Goal: Task Accomplishment & Management: Manage account settings

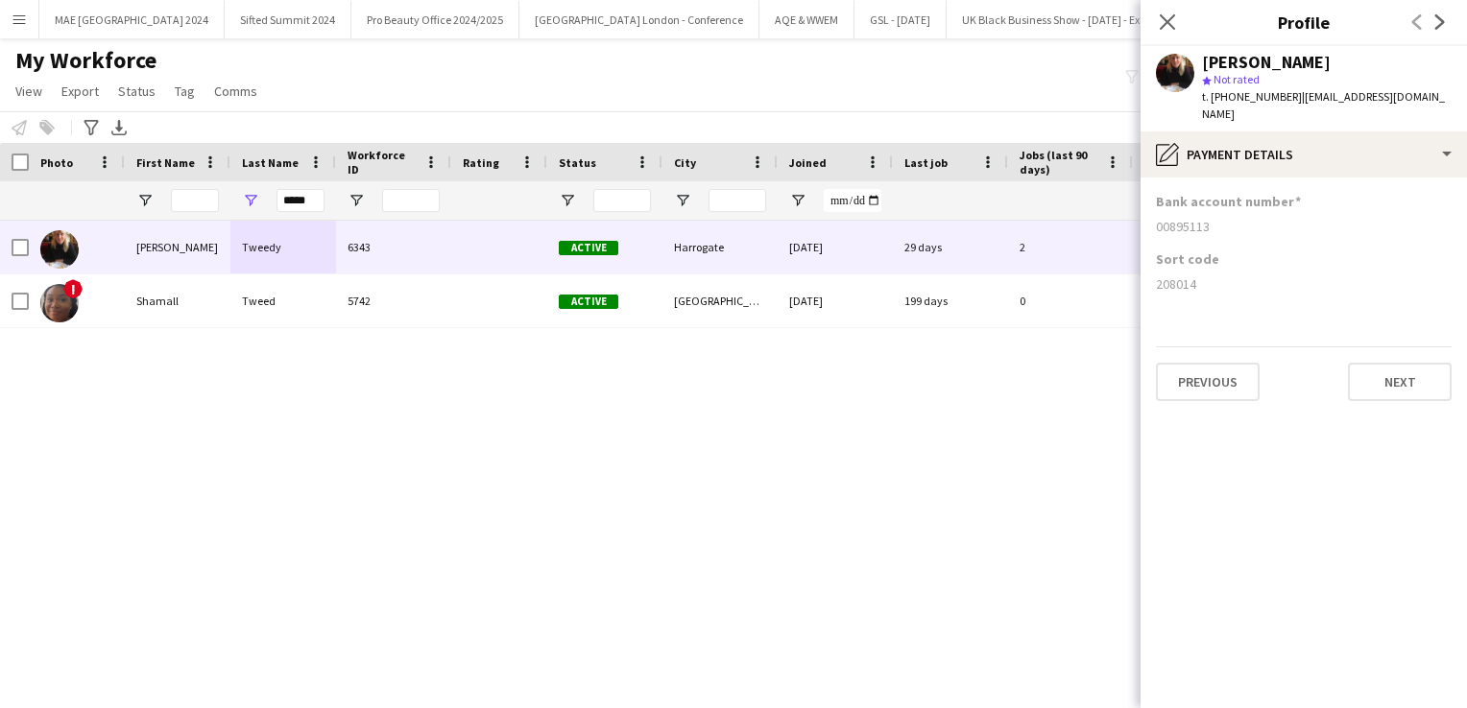
scroll to position [0, 25125]
drag, startPoint x: 311, startPoint y: 193, endPoint x: 269, endPoint y: 193, distance: 42.2
click at [269, 193] on div "*****" at bounding box center [283, 200] width 106 height 38
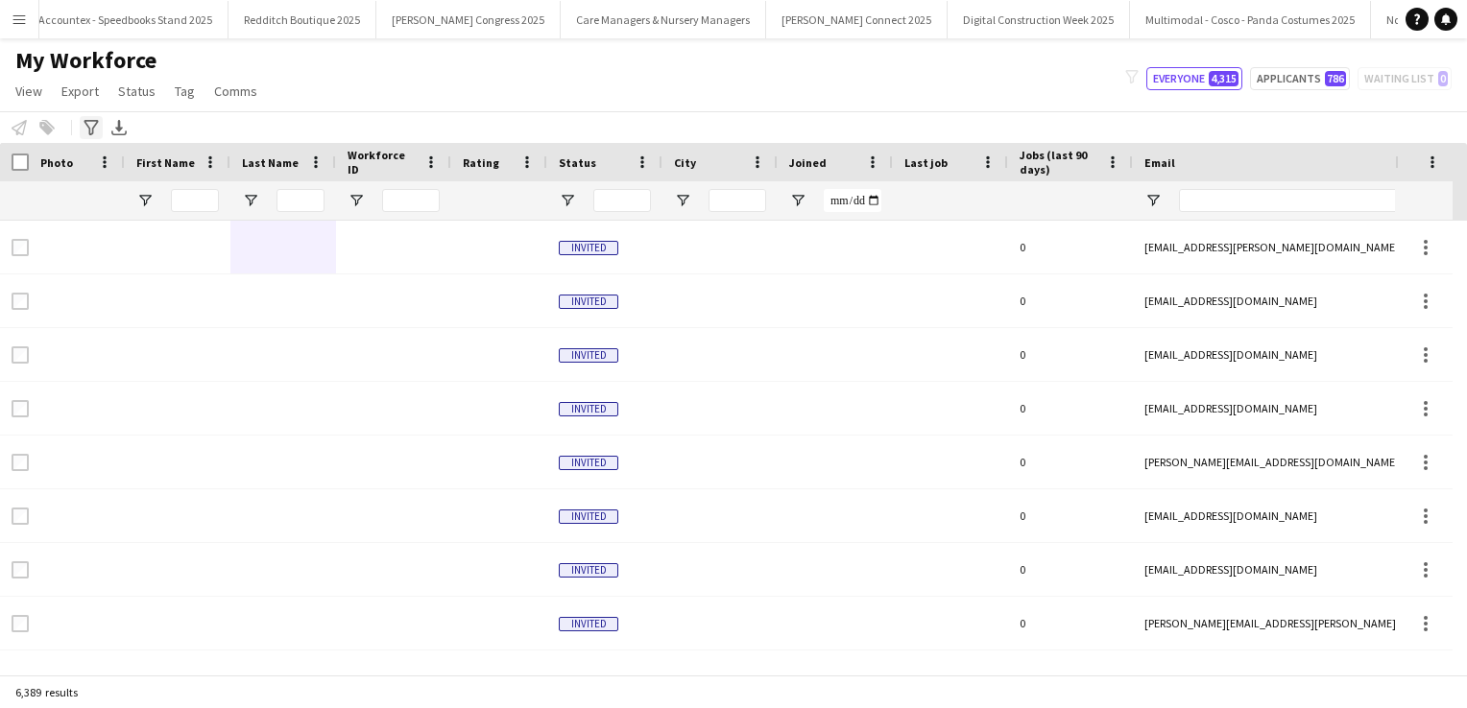
click at [95, 125] on icon at bounding box center [91, 127] width 14 height 15
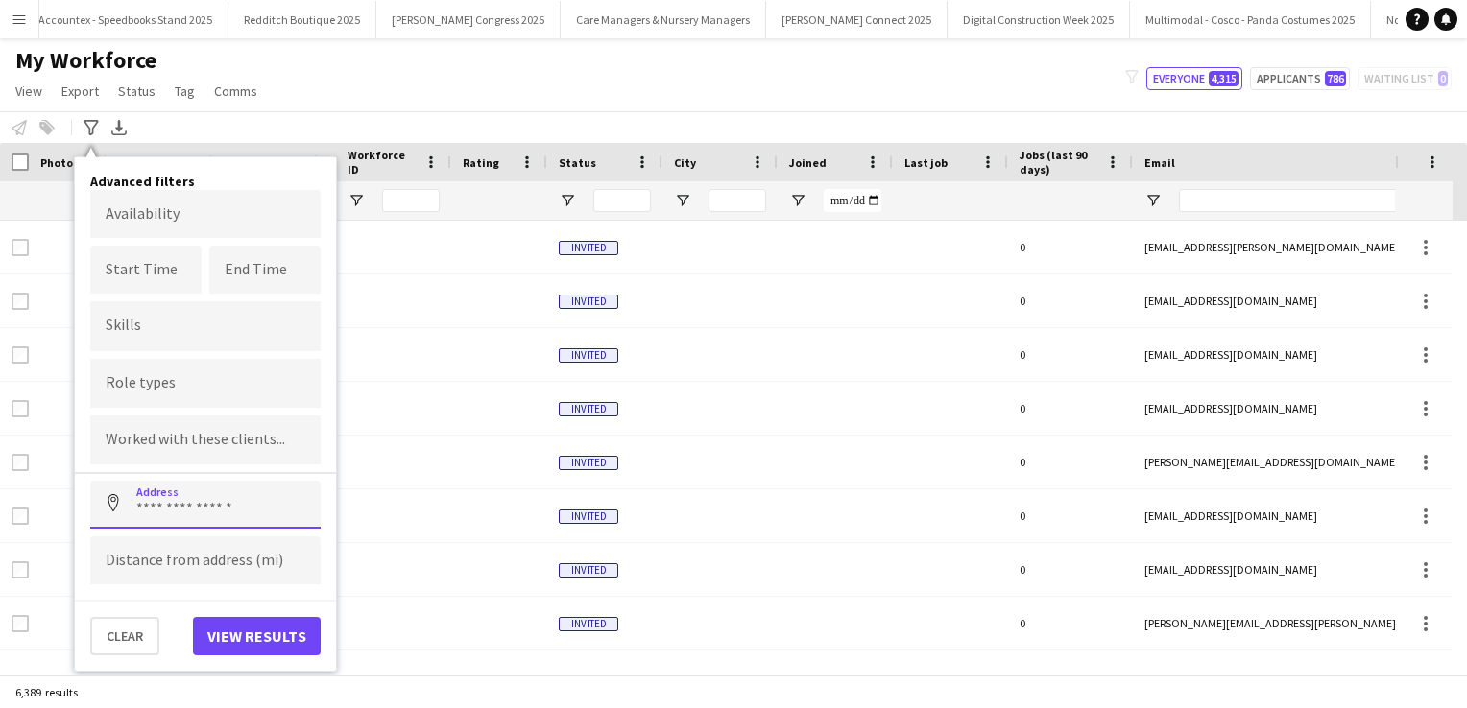
click at [227, 516] on input at bounding box center [205, 505] width 230 height 48
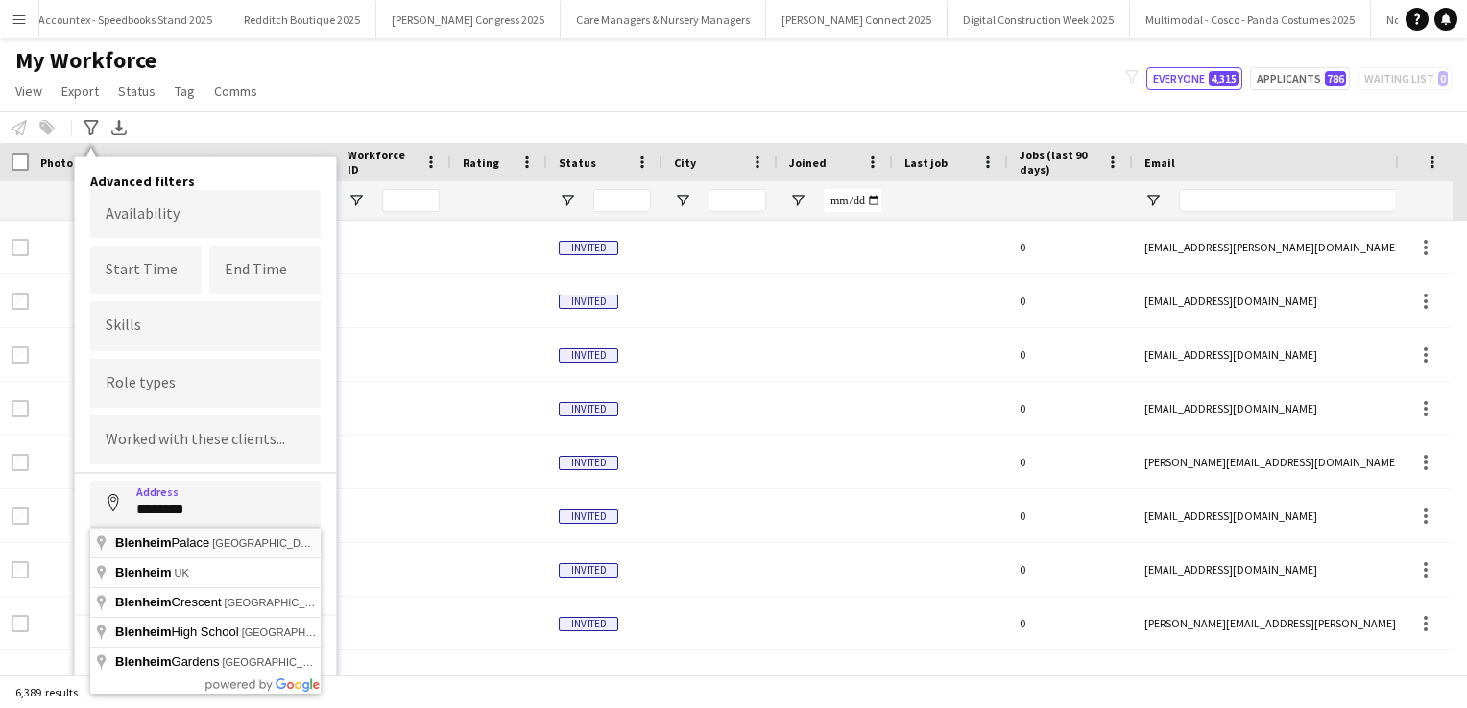
type input "**********"
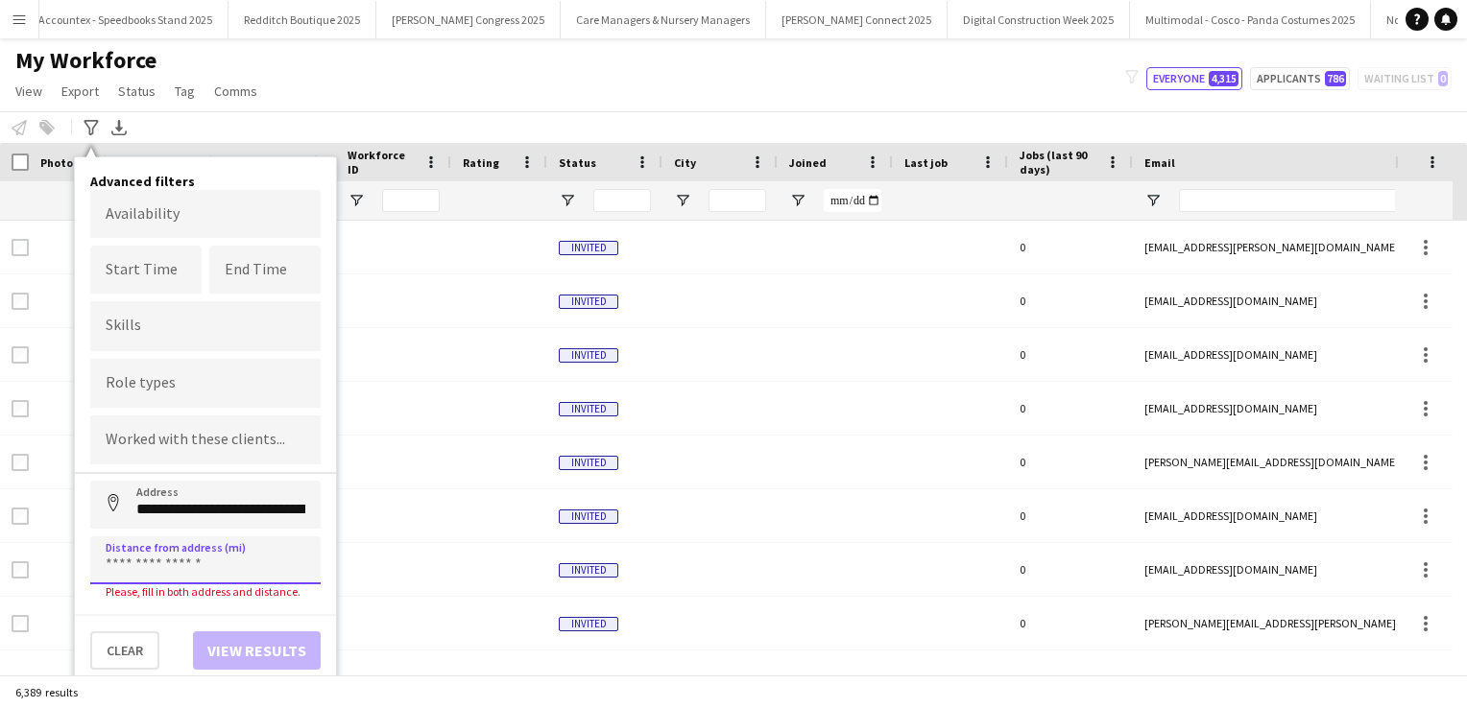
click at [184, 551] on input at bounding box center [205, 561] width 230 height 48
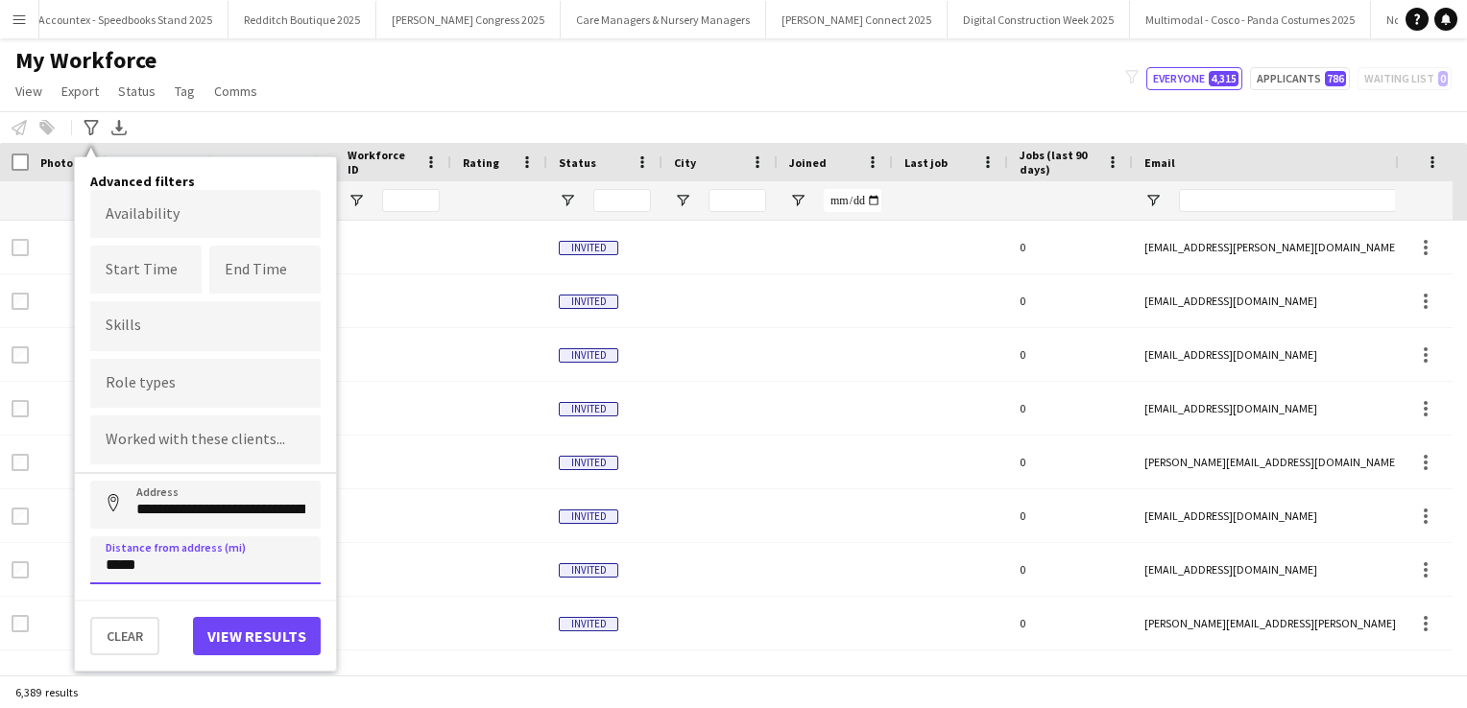
type input "*****"
click at [238, 617] on button "View results" at bounding box center [257, 636] width 128 height 38
type input "**********"
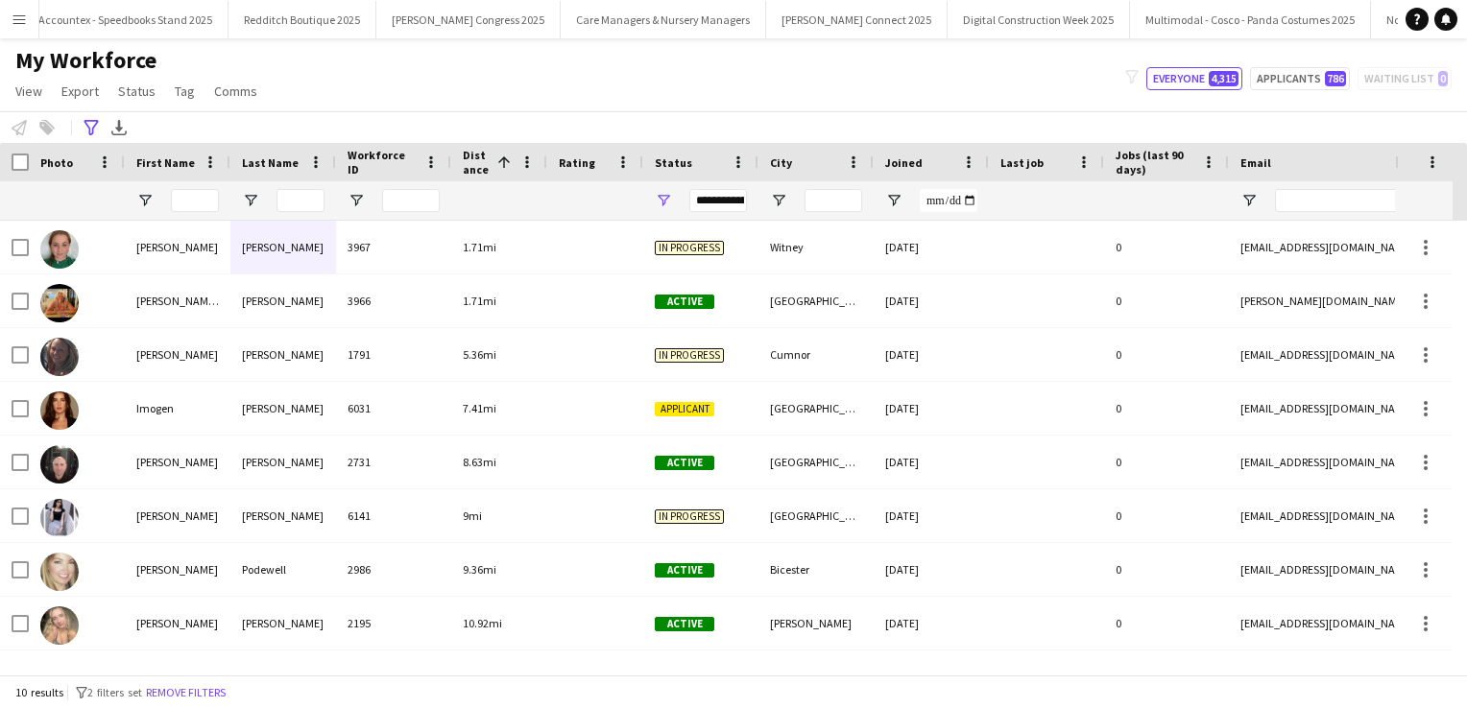
click at [12, 17] on app-icon "Menu" at bounding box center [19, 19] width 15 height 15
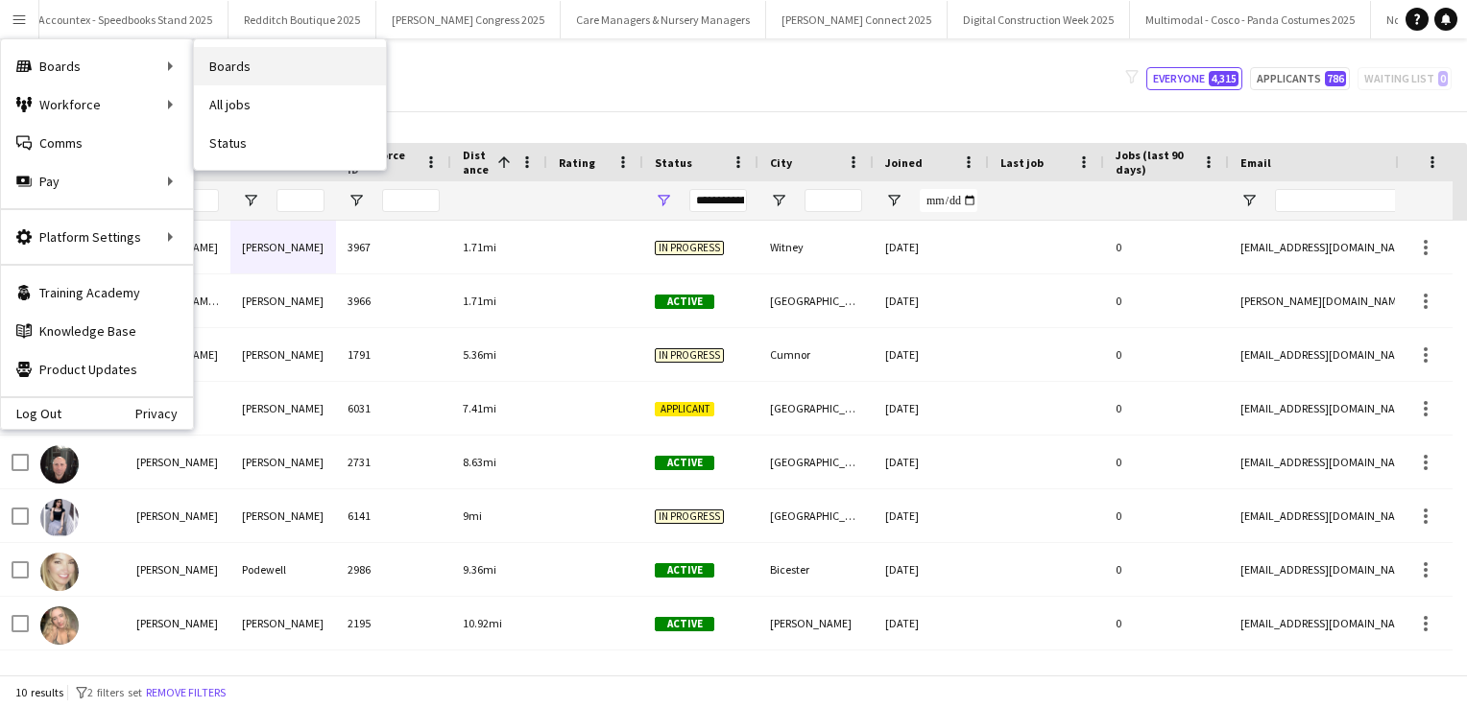
click at [238, 63] on link "Boards" at bounding box center [290, 66] width 192 height 38
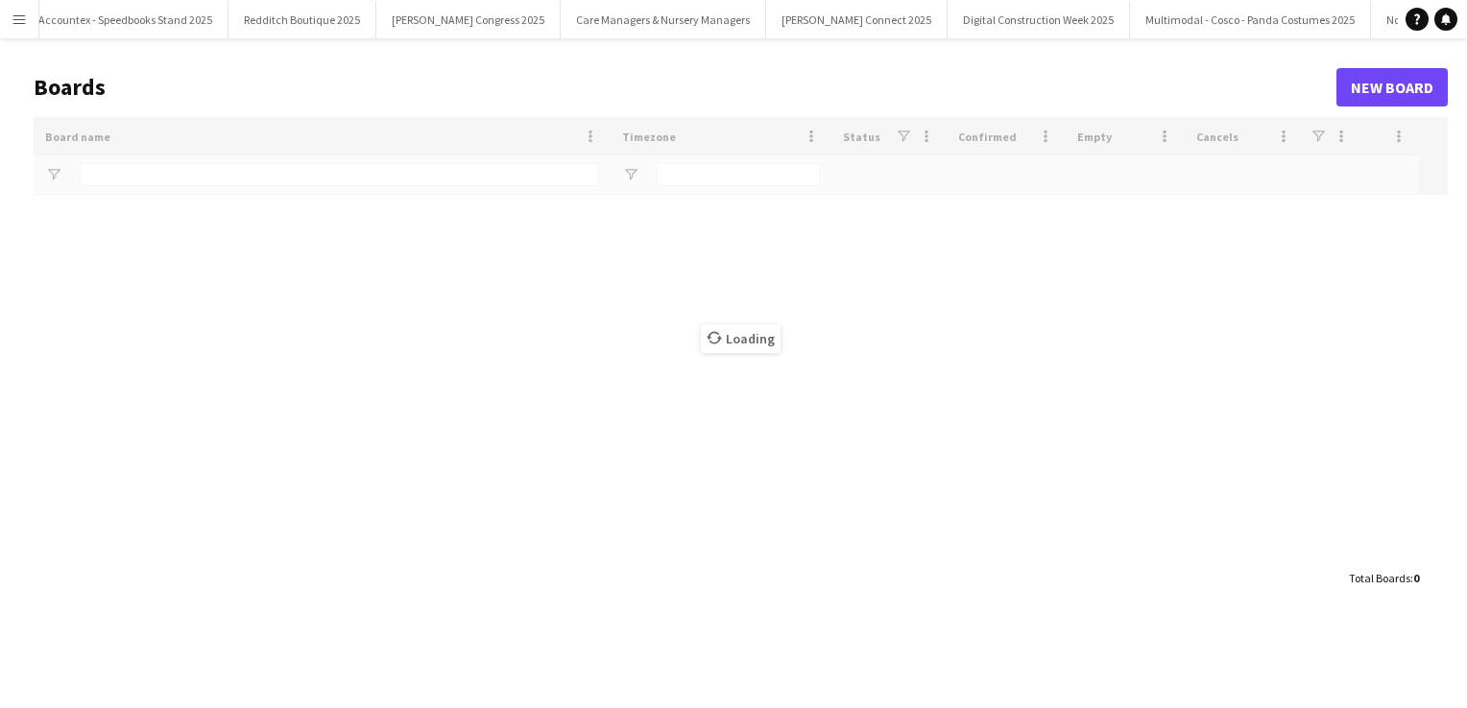
type input "*****"
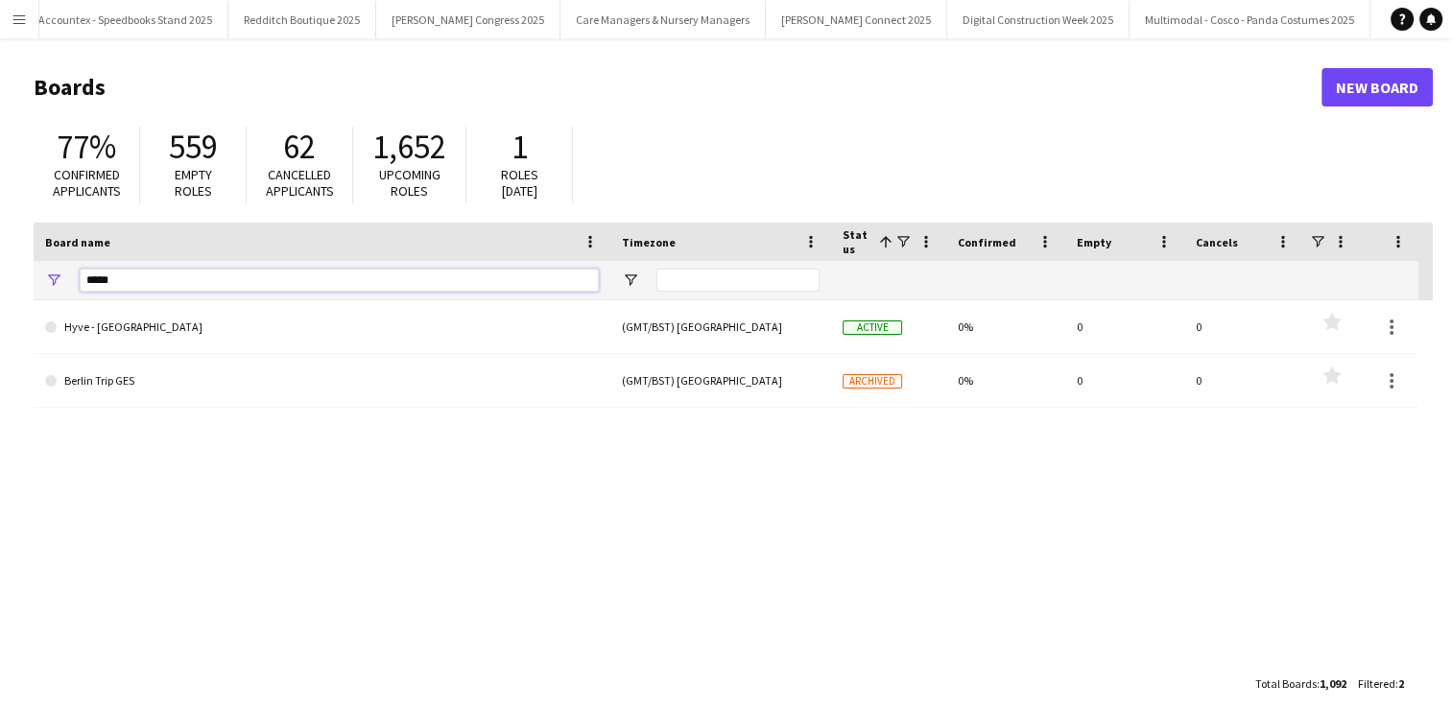
drag, startPoint x: 184, startPoint y: 290, endPoint x: 54, endPoint y: 270, distance: 132.1
click at [54, 270] on div "*****" at bounding box center [322, 280] width 577 height 38
click at [13, 29] on button "Menu" at bounding box center [19, 19] width 38 height 38
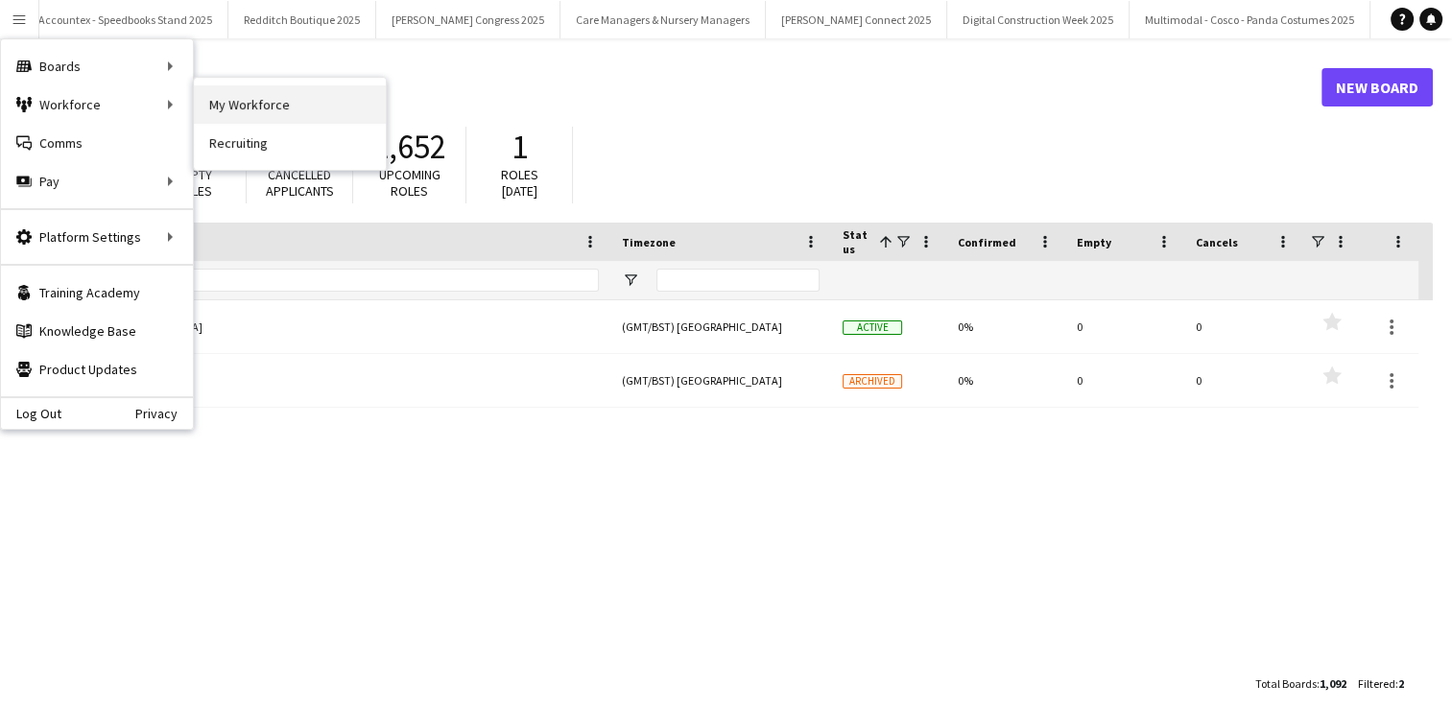
click at [259, 103] on link "My Workforce" at bounding box center [290, 104] width 192 height 38
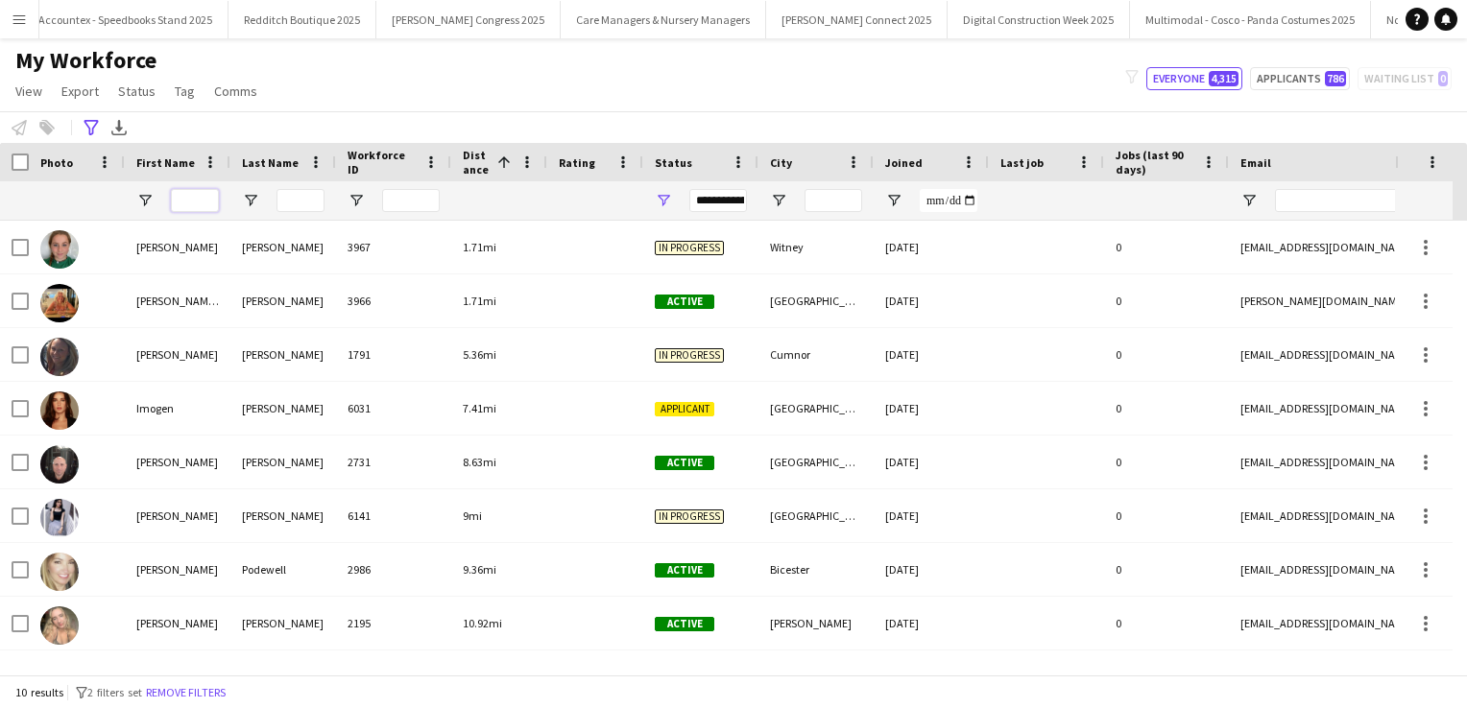
click at [196, 196] on input "First Name Filter Input" at bounding box center [195, 200] width 48 height 23
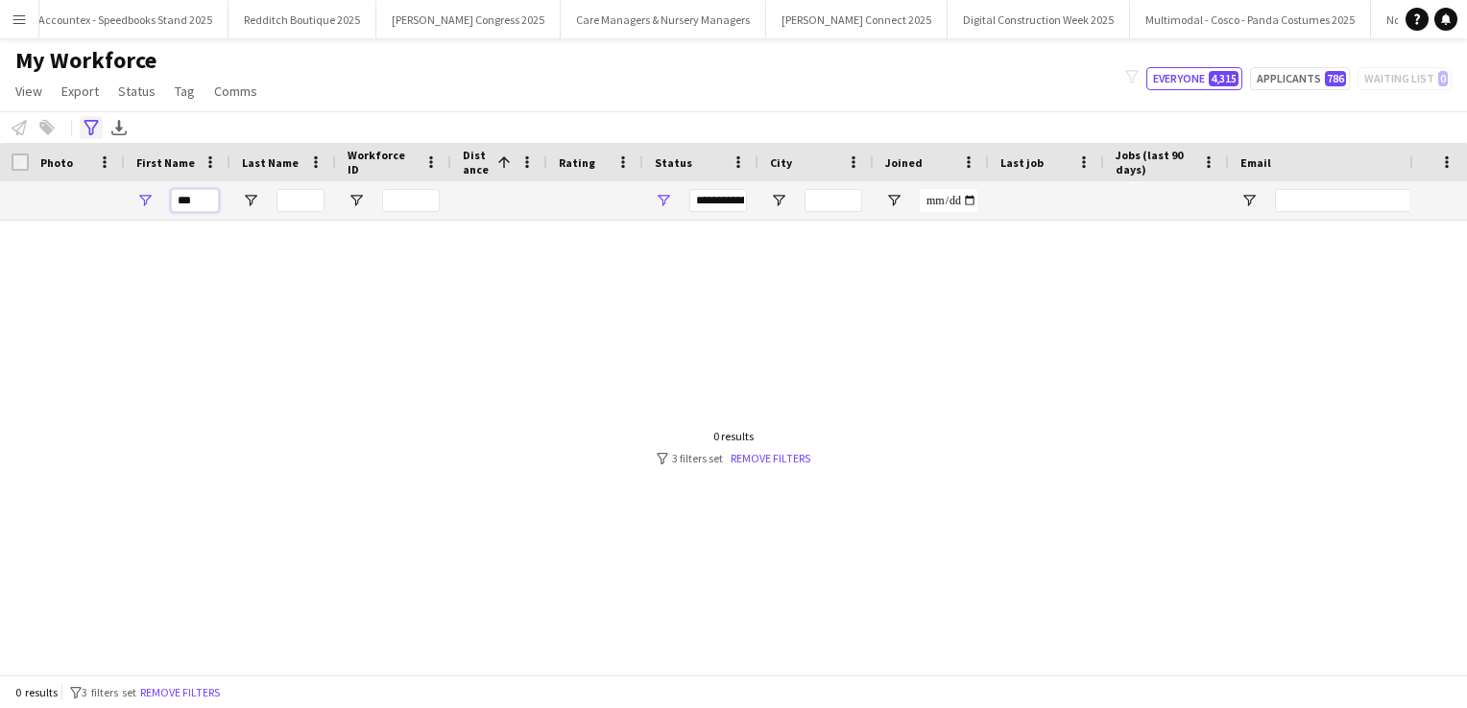
type input "***"
click at [92, 123] on icon "Advanced filters" at bounding box center [91, 127] width 15 height 15
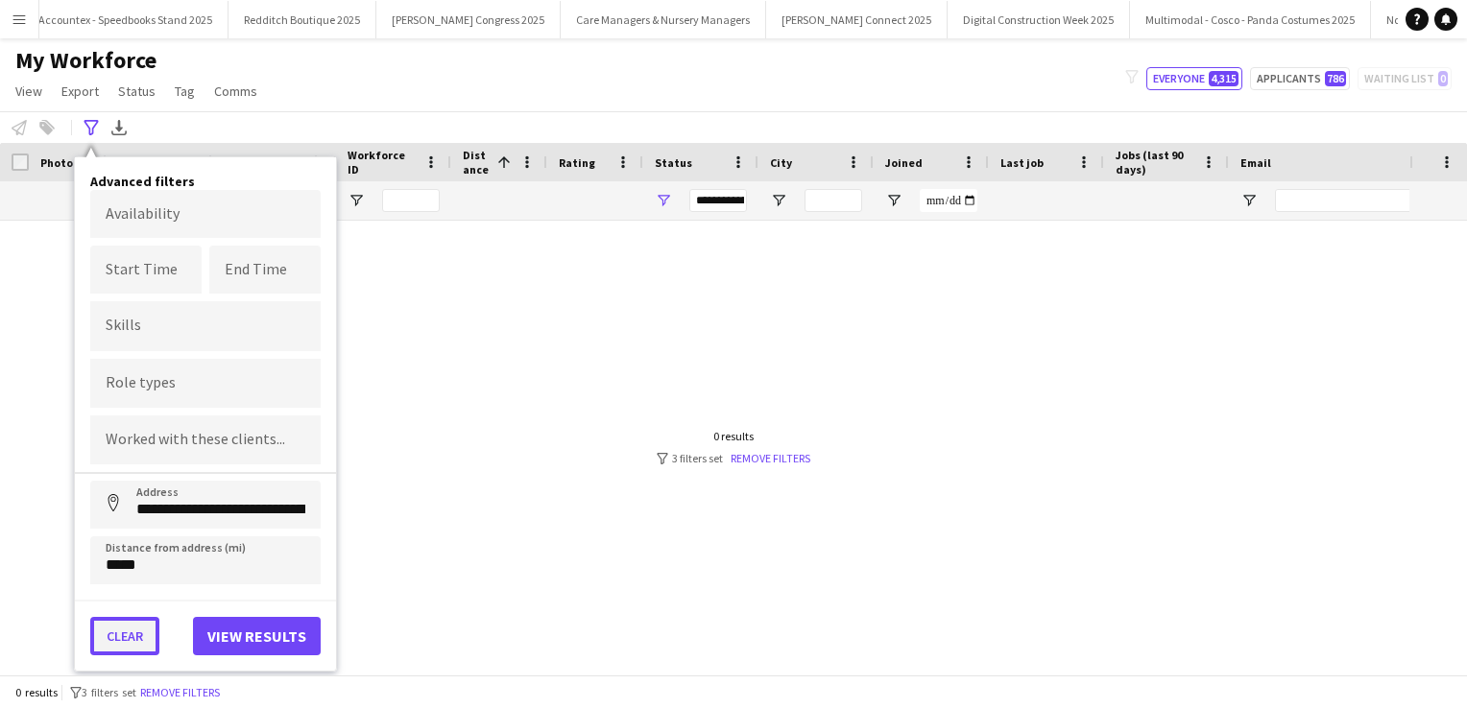
click at [122, 632] on button "Clear" at bounding box center [124, 636] width 69 height 38
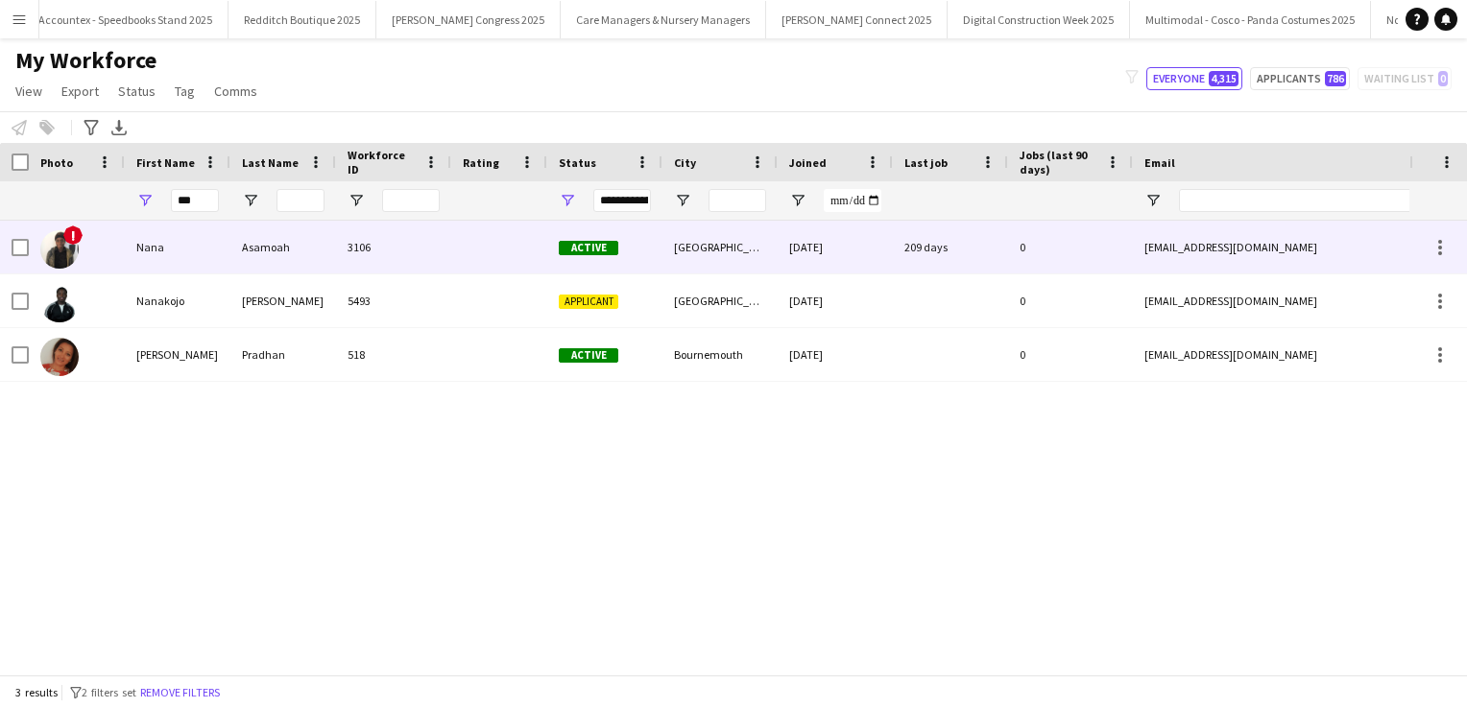
click at [210, 246] on div "Nana" at bounding box center [178, 247] width 106 height 53
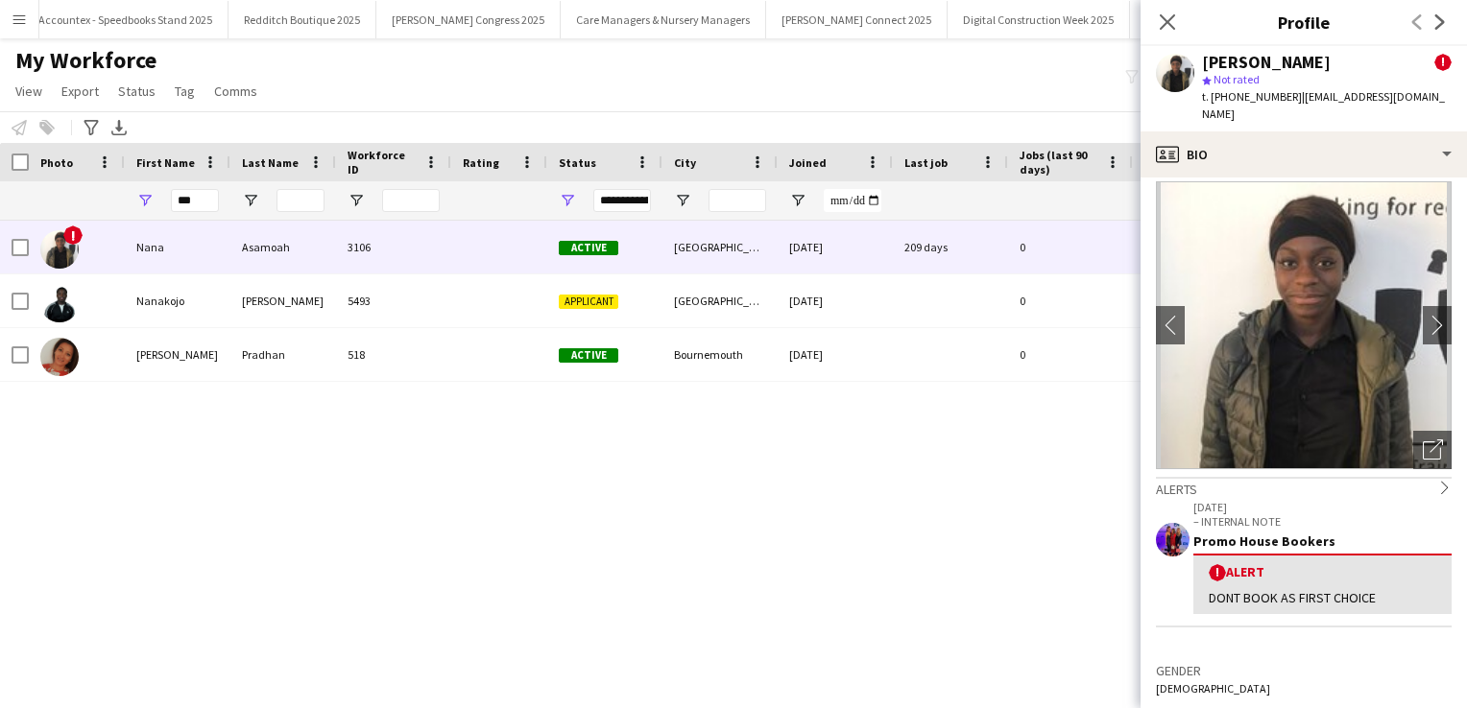
scroll to position [15, 0]
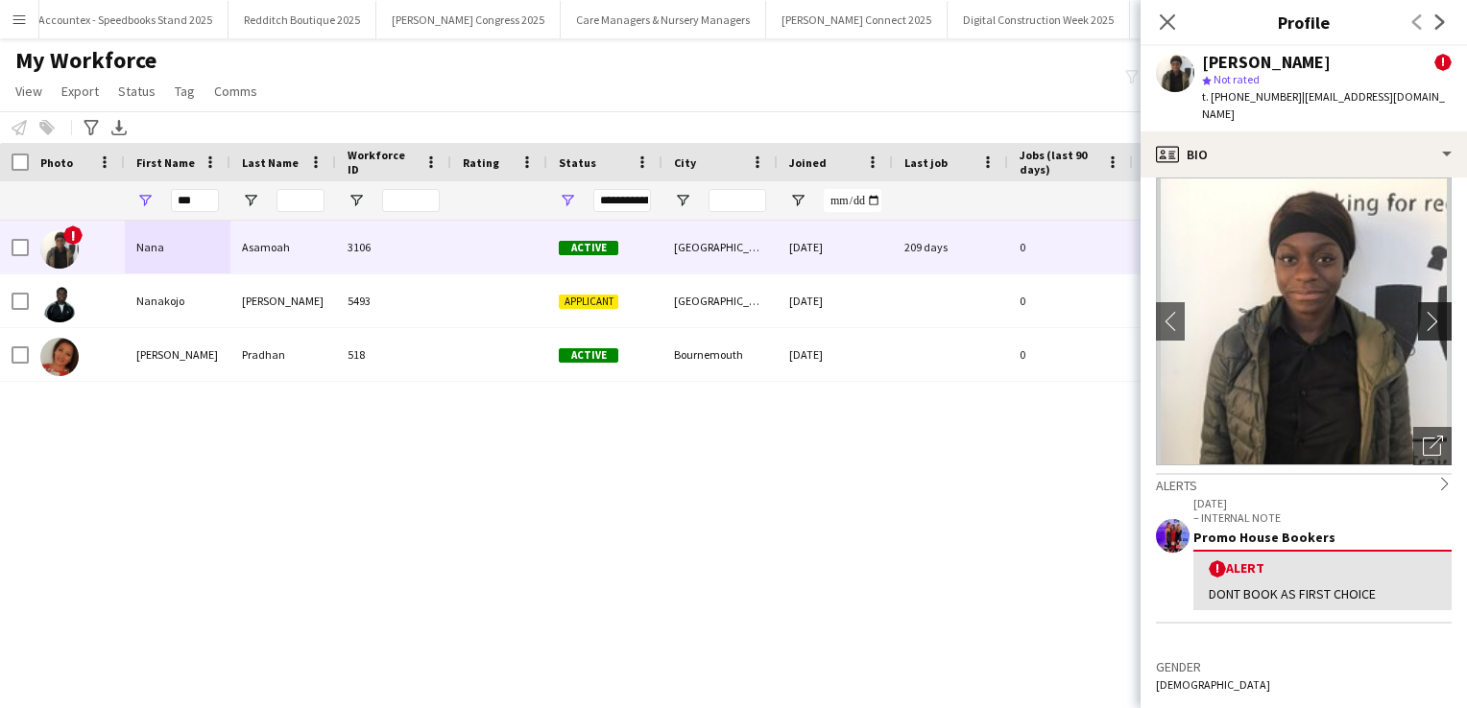
click at [1425, 311] on app-icon "chevron-right" at bounding box center [1438, 321] width 30 height 20
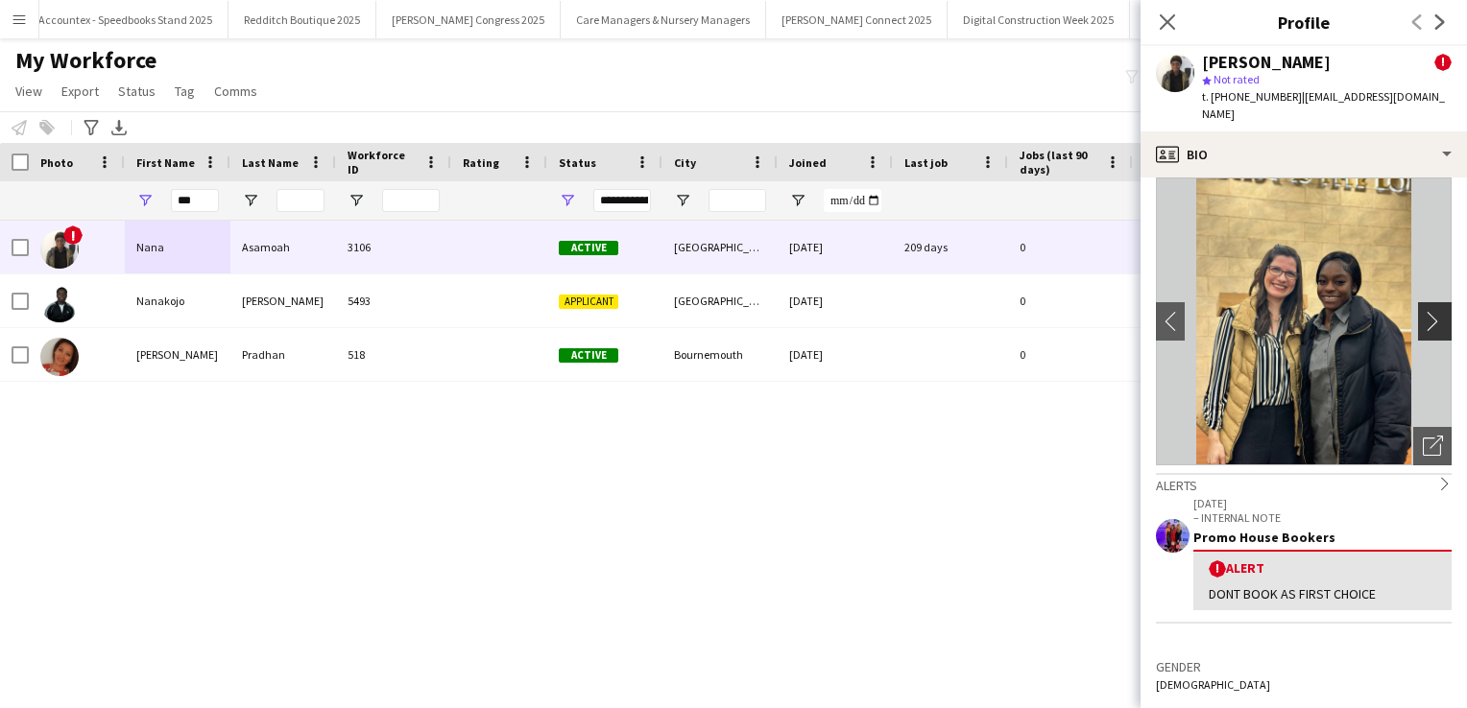
click at [1425, 311] on app-icon "chevron-right" at bounding box center [1438, 321] width 30 height 20
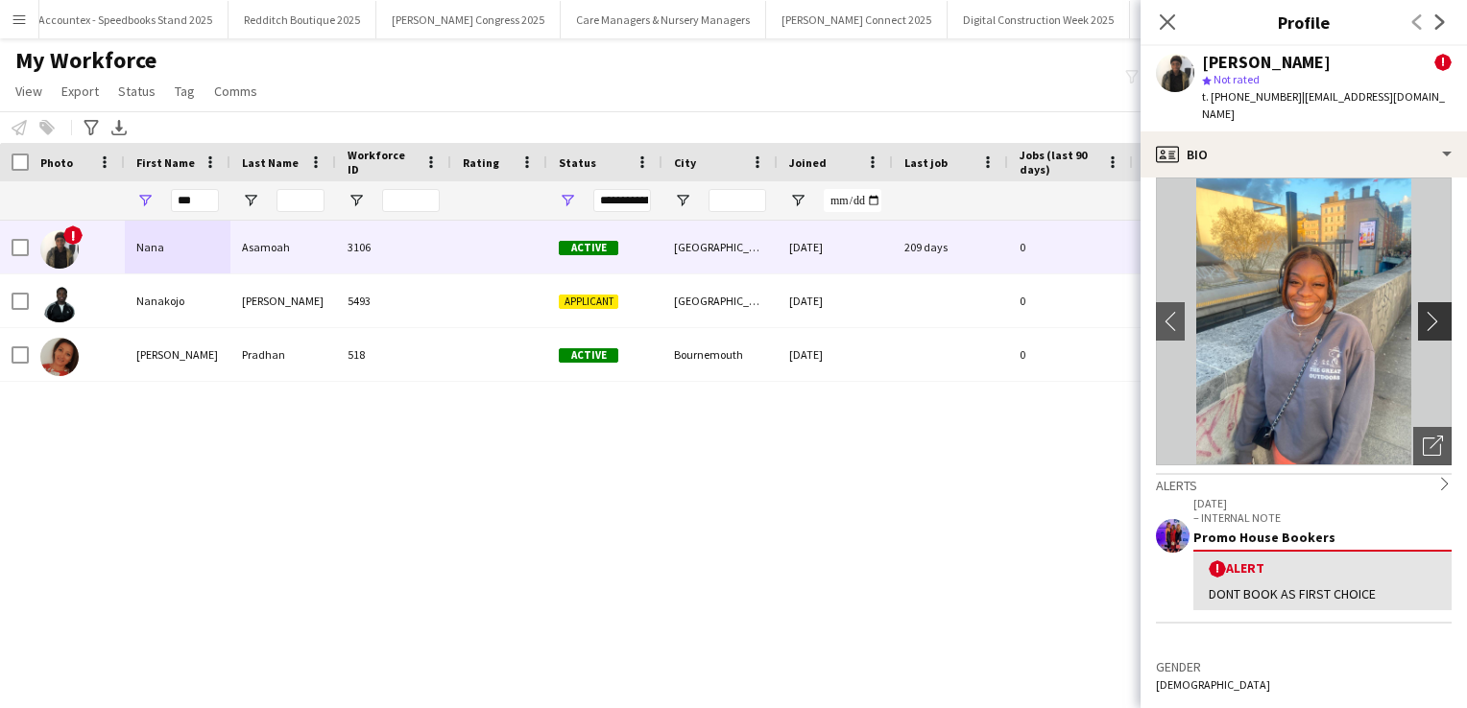
click at [1425, 311] on app-icon "chevron-right" at bounding box center [1438, 321] width 30 height 20
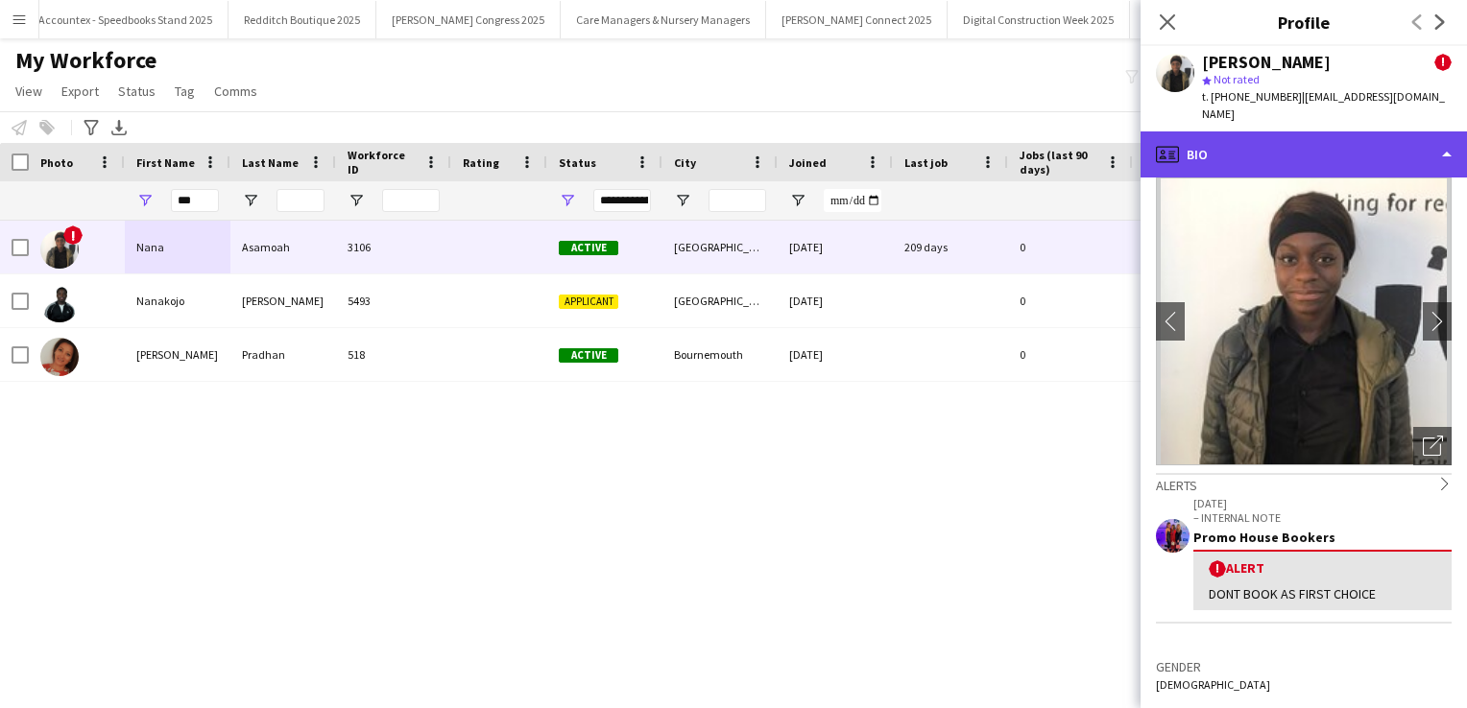
click at [1422, 136] on div "profile Bio" at bounding box center [1303, 155] width 326 height 46
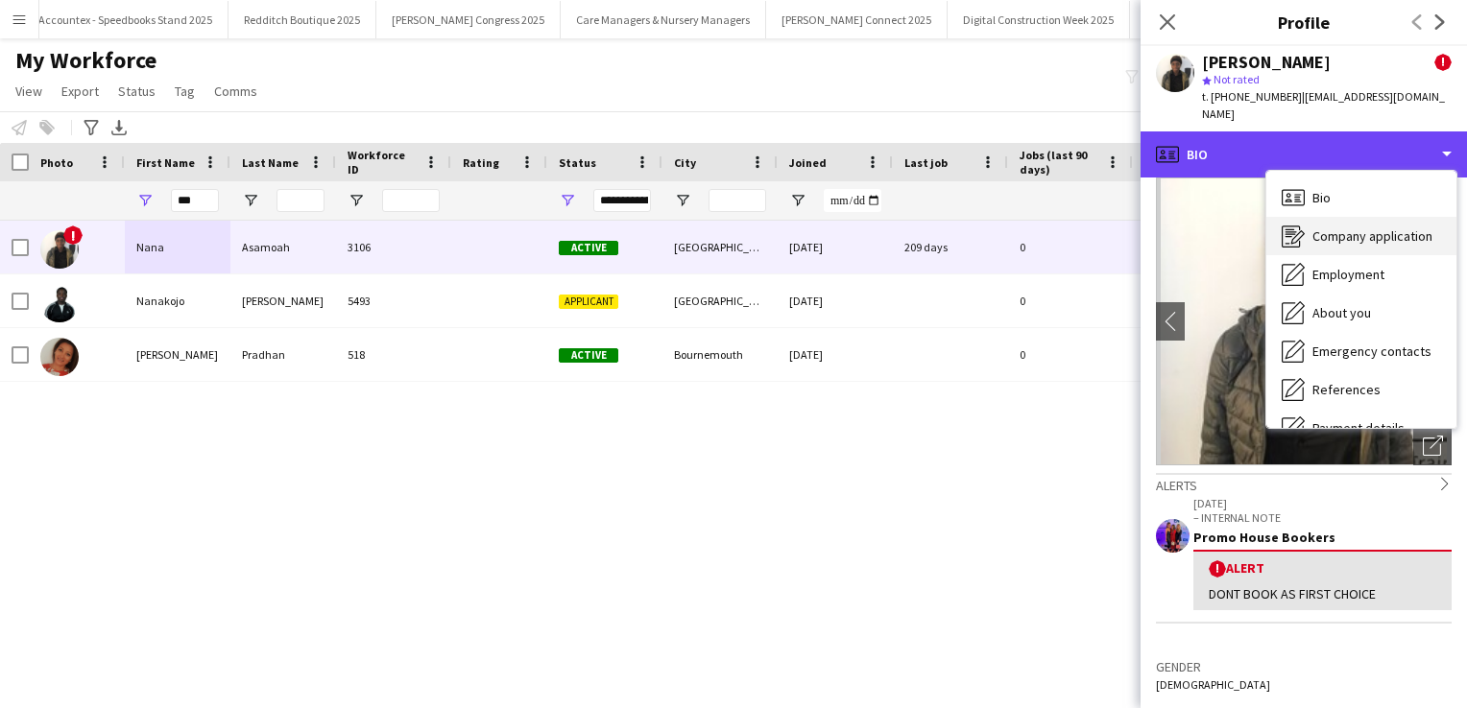
scroll to position [219, 0]
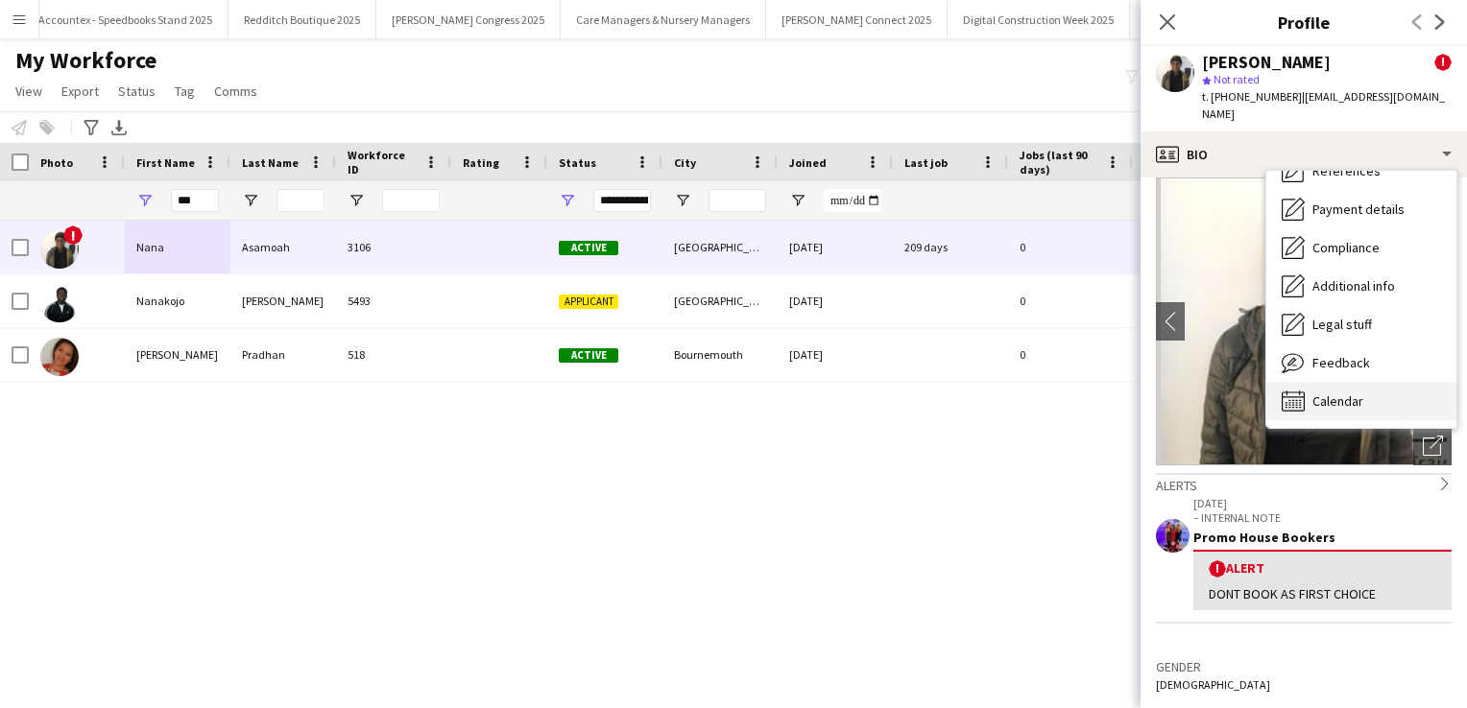
click at [1379, 383] on div "Calendar Calendar" at bounding box center [1361, 401] width 190 height 38
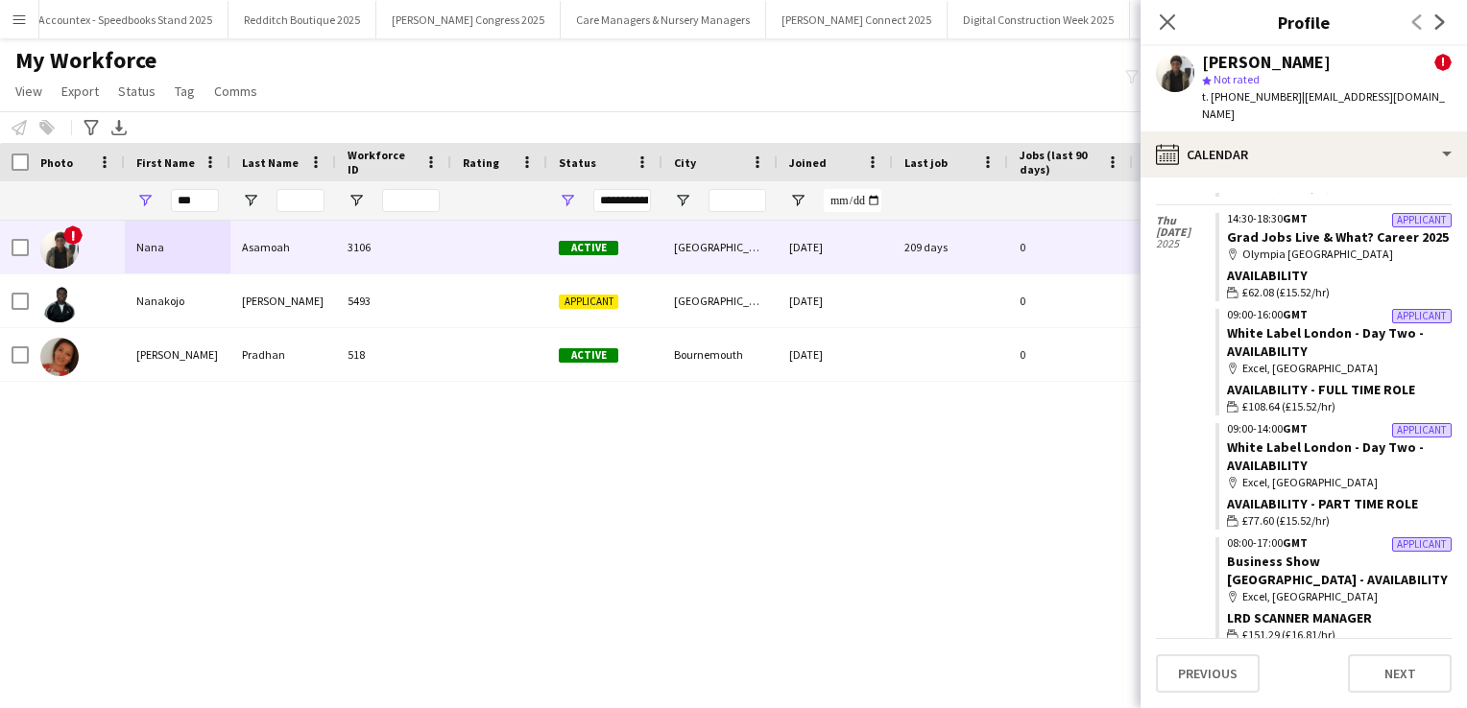
scroll to position [1156, 0]
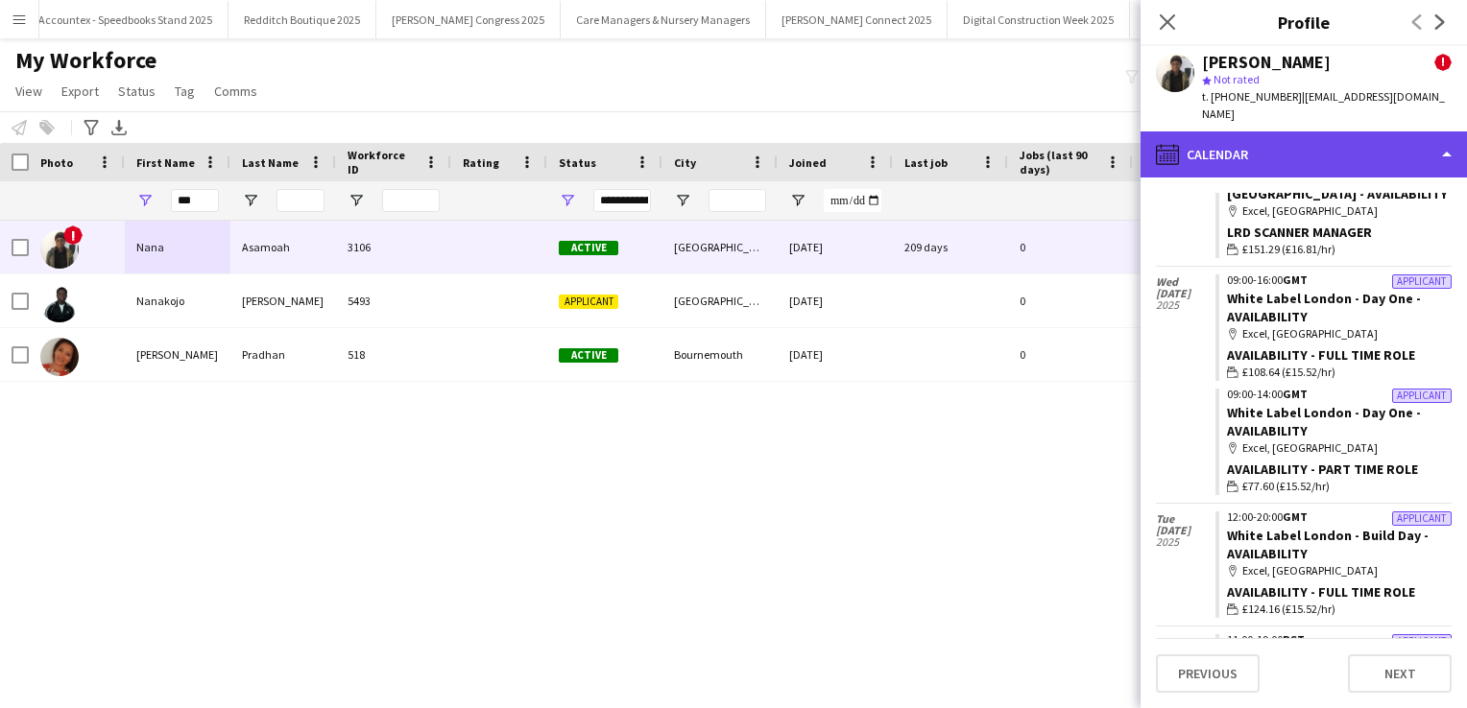
click at [1410, 132] on div "calendar-full Calendar" at bounding box center [1303, 155] width 326 height 46
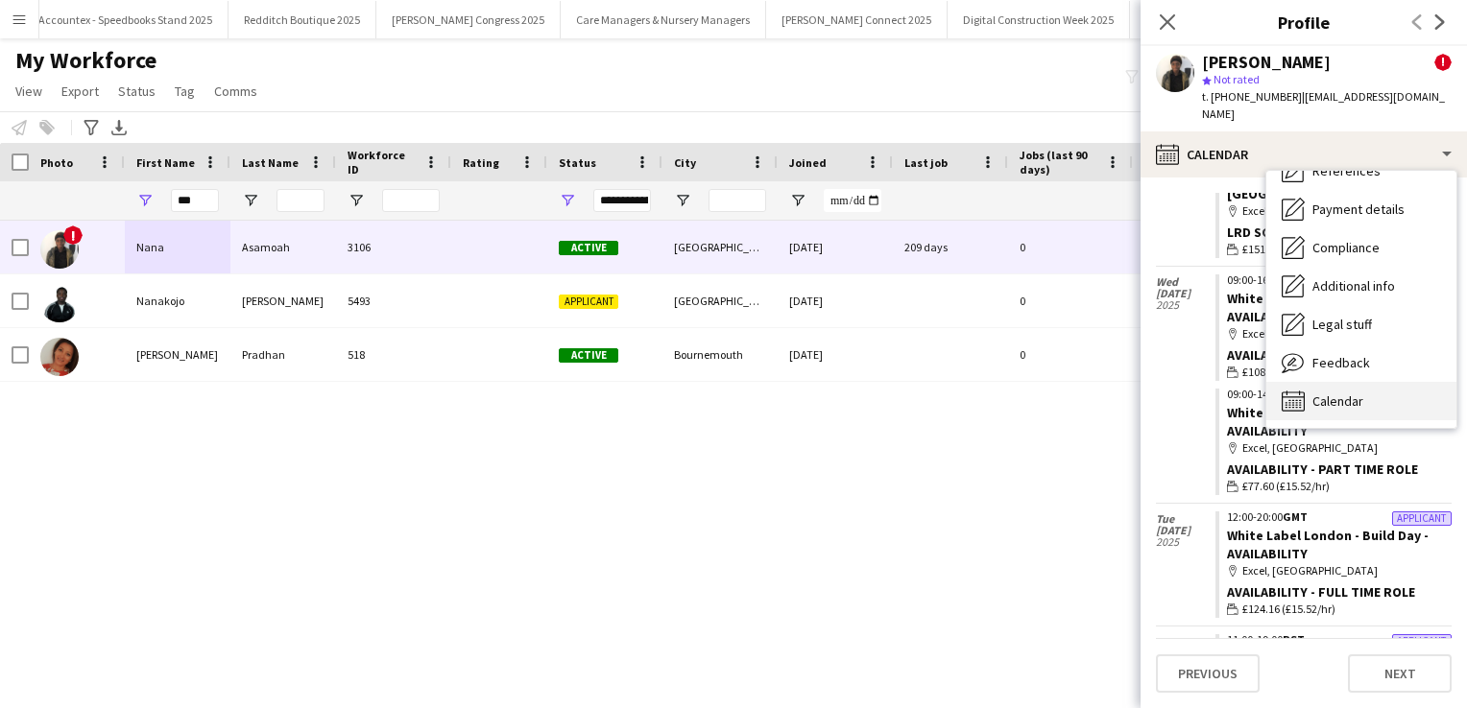
click at [1368, 382] on div "Calendar Calendar" at bounding box center [1361, 401] width 190 height 38
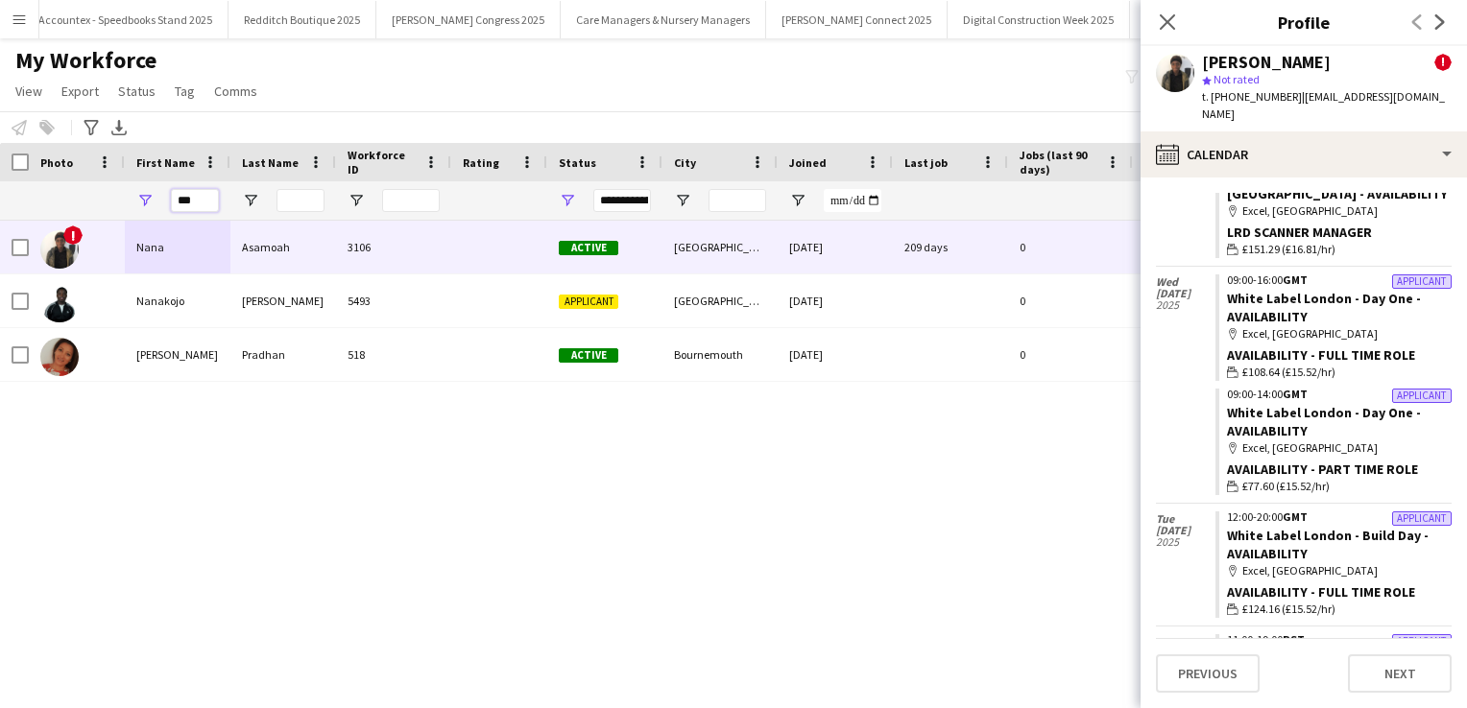
drag, startPoint x: 201, startPoint y: 202, endPoint x: 161, endPoint y: 190, distance: 41.0
click at [161, 190] on div "***" at bounding box center [178, 200] width 106 height 38
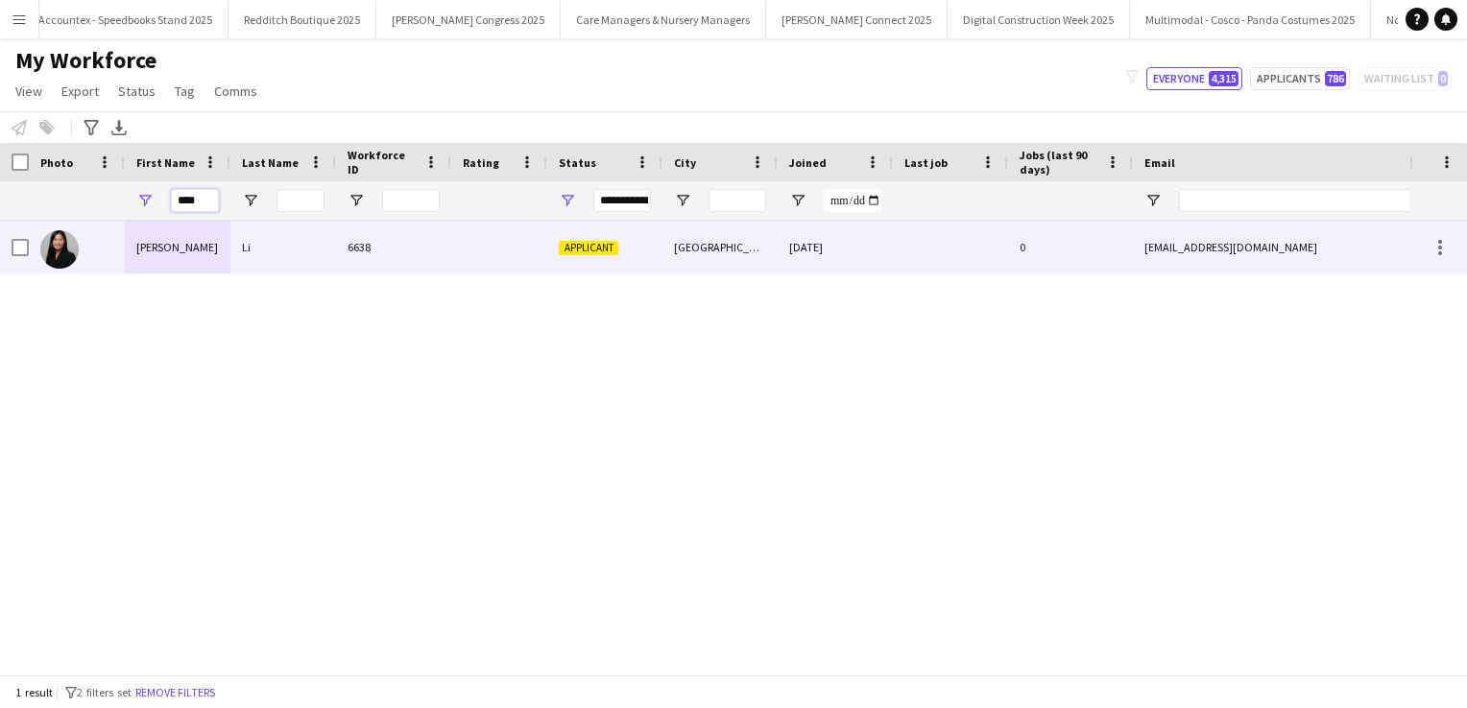
type input "****"
click at [196, 248] on div "[PERSON_NAME]" at bounding box center [178, 247] width 106 height 53
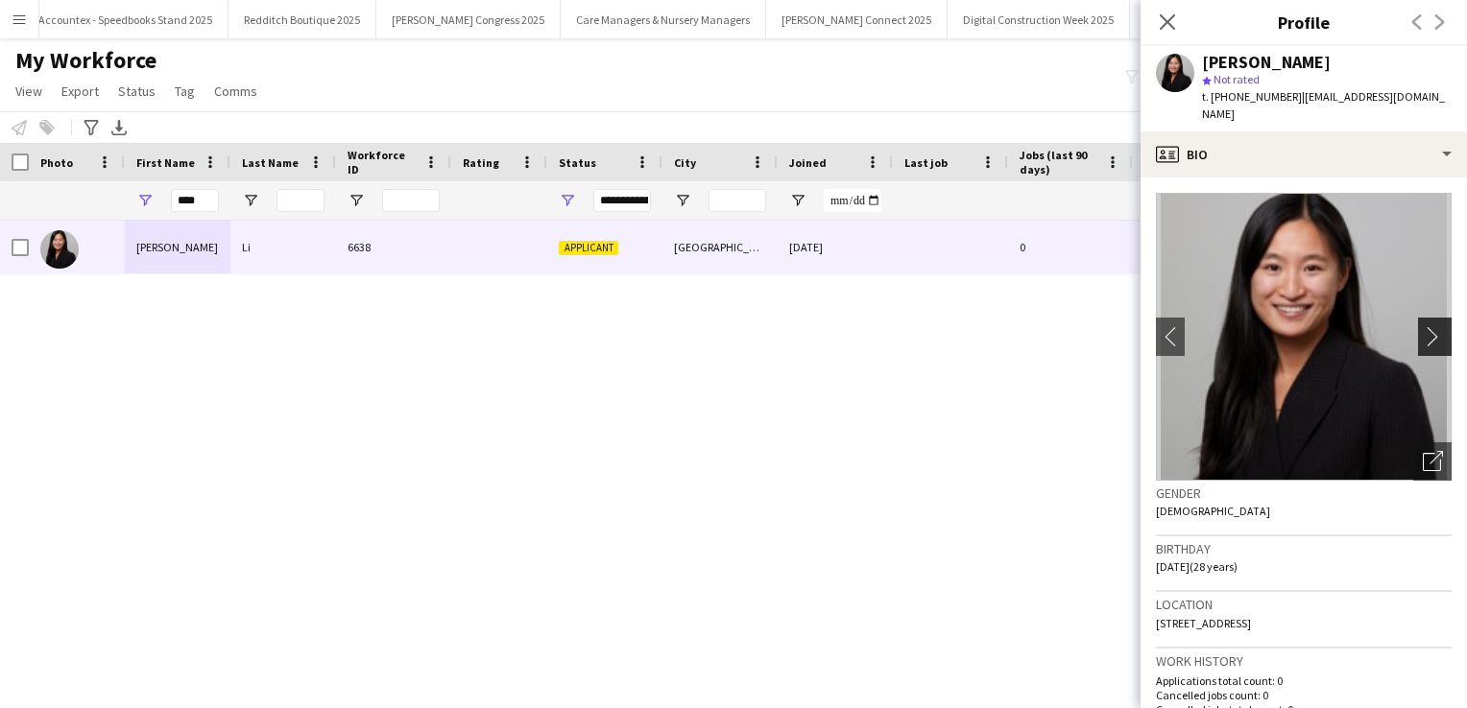
click at [1429, 326] on app-icon "chevron-right" at bounding box center [1438, 336] width 30 height 20
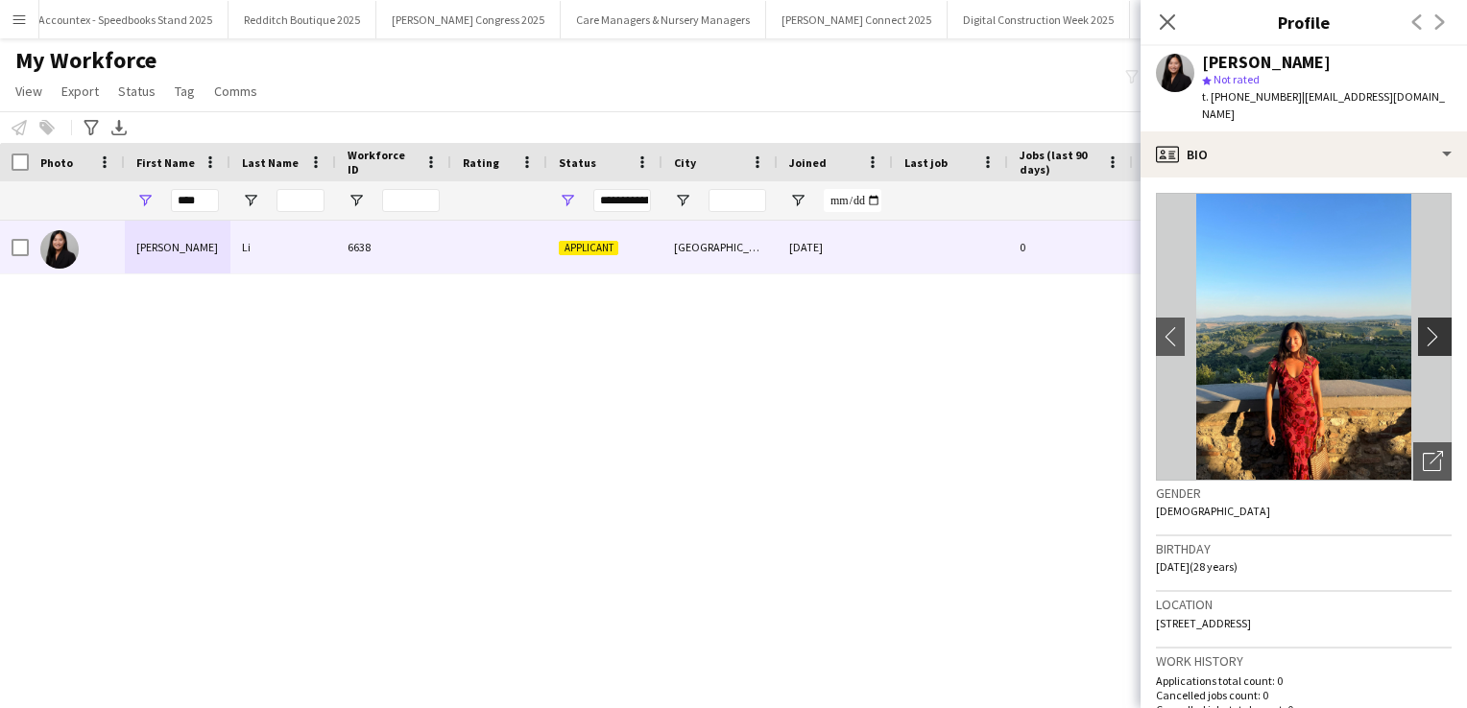
click at [1429, 326] on app-icon "chevron-right" at bounding box center [1438, 336] width 30 height 20
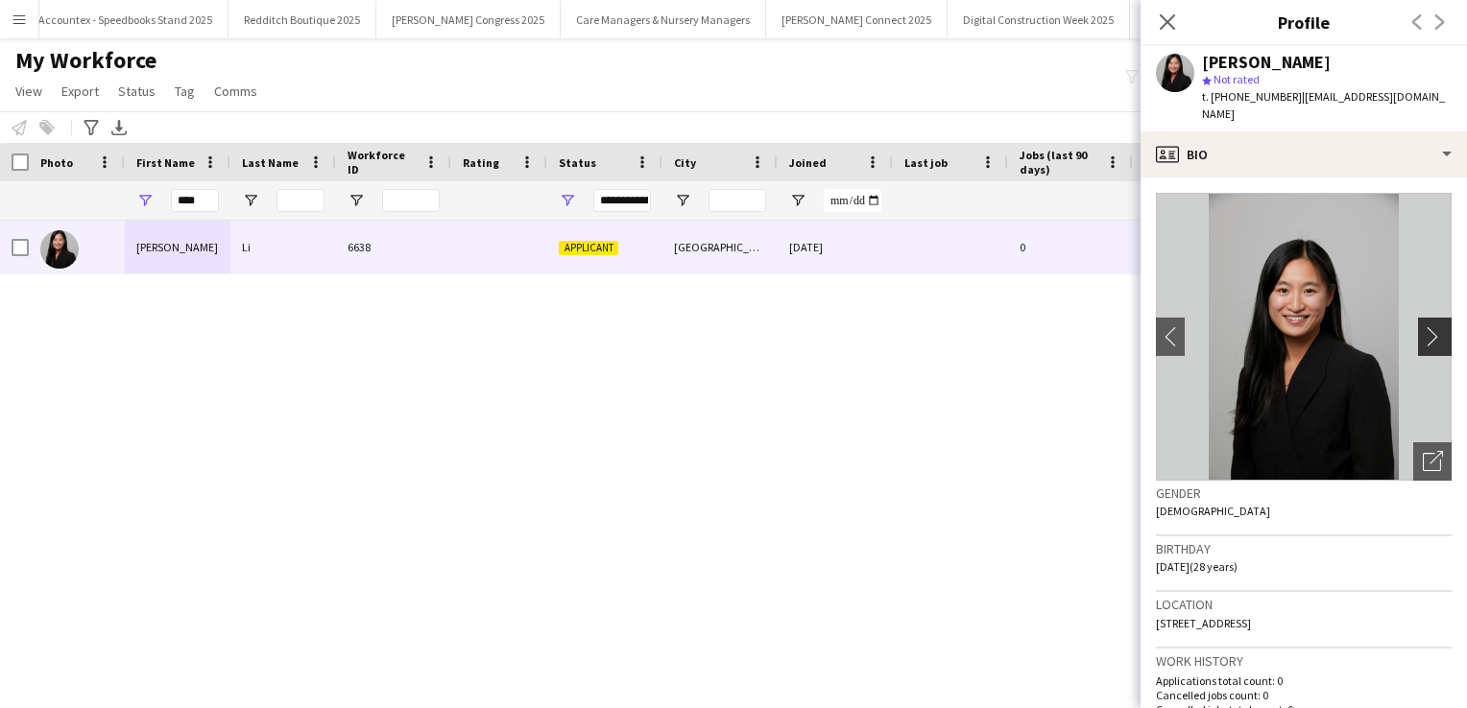
click at [1429, 326] on app-icon "chevron-right" at bounding box center [1438, 336] width 30 height 20
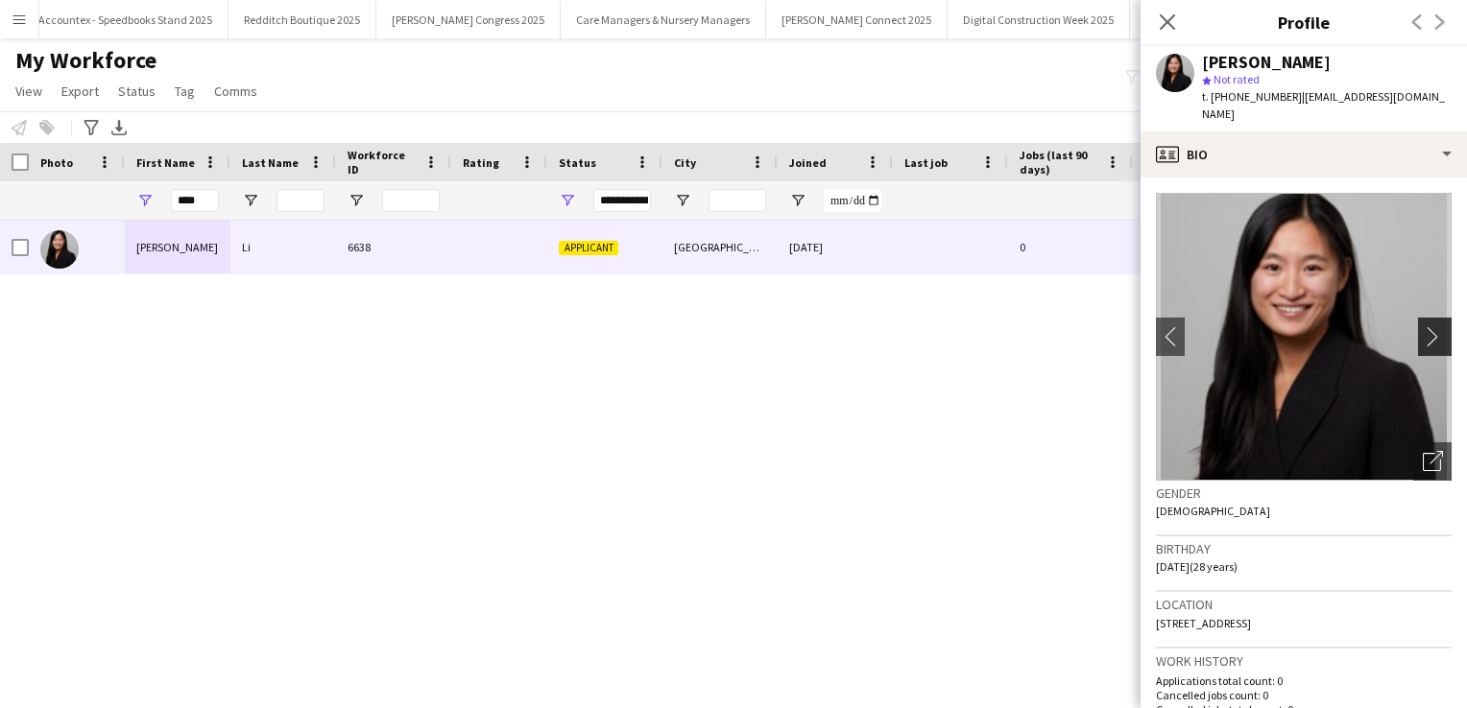
click at [1429, 326] on app-icon "chevron-right" at bounding box center [1438, 336] width 30 height 20
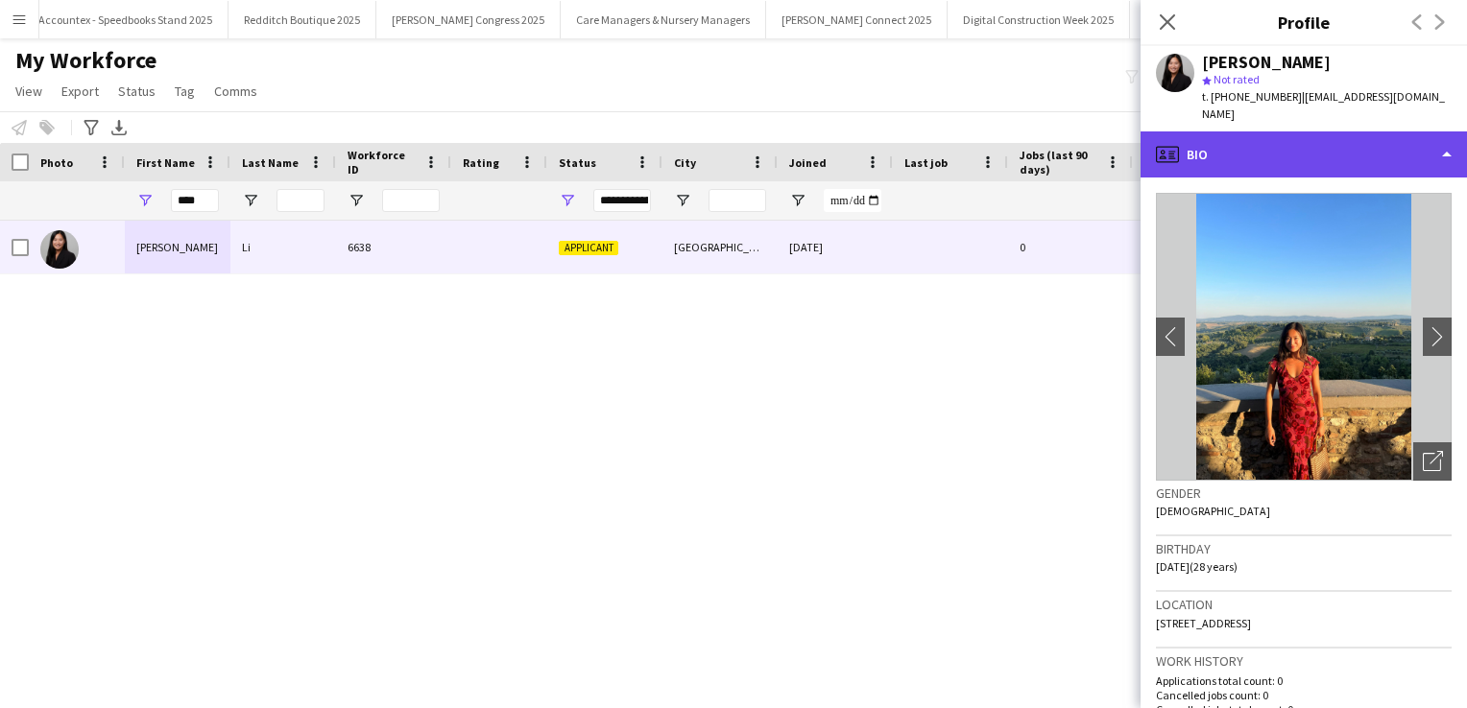
click at [1408, 144] on div "profile Bio" at bounding box center [1303, 155] width 326 height 46
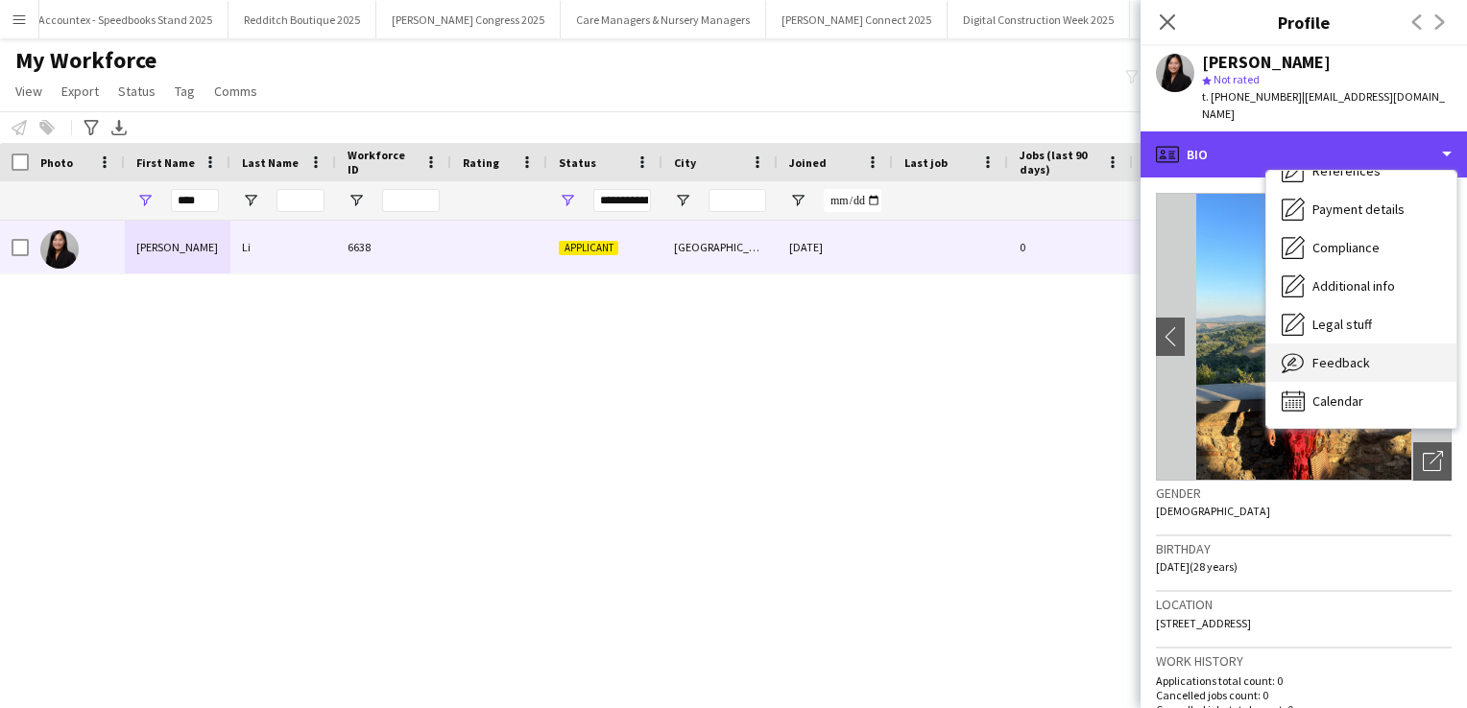
scroll to position [218, 0]
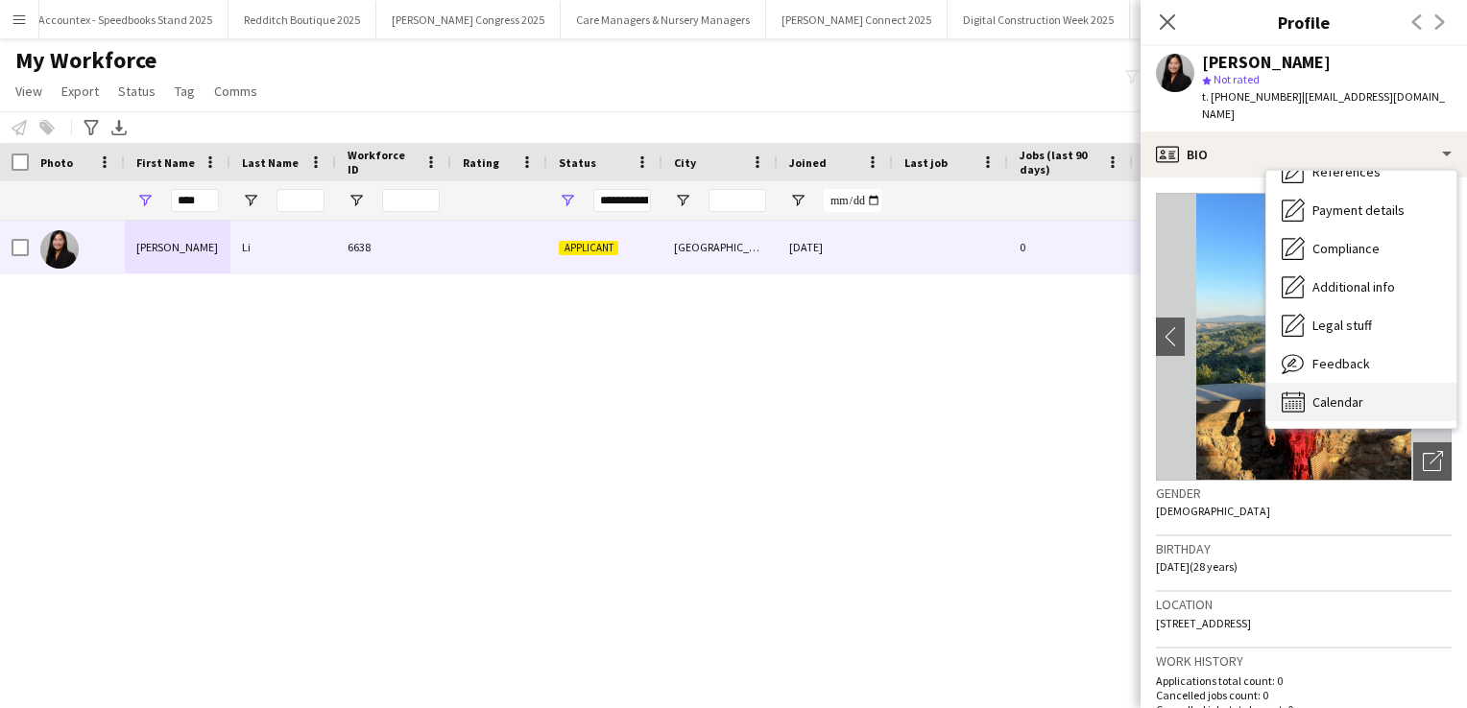
click at [1363, 383] on div "Calendar Calendar" at bounding box center [1361, 402] width 190 height 38
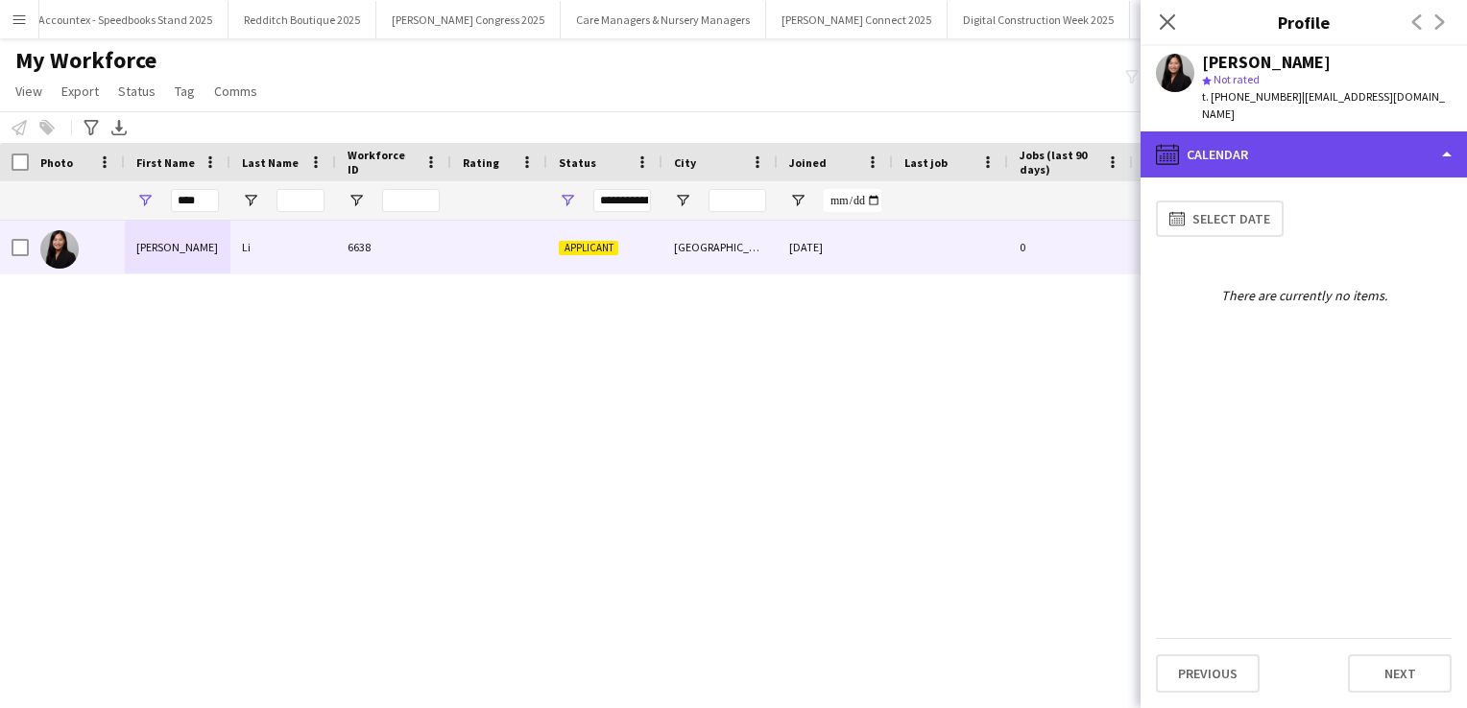
click at [1332, 152] on div "calendar-full Calendar" at bounding box center [1303, 155] width 326 height 46
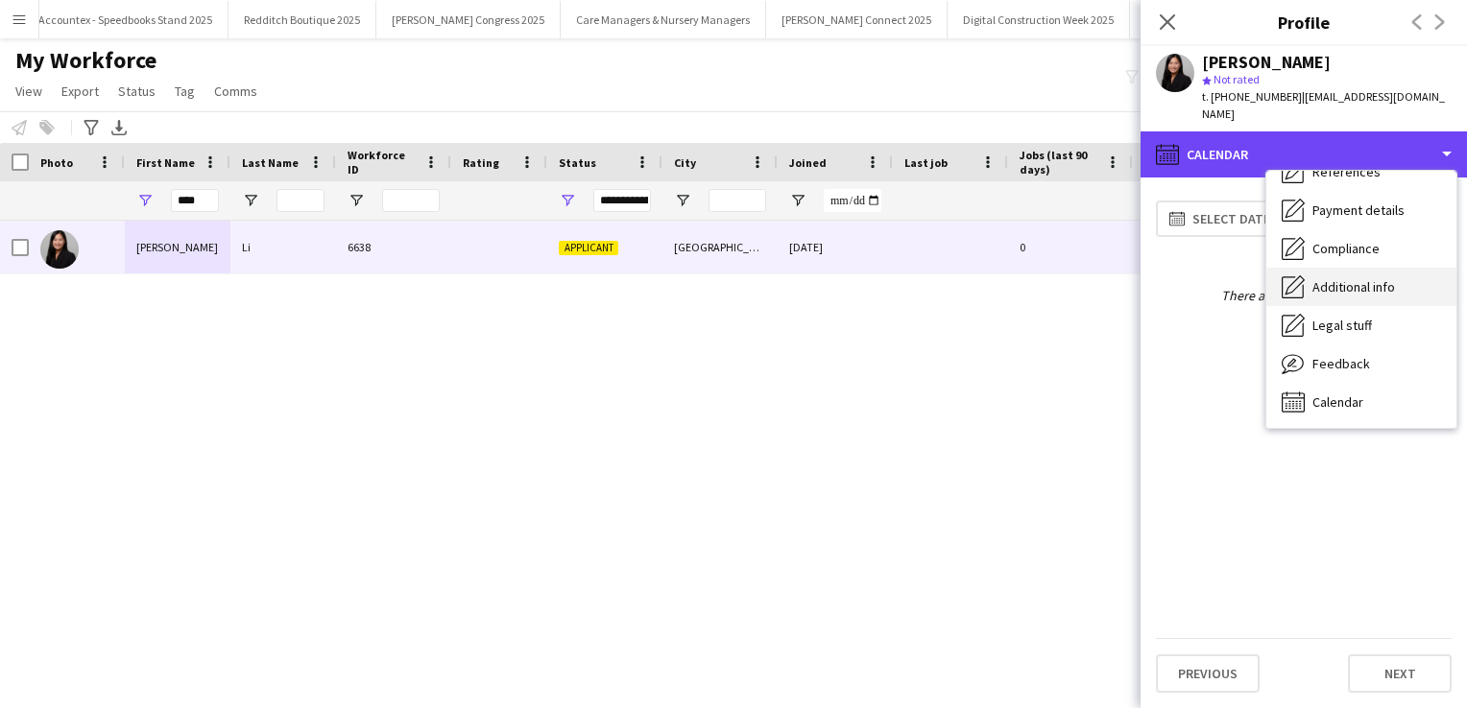
scroll to position [0, 0]
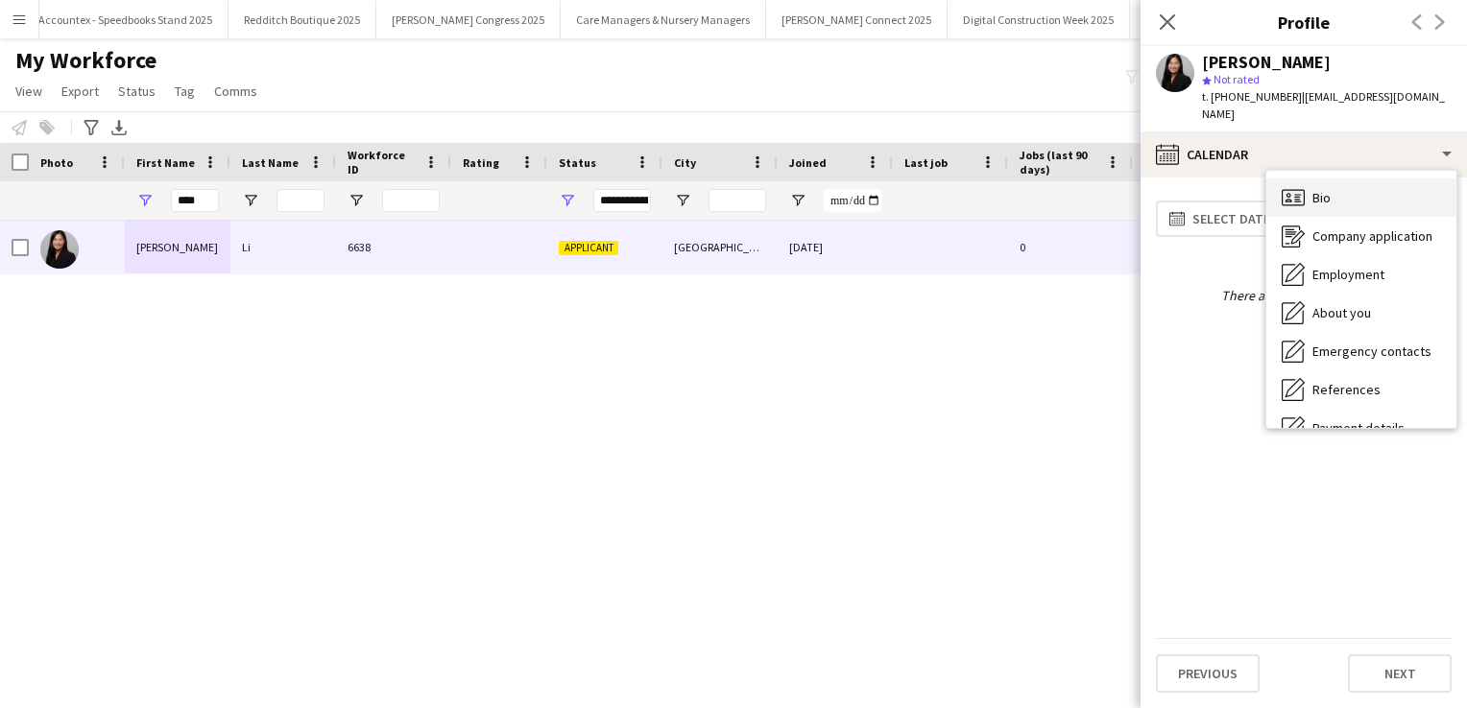
click at [1334, 179] on div "Bio Bio" at bounding box center [1361, 198] width 190 height 38
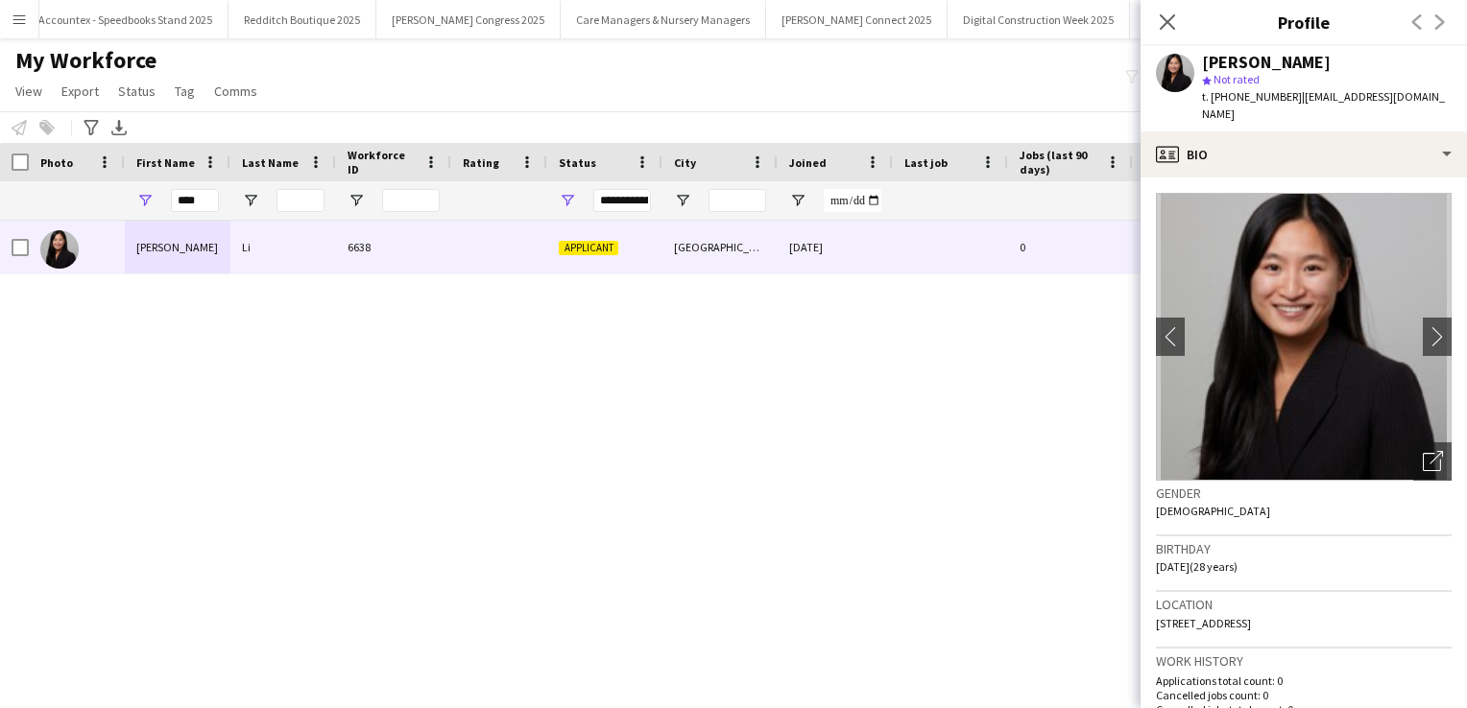
click at [1427, 340] on img at bounding box center [1304, 337] width 296 height 288
click at [1427, 326] on app-icon "chevron-right" at bounding box center [1438, 336] width 30 height 20
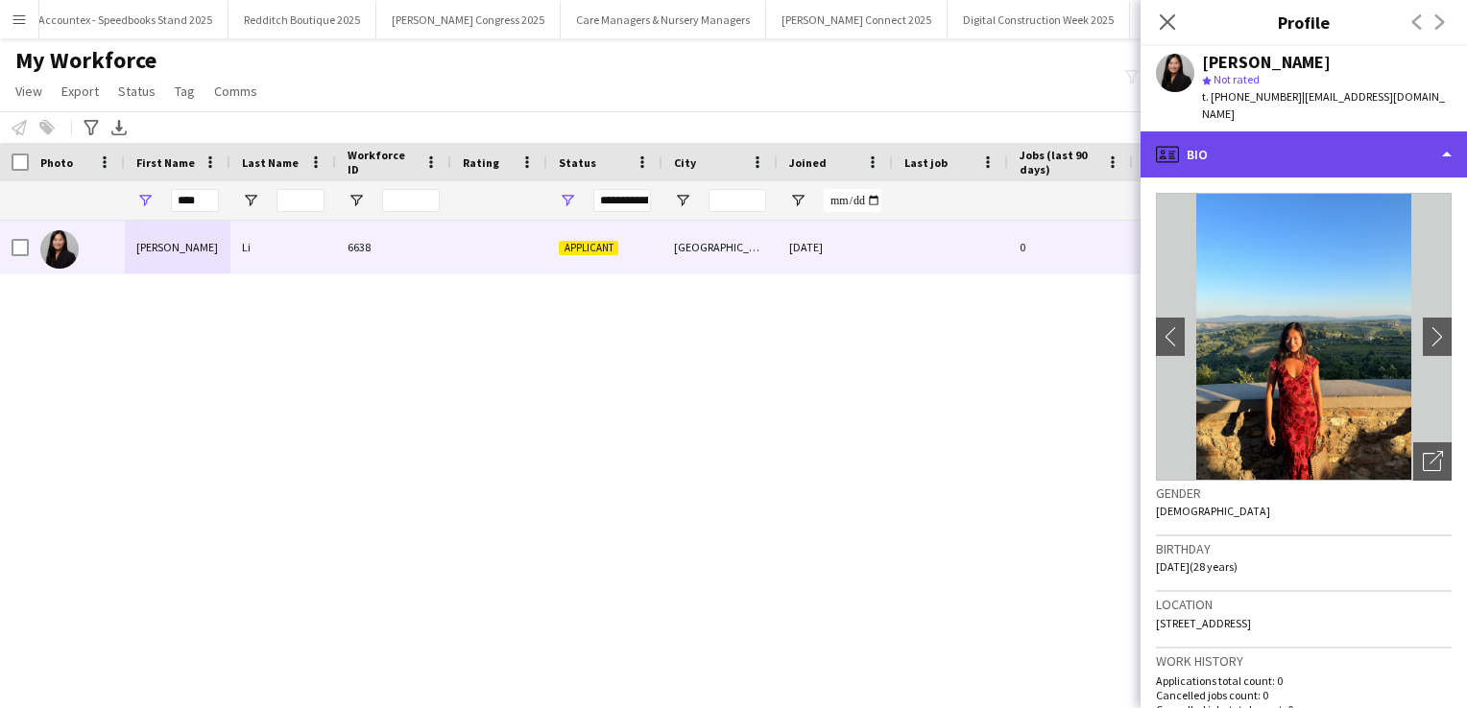
click at [1410, 132] on div "profile Bio" at bounding box center [1303, 155] width 326 height 46
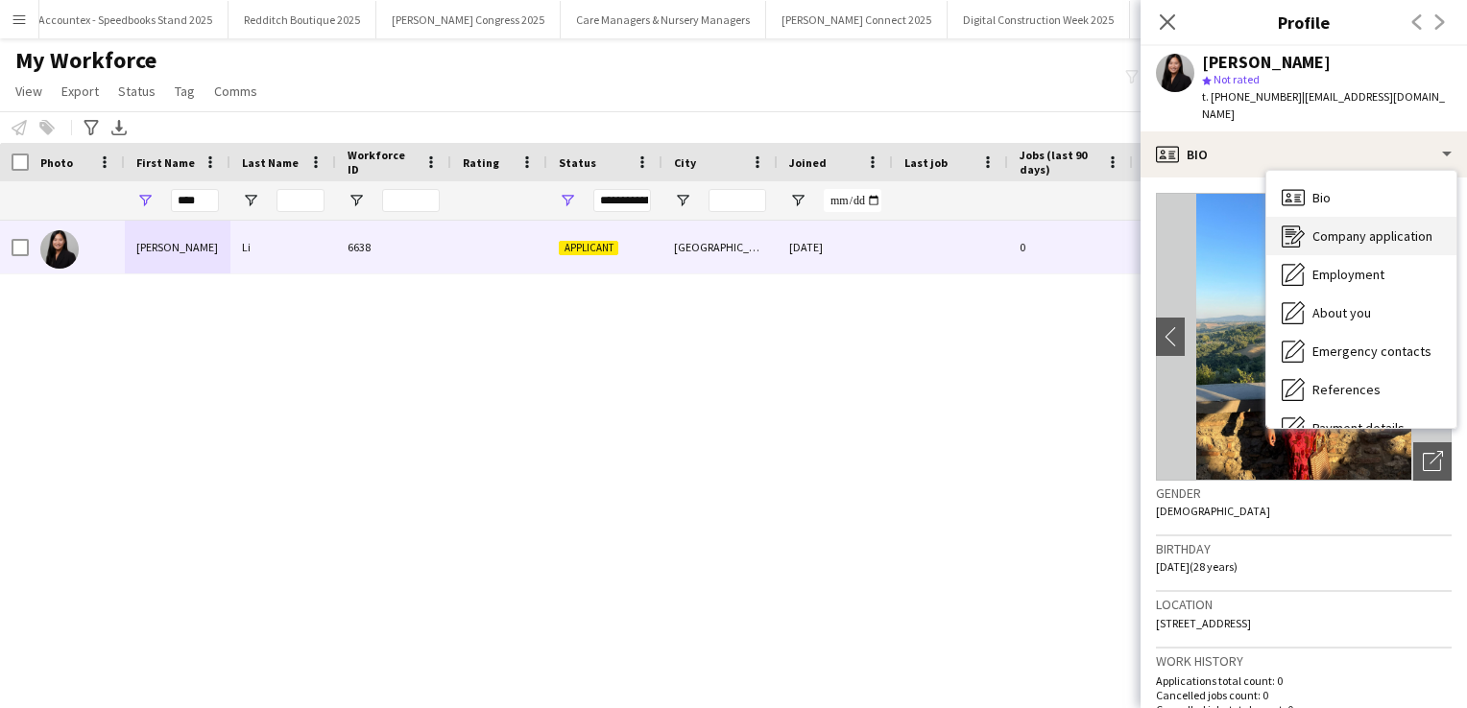
click at [1386, 228] on span "Company application" at bounding box center [1372, 236] width 120 height 17
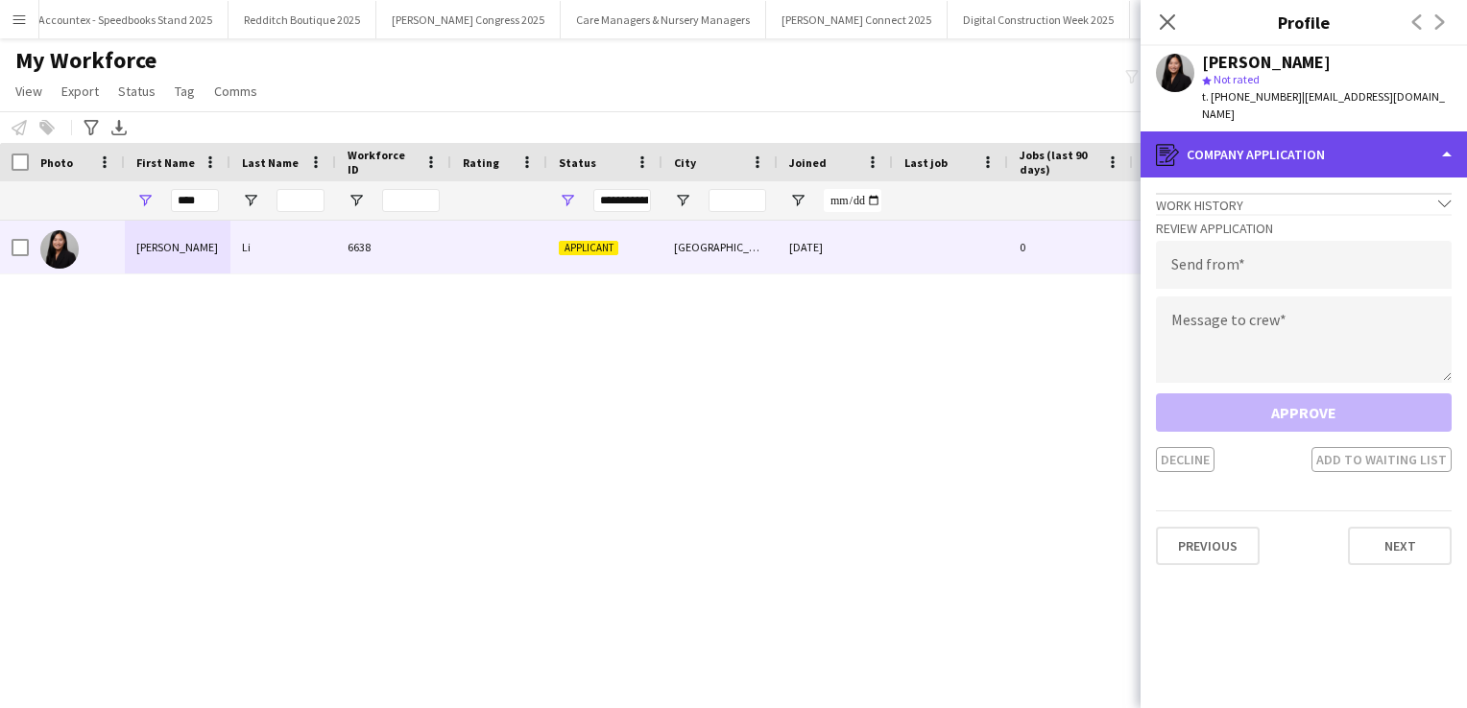
click at [1334, 132] on div "register Company application" at bounding box center [1303, 155] width 326 height 46
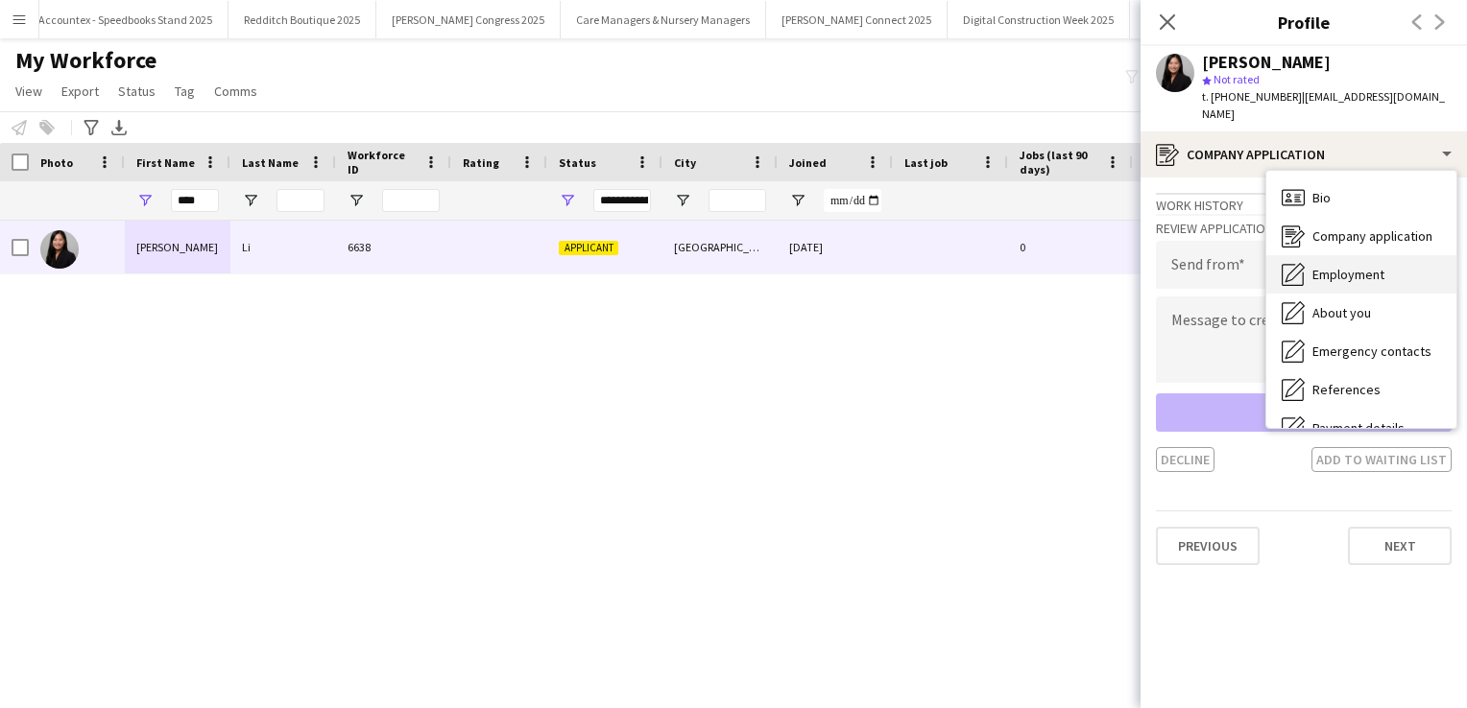
click at [1336, 266] on span "Employment" at bounding box center [1348, 274] width 72 height 17
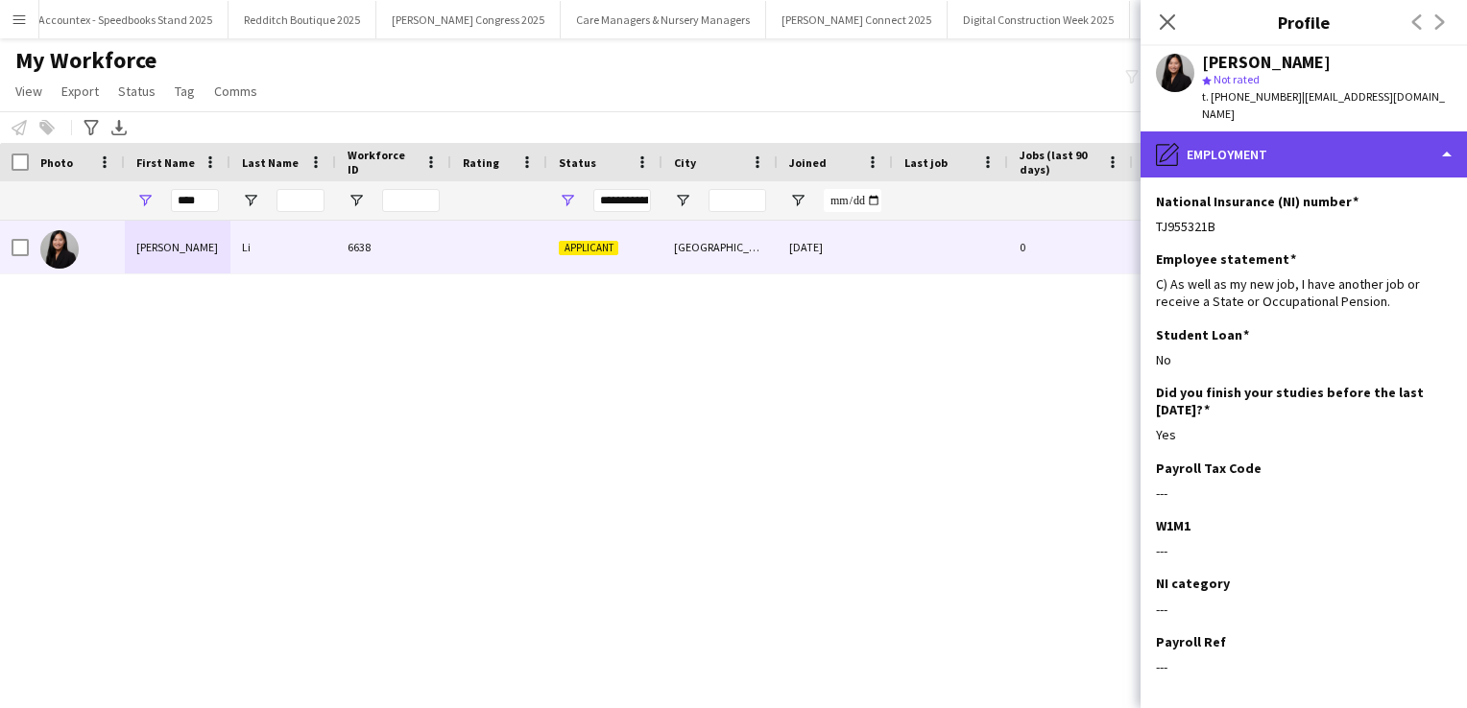
click at [1346, 144] on div "pencil4 Employment" at bounding box center [1303, 155] width 326 height 46
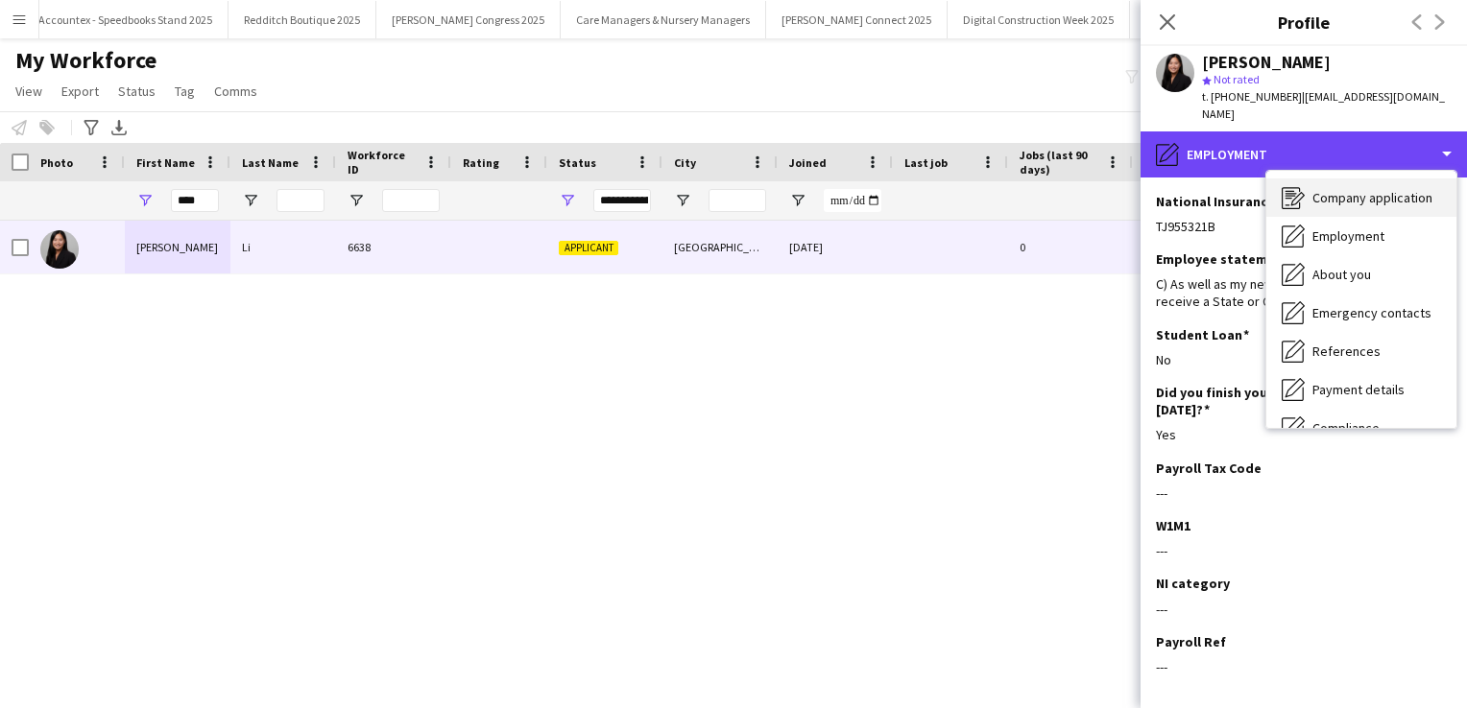
scroll to position [42, 0]
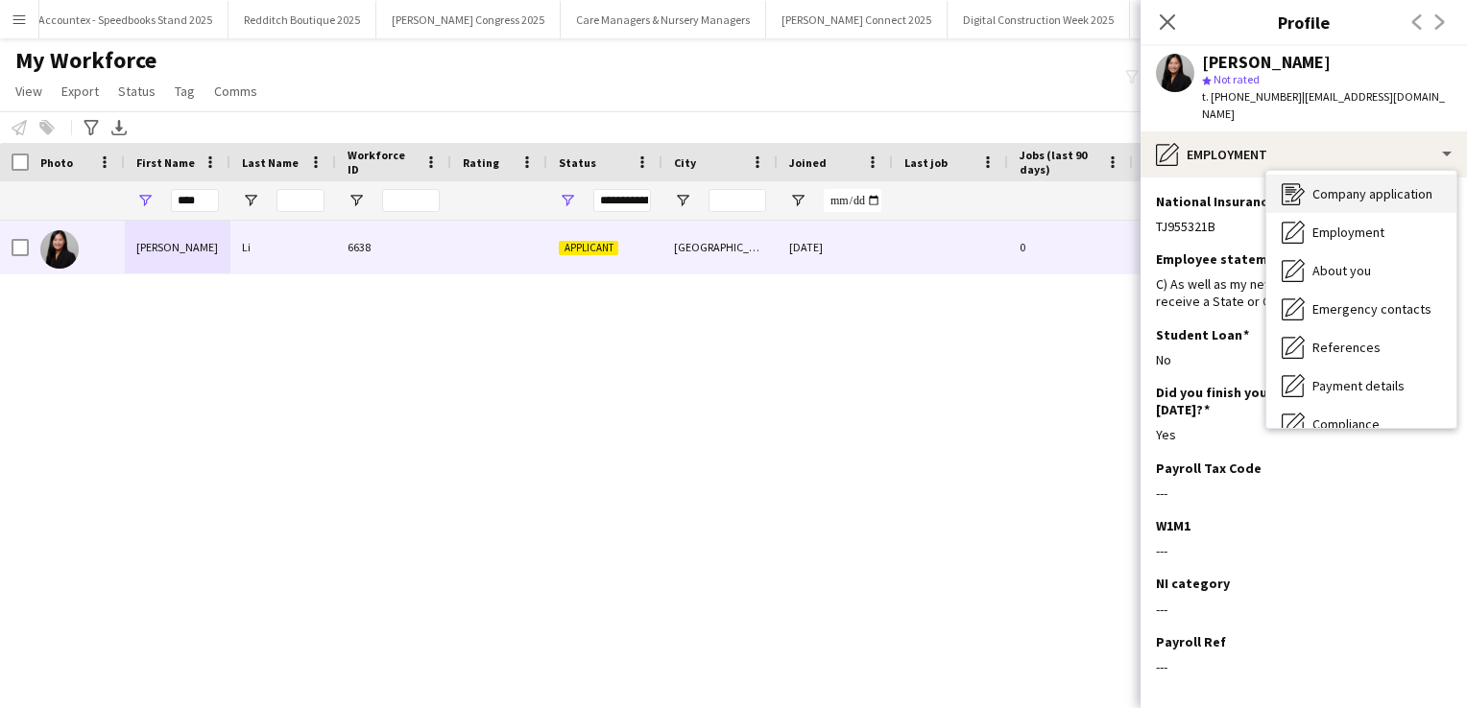
click at [1344, 252] on div "About you About you" at bounding box center [1361, 271] width 190 height 38
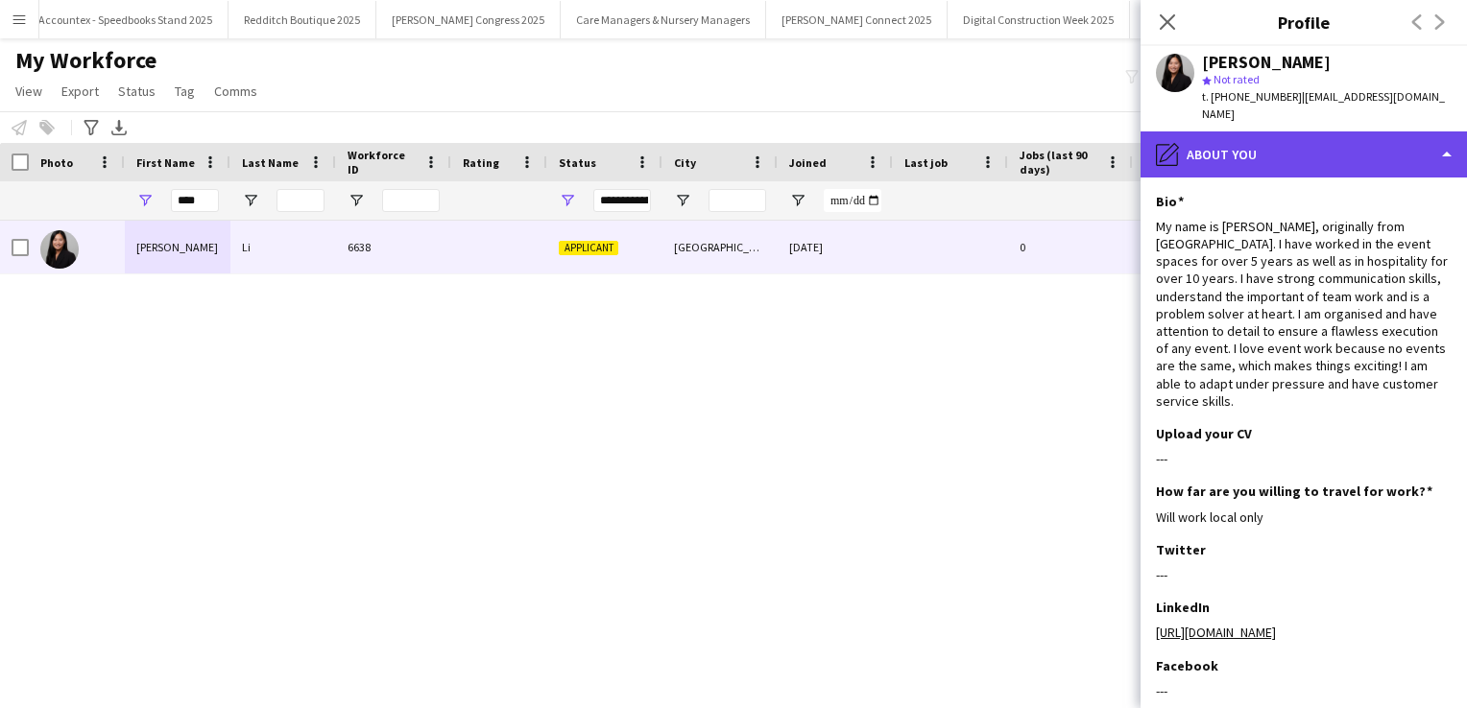
click at [1348, 145] on div "pencil4 About you" at bounding box center [1303, 155] width 326 height 46
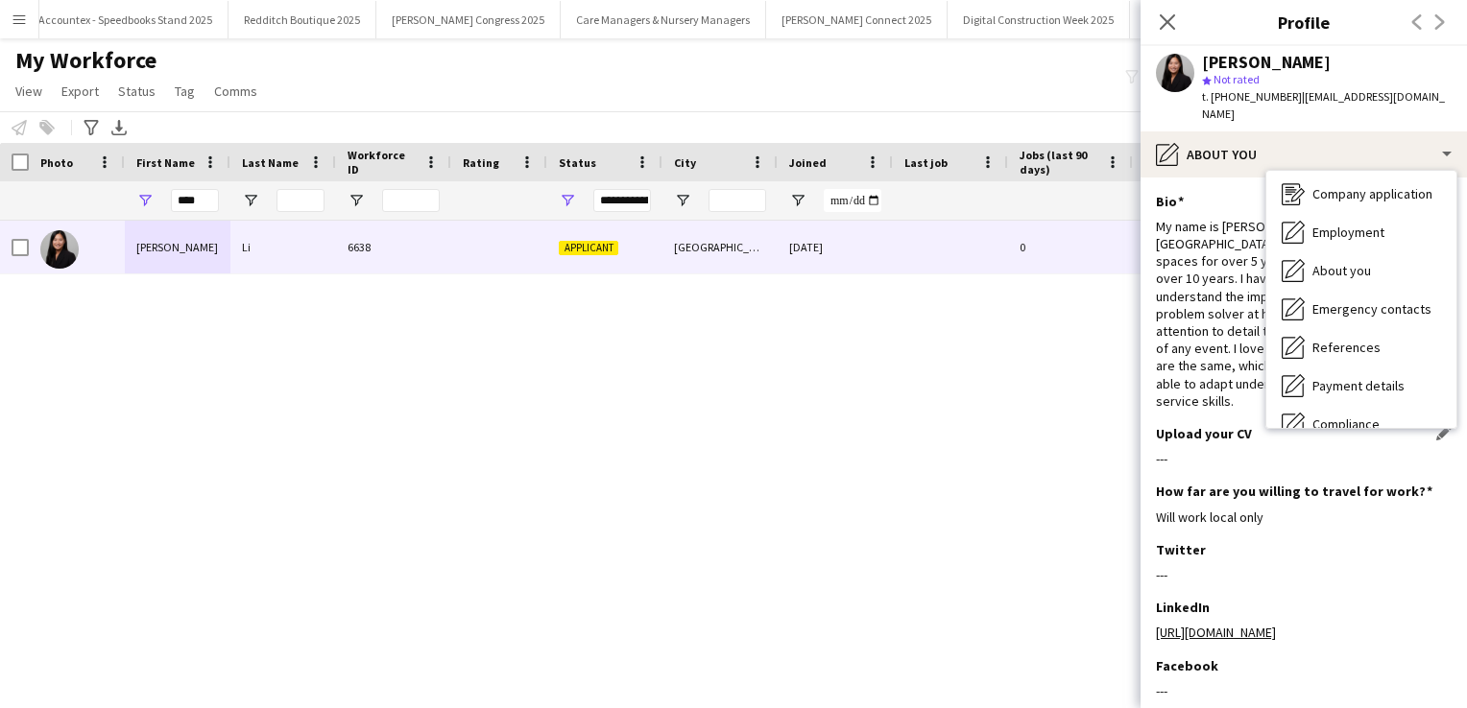
click at [1213, 450] on div "---" at bounding box center [1304, 458] width 296 height 17
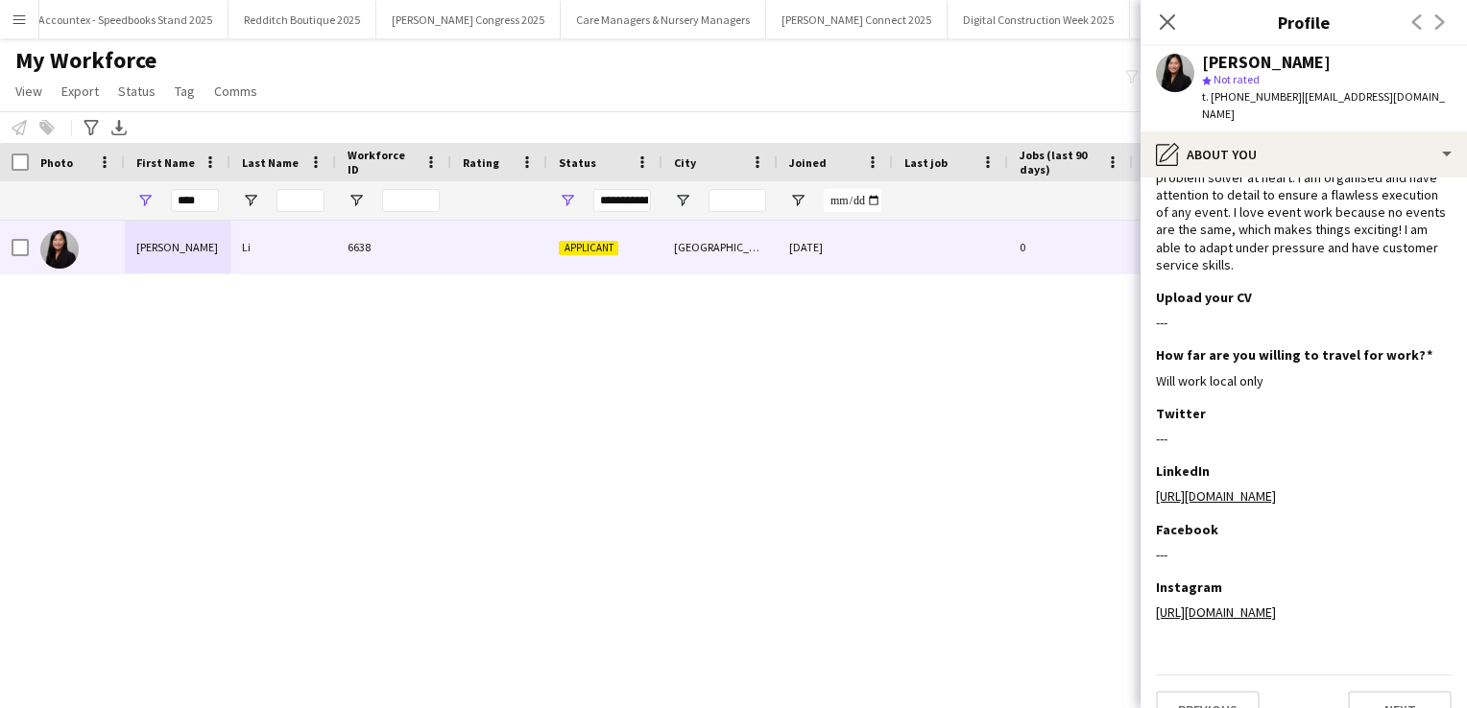
scroll to position [0, 0]
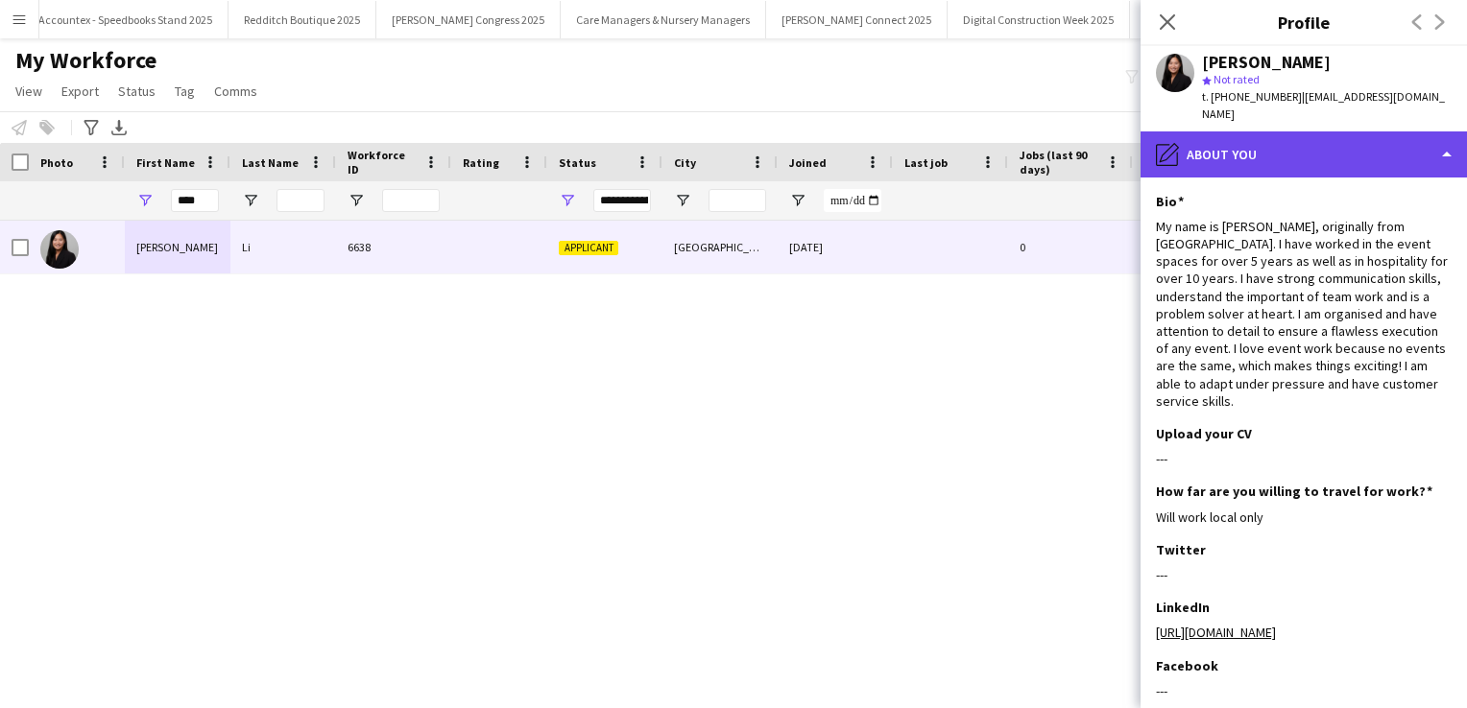
click at [1427, 138] on div "pencil4 About you" at bounding box center [1303, 155] width 326 height 46
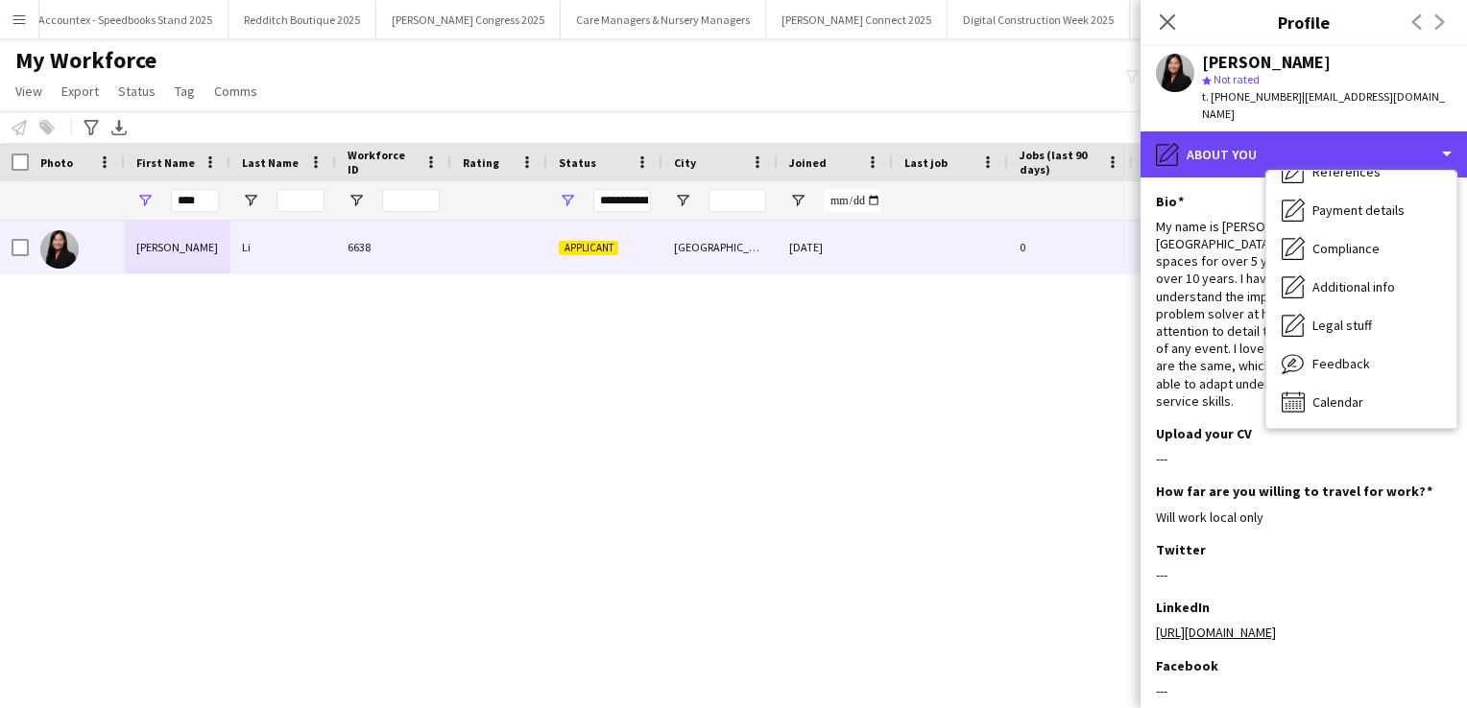
scroll to position [219, 0]
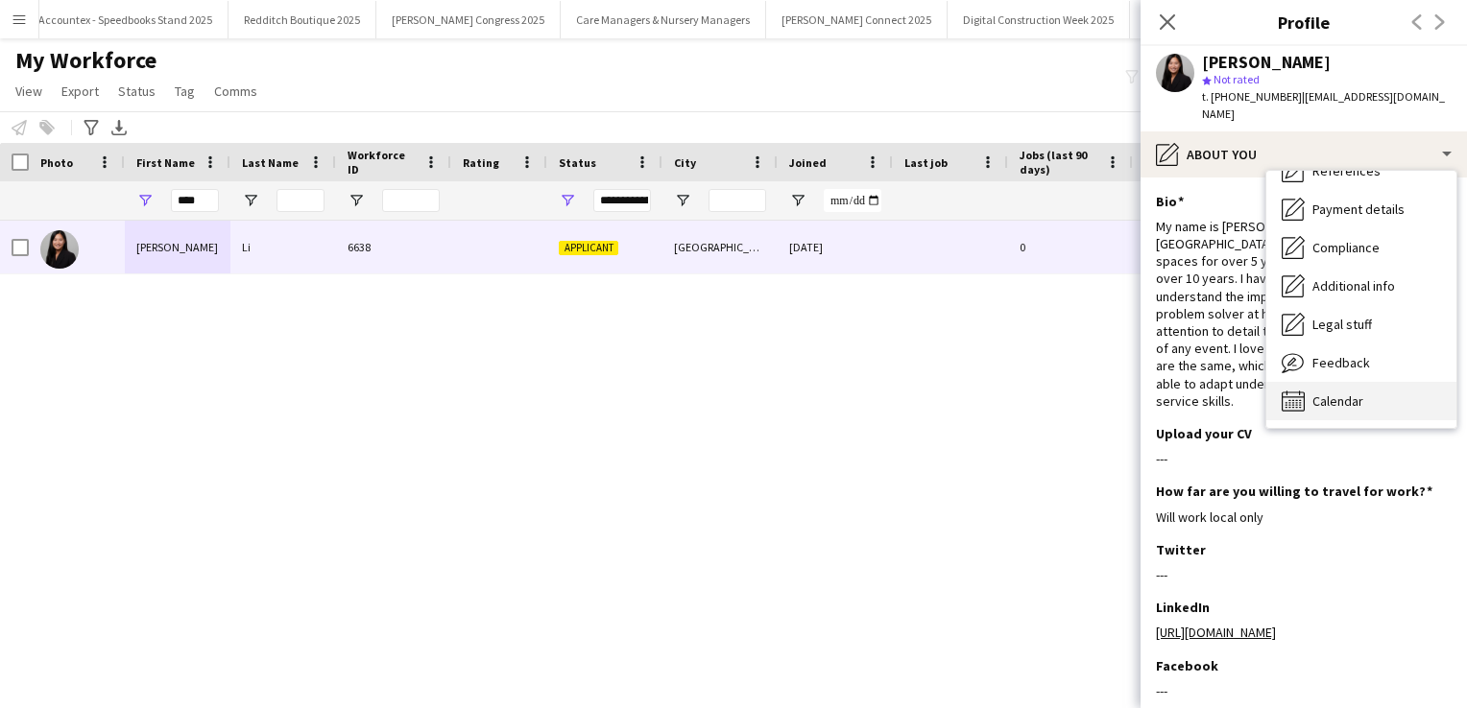
click at [1360, 393] on span "Calendar" at bounding box center [1337, 401] width 51 height 17
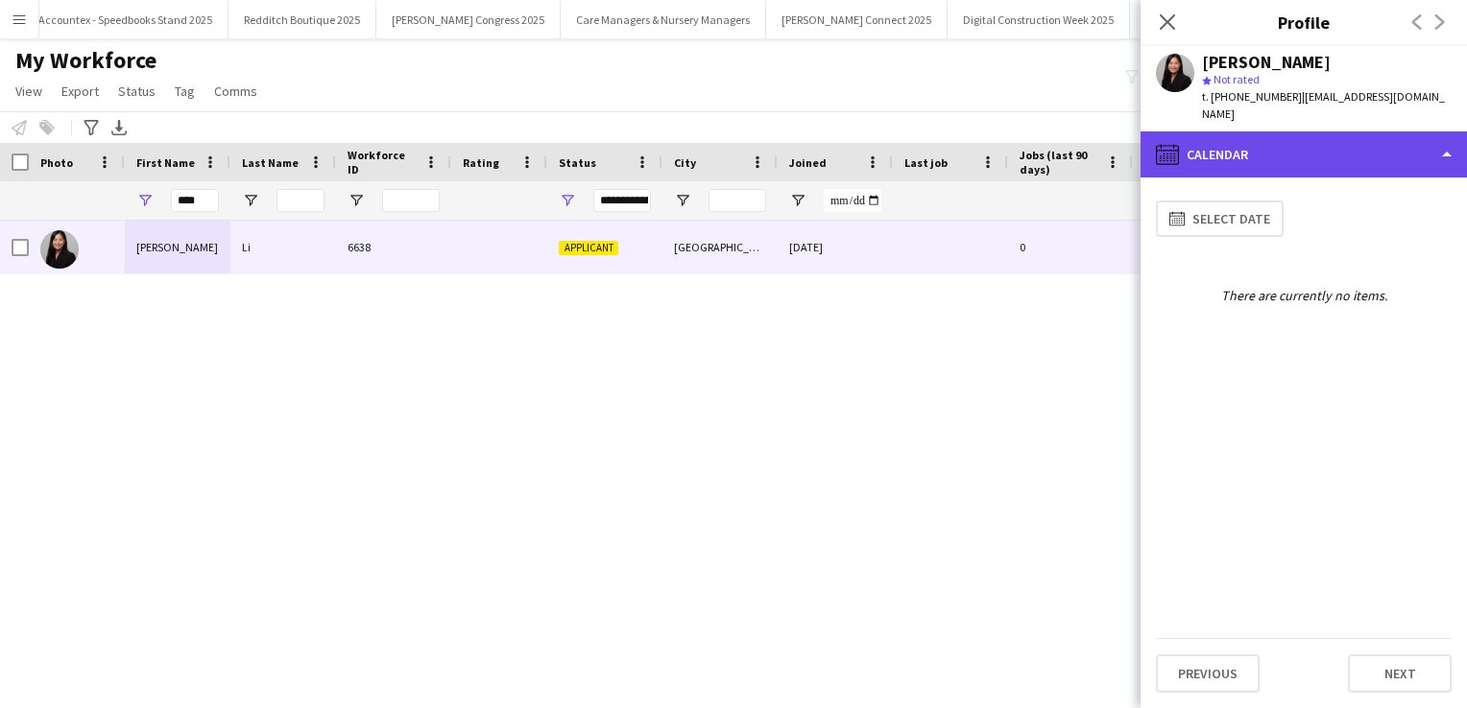
click at [1357, 144] on div "calendar-full Calendar" at bounding box center [1303, 155] width 326 height 46
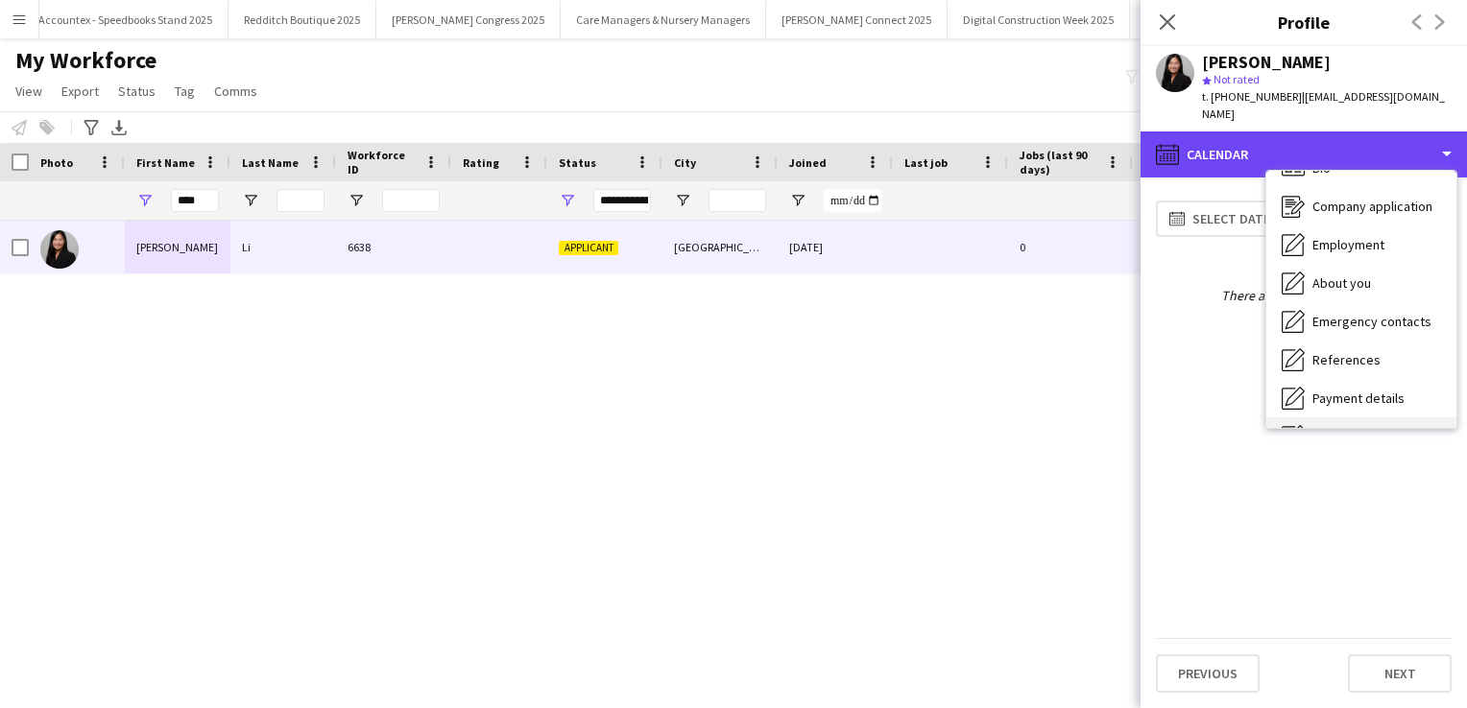
scroll to position [27, 0]
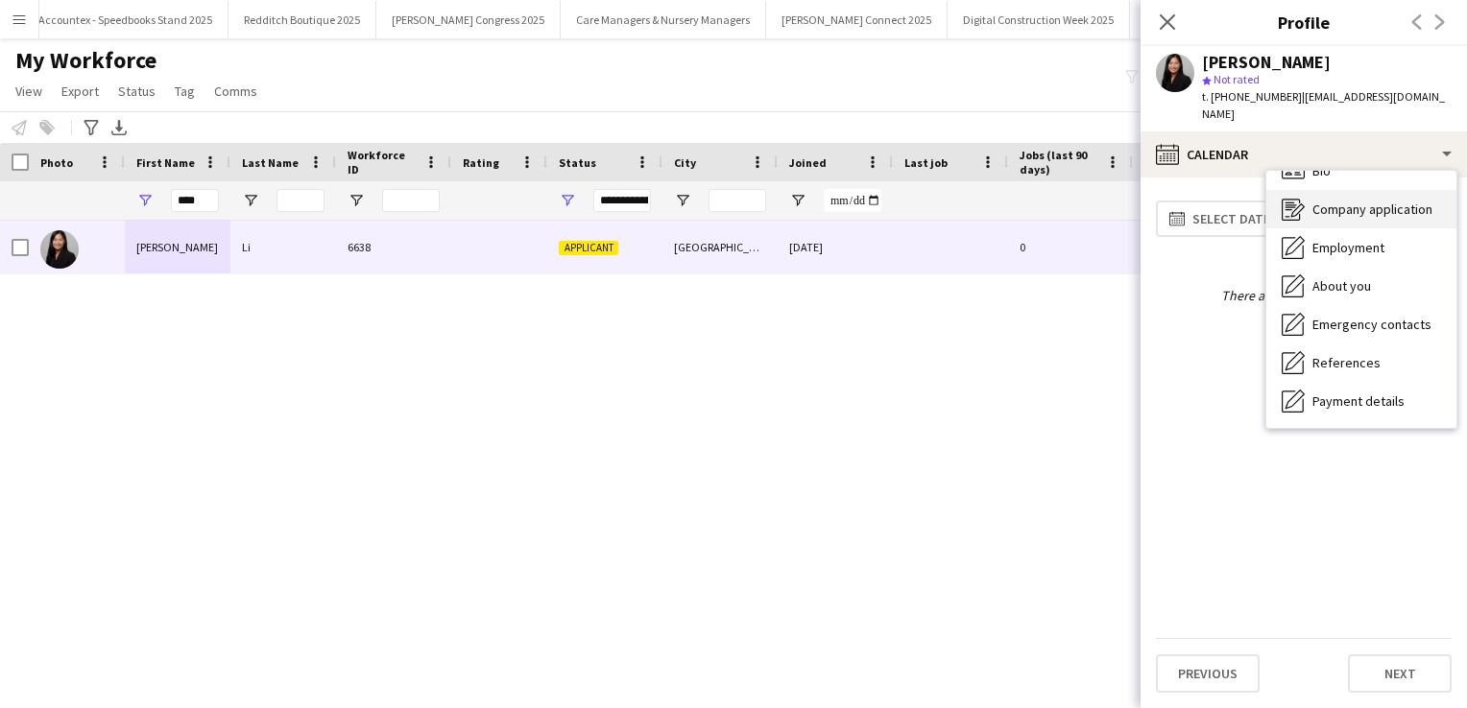
click at [1362, 201] on span "Company application" at bounding box center [1372, 209] width 120 height 17
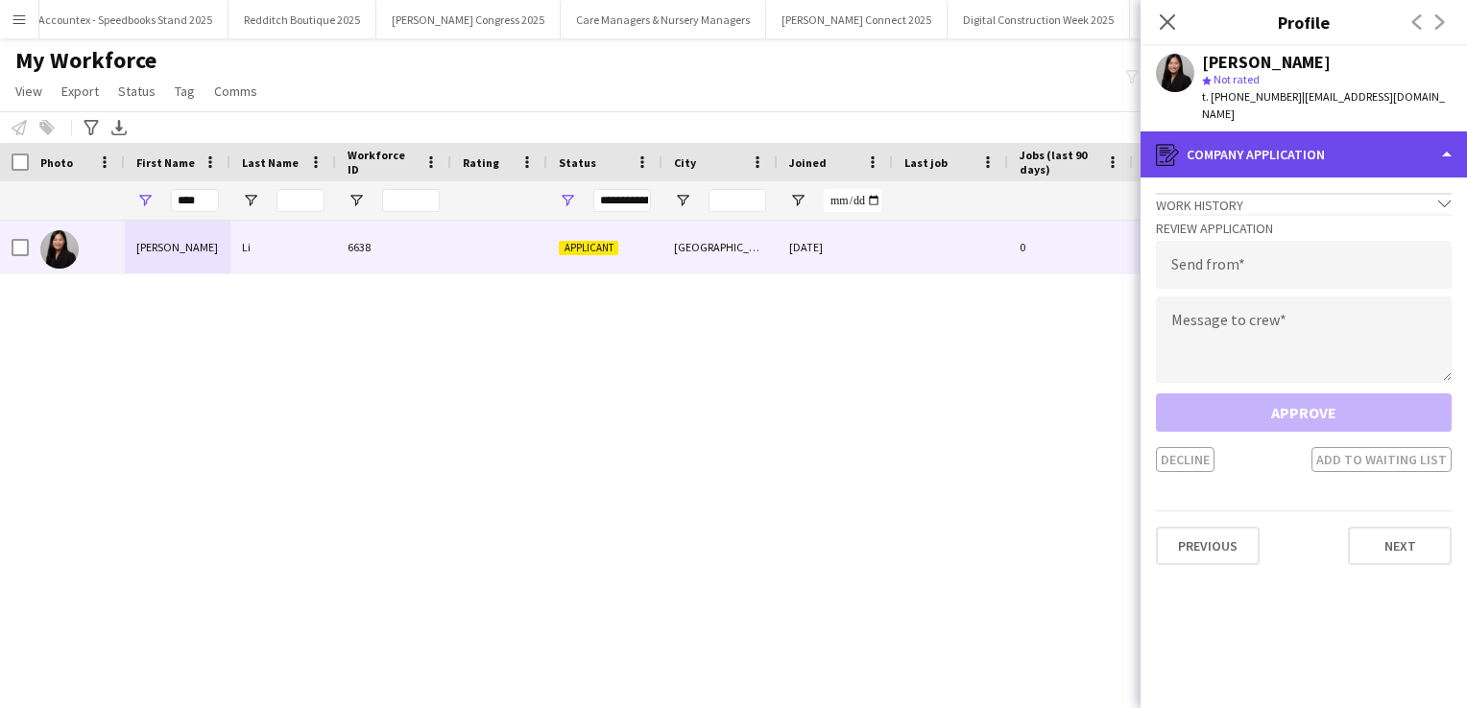
click at [1360, 143] on div "register Company application" at bounding box center [1303, 155] width 326 height 46
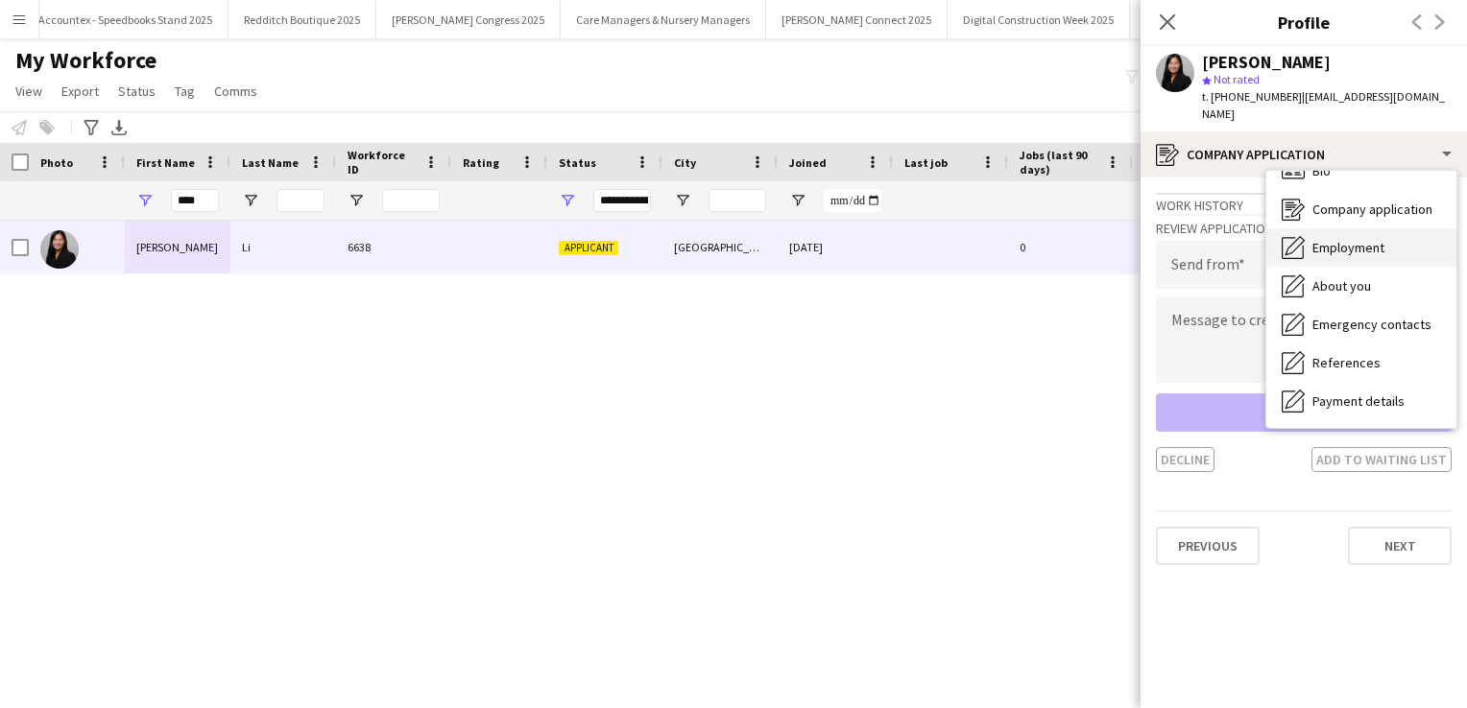
click at [1358, 239] on span "Employment" at bounding box center [1348, 247] width 72 height 17
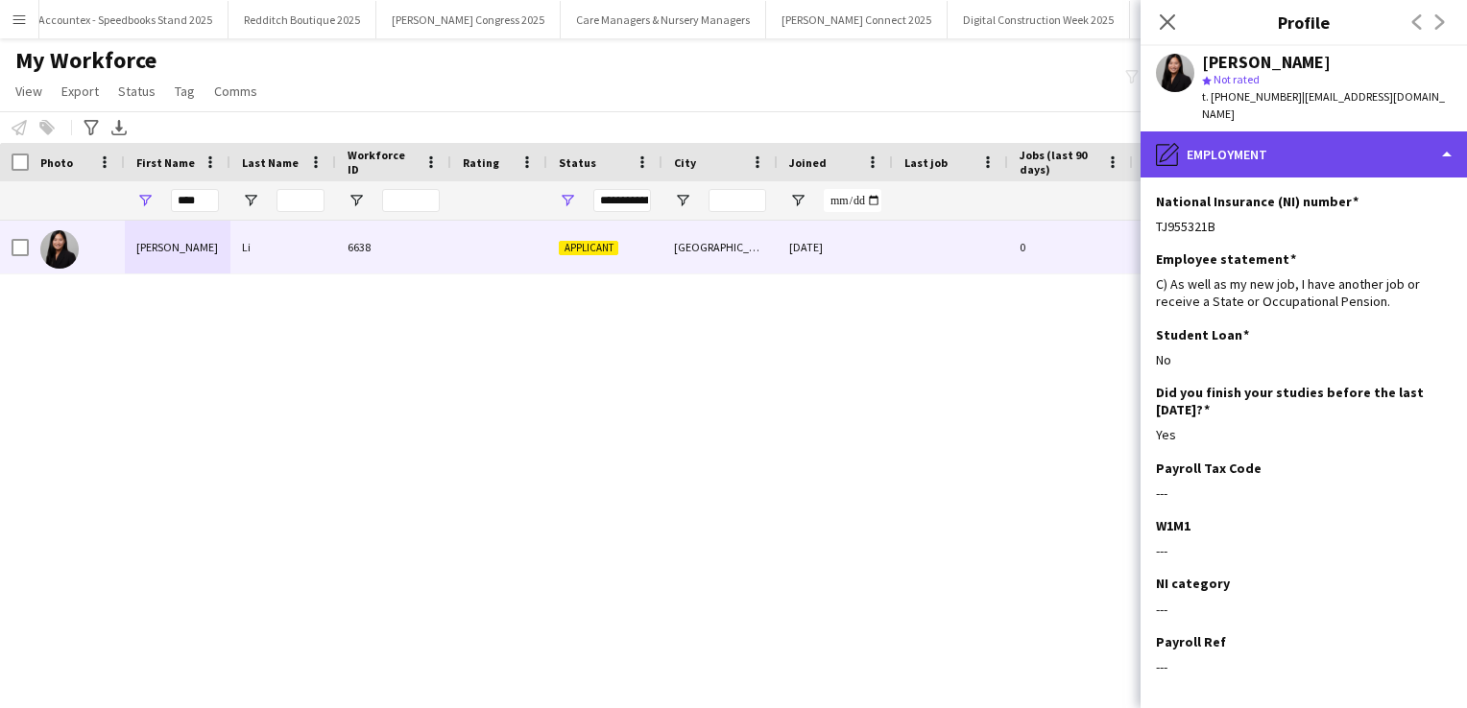
click at [1344, 132] on div "pencil4 Employment" at bounding box center [1303, 155] width 326 height 46
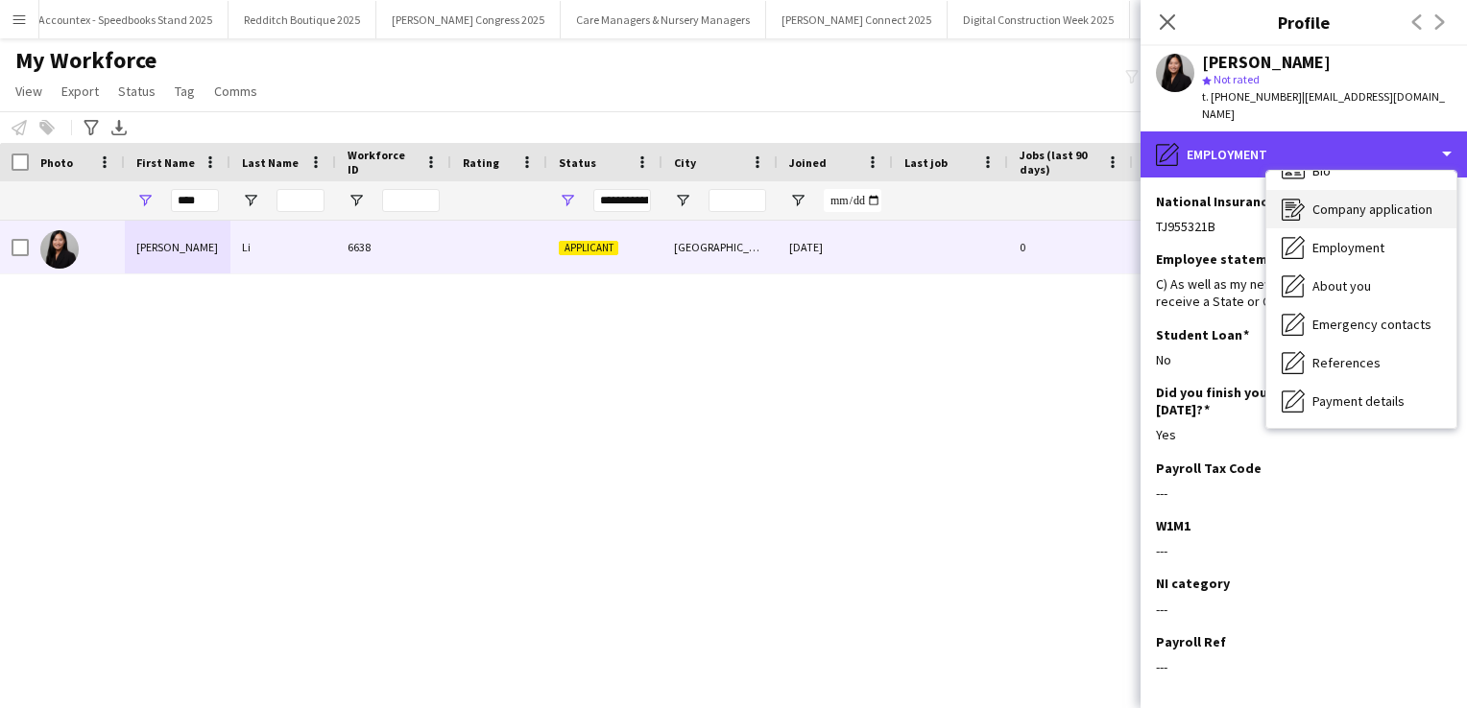
scroll to position [0, 0]
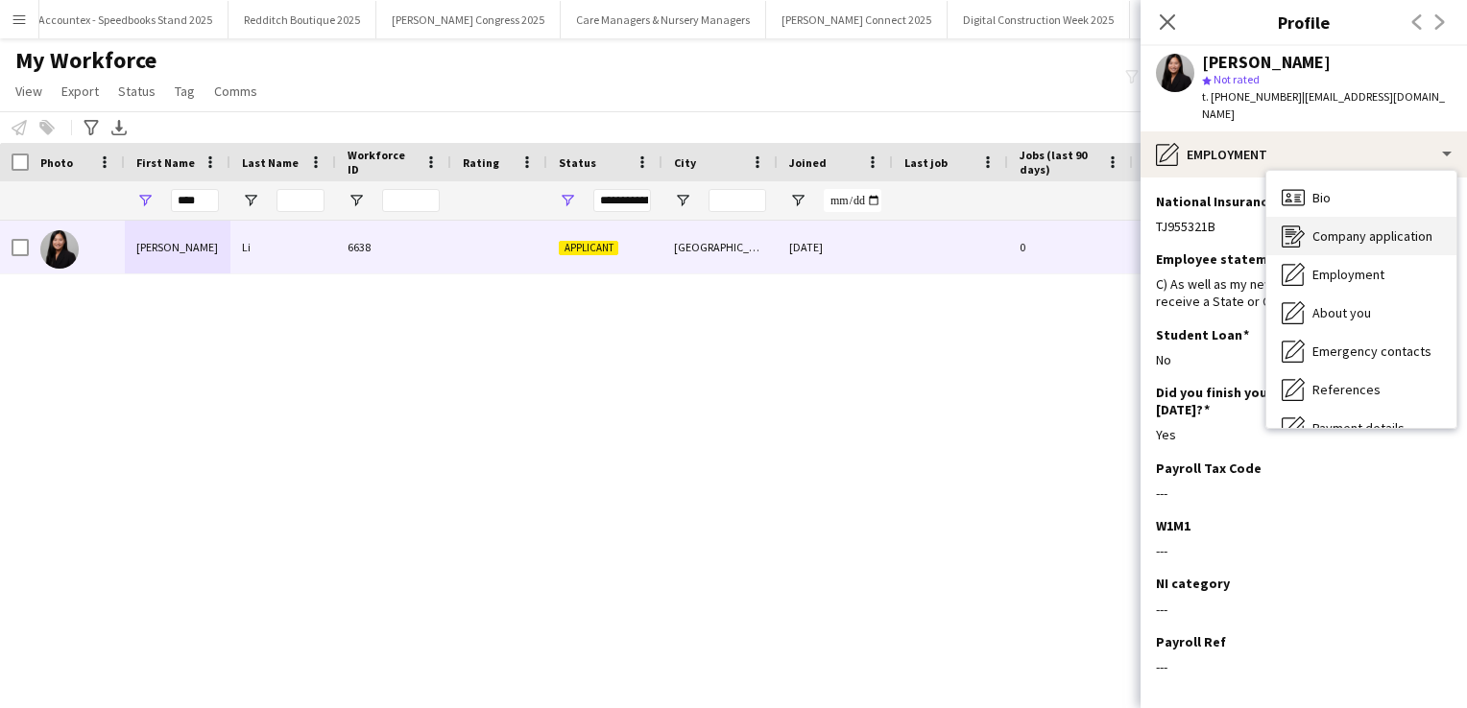
click at [1360, 181] on div "Bio Bio" at bounding box center [1361, 198] width 190 height 38
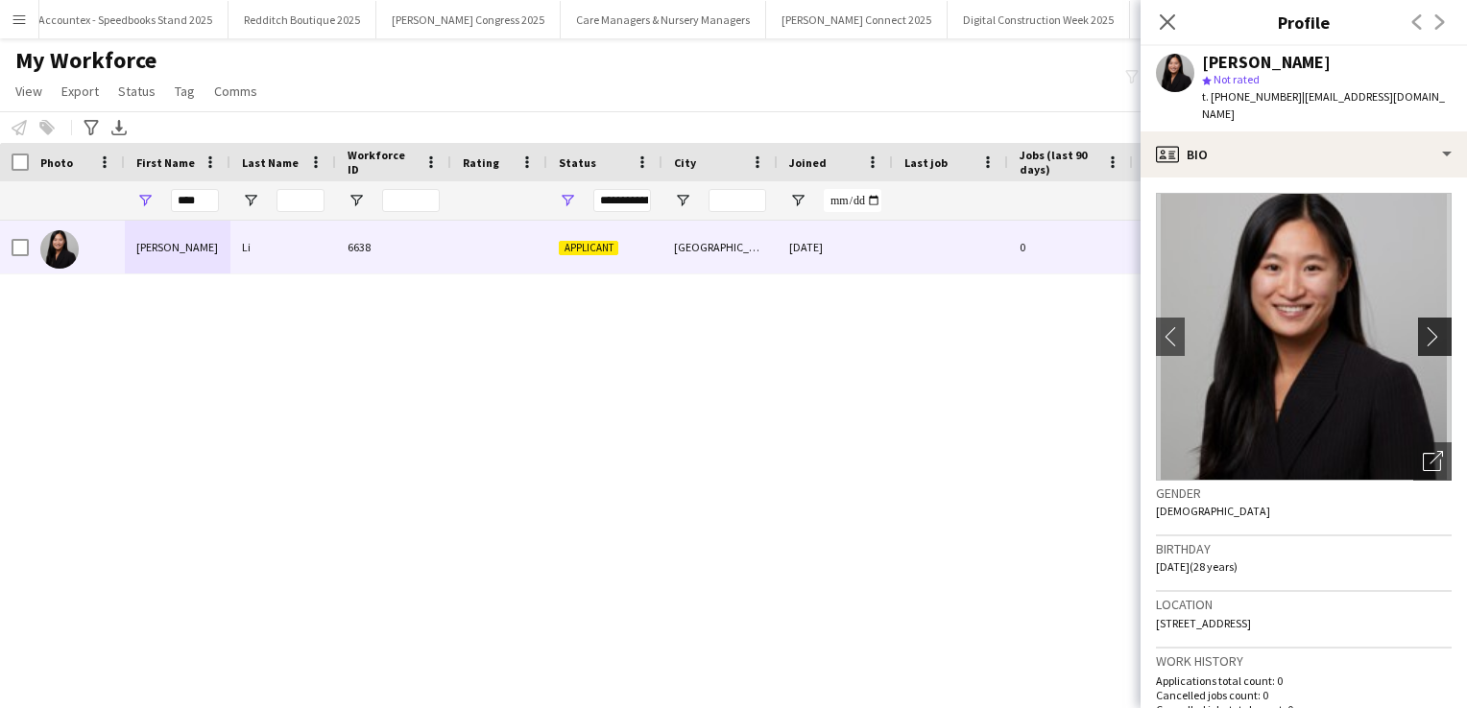
click at [1423, 326] on app-icon "chevron-right" at bounding box center [1438, 336] width 30 height 20
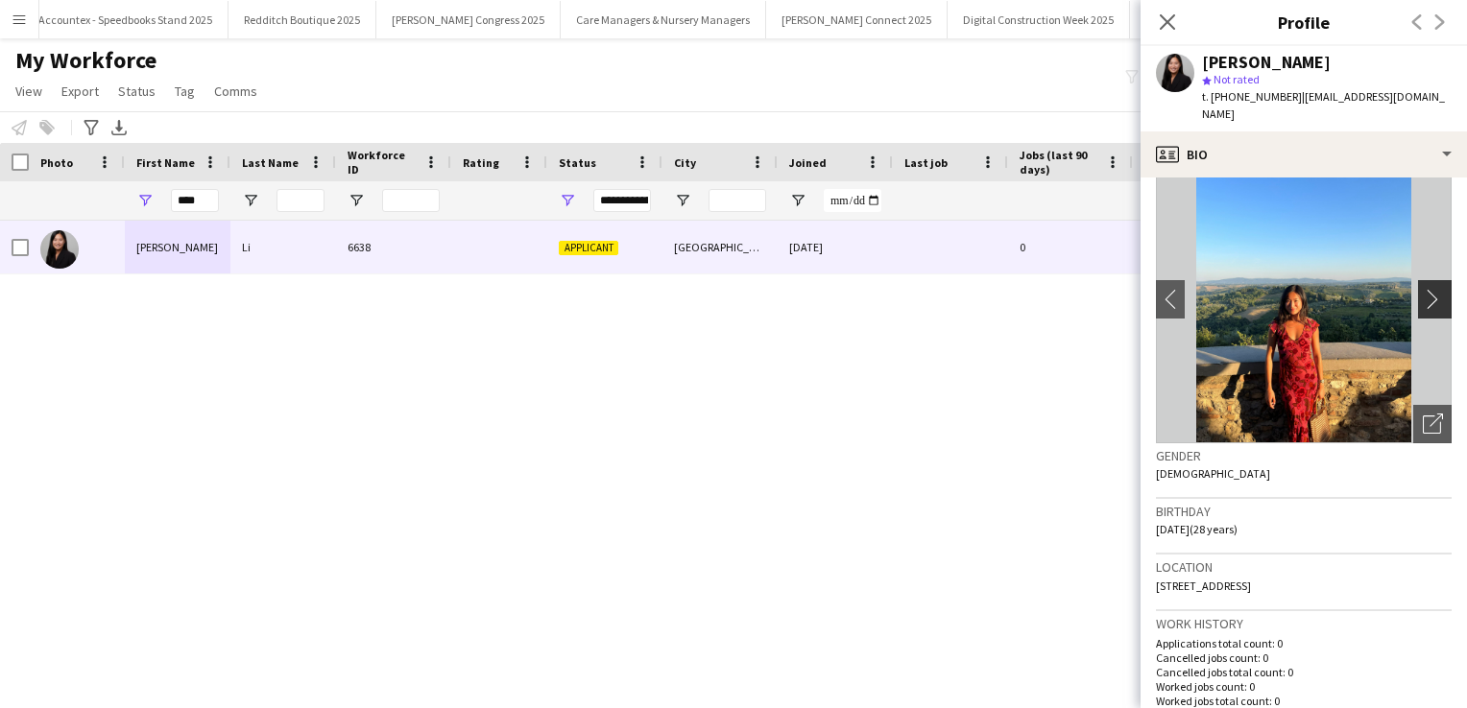
scroll to position [38, 0]
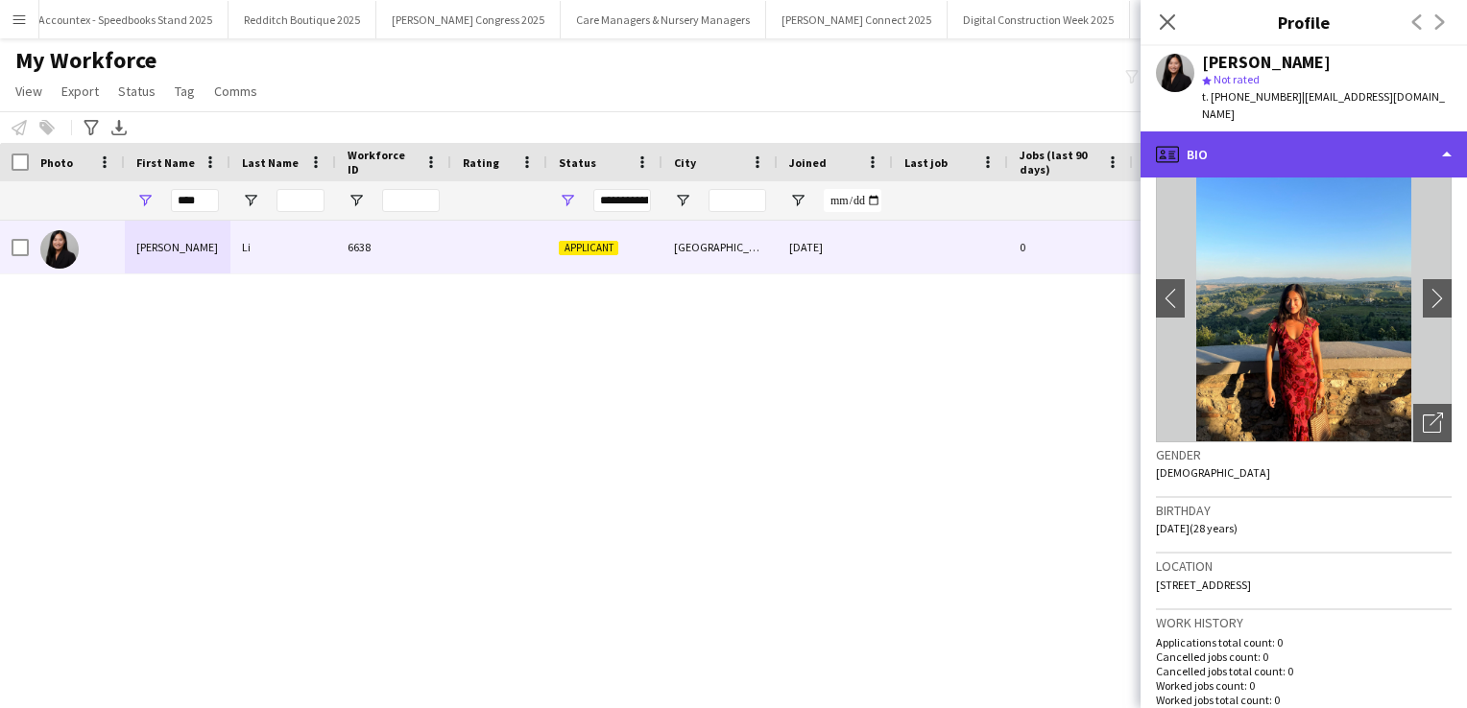
click at [1417, 132] on div "profile Bio" at bounding box center [1303, 155] width 326 height 46
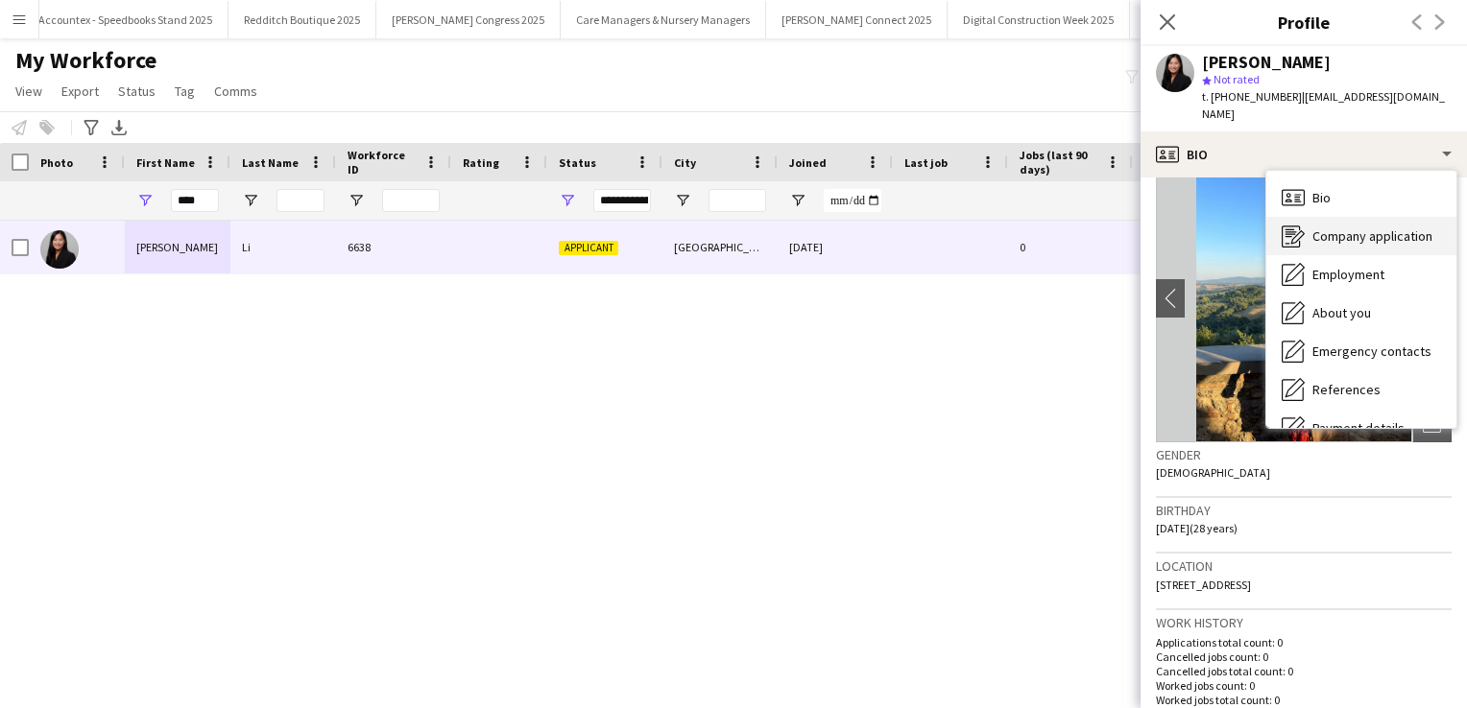
click at [1353, 228] on span "Company application" at bounding box center [1372, 236] width 120 height 17
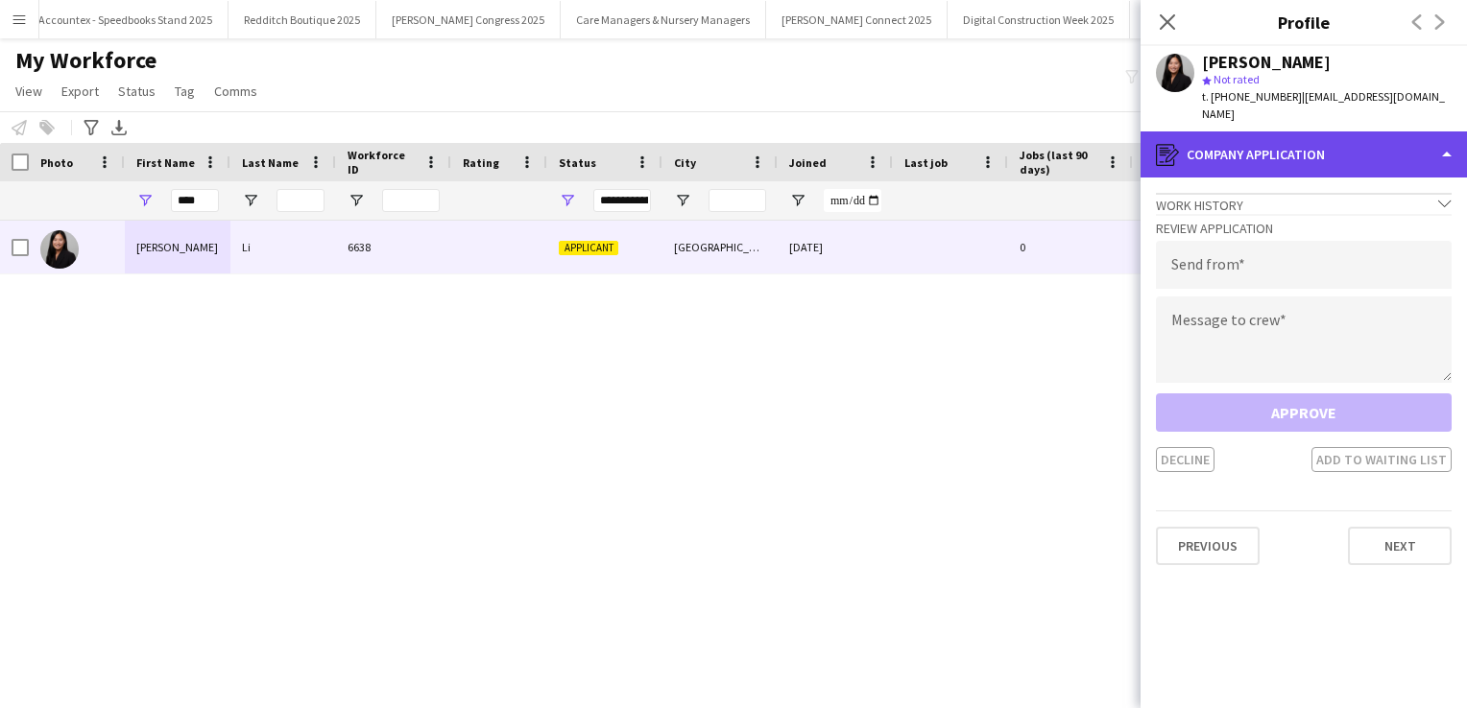
click at [1377, 132] on div "register Company application" at bounding box center [1303, 155] width 326 height 46
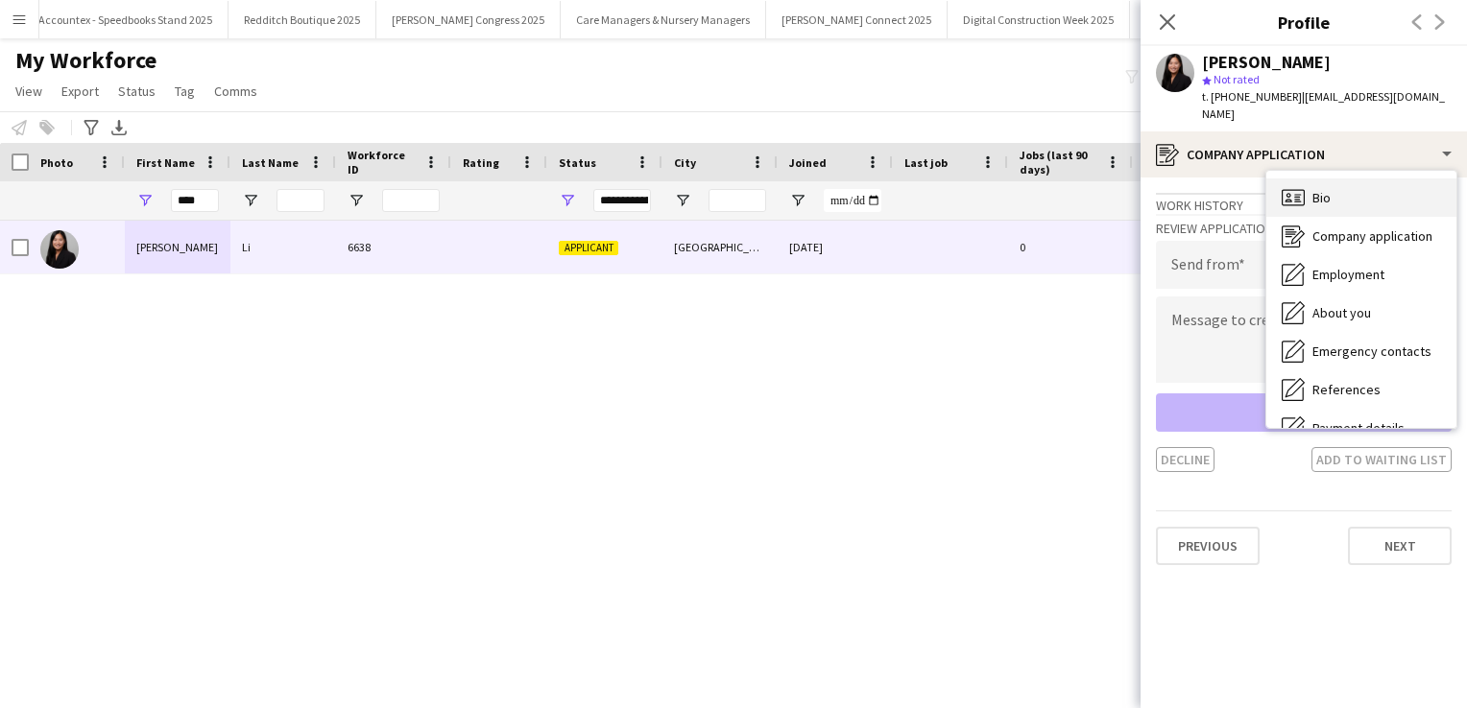
click at [1345, 190] on div "Bio Bio" at bounding box center [1361, 198] width 190 height 38
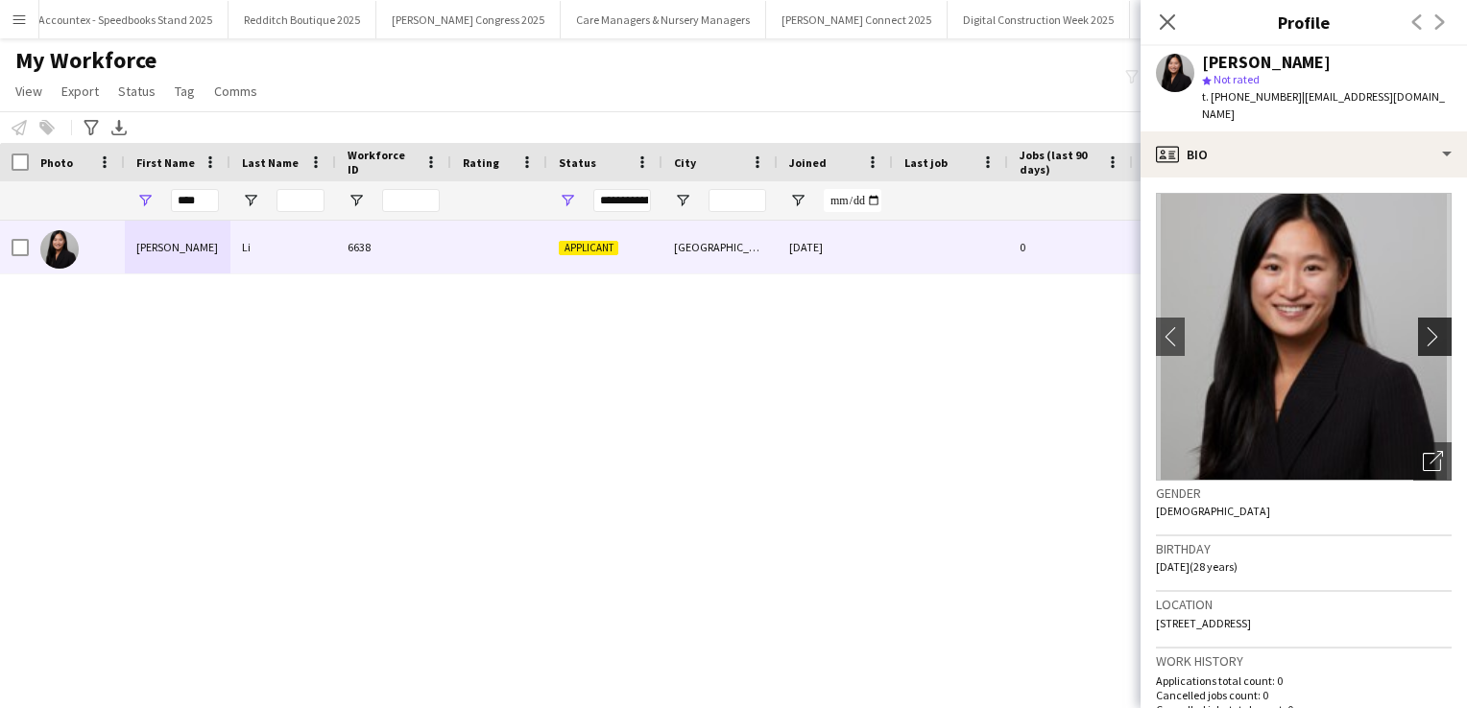
click at [1423, 326] on app-icon "chevron-right" at bounding box center [1438, 336] width 30 height 20
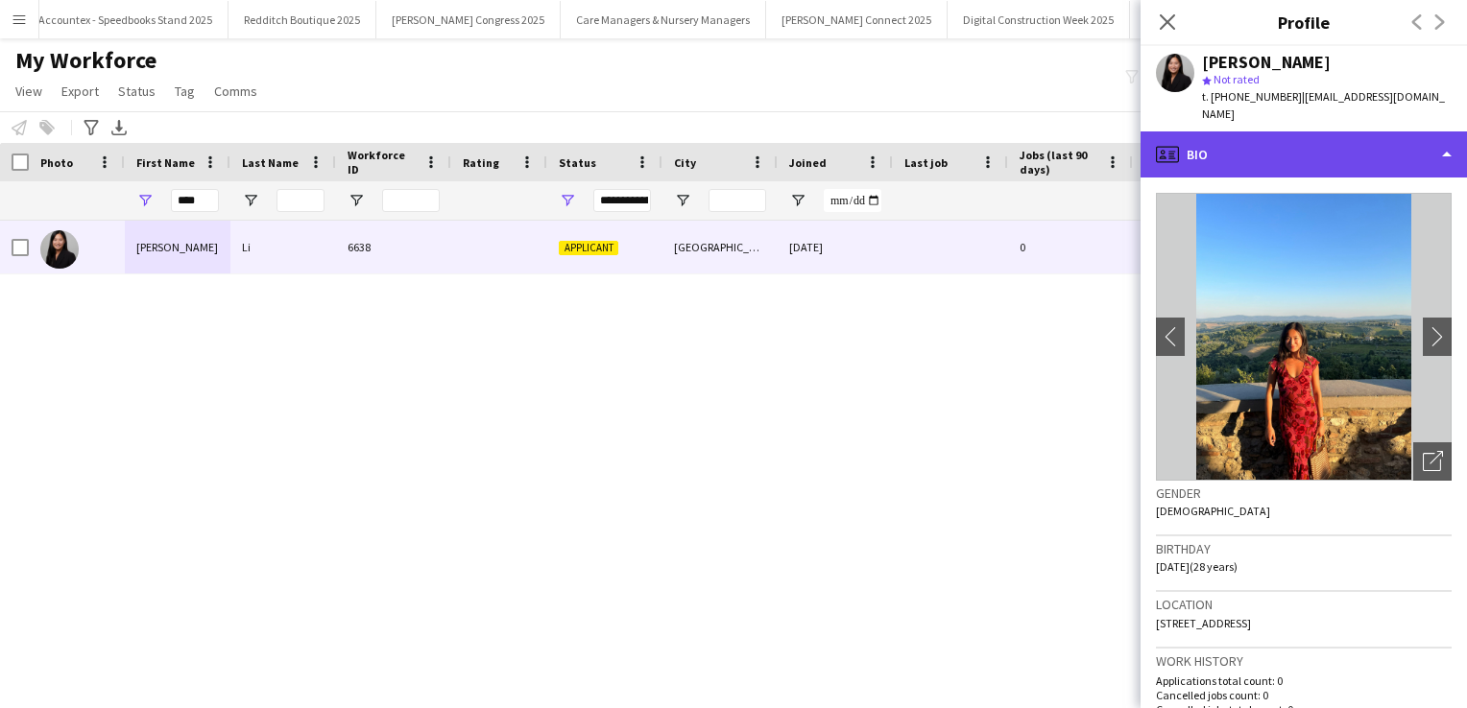
click at [1421, 132] on div "profile Bio" at bounding box center [1303, 155] width 326 height 46
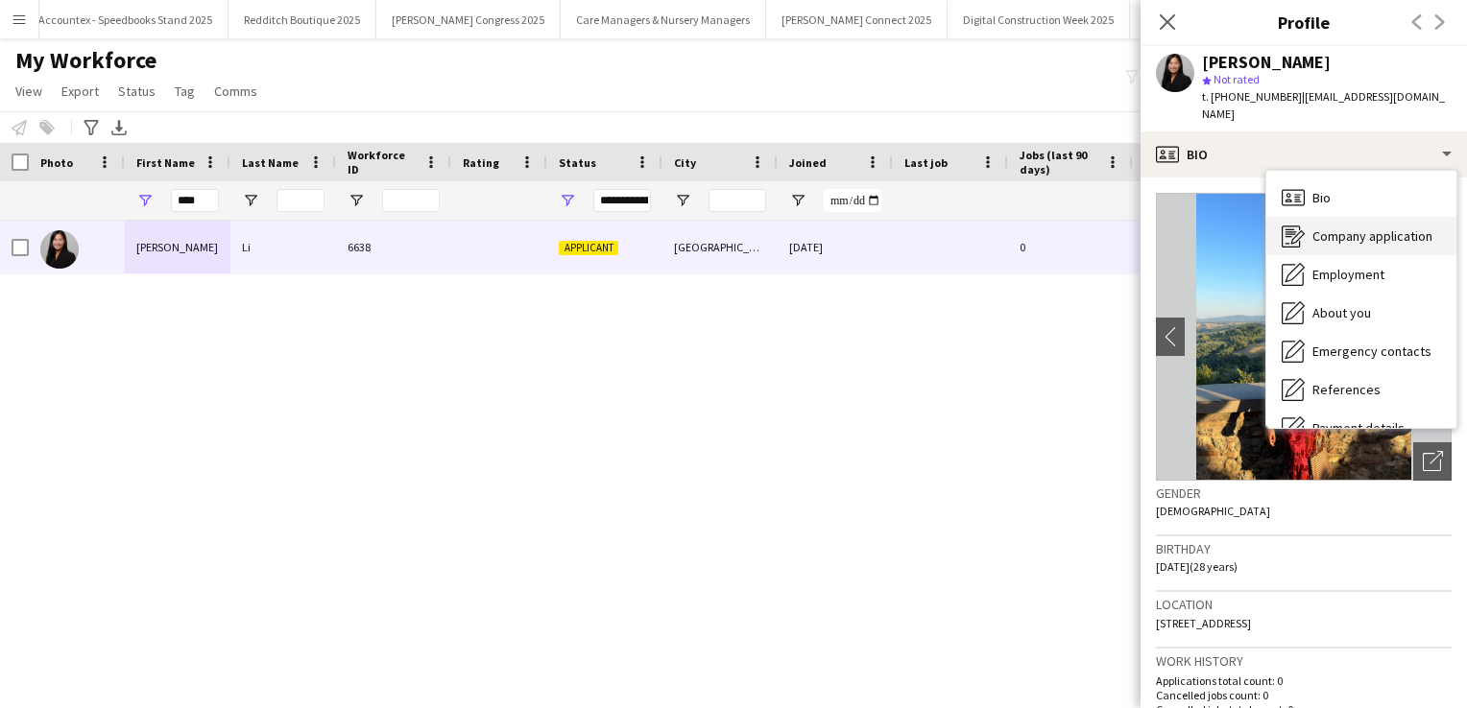
click at [1375, 228] on div "Company application Company application" at bounding box center [1361, 236] width 190 height 38
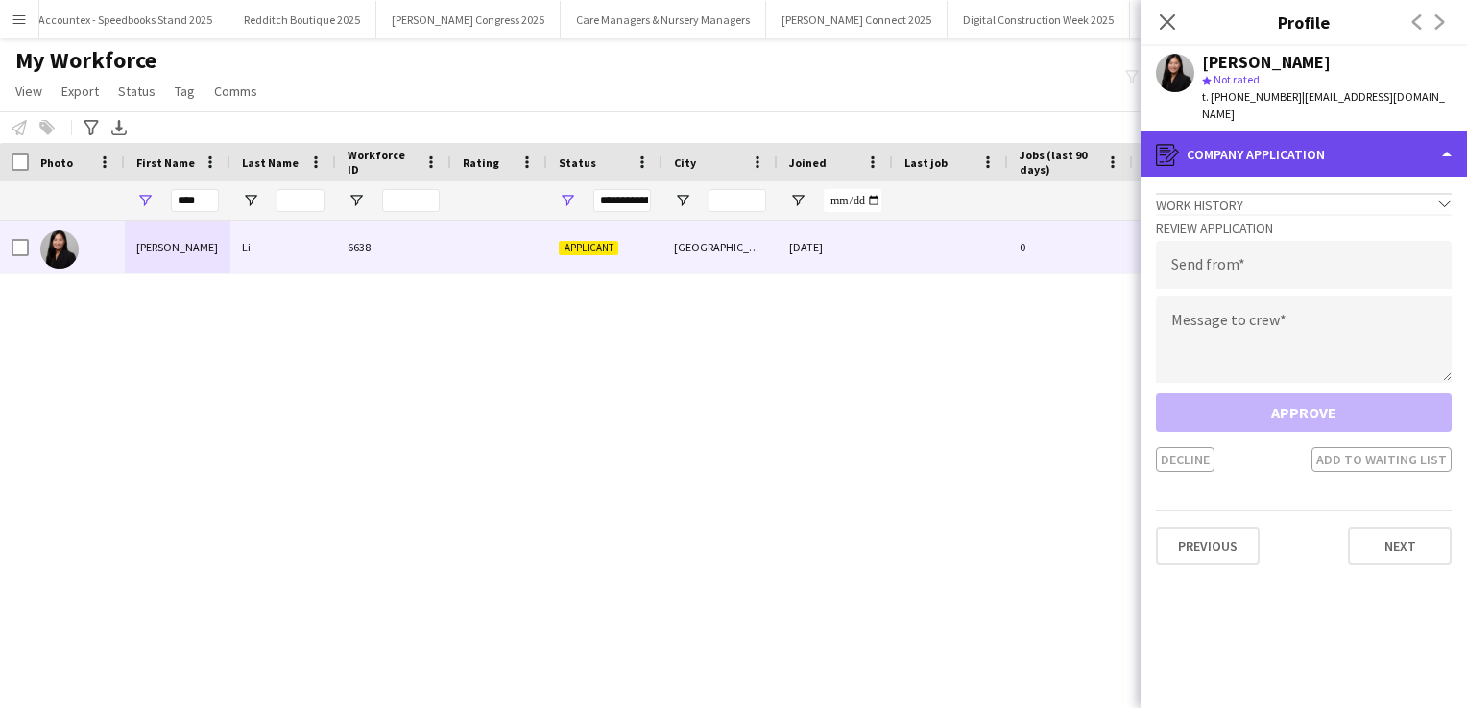
click at [1361, 143] on div "register Company application" at bounding box center [1303, 155] width 326 height 46
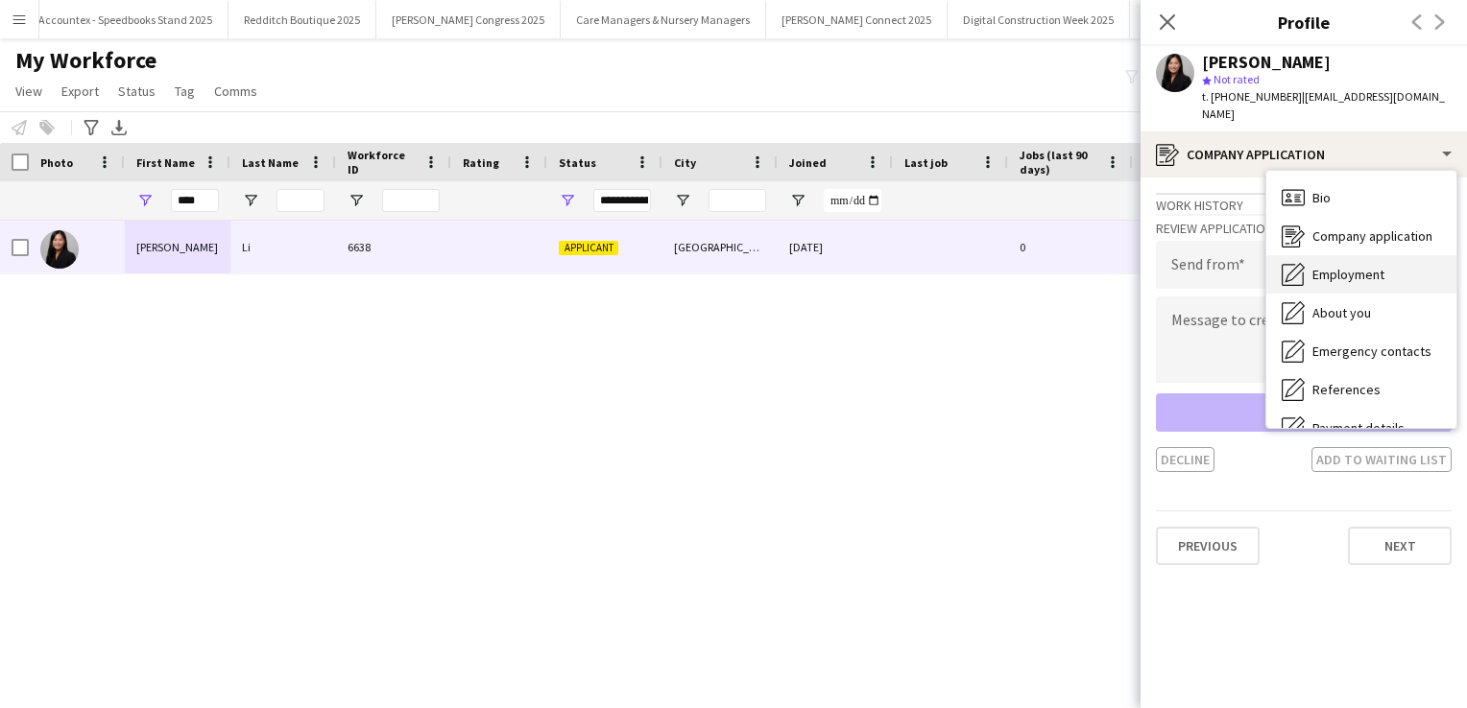
click at [1340, 266] on span "Employment" at bounding box center [1348, 274] width 72 height 17
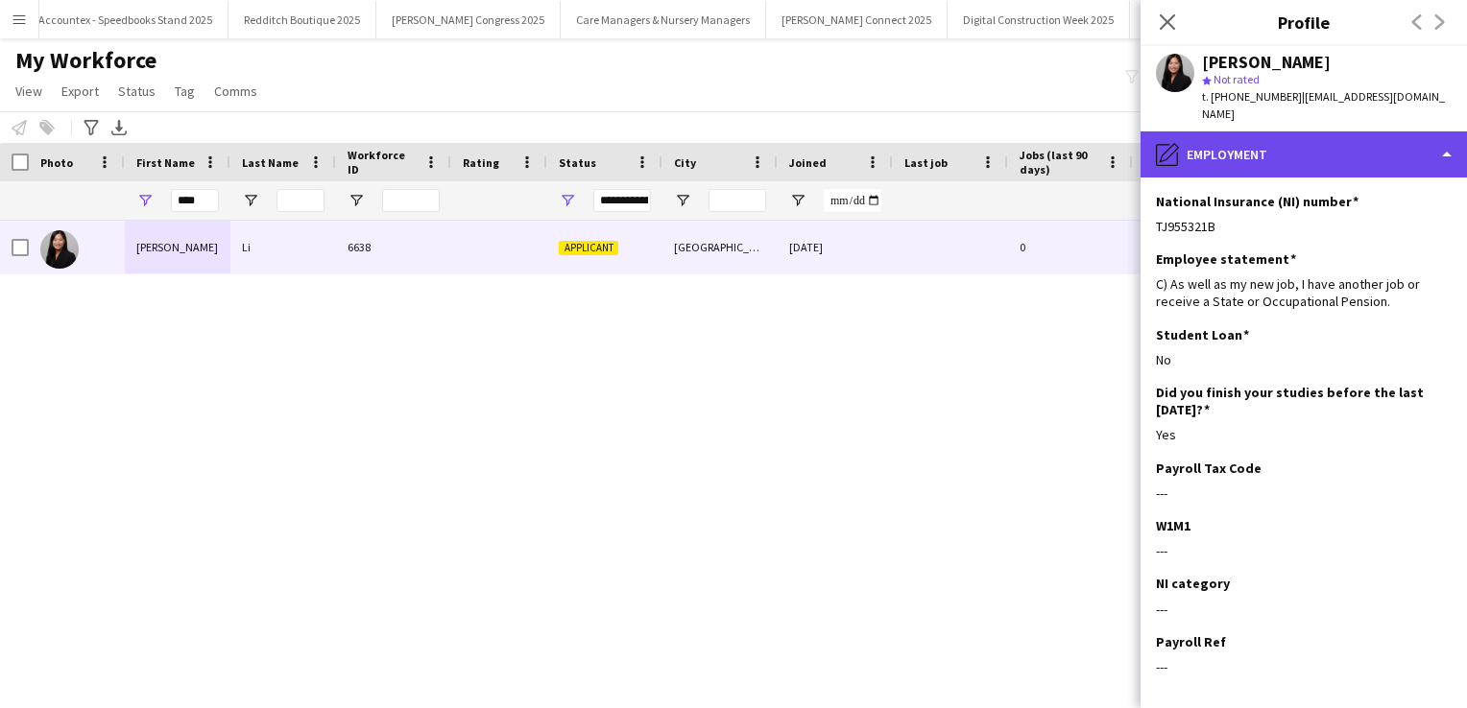
click at [1329, 132] on div "pencil4 Employment" at bounding box center [1303, 155] width 326 height 46
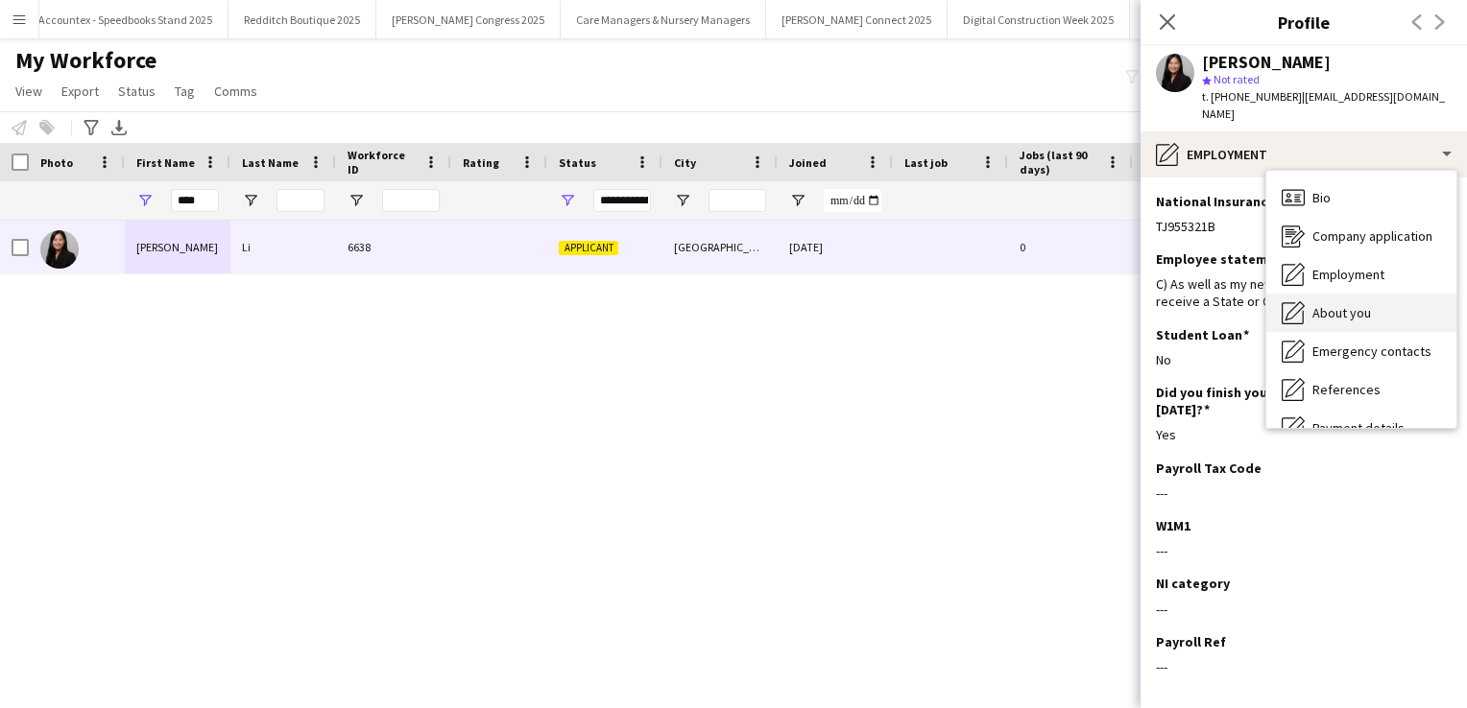
click at [1349, 304] on span "About you" at bounding box center [1341, 312] width 59 height 17
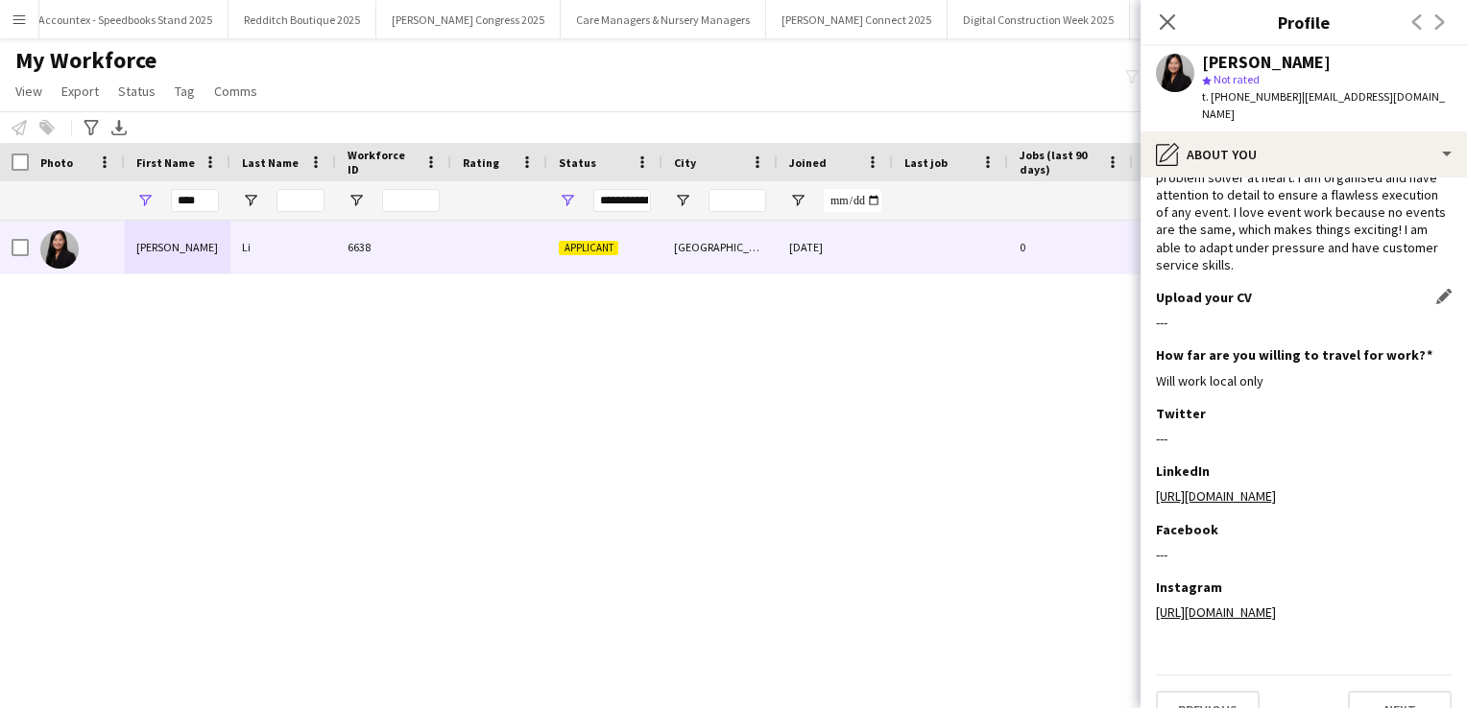
scroll to position [0, 0]
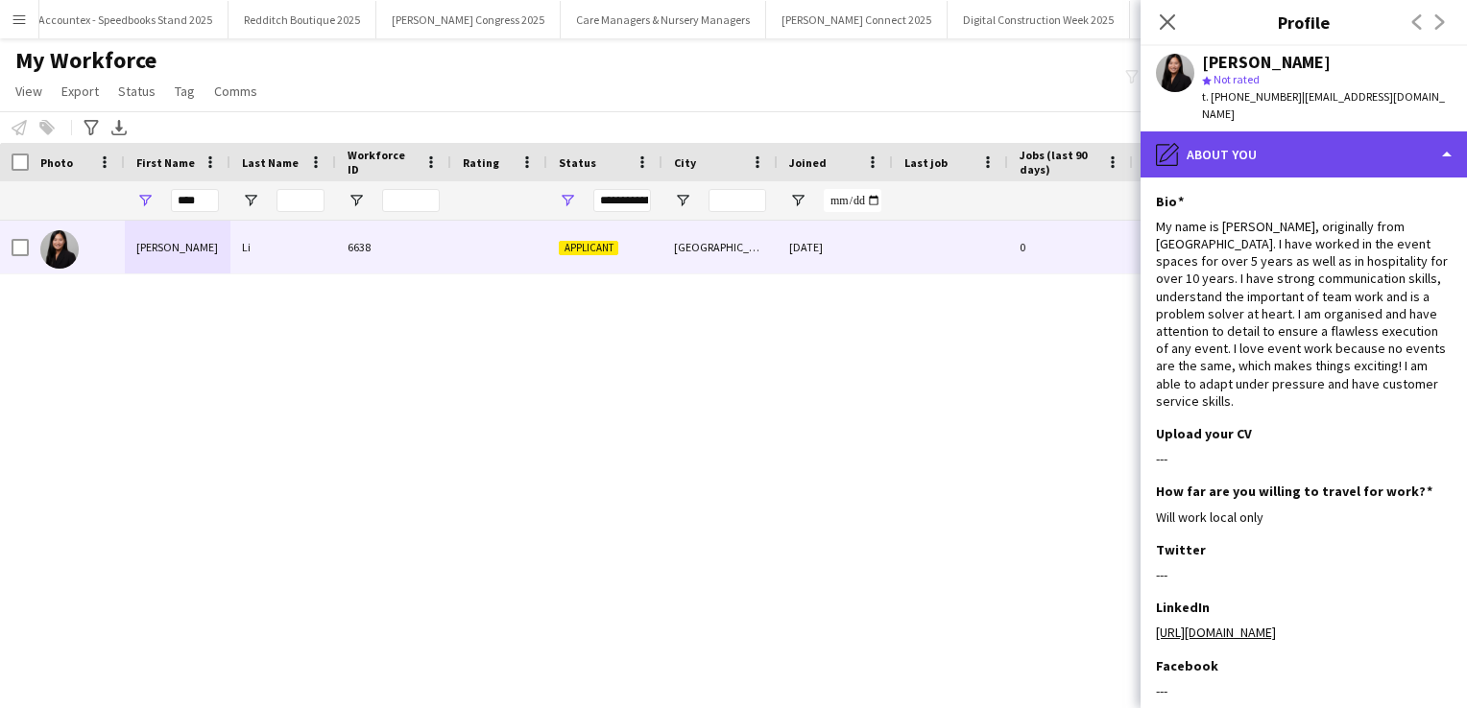
click at [1267, 135] on div "pencil4 About you" at bounding box center [1303, 155] width 326 height 46
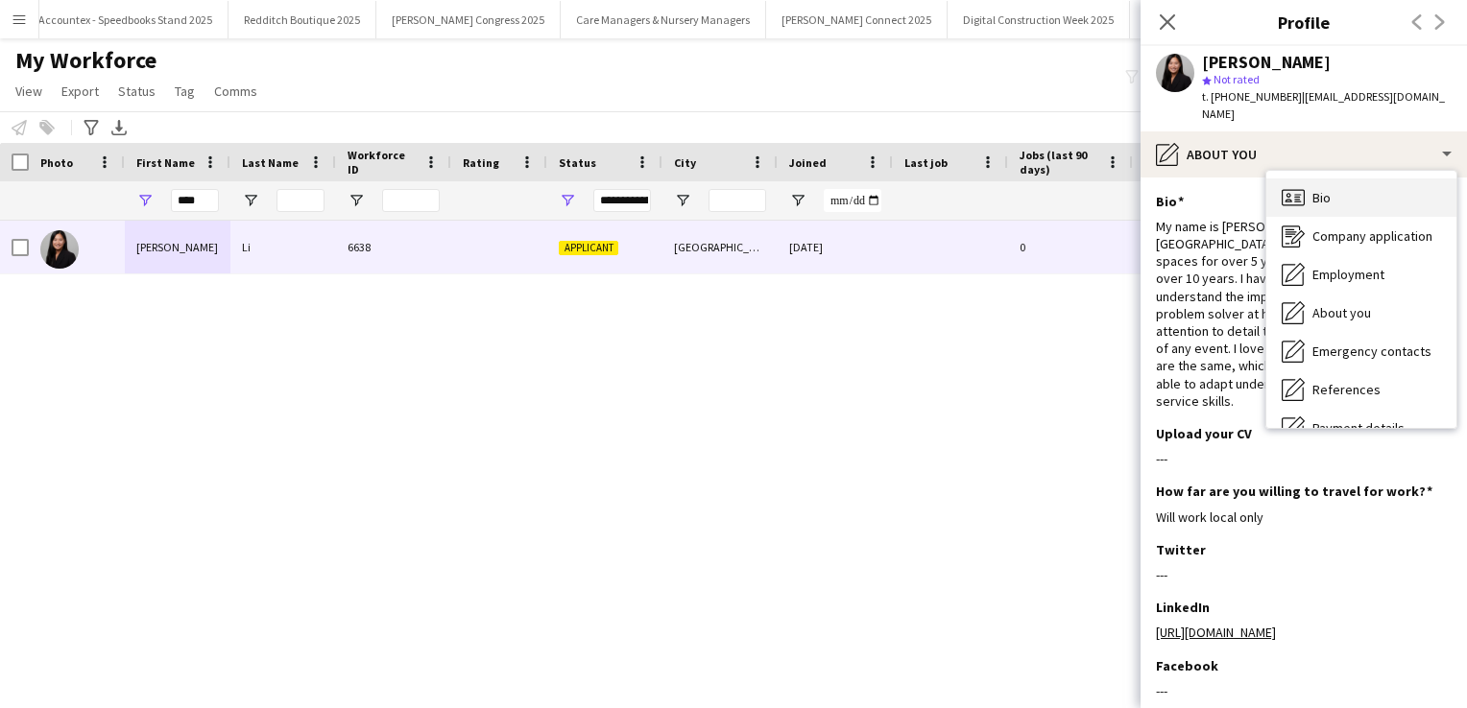
click at [1290, 189] on icon "Bio" at bounding box center [1293, 197] width 23 height 23
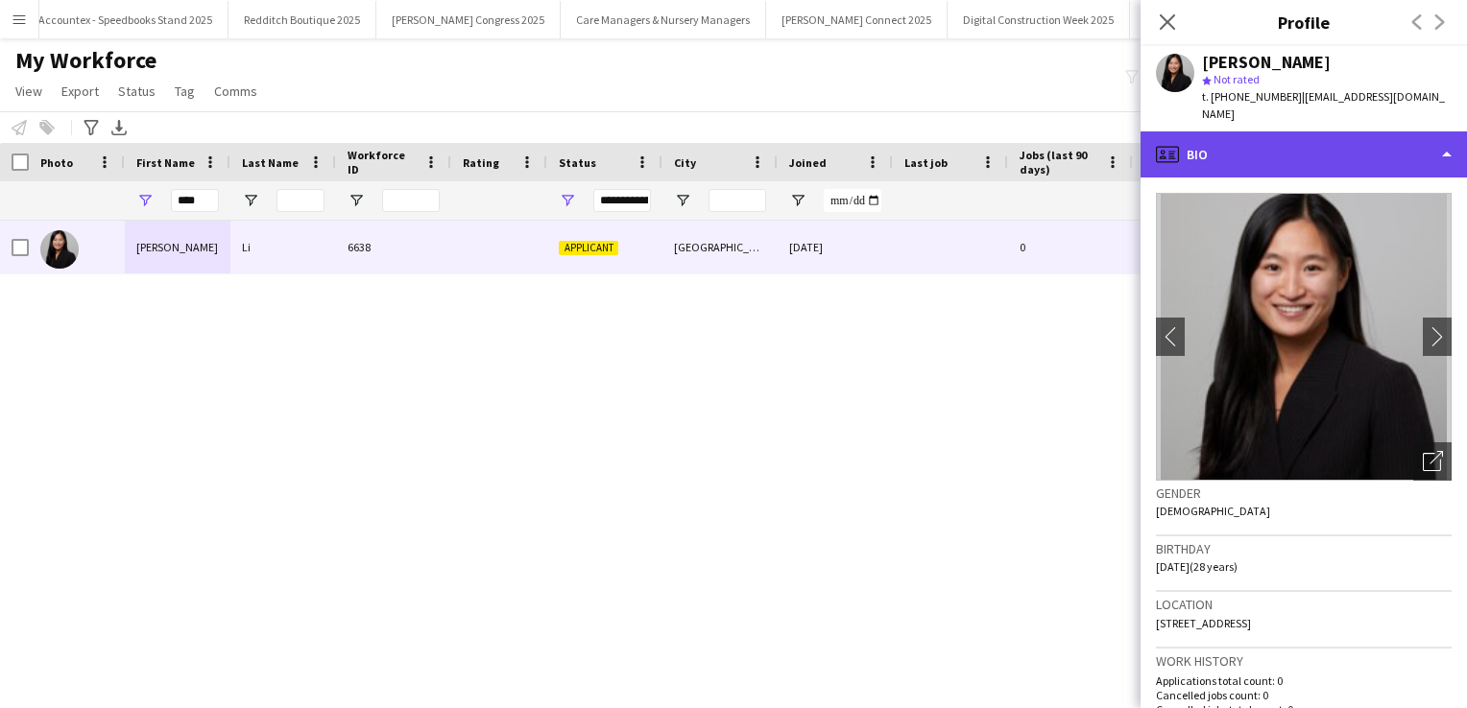
click at [1308, 132] on div "profile Bio" at bounding box center [1303, 155] width 326 height 46
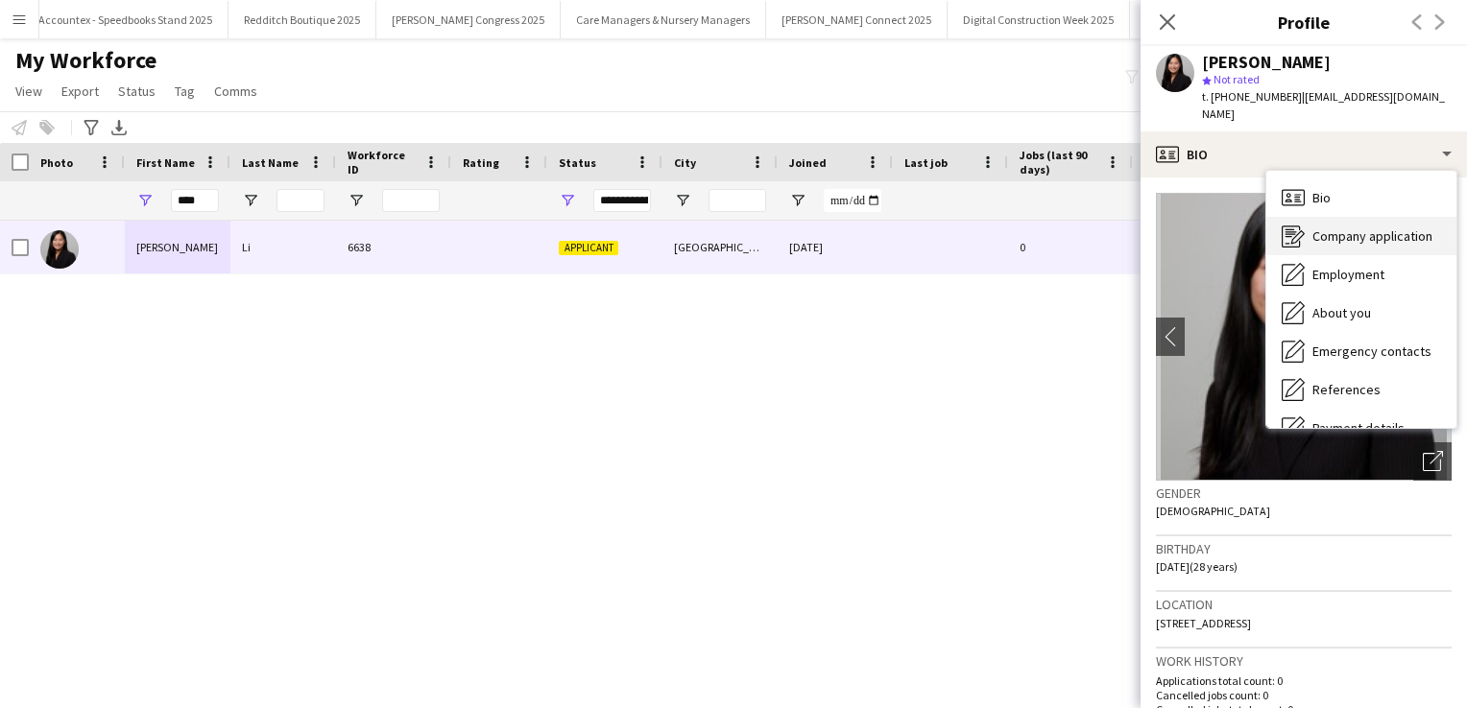
click at [1328, 228] on span "Company application" at bounding box center [1372, 236] width 120 height 17
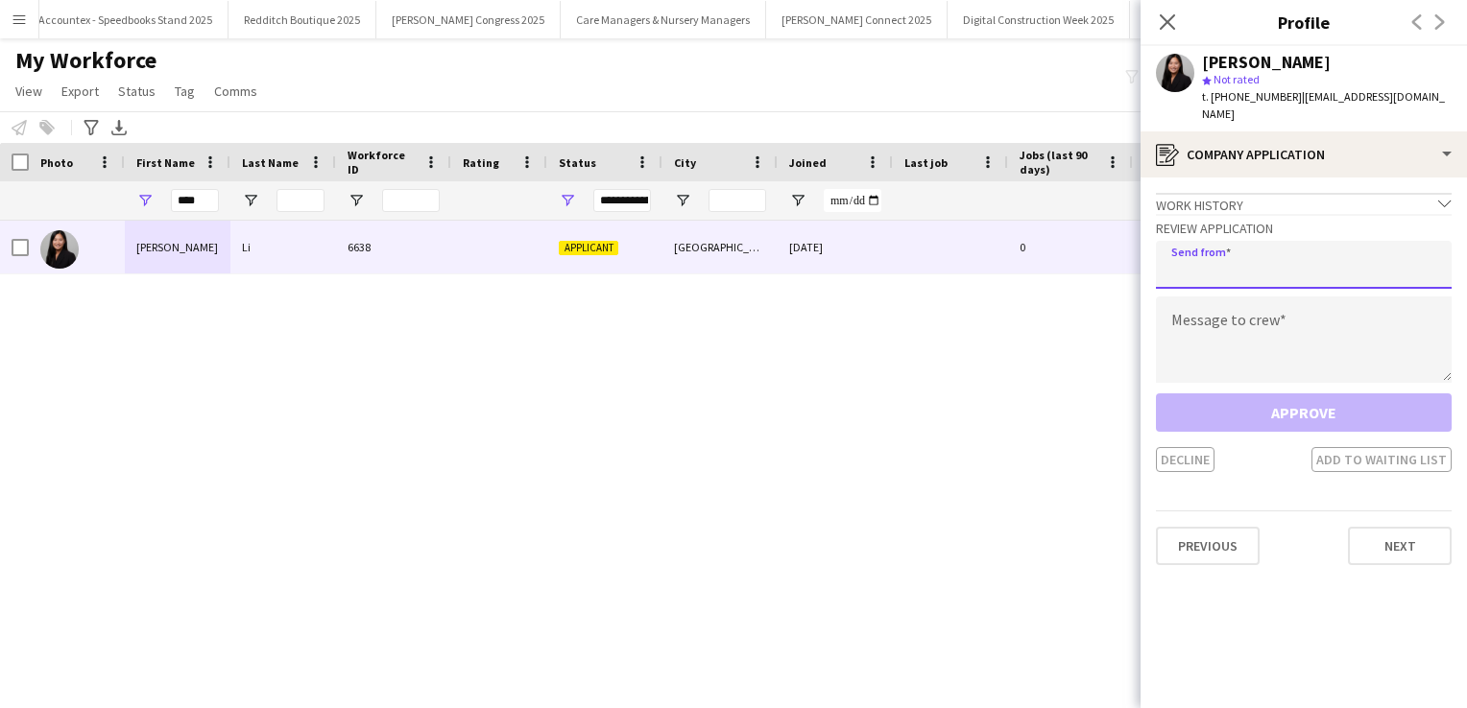
click at [1271, 241] on input "email" at bounding box center [1304, 265] width 296 height 48
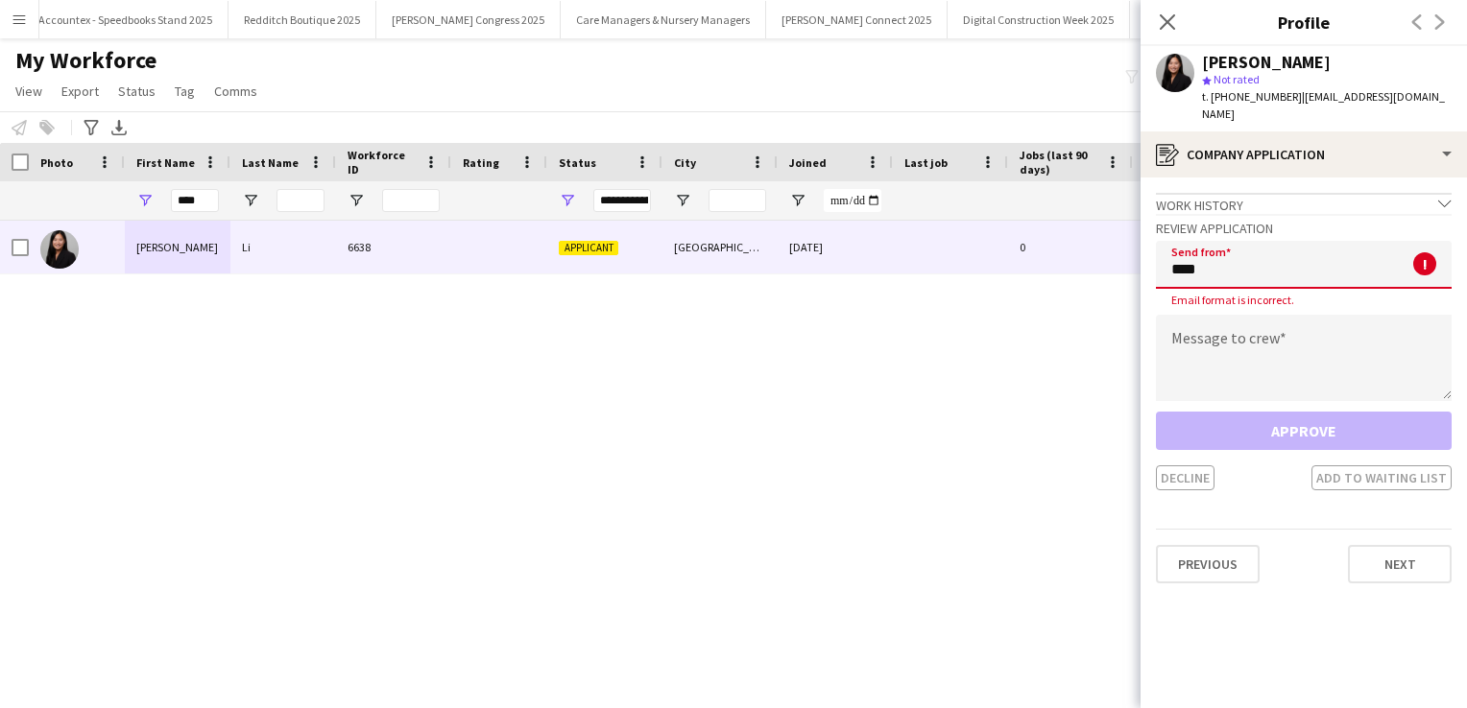
type input "**********"
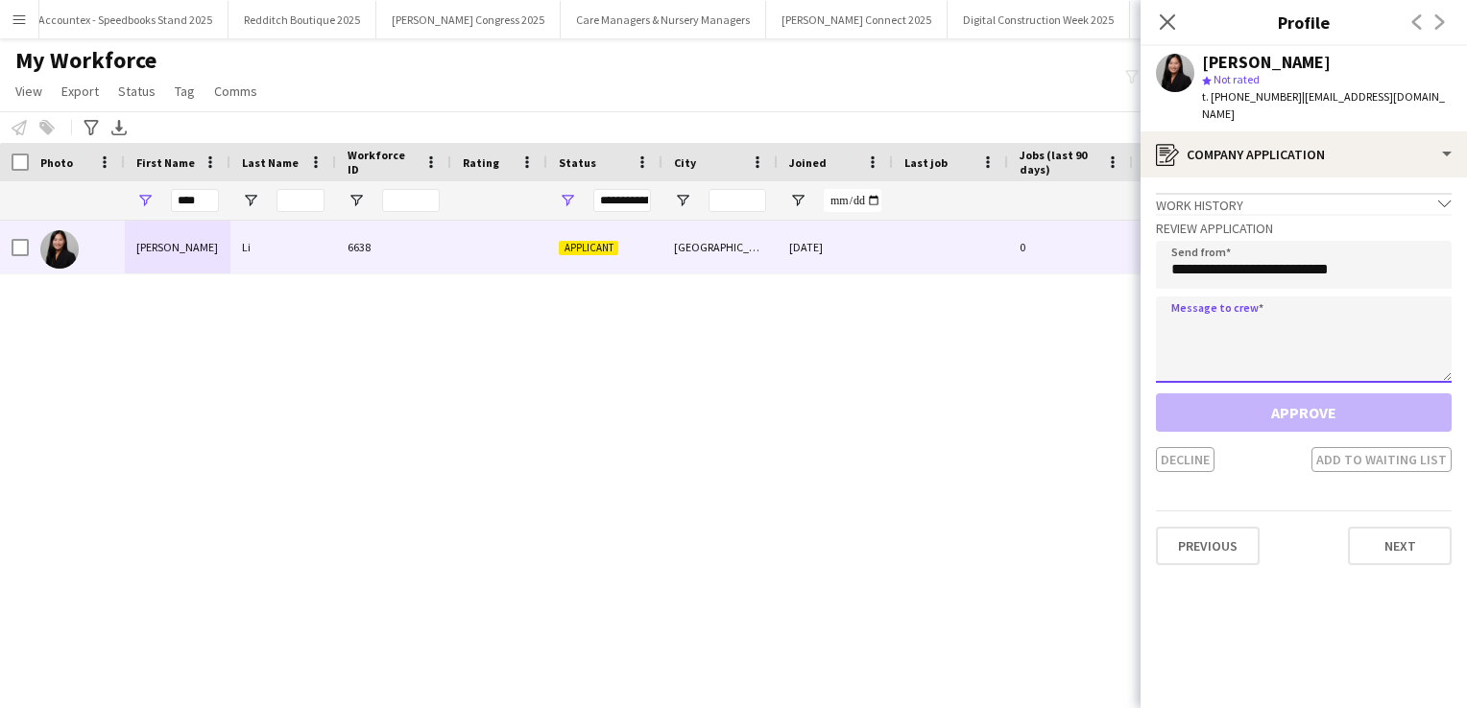
click at [1269, 336] on textarea at bounding box center [1304, 340] width 296 height 86
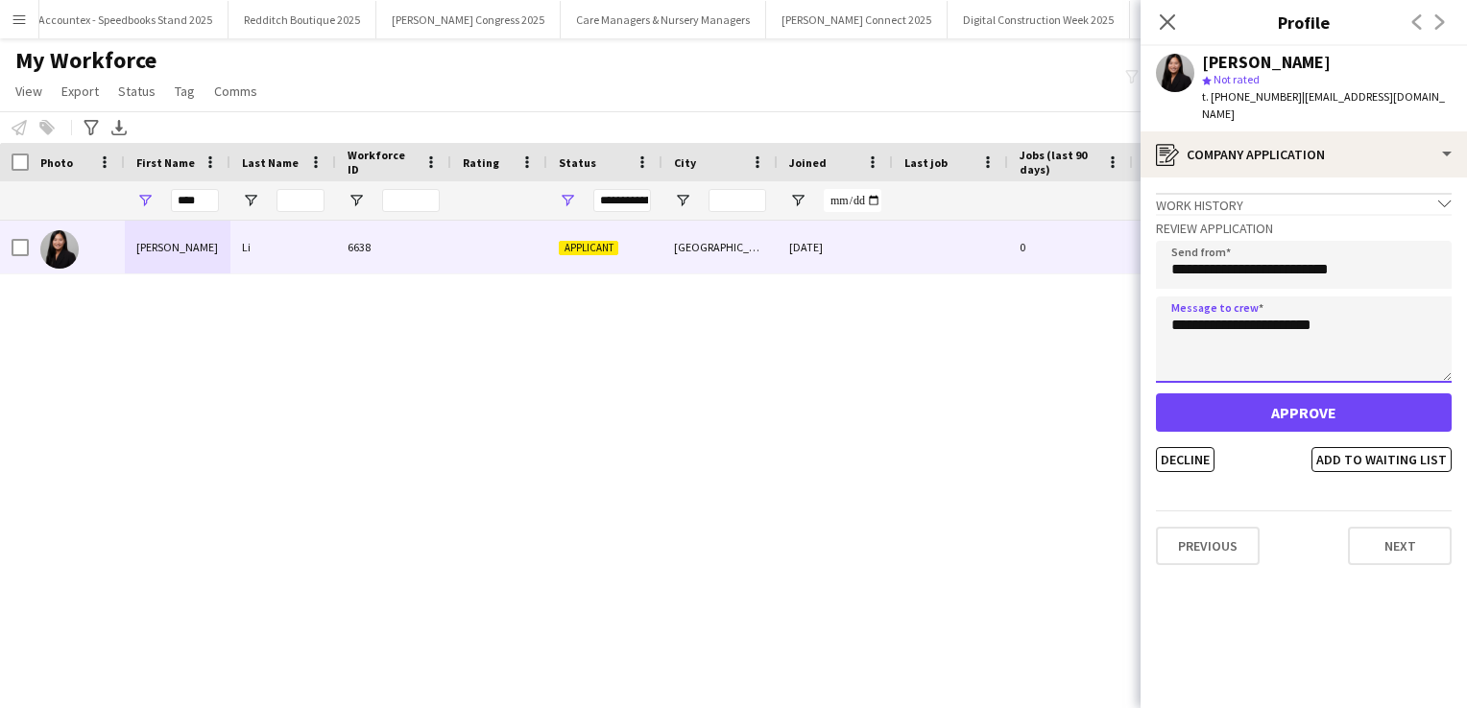
type textarea "**********"
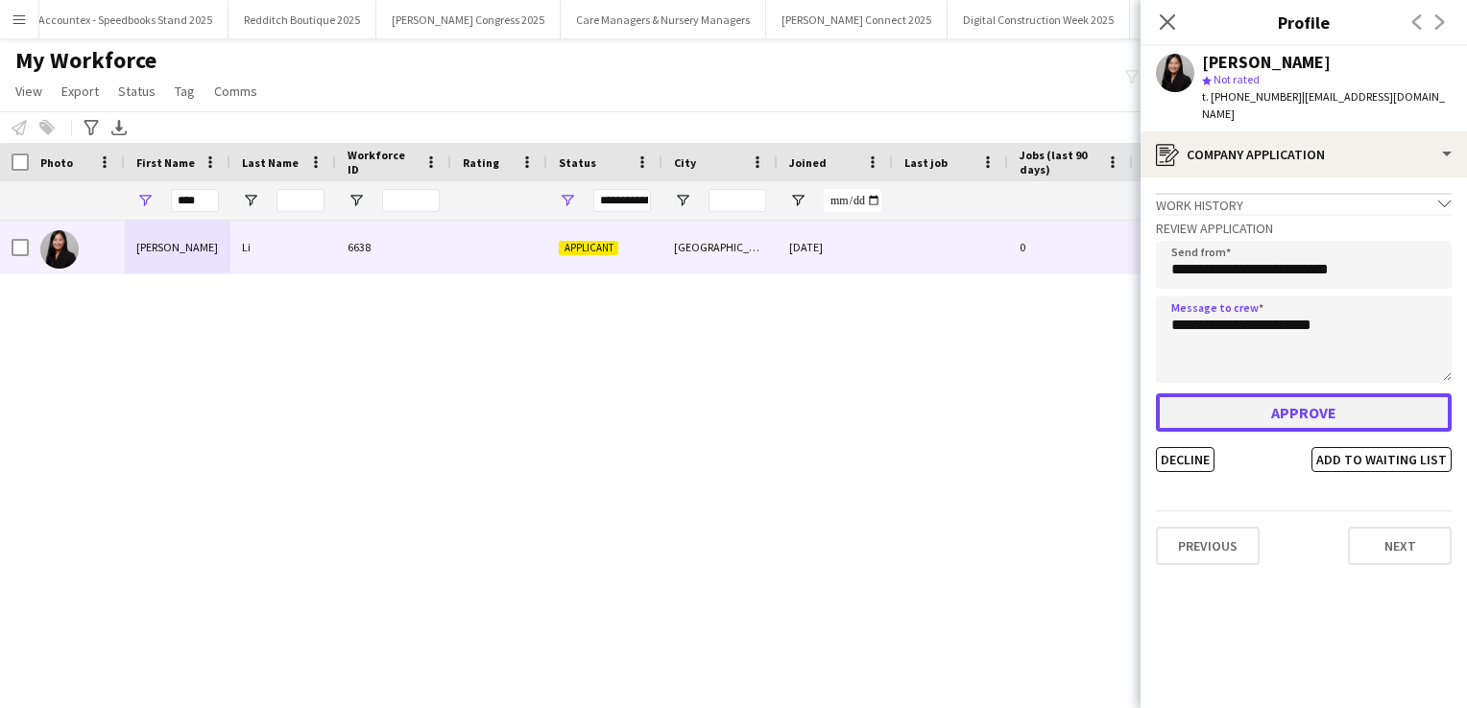
click at [1279, 397] on button "Approve" at bounding box center [1304, 413] width 296 height 38
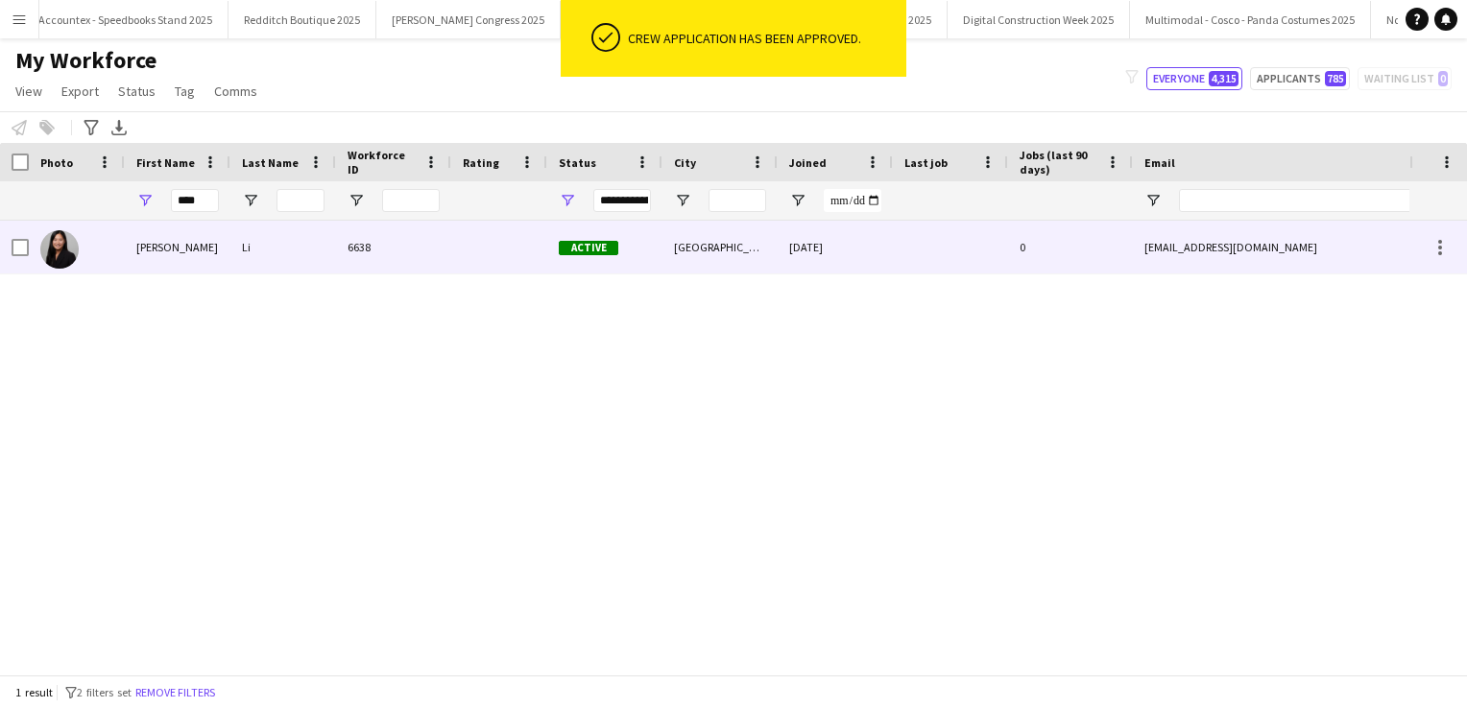
click at [875, 240] on div "[DATE]" at bounding box center [835, 247] width 115 height 53
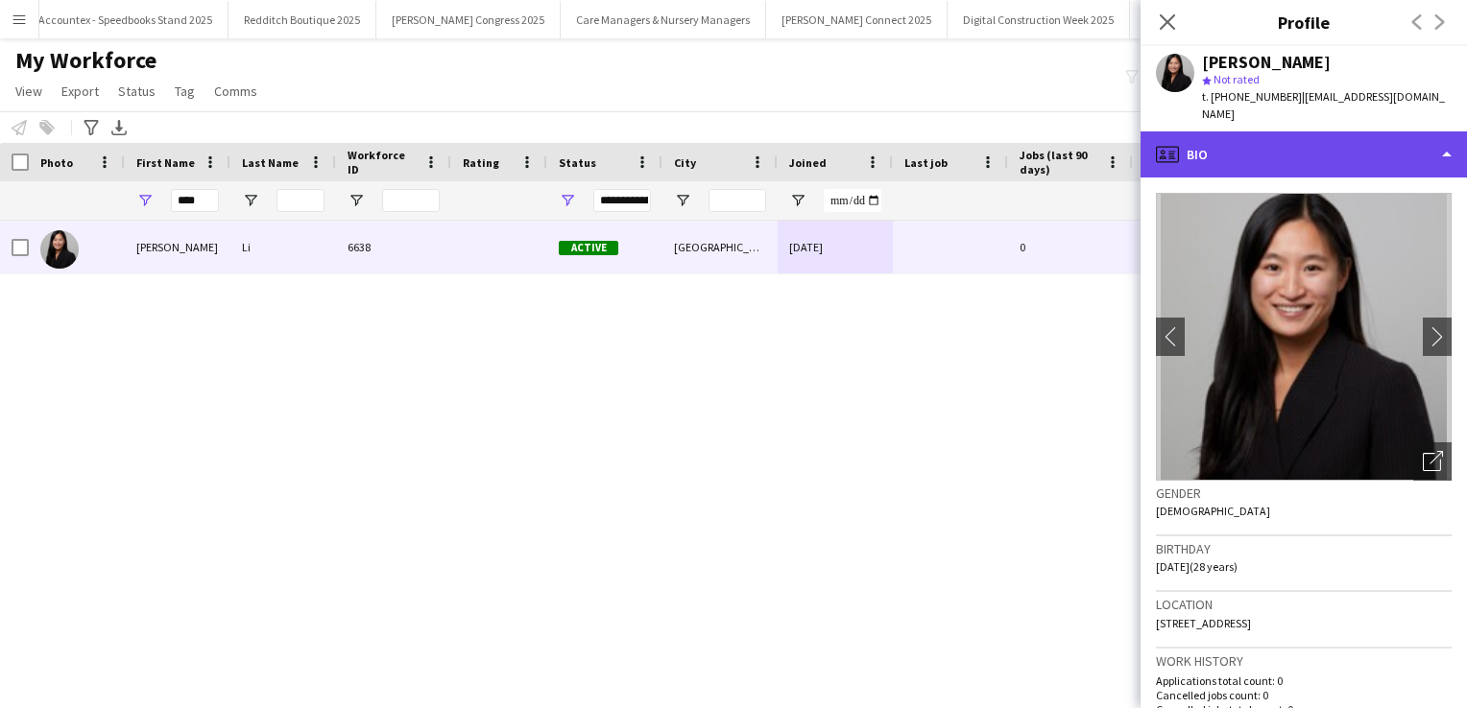
click at [1296, 152] on div "profile Bio" at bounding box center [1303, 155] width 326 height 46
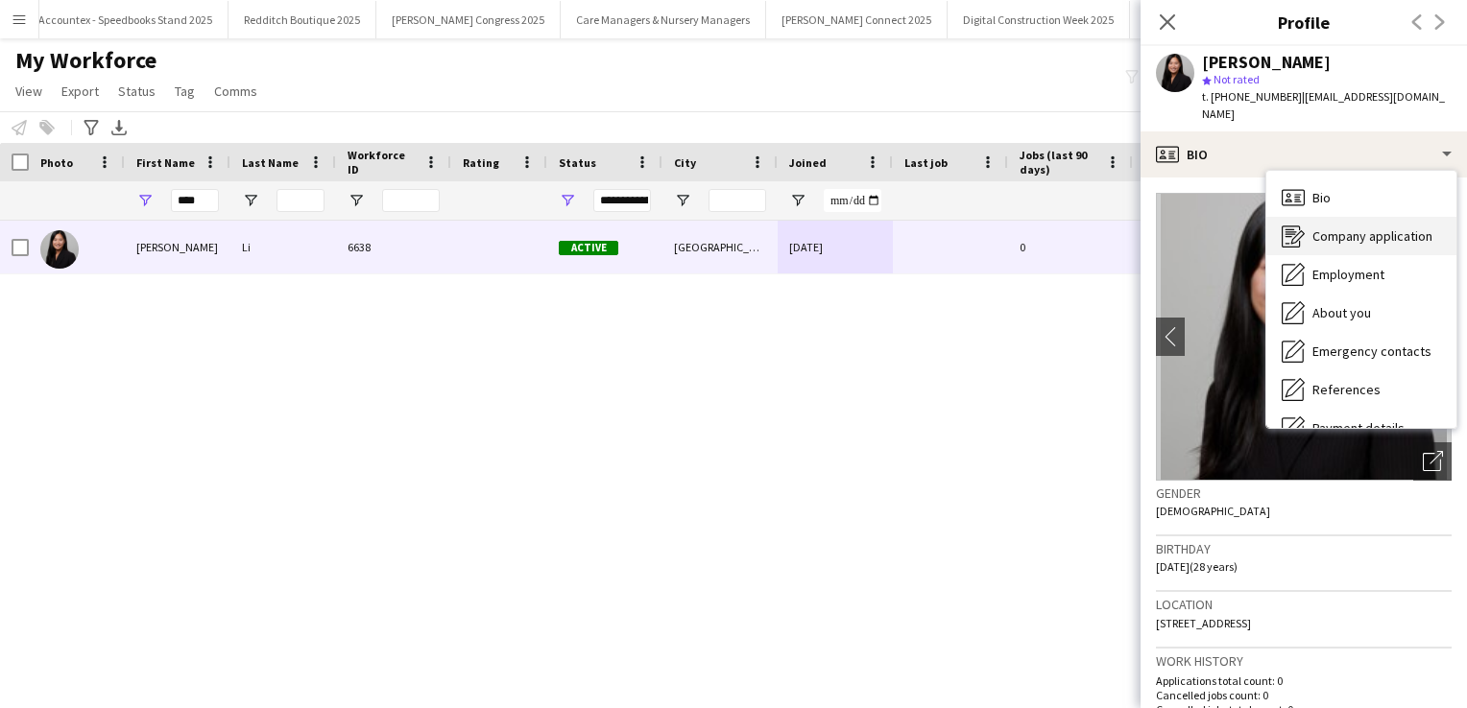
click at [1328, 228] on span "Company application" at bounding box center [1372, 236] width 120 height 17
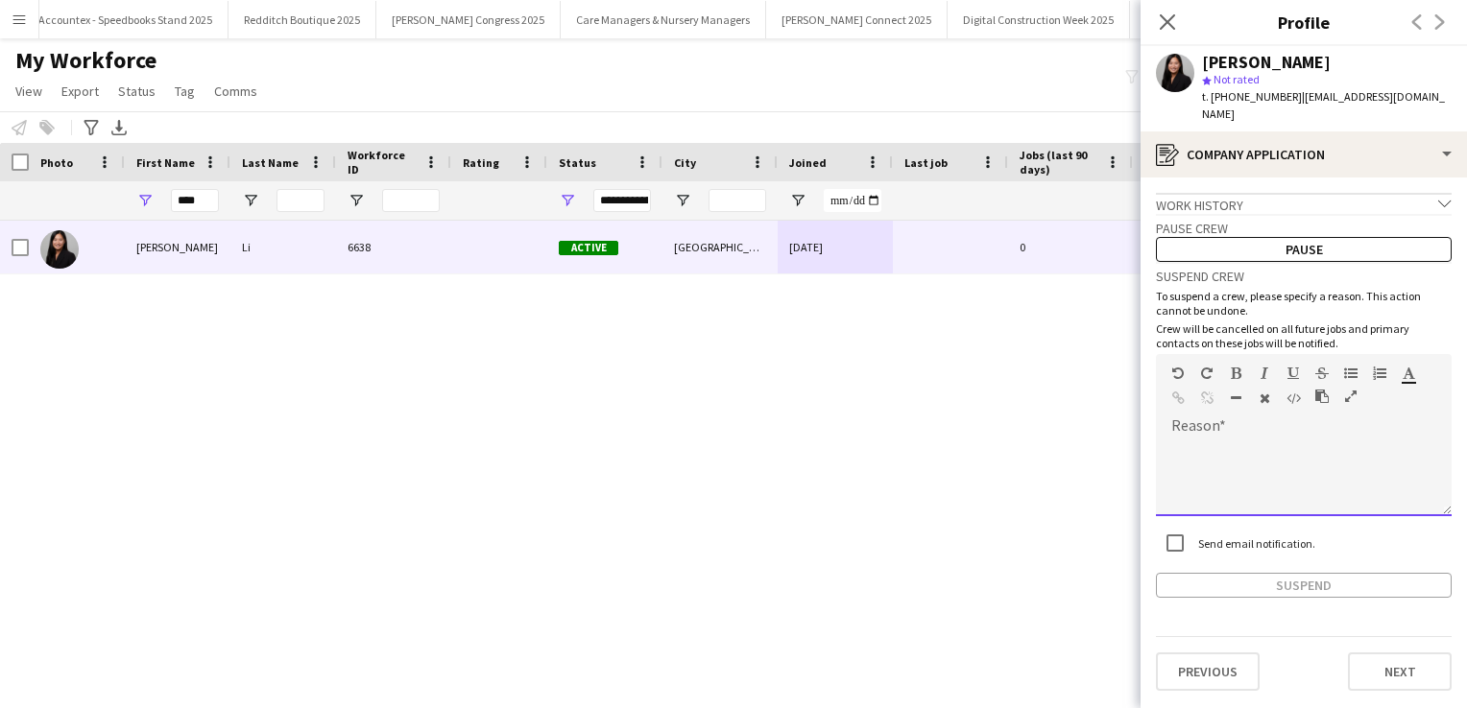
click at [1257, 474] on div at bounding box center [1304, 478] width 296 height 77
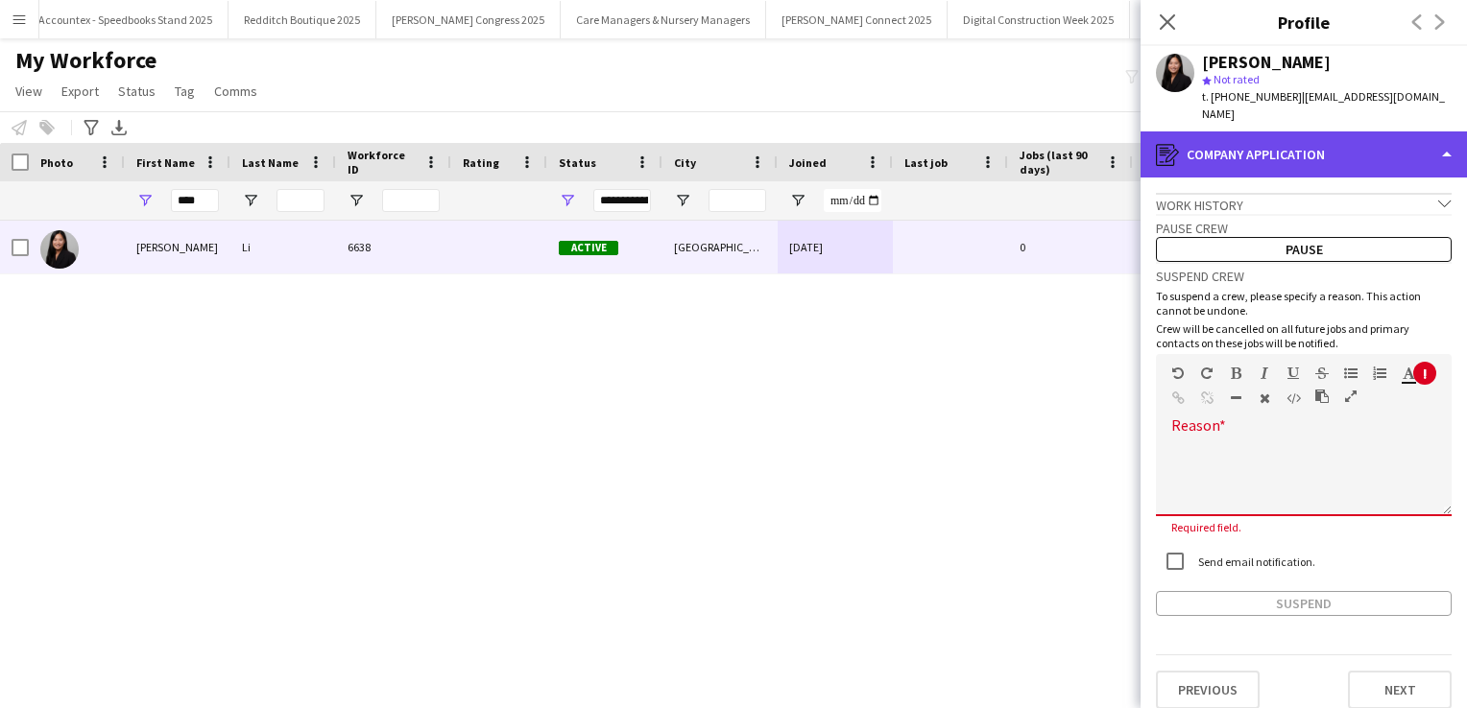
click at [1278, 142] on div "register Company application" at bounding box center [1303, 155] width 326 height 46
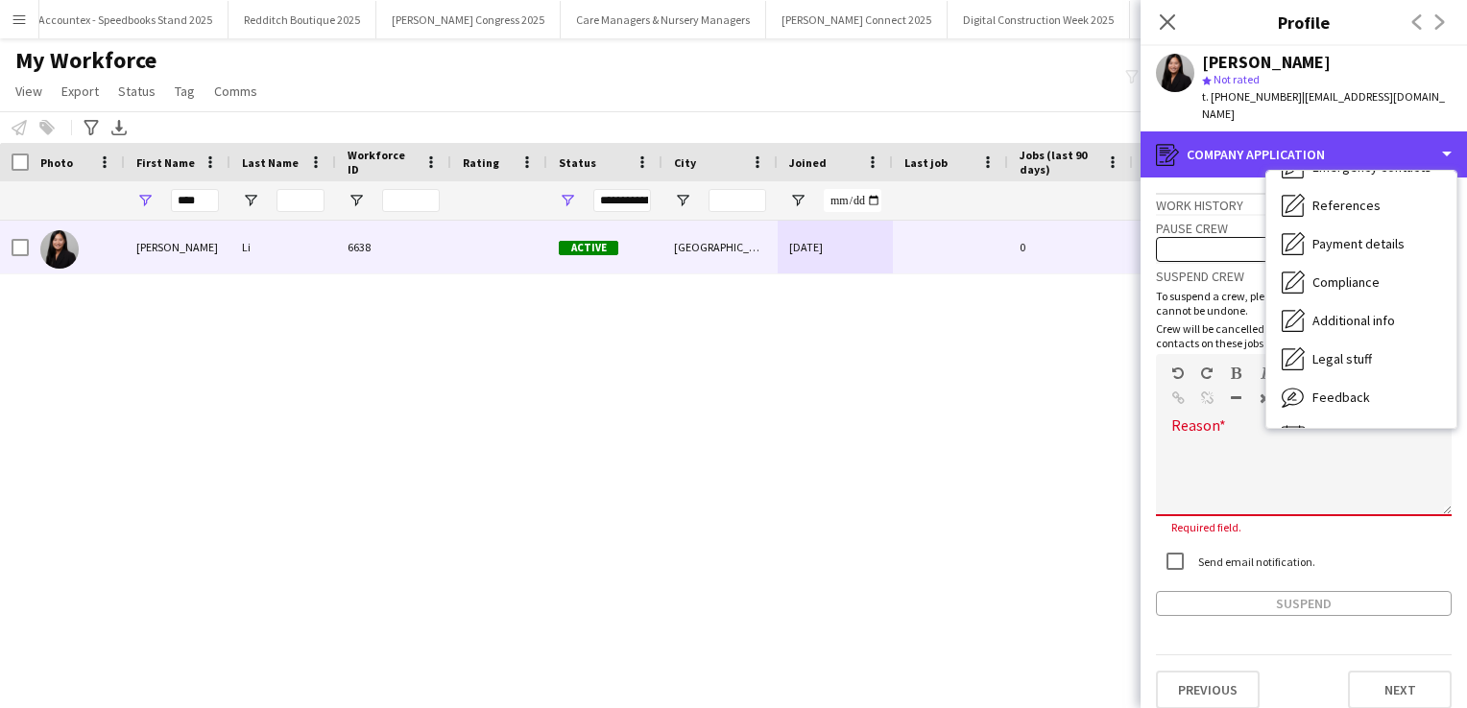
scroll to position [196, 0]
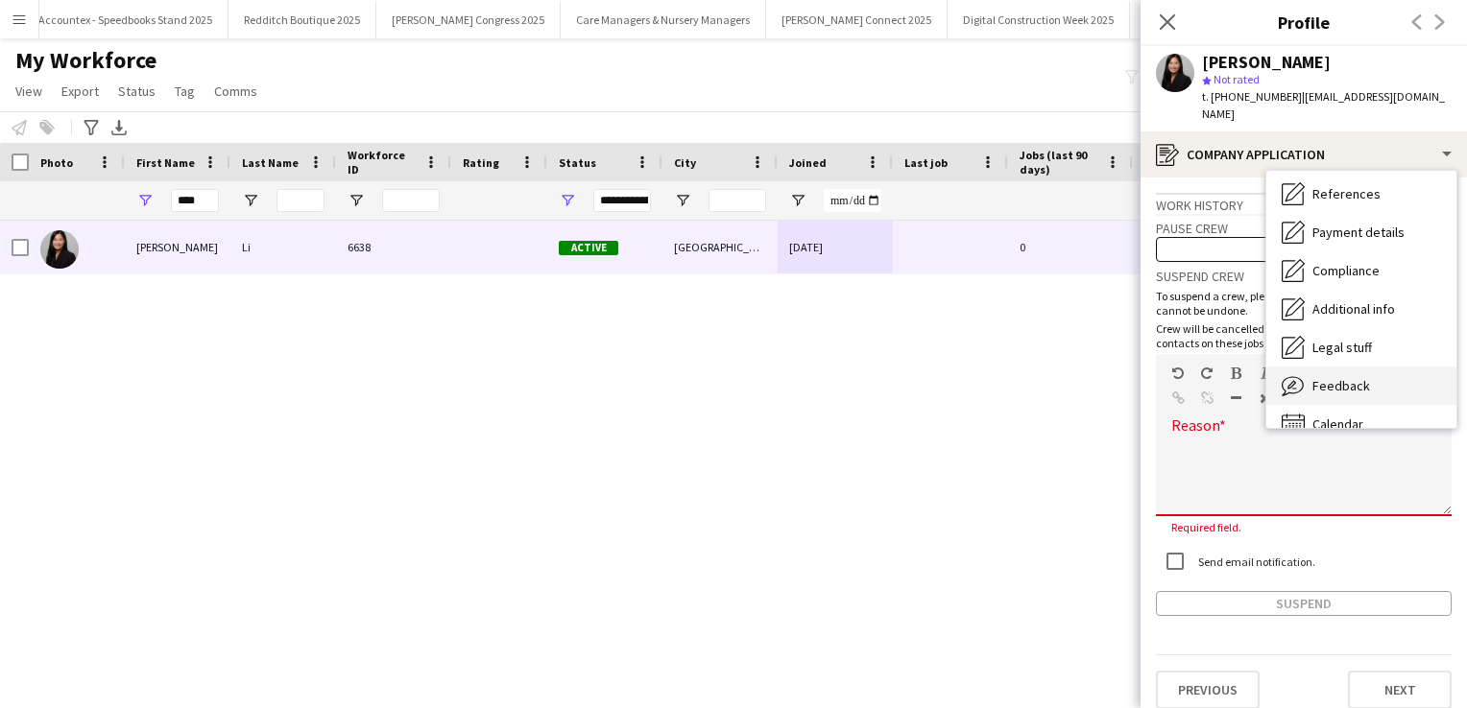
click at [1353, 377] on span "Feedback" at bounding box center [1341, 385] width 58 height 17
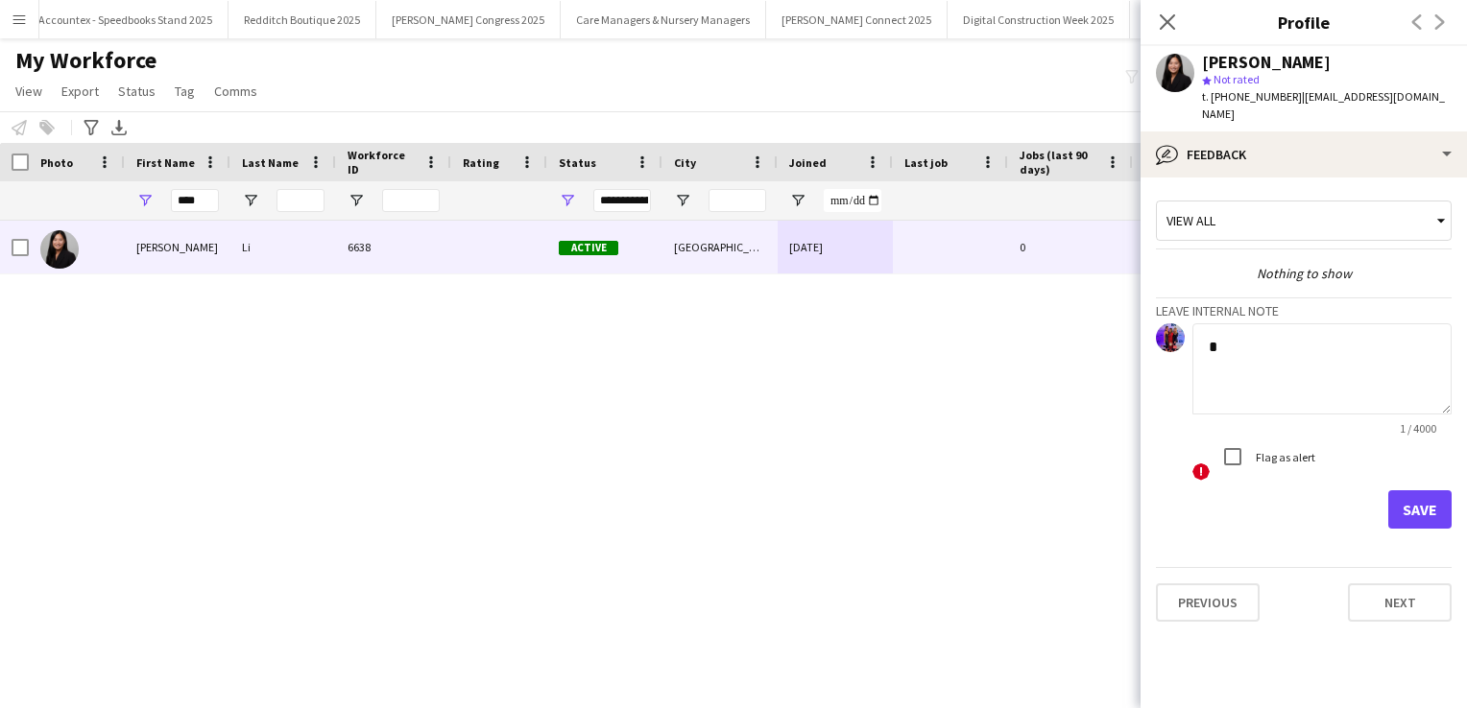
click at [1263, 344] on textarea "*" at bounding box center [1321, 369] width 259 height 91
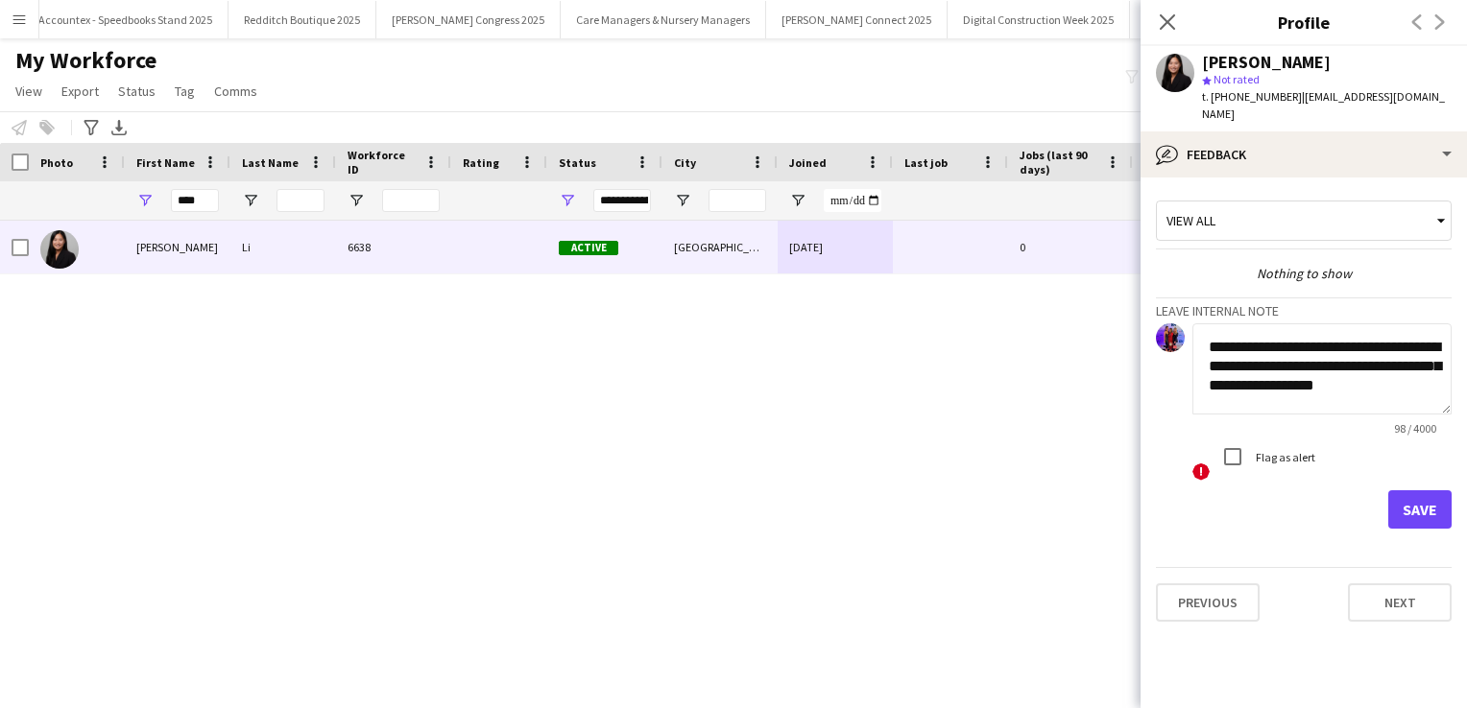
type textarea "**********"
click at [1418, 491] on button "Save" at bounding box center [1419, 510] width 63 height 38
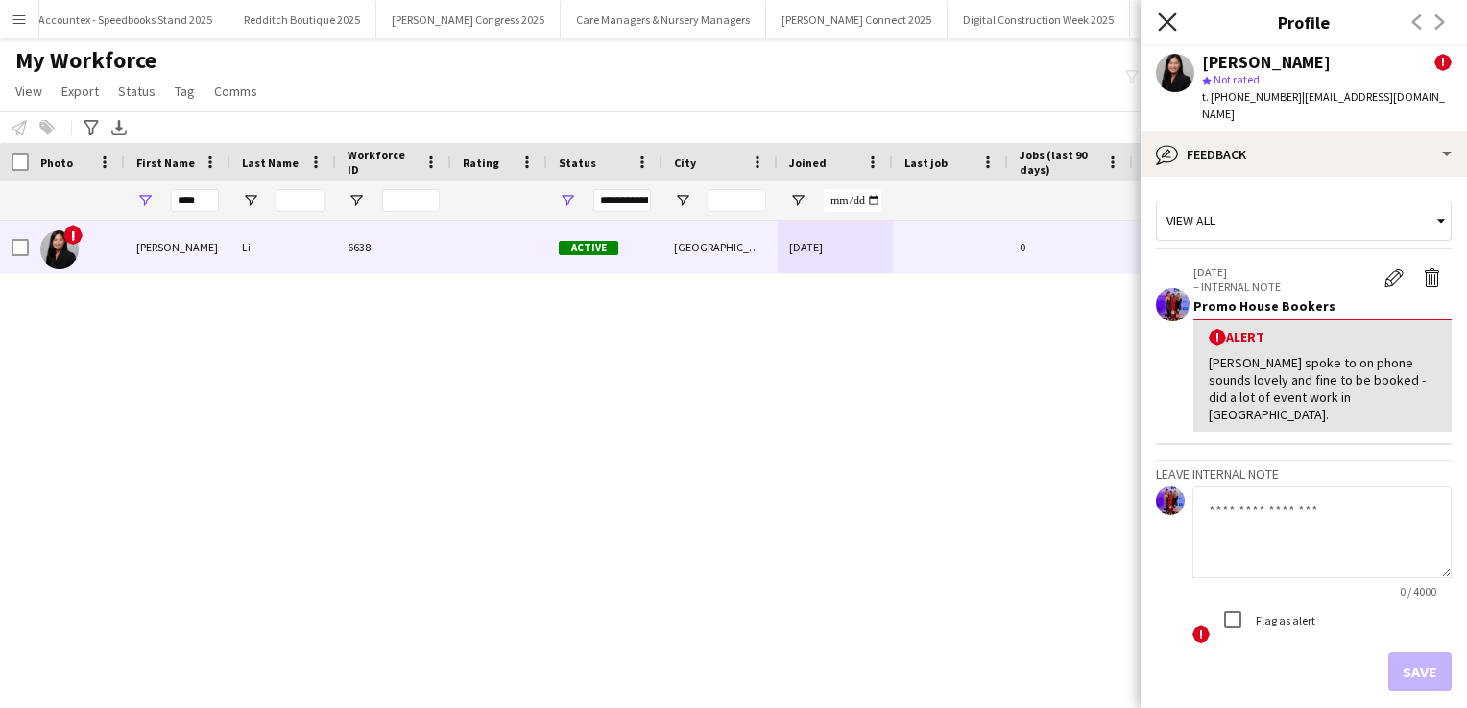
click at [1165, 18] on icon "Close pop-in" at bounding box center [1167, 21] width 18 height 18
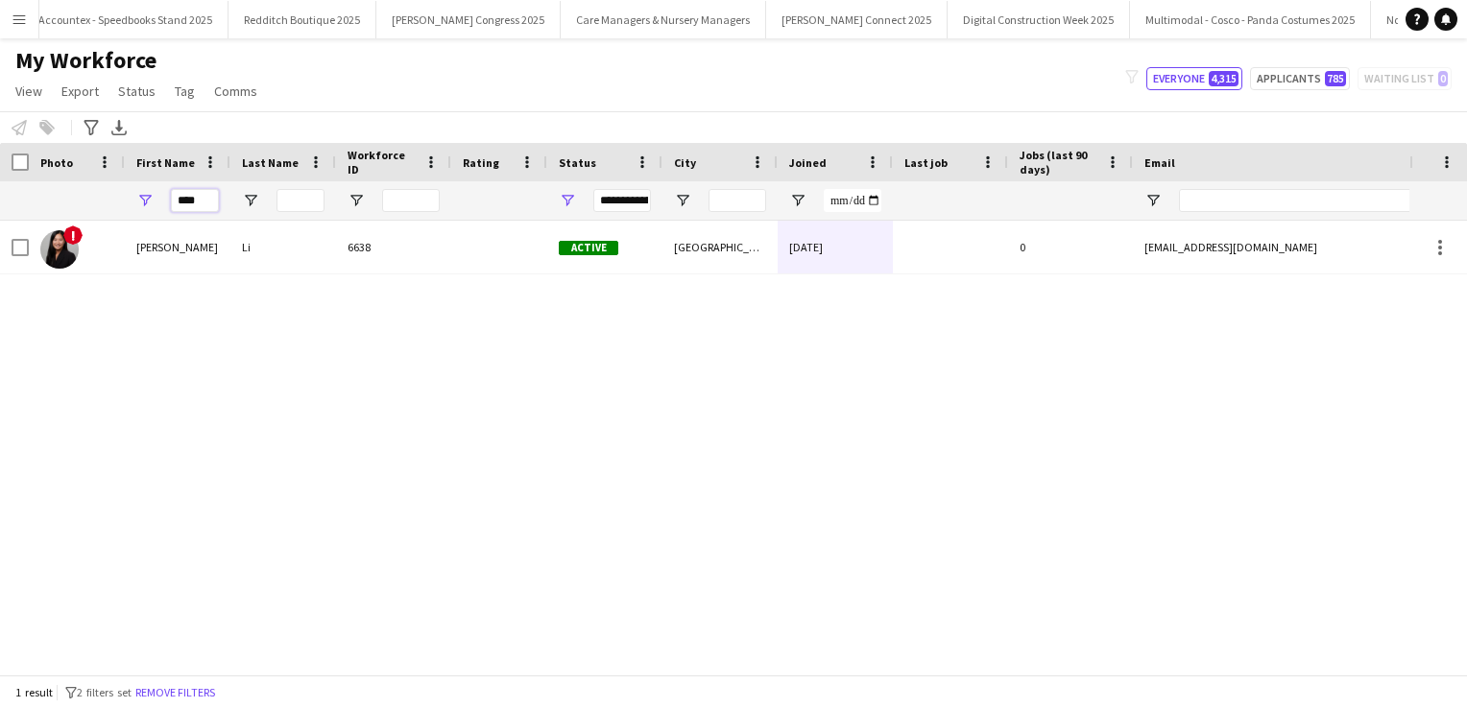
drag, startPoint x: 209, startPoint y: 198, endPoint x: 84, endPoint y: 190, distance: 125.0
click at [84, 190] on div "****" at bounding box center [1040, 200] width 2081 height 38
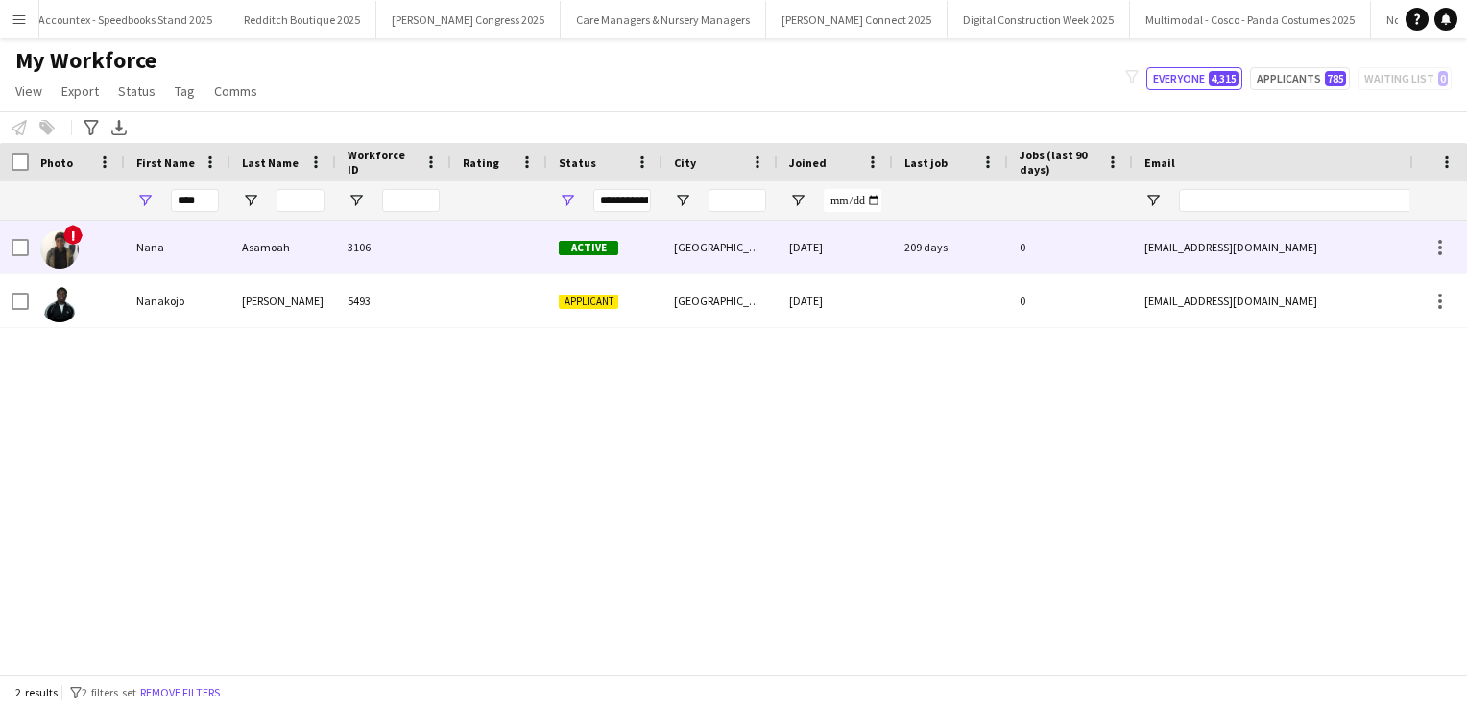
click at [169, 255] on div "Nana" at bounding box center [178, 247] width 106 height 53
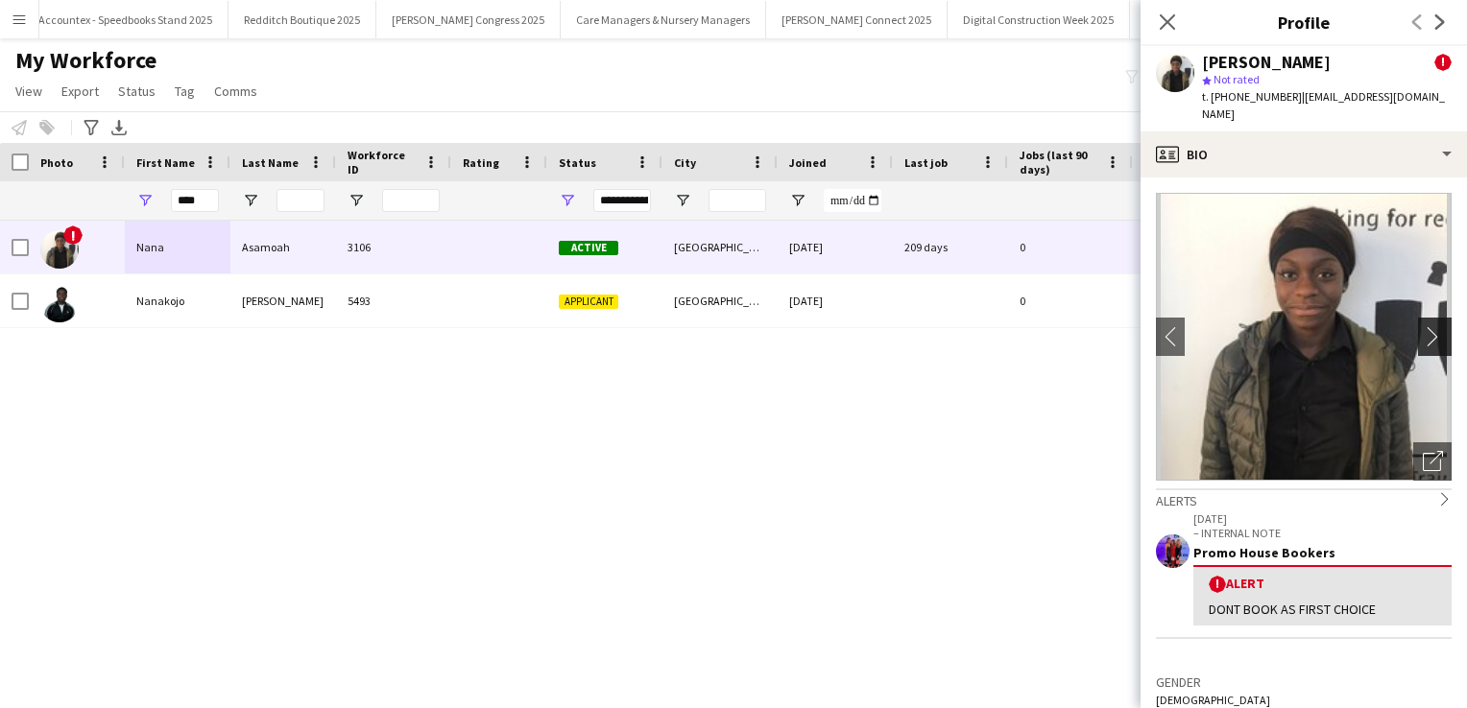
click at [1423, 326] on app-icon "chevron-right" at bounding box center [1438, 336] width 30 height 20
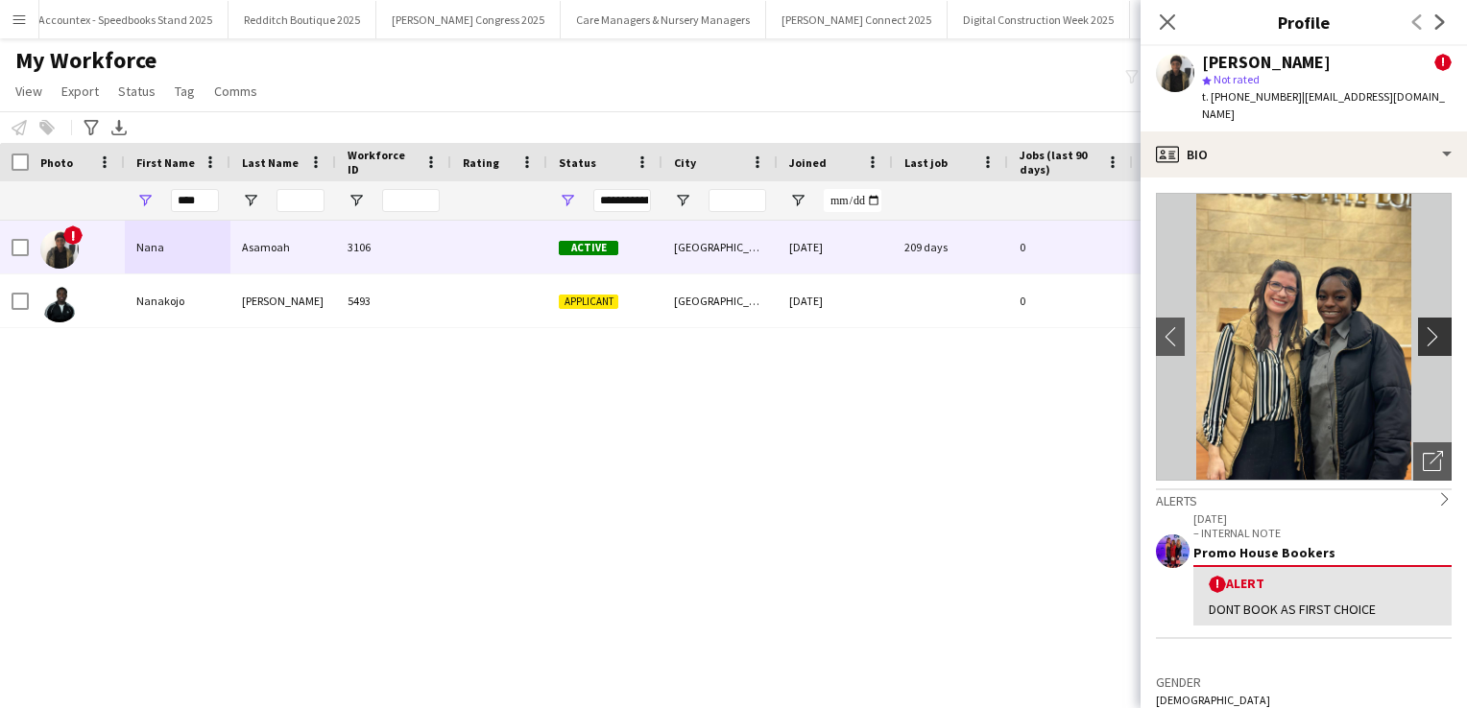
click at [1423, 326] on app-icon "chevron-right" at bounding box center [1438, 336] width 30 height 20
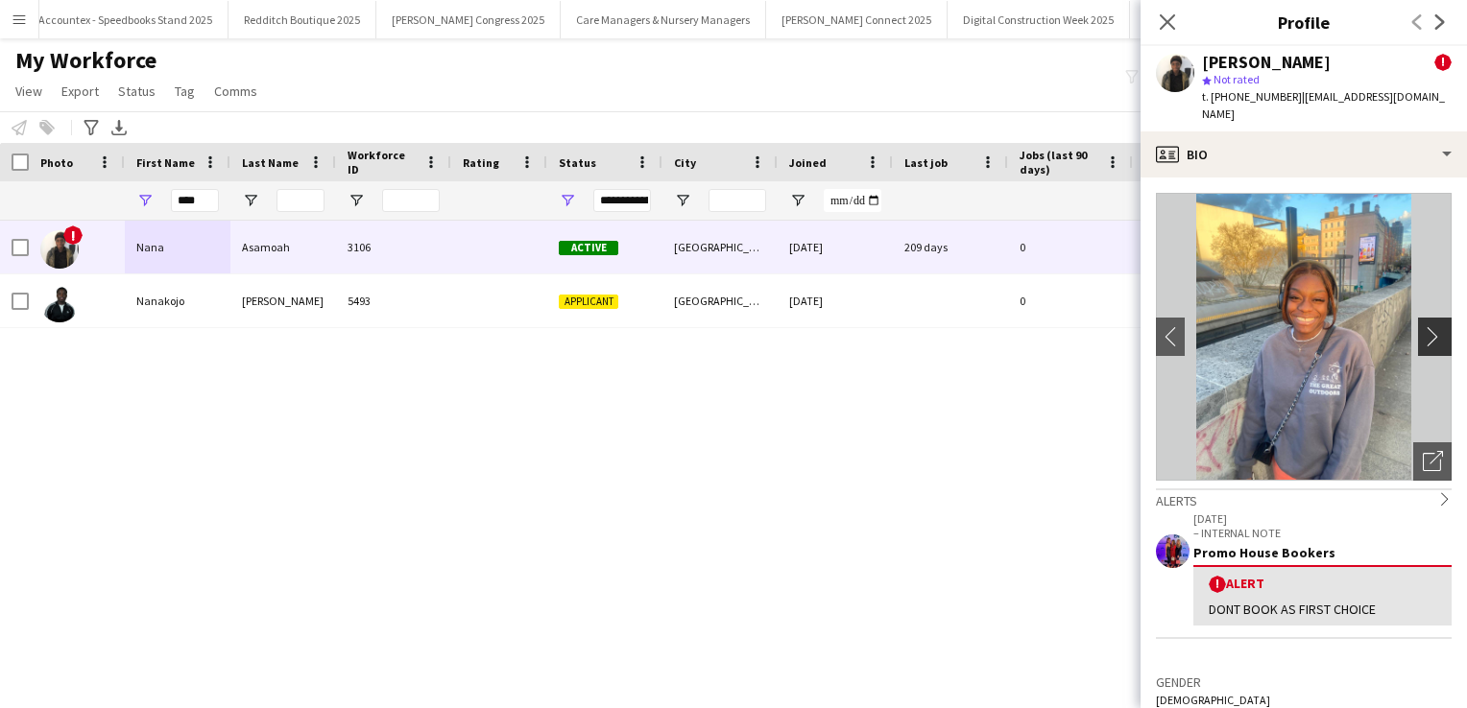
click at [1423, 326] on app-icon "chevron-right" at bounding box center [1438, 336] width 30 height 20
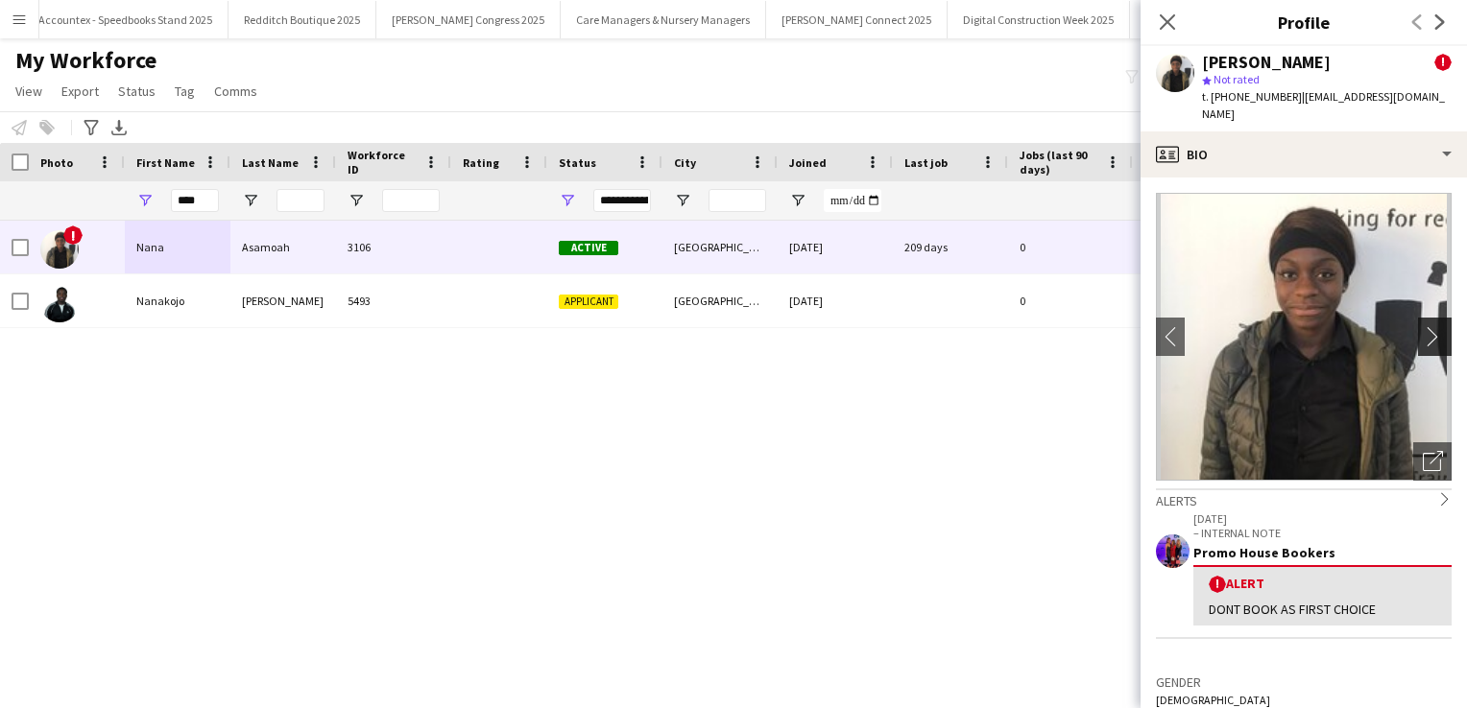
click at [1423, 326] on app-icon "chevron-right" at bounding box center [1438, 336] width 30 height 20
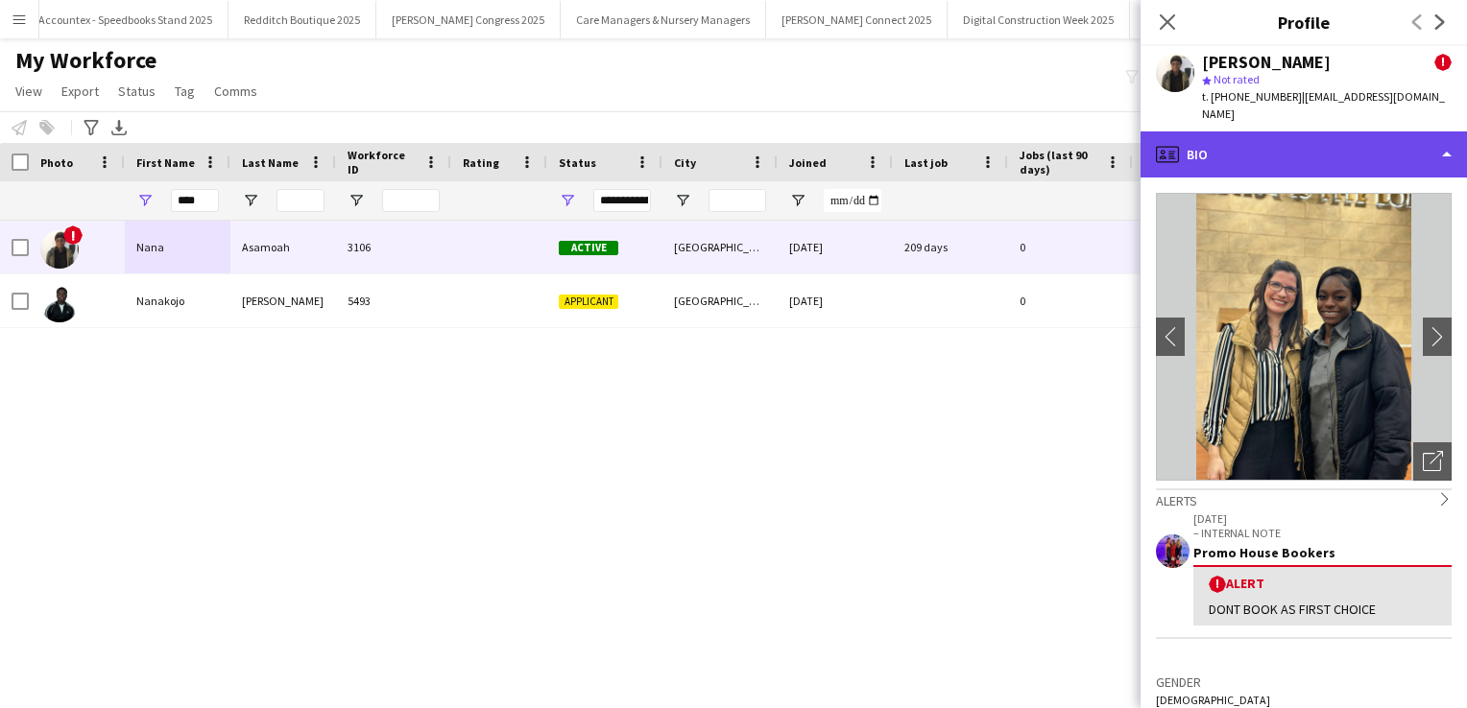
click at [1407, 132] on div "profile Bio" at bounding box center [1303, 155] width 326 height 46
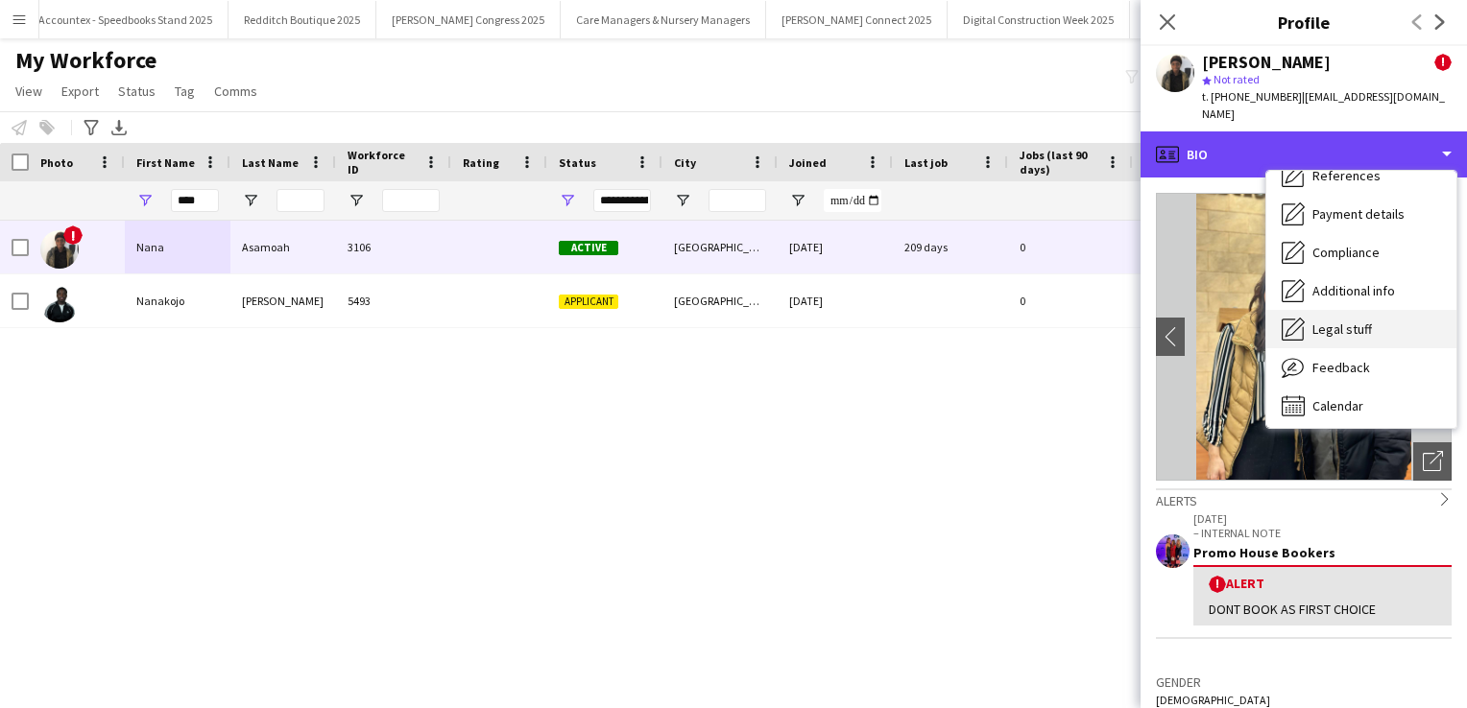
scroll to position [219, 0]
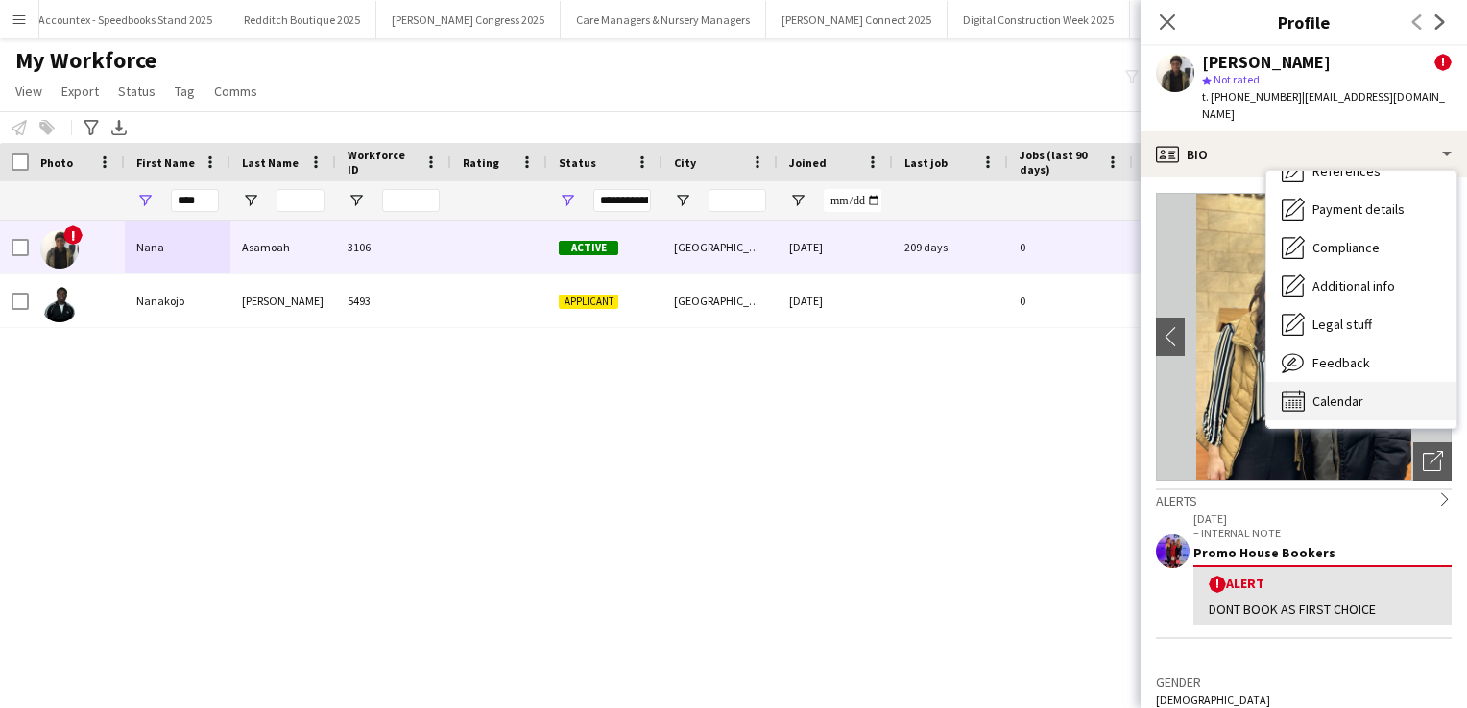
click at [1362, 393] on span "Calendar" at bounding box center [1337, 401] width 51 height 17
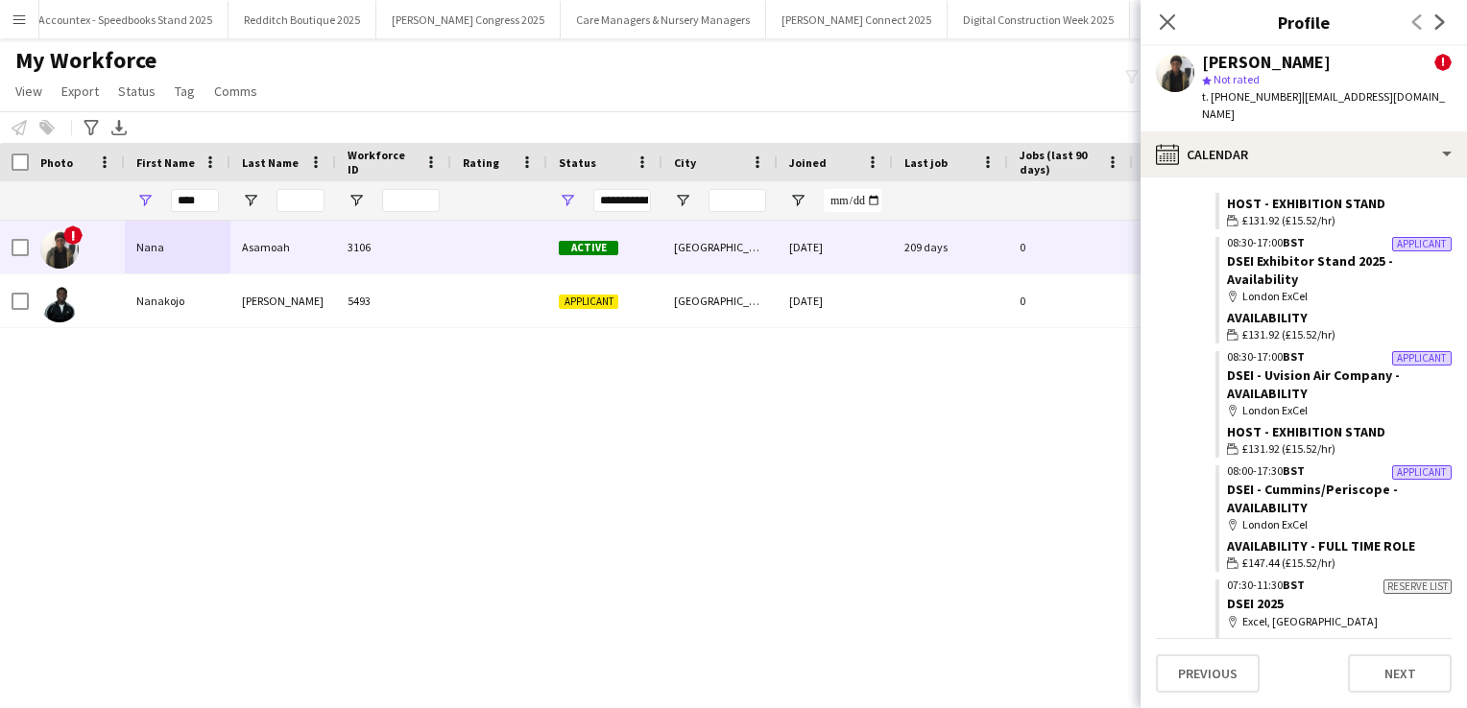
scroll to position [7603, 0]
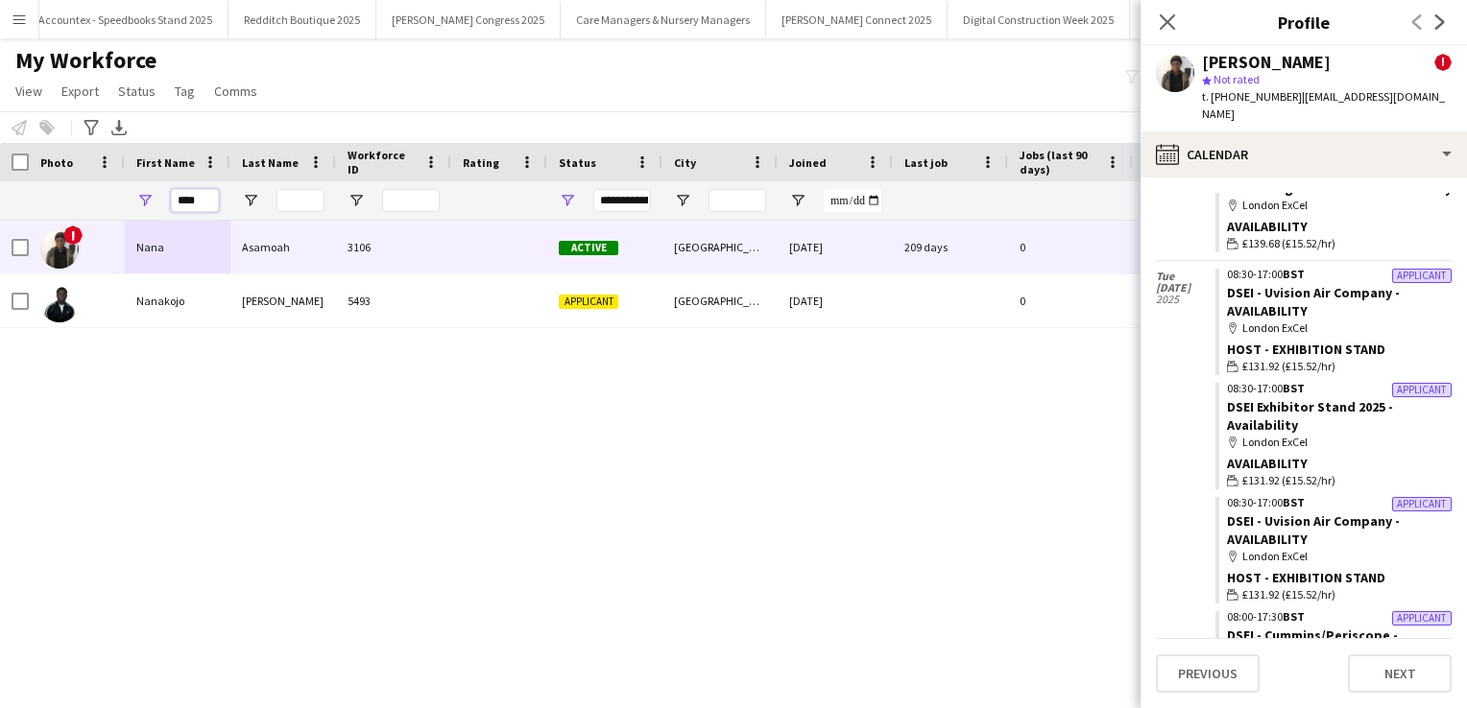
drag, startPoint x: 213, startPoint y: 201, endPoint x: 108, endPoint y: 207, distance: 105.8
click at [108, 207] on div "****" at bounding box center [1040, 200] width 2081 height 38
type input "****"
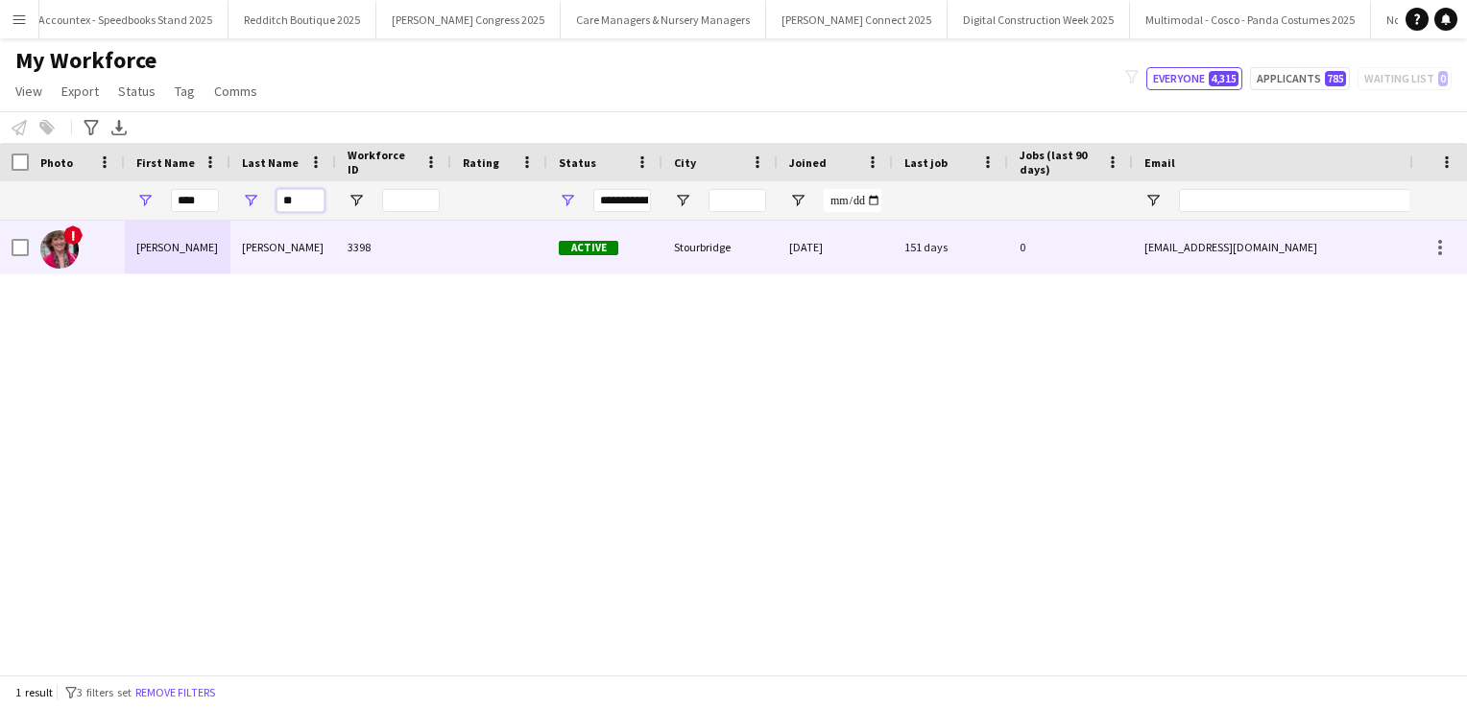
type input "**"
click at [206, 263] on div "[PERSON_NAME]" at bounding box center [178, 247] width 106 height 53
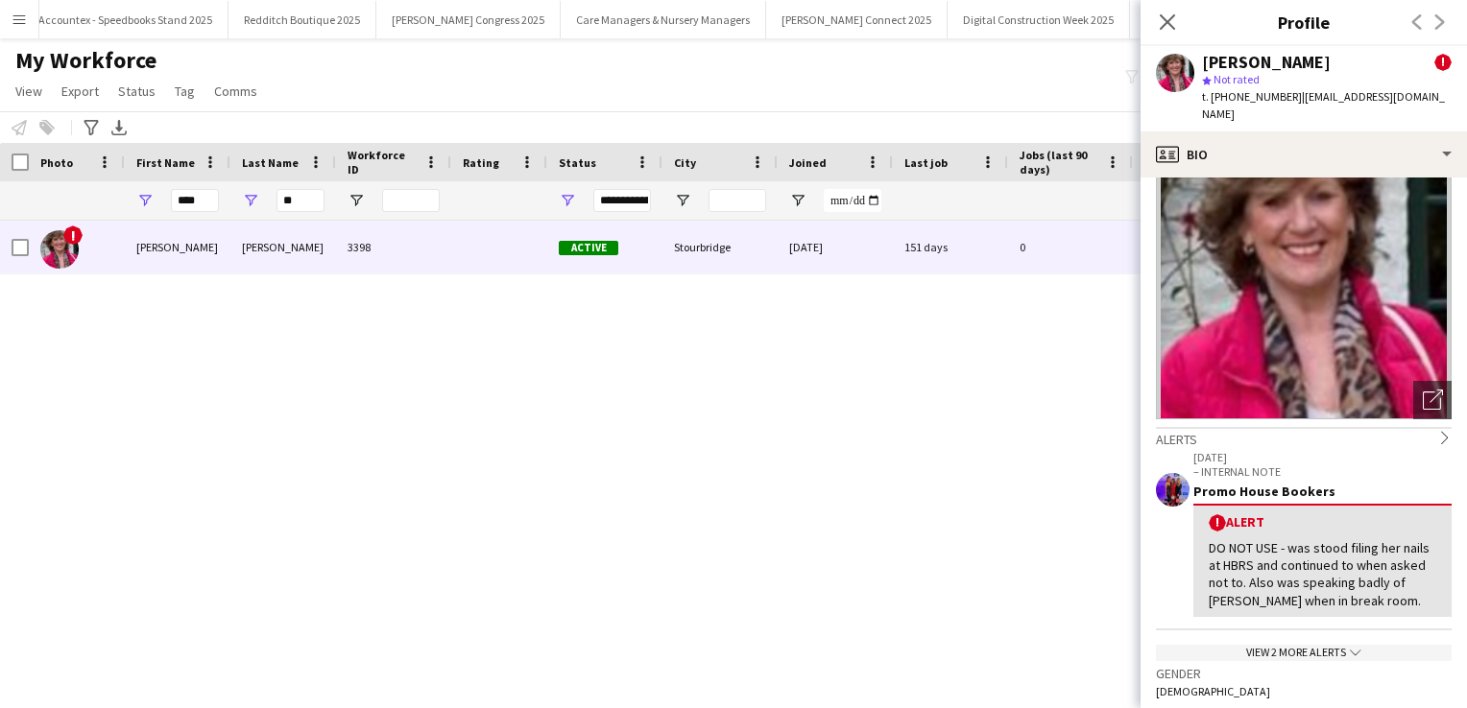
scroll to position [72, 0]
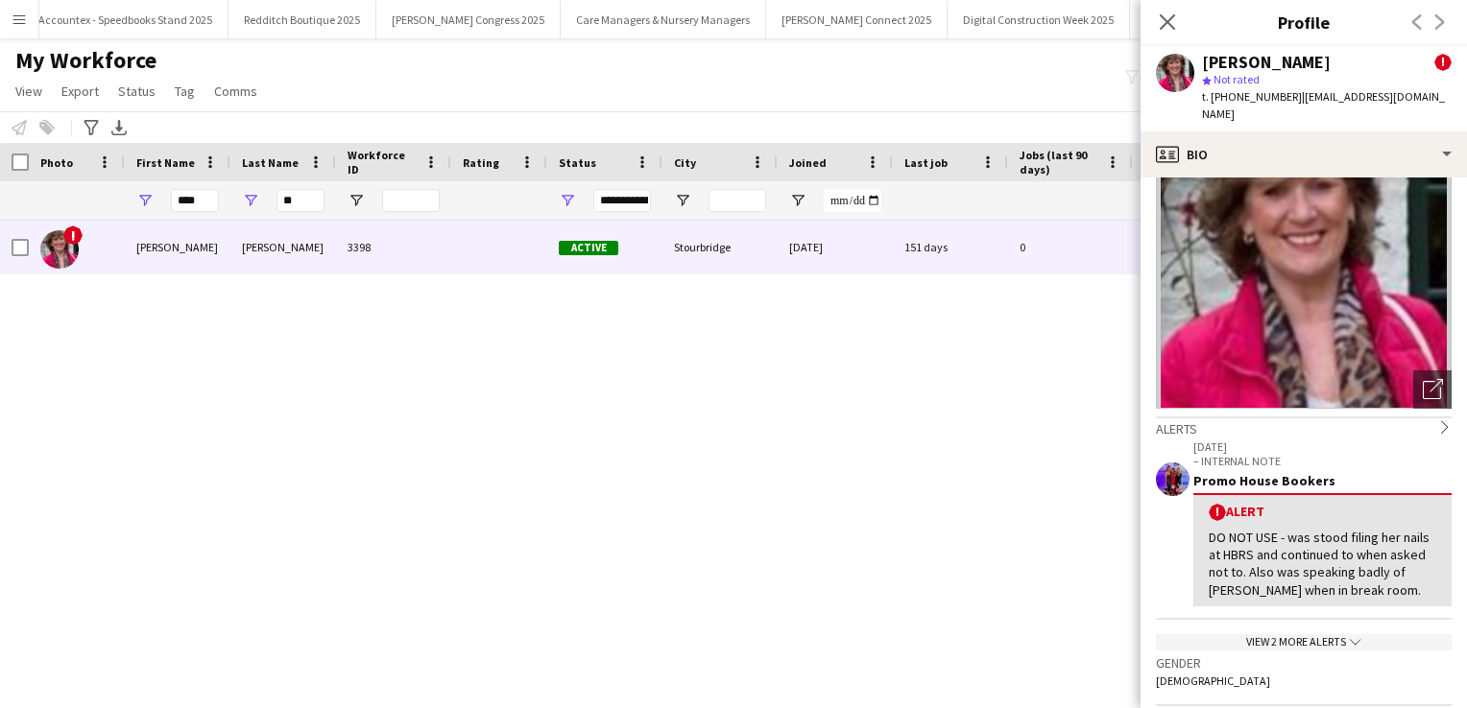
click at [1321, 635] on div "View 2 more alerts chevron-down" at bounding box center [1304, 643] width 296 height 16
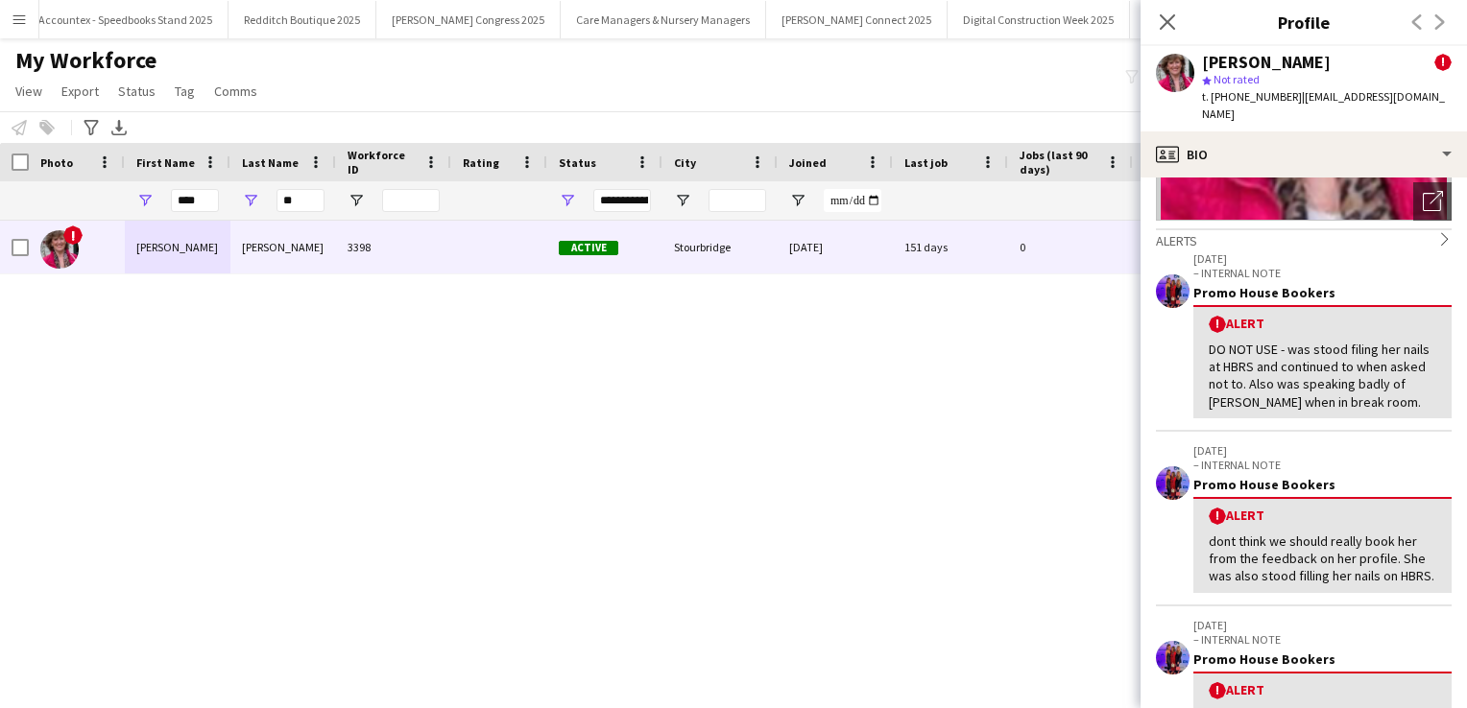
scroll to position [250, 0]
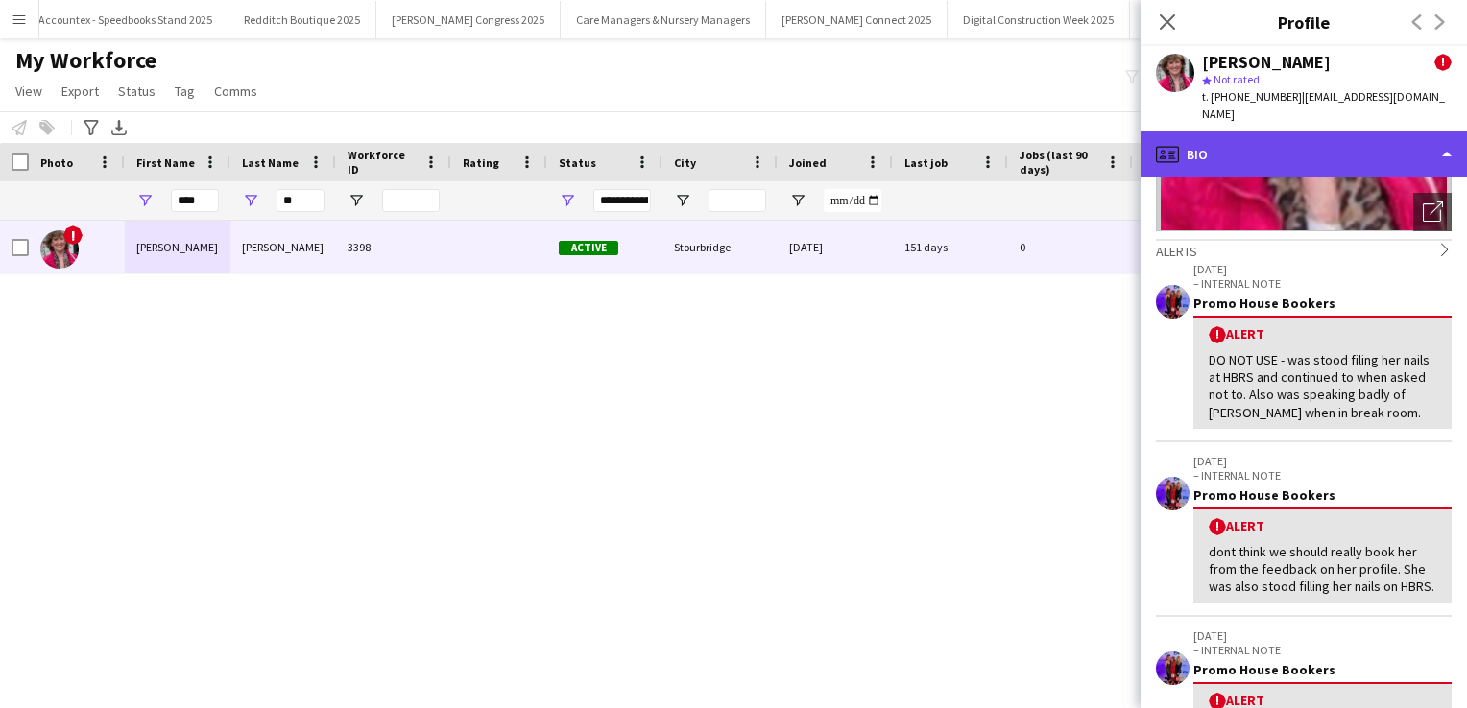
click at [1337, 148] on div "profile Bio" at bounding box center [1303, 155] width 326 height 46
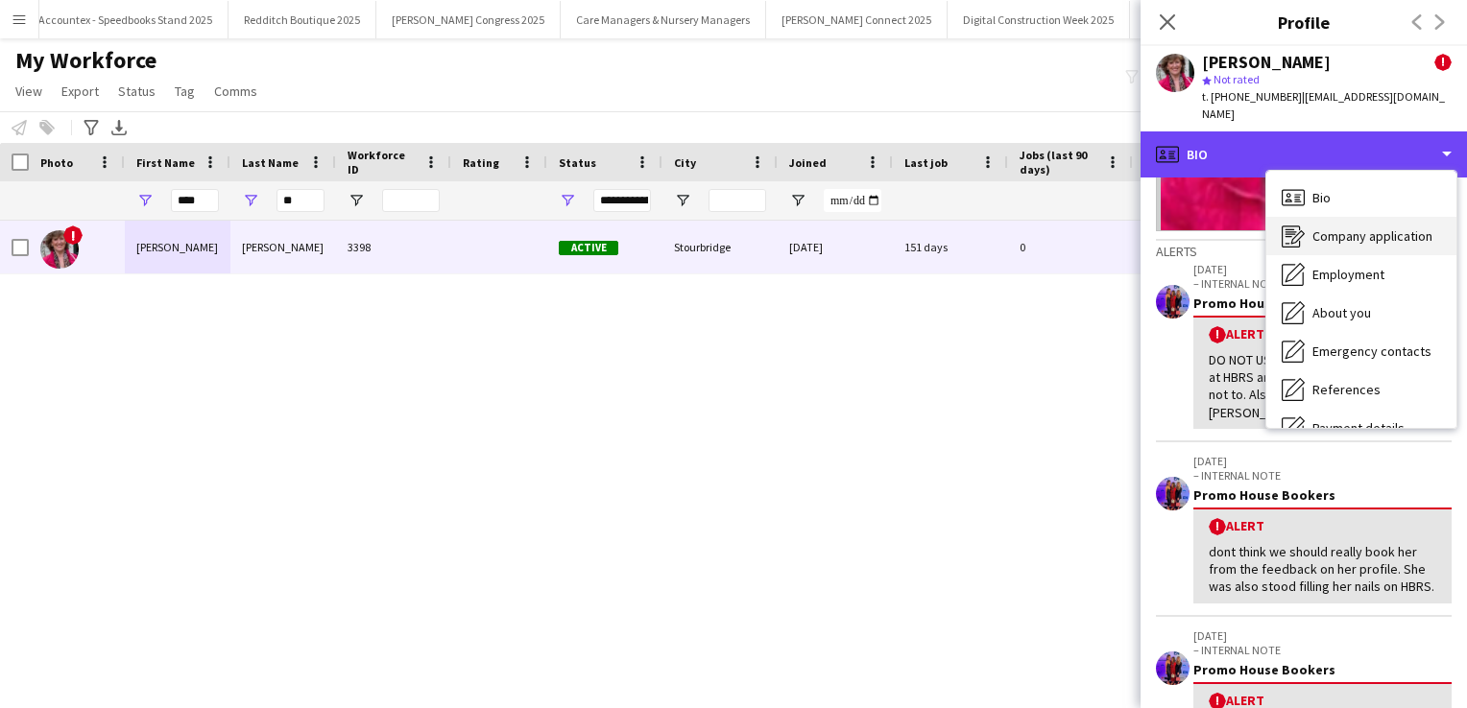
scroll to position [219, 0]
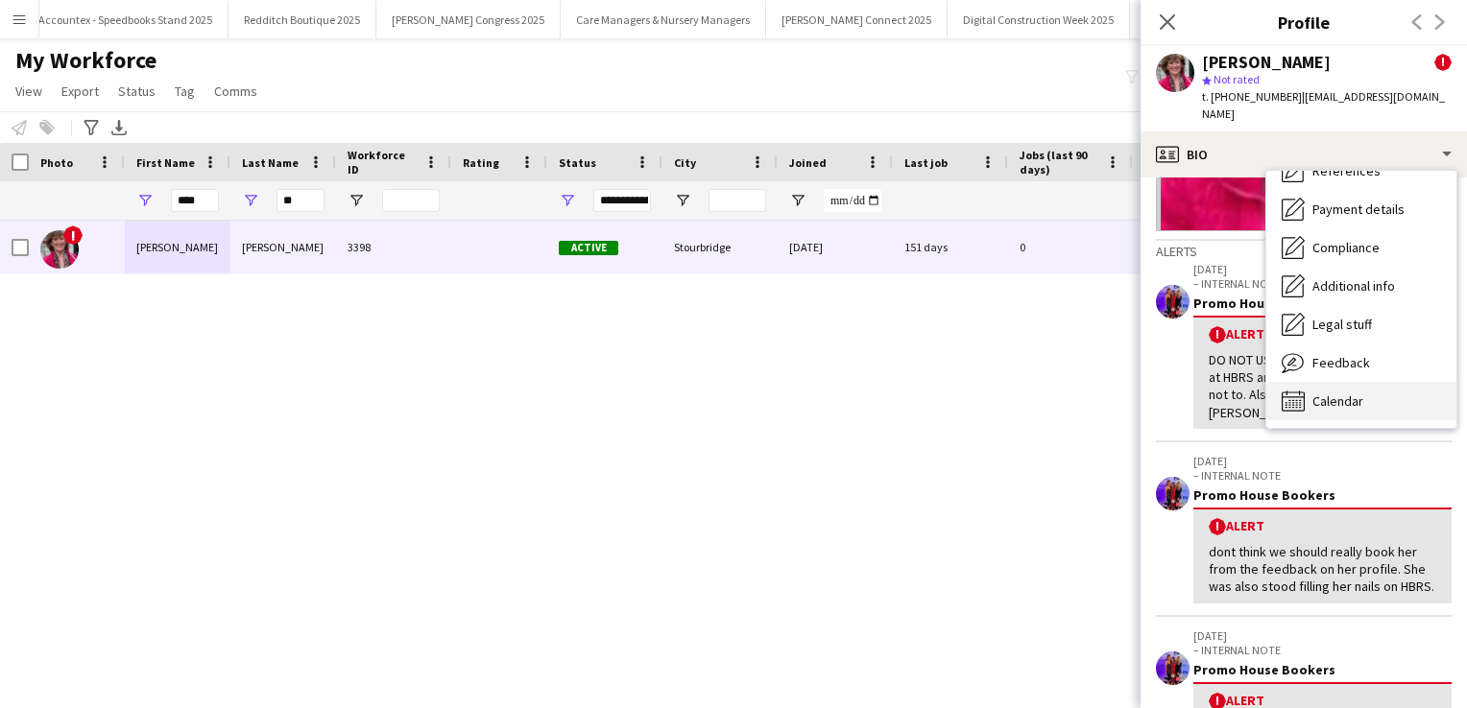
click at [1355, 393] on span "Calendar" at bounding box center [1337, 401] width 51 height 17
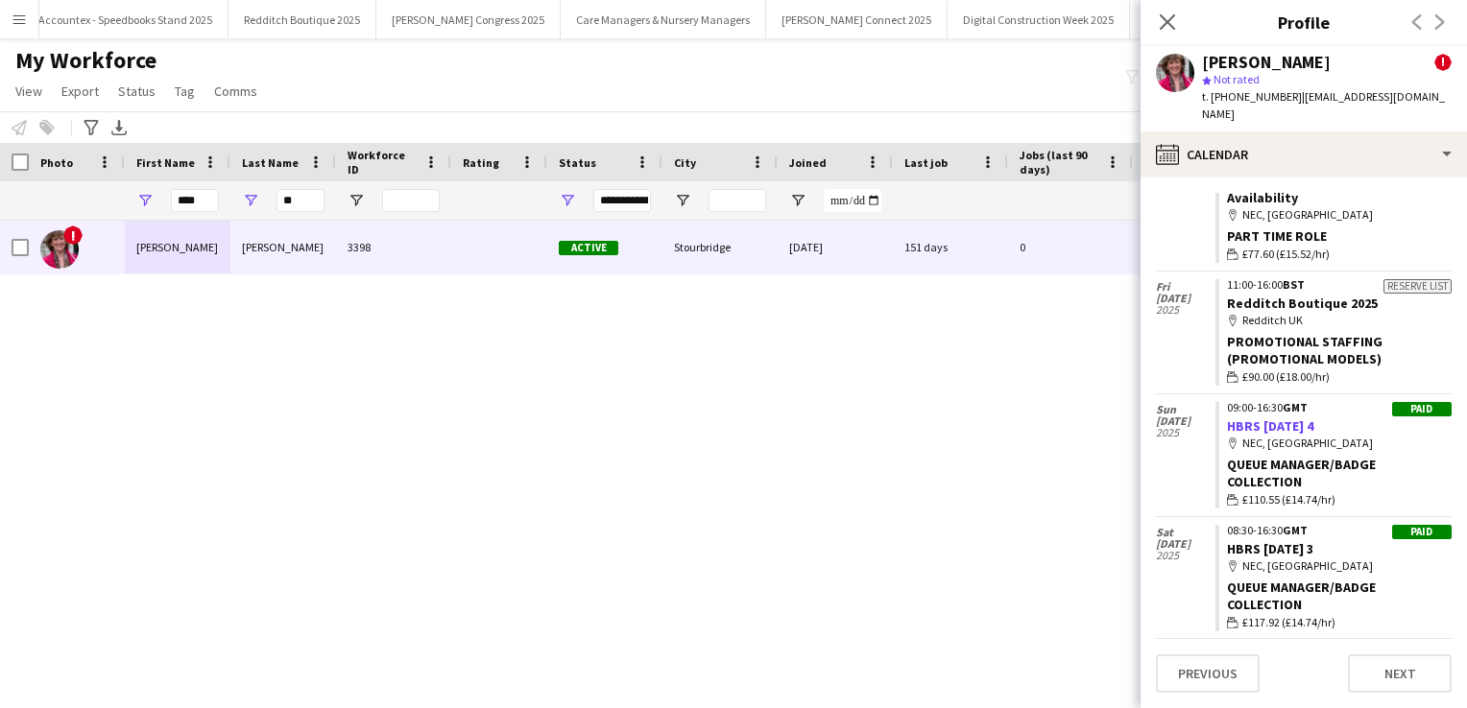
scroll to position [8312, 0]
click at [309, 203] on input "**" at bounding box center [300, 200] width 48 height 23
click at [200, 203] on input "****" at bounding box center [195, 200] width 48 height 23
drag, startPoint x: 314, startPoint y: 196, endPoint x: 198, endPoint y: 162, distance: 120.9
click at [198, 162] on div "Workforce Details Photo First Name **" at bounding box center [1040, 182] width 2081 height 78
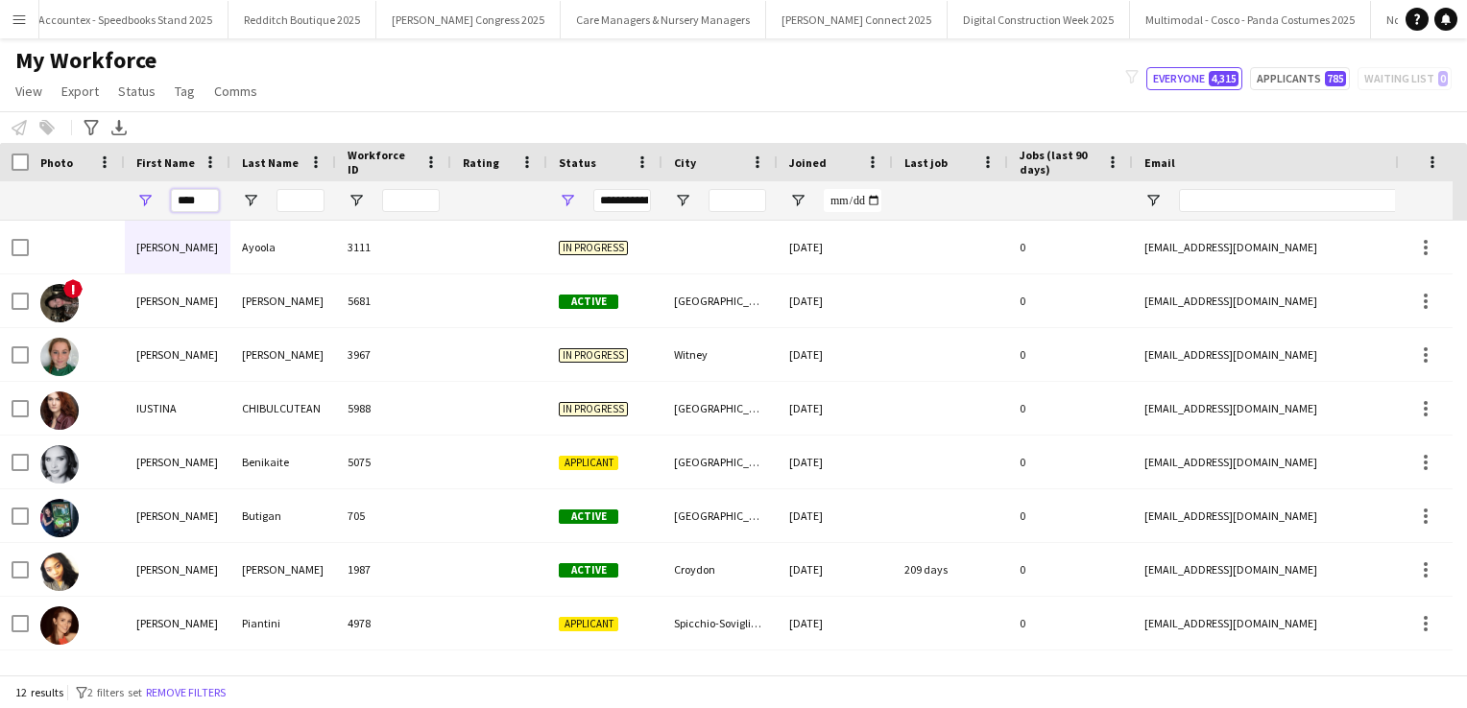
drag, startPoint x: 204, startPoint y: 194, endPoint x: 102, endPoint y: 202, distance: 103.0
click at [102, 202] on div "****" at bounding box center [1040, 200] width 2081 height 38
type input "****"
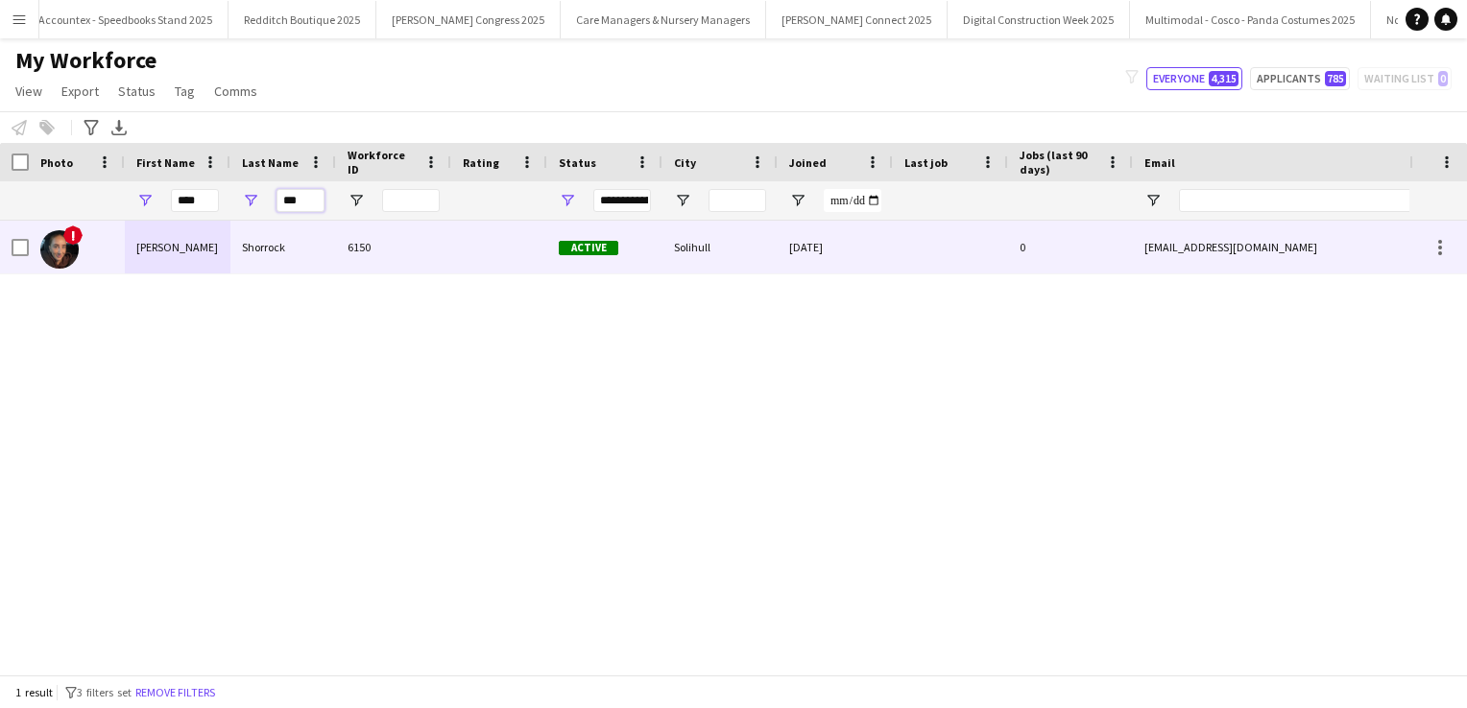
type input "***"
click at [164, 241] on div "[PERSON_NAME]" at bounding box center [178, 247] width 106 height 53
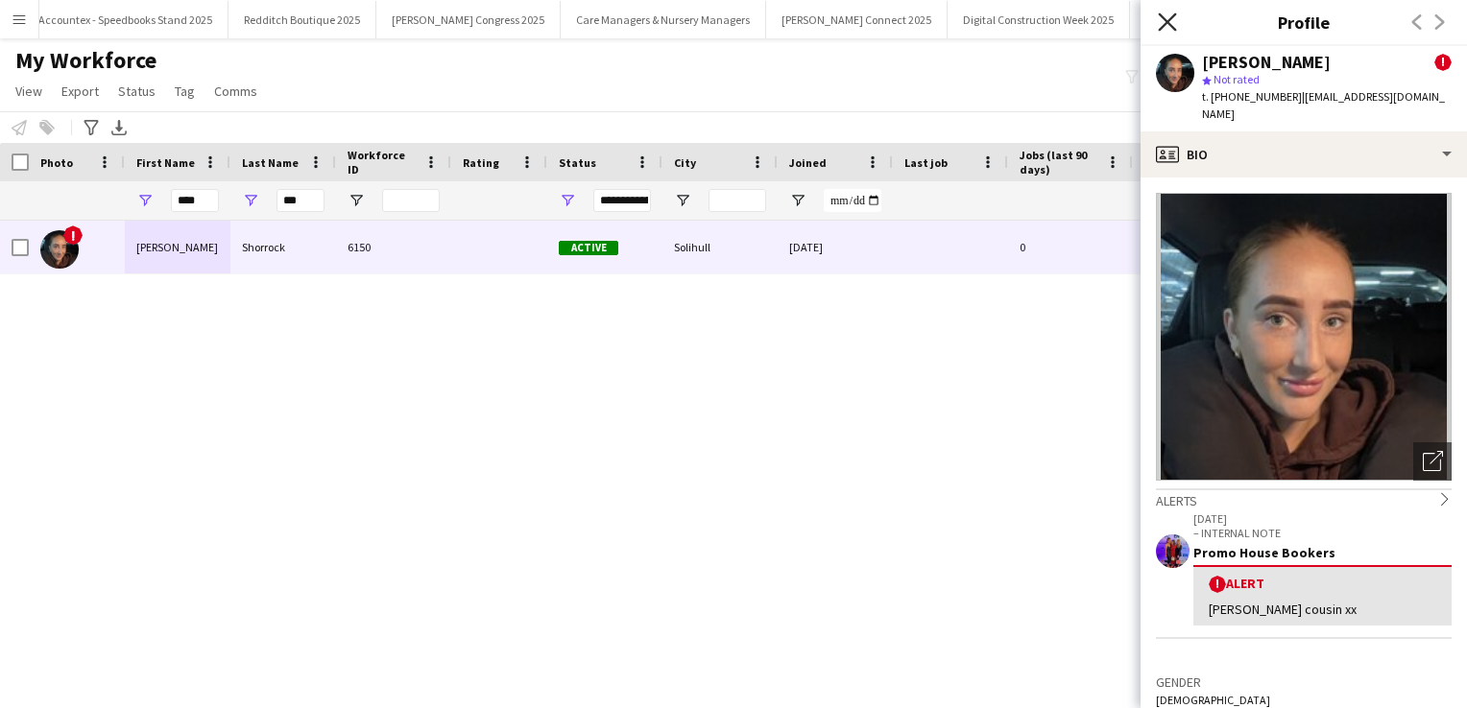
click at [1171, 26] on icon at bounding box center [1167, 21] width 18 height 18
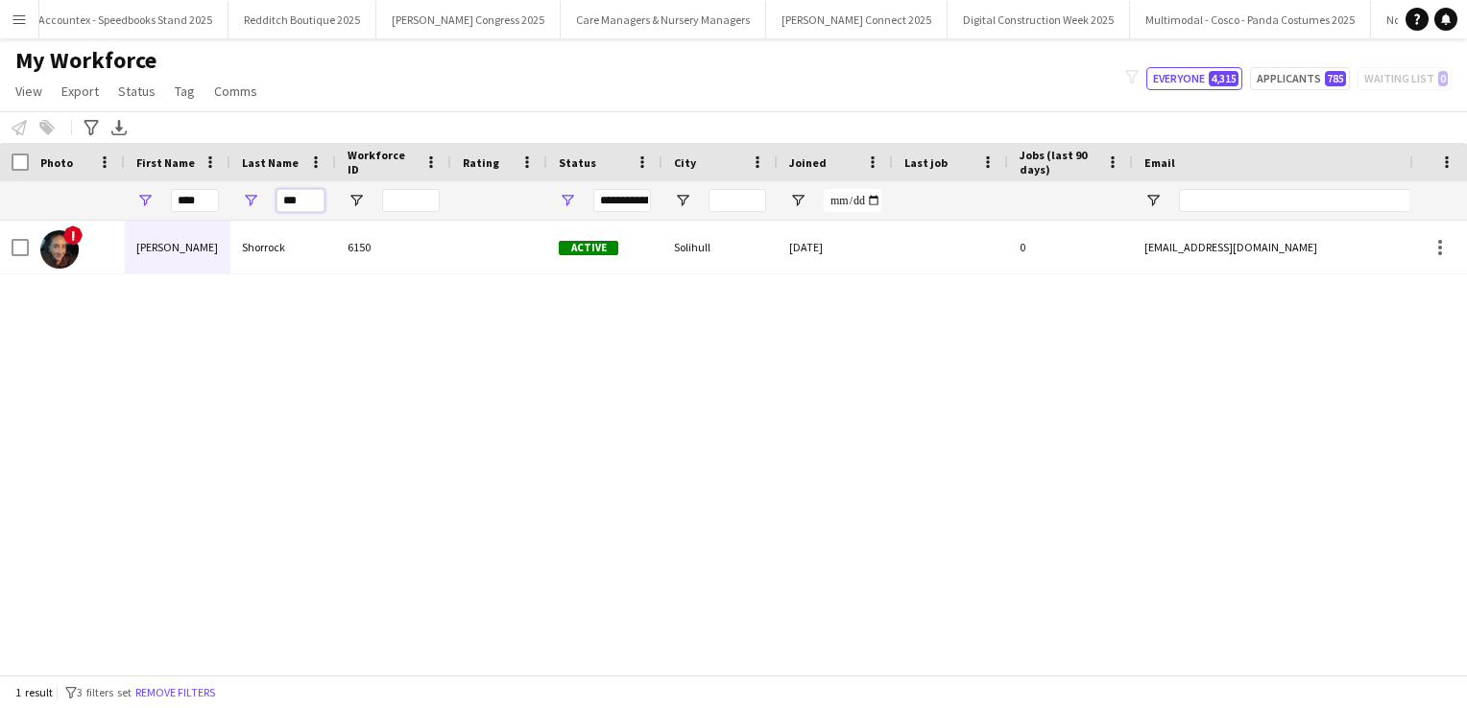
drag, startPoint x: 319, startPoint y: 202, endPoint x: 248, endPoint y: 197, distance: 71.2
click at [248, 197] on div "***" at bounding box center [283, 200] width 106 height 38
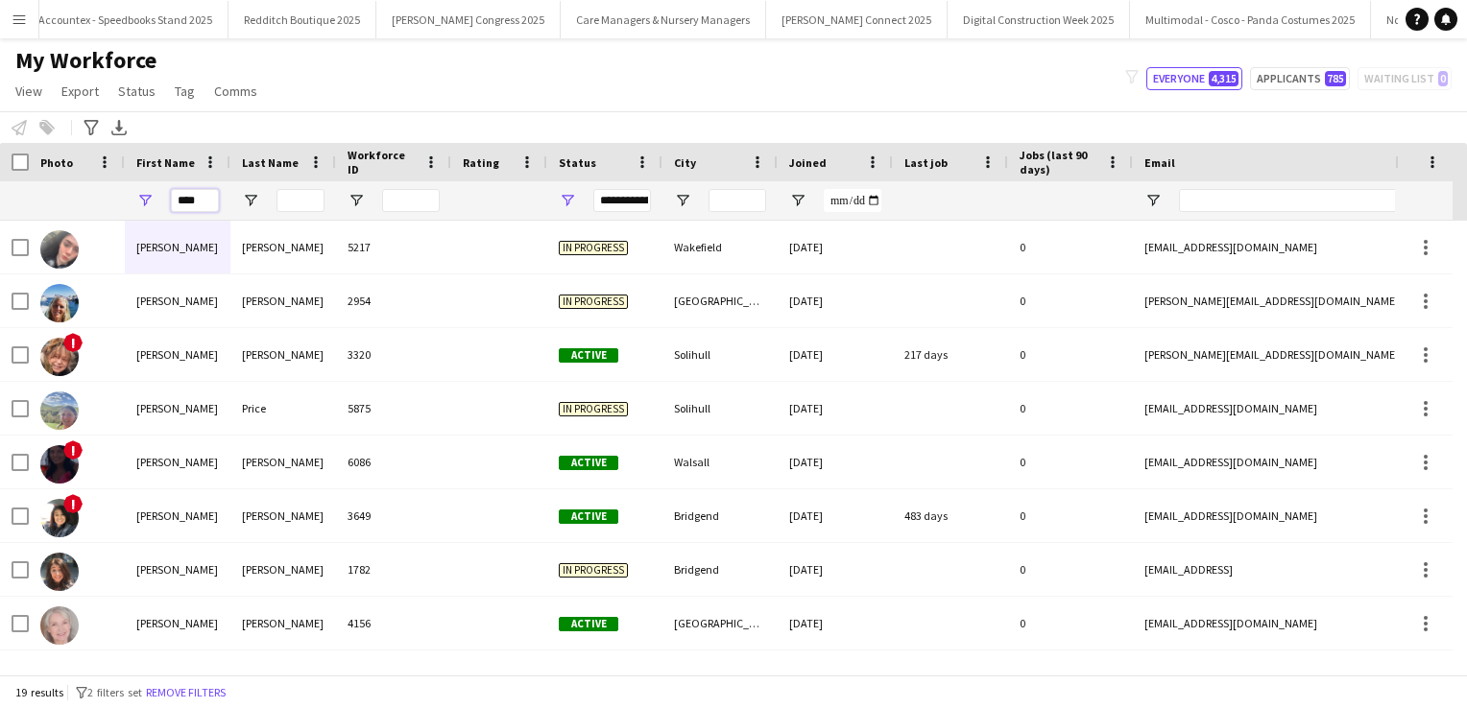
drag, startPoint x: 196, startPoint y: 202, endPoint x: 144, endPoint y: 197, distance: 52.1
click at [144, 197] on div "****" at bounding box center [178, 200] width 106 height 38
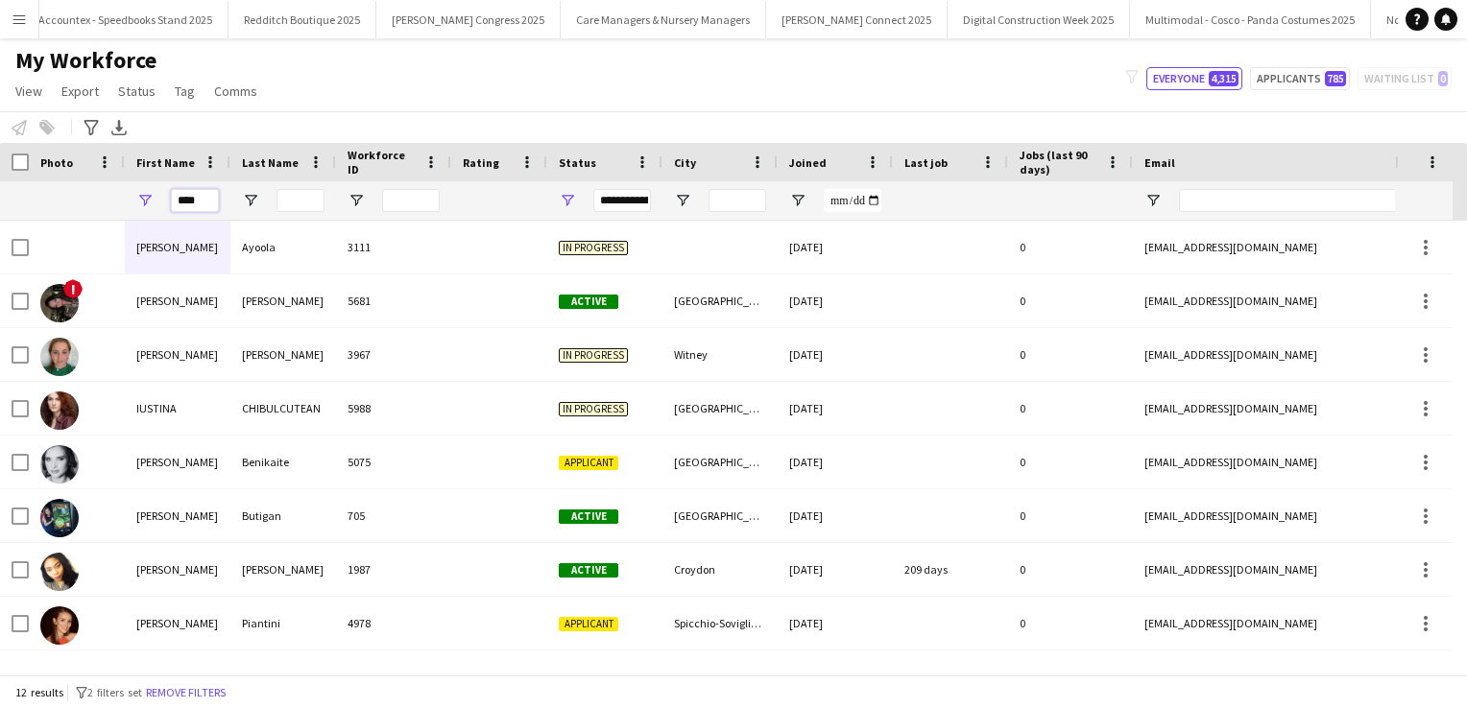
type input "****"
click at [321, 198] on input "Last Name Filter Input" at bounding box center [300, 200] width 48 height 23
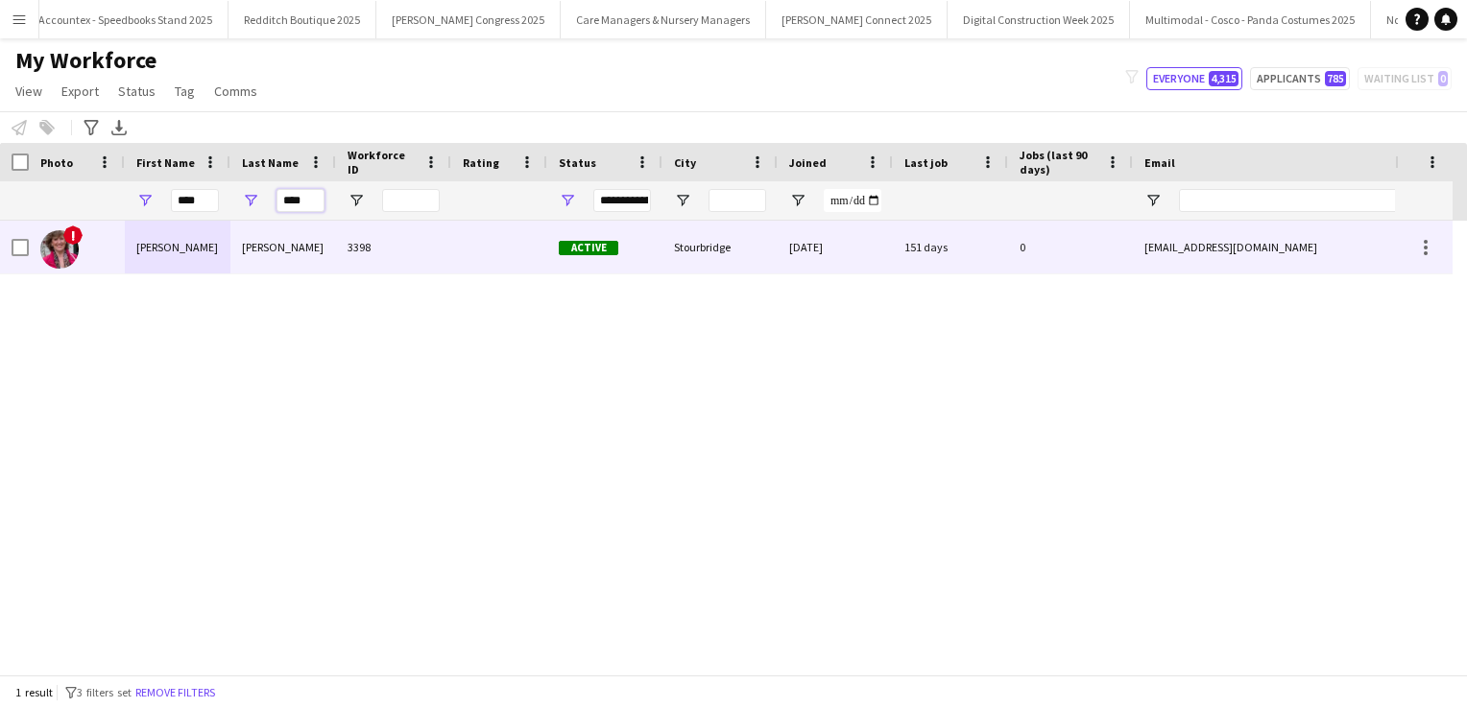
type input "****"
click at [256, 239] on div "[PERSON_NAME]" at bounding box center [283, 247] width 106 height 53
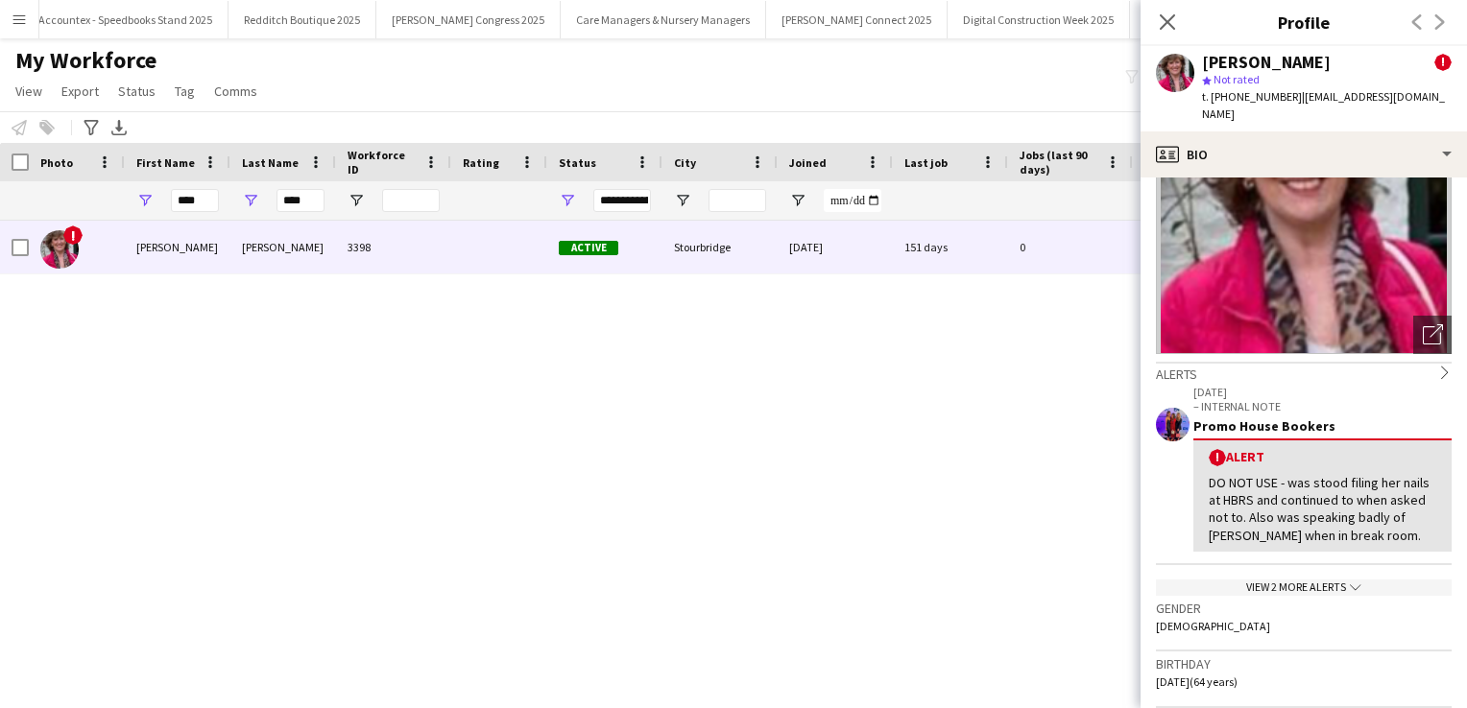
scroll to position [129, 0]
click at [1332, 578] on div "View 2 more alerts chevron-down" at bounding box center [1304, 586] width 296 height 16
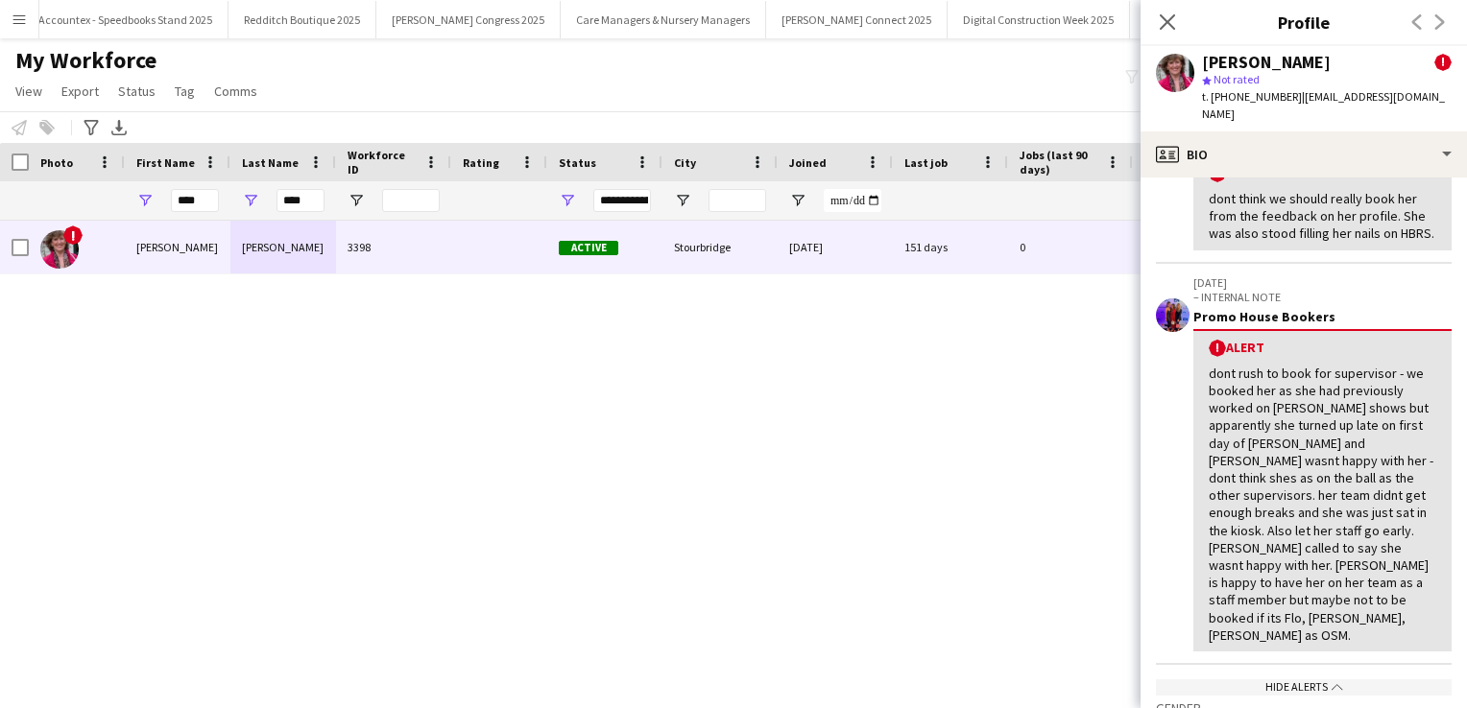
scroll to position [603, 0]
drag, startPoint x: 204, startPoint y: 203, endPoint x: 135, endPoint y: 175, distance: 73.6
click at [135, 175] on div "Workforce Details Photo First Name" at bounding box center [1040, 182] width 2081 height 78
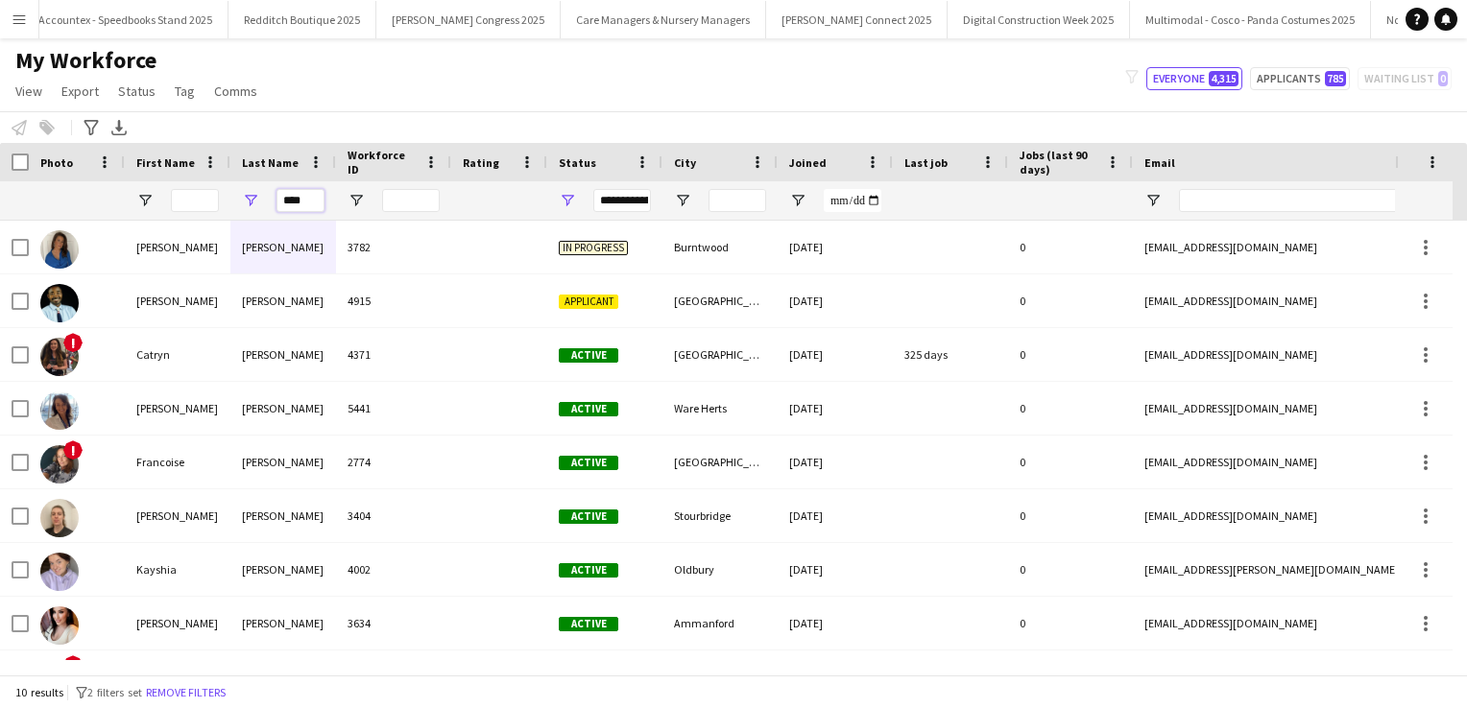
drag, startPoint x: 315, startPoint y: 207, endPoint x: 235, endPoint y: 190, distance: 81.5
click at [235, 190] on div "****" at bounding box center [283, 200] width 106 height 38
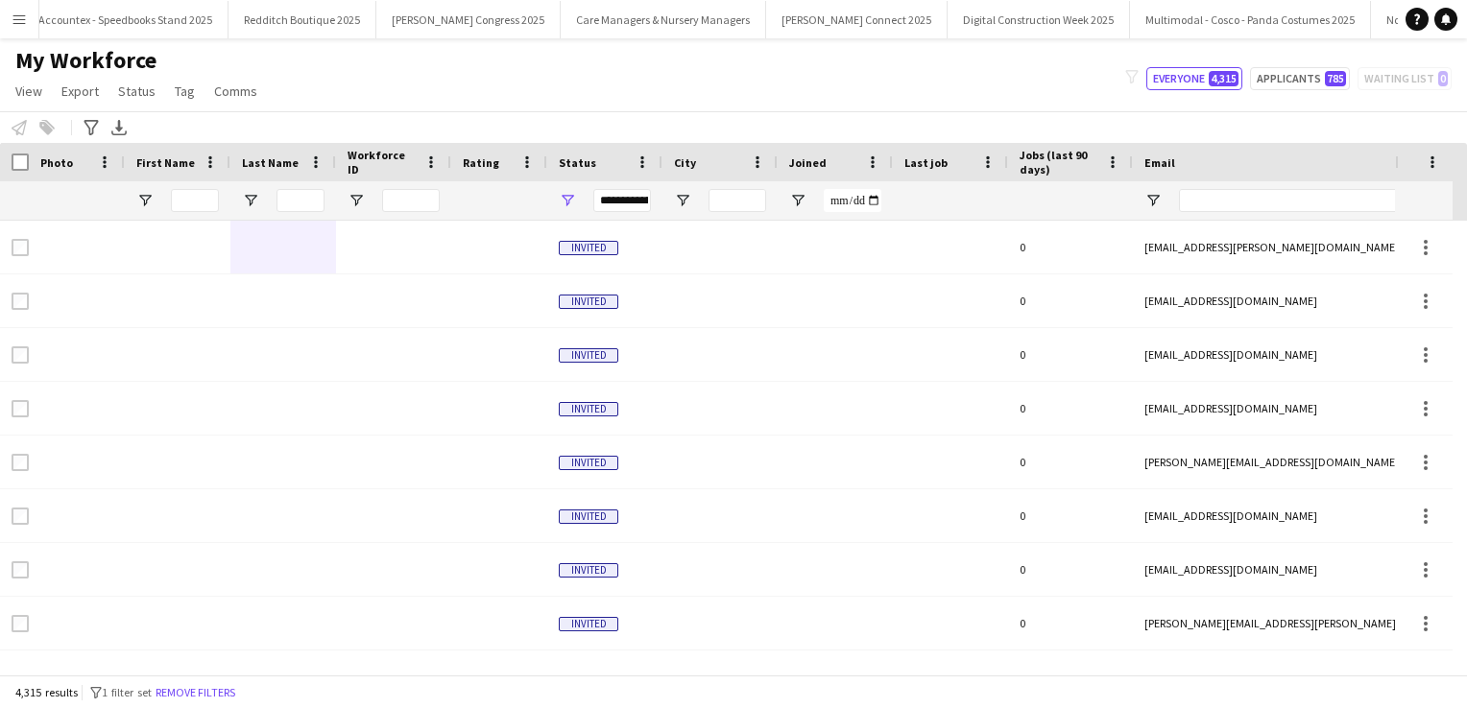
click at [22, 17] on app-icon "Menu" at bounding box center [19, 19] width 15 height 15
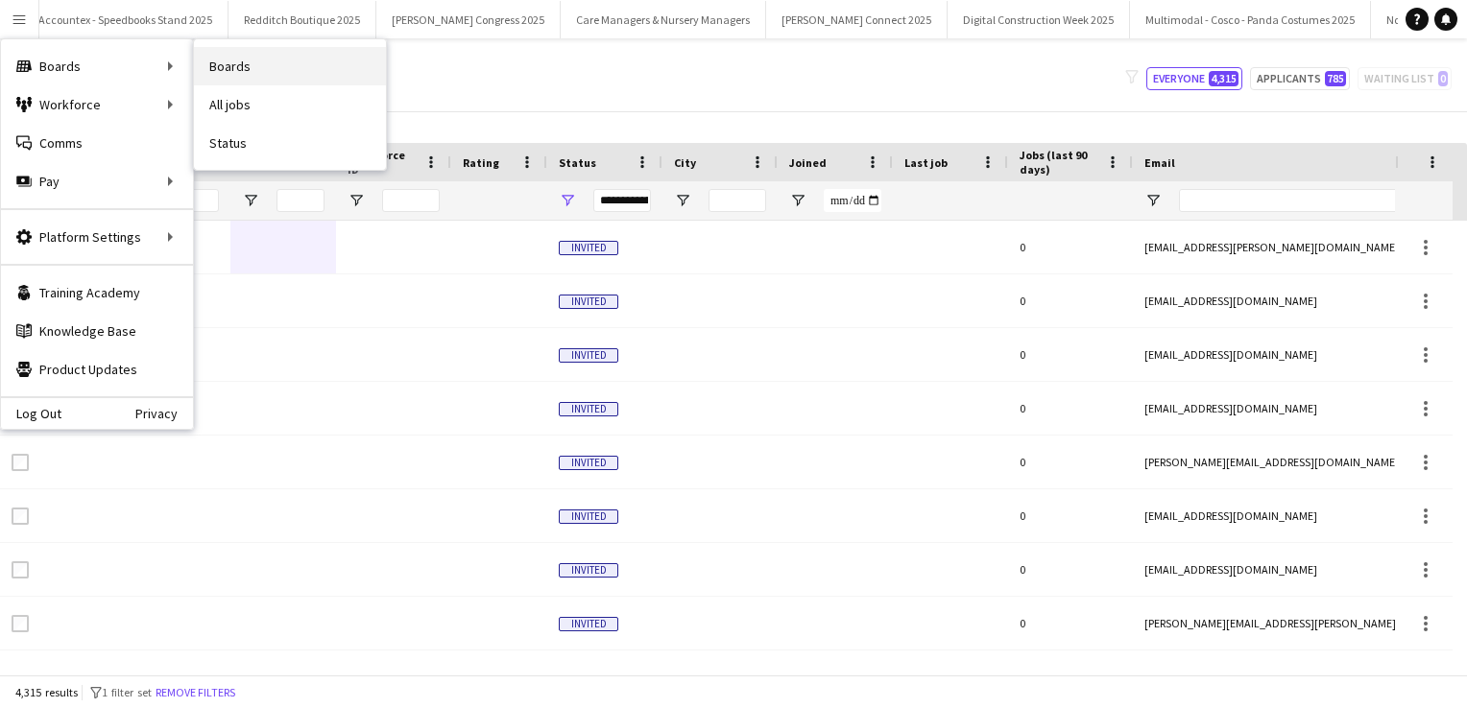
click at [252, 56] on link "Boards" at bounding box center [290, 66] width 192 height 38
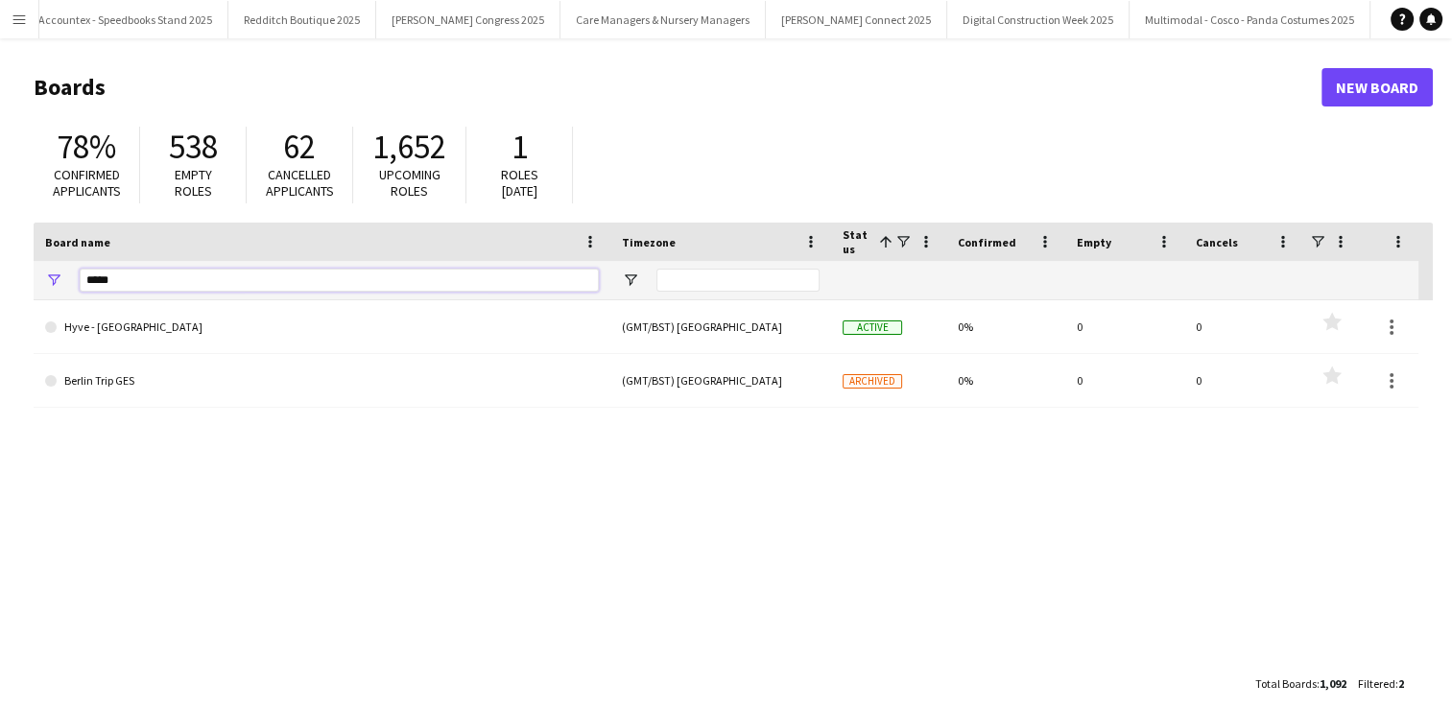
drag, startPoint x: 137, startPoint y: 282, endPoint x: 17, endPoint y: 271, distance: 120.5
click at [17, 271] on main "Boards New Board 78% Confirmed applicants 538 Empty roles 62 Cancelled applican…" at bounding box center [726, 384] width 1452 height 693
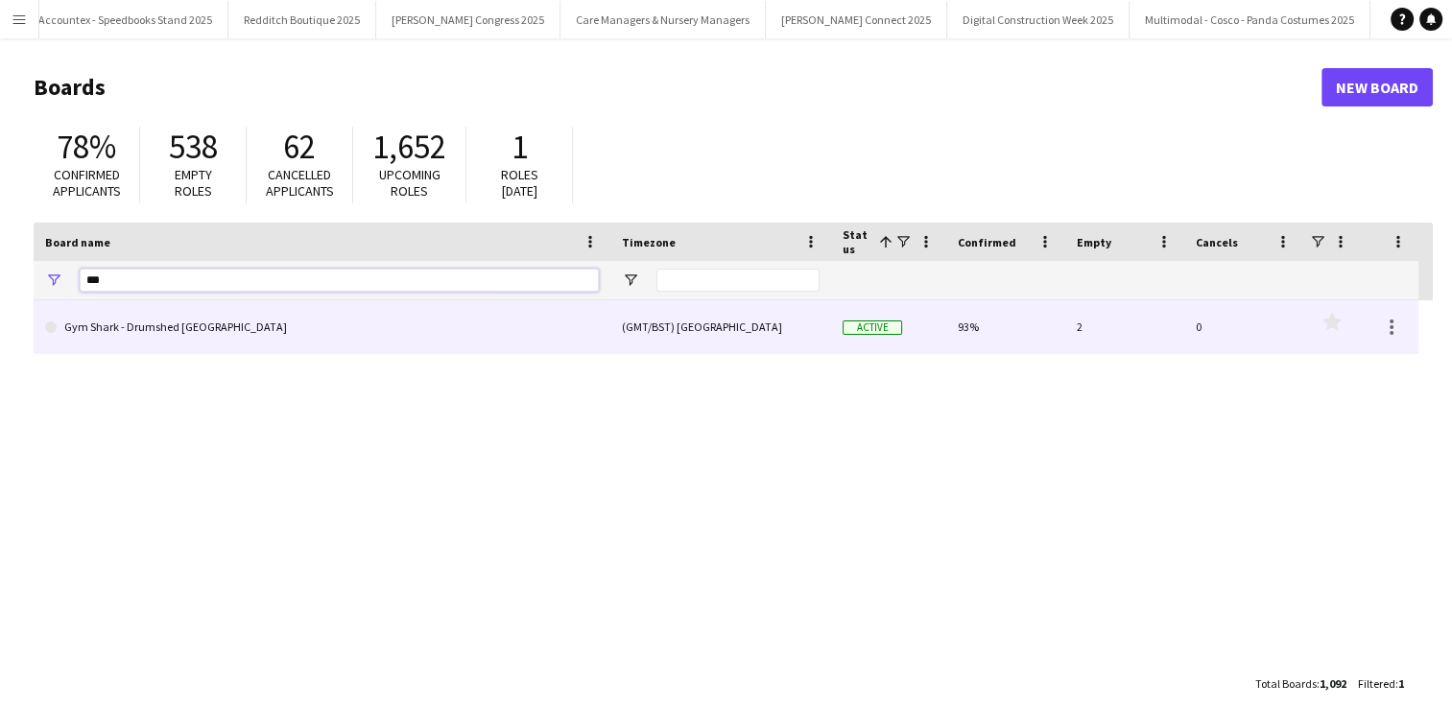
type input "***"
click at [103, 325] on link "Gym Shark - Drumshed [GEOGRAPHIC_DATA]" at bounding box center [322, 327] width 554 height 54
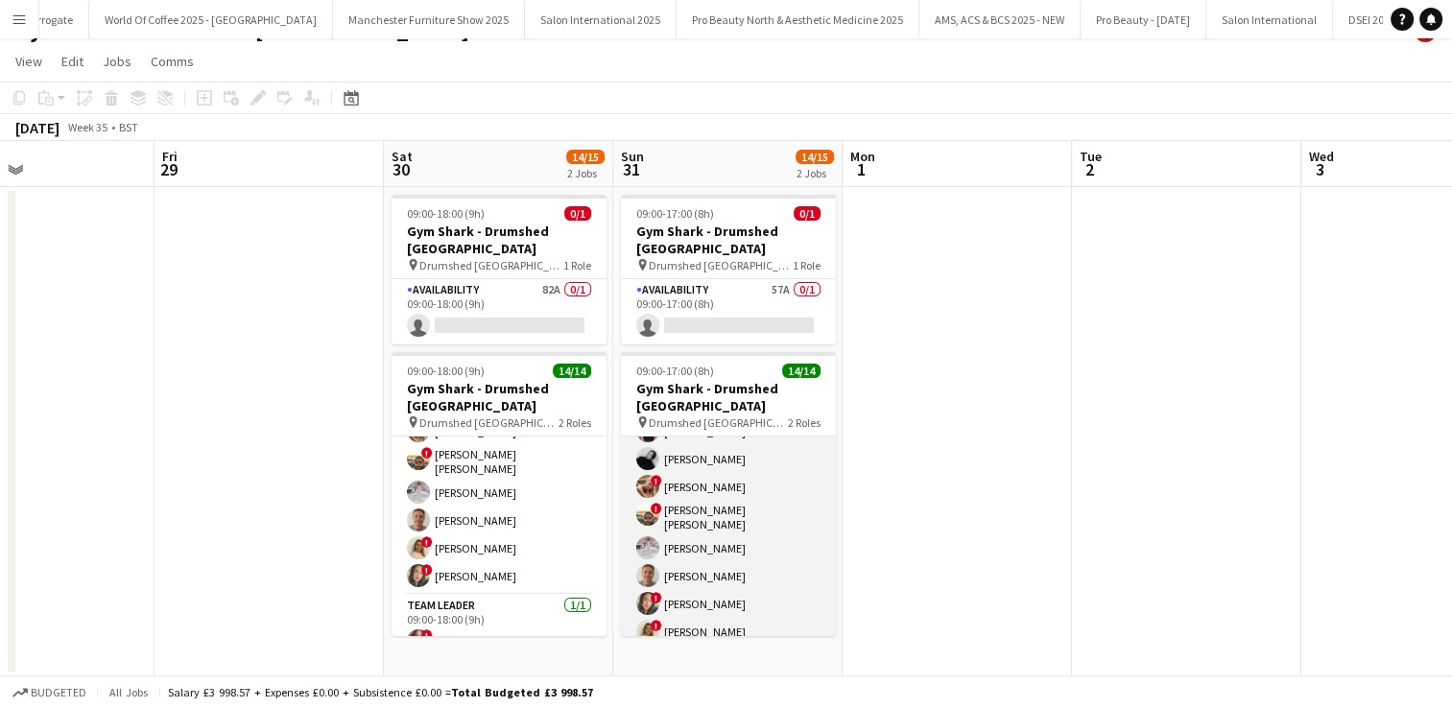
scroll to position [247, 0]
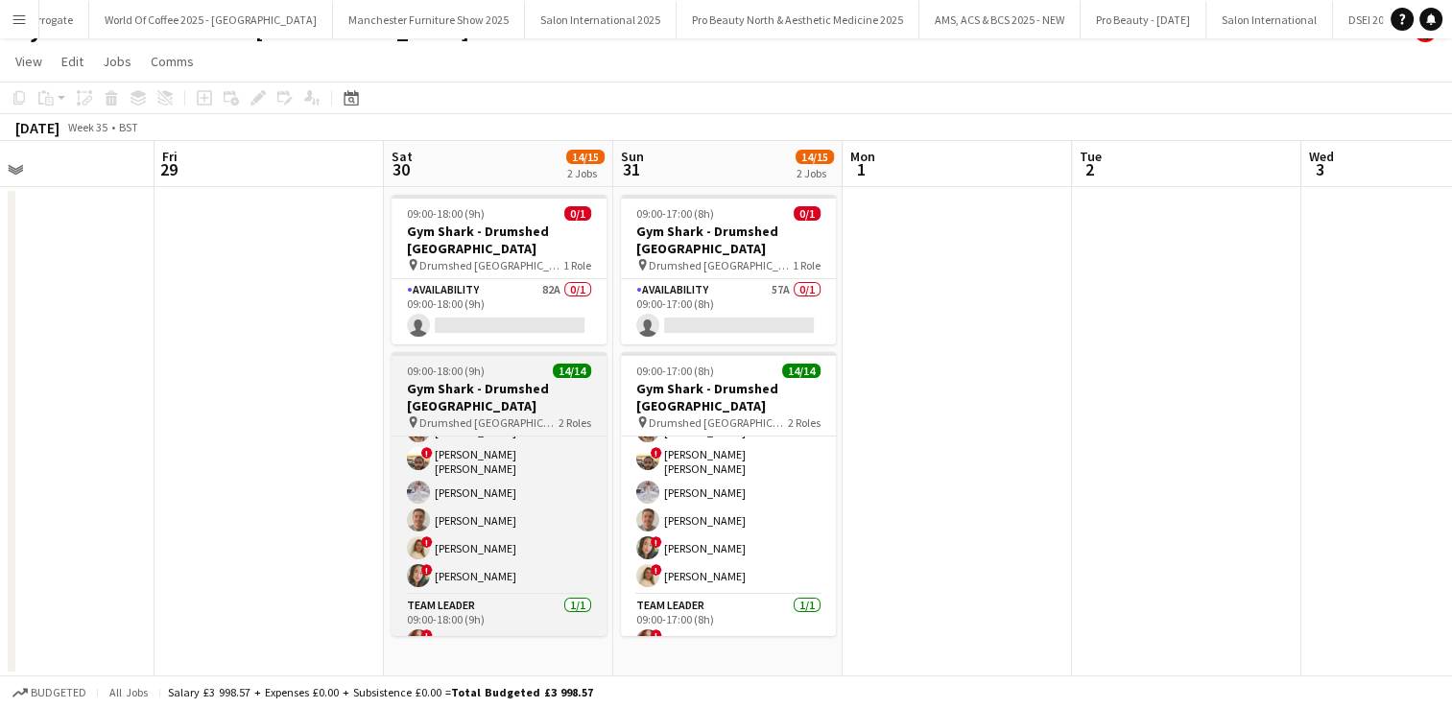
click at [497, 364] on div "09:00-18:00 (9h) 14/14" at bounding box center [499, 371] width 215 height 14
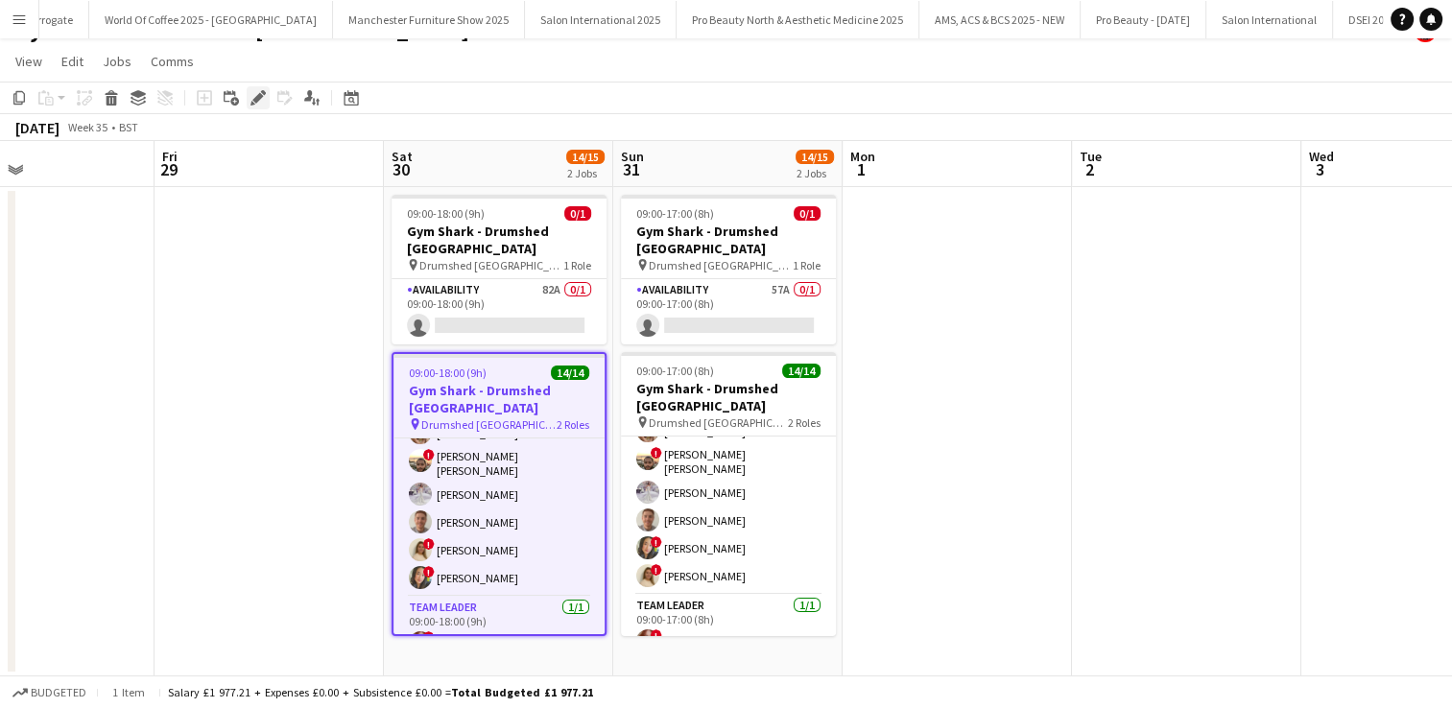
click at [265, 96] on icon "Edit" at bounding box center [258, 97] width 15 height 15
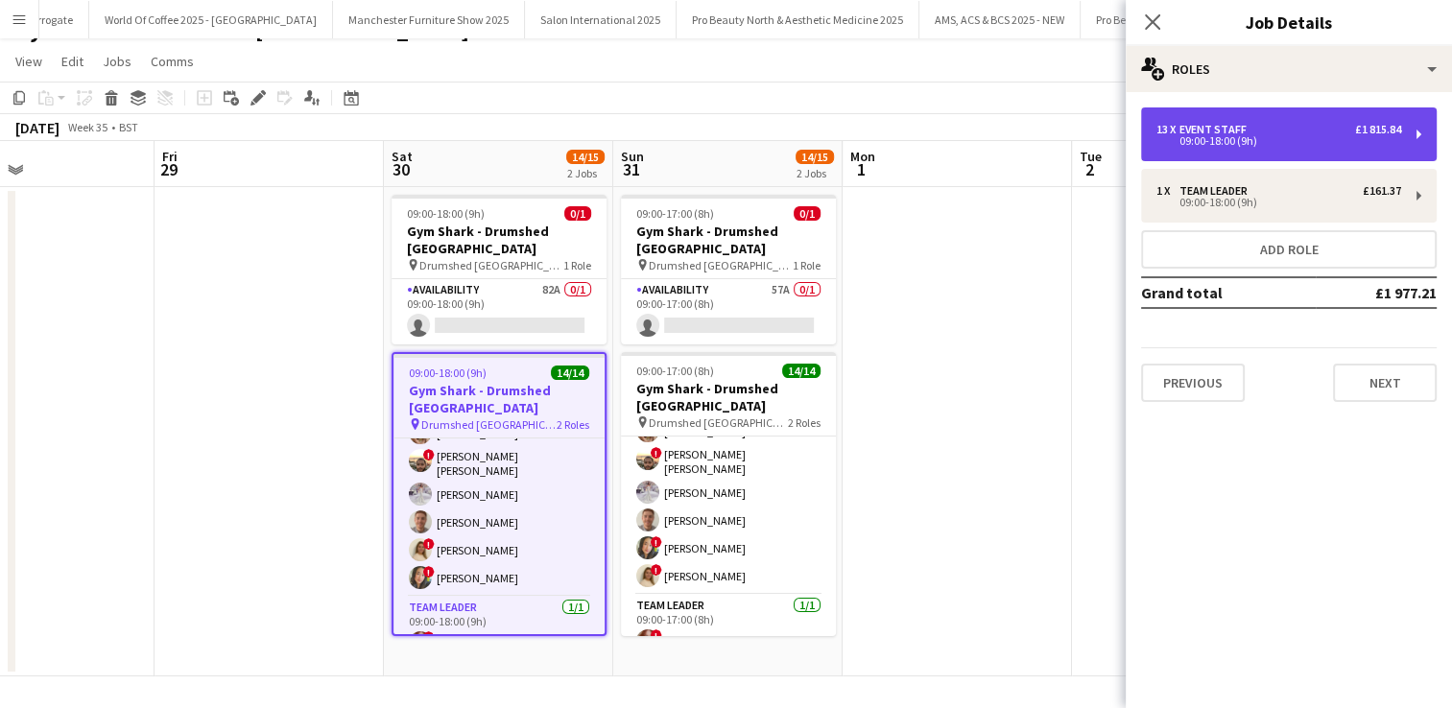
click at [1282, 132] on div "13 x Event Staff £1 815.84" at bounding box center [1279, 129] width 245 height 13
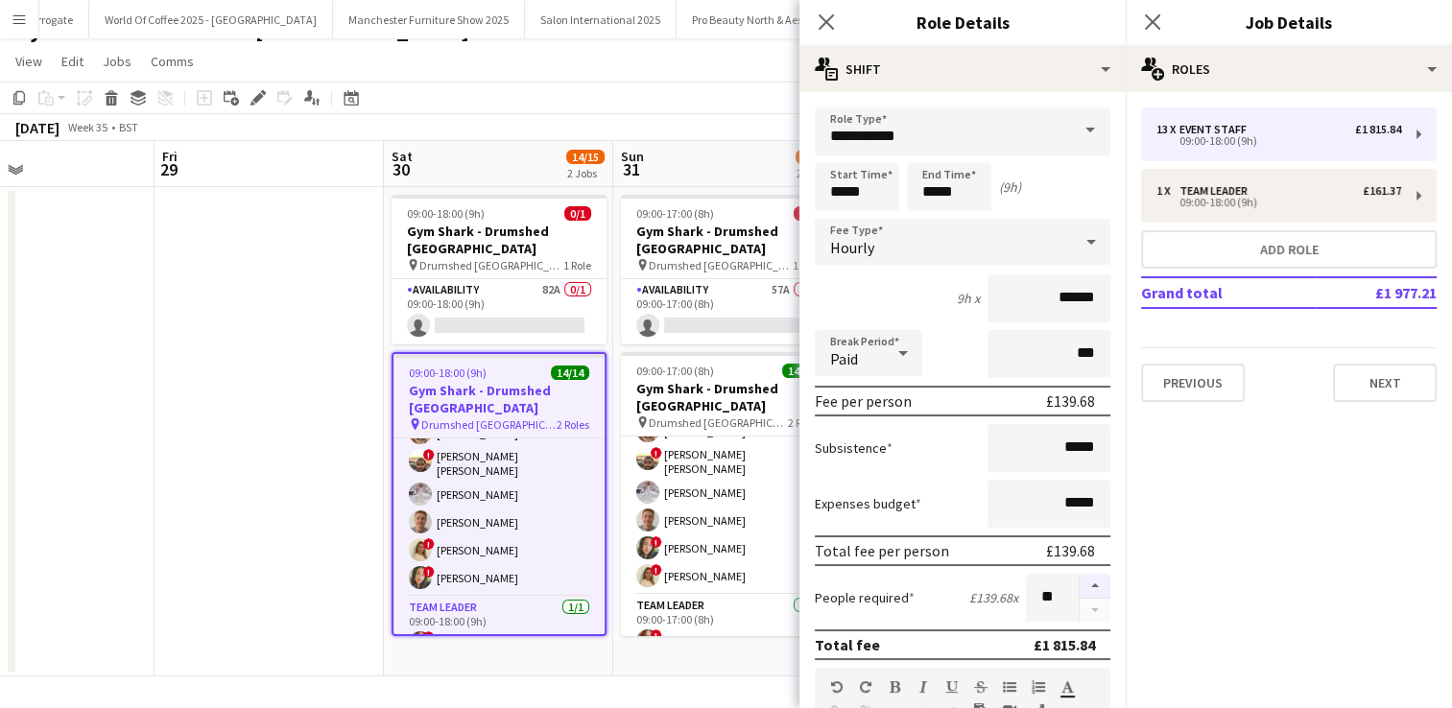
click at [1081, 588] on button "button" at bounding box center [1095, 586] width 31 height 25
type input "**"
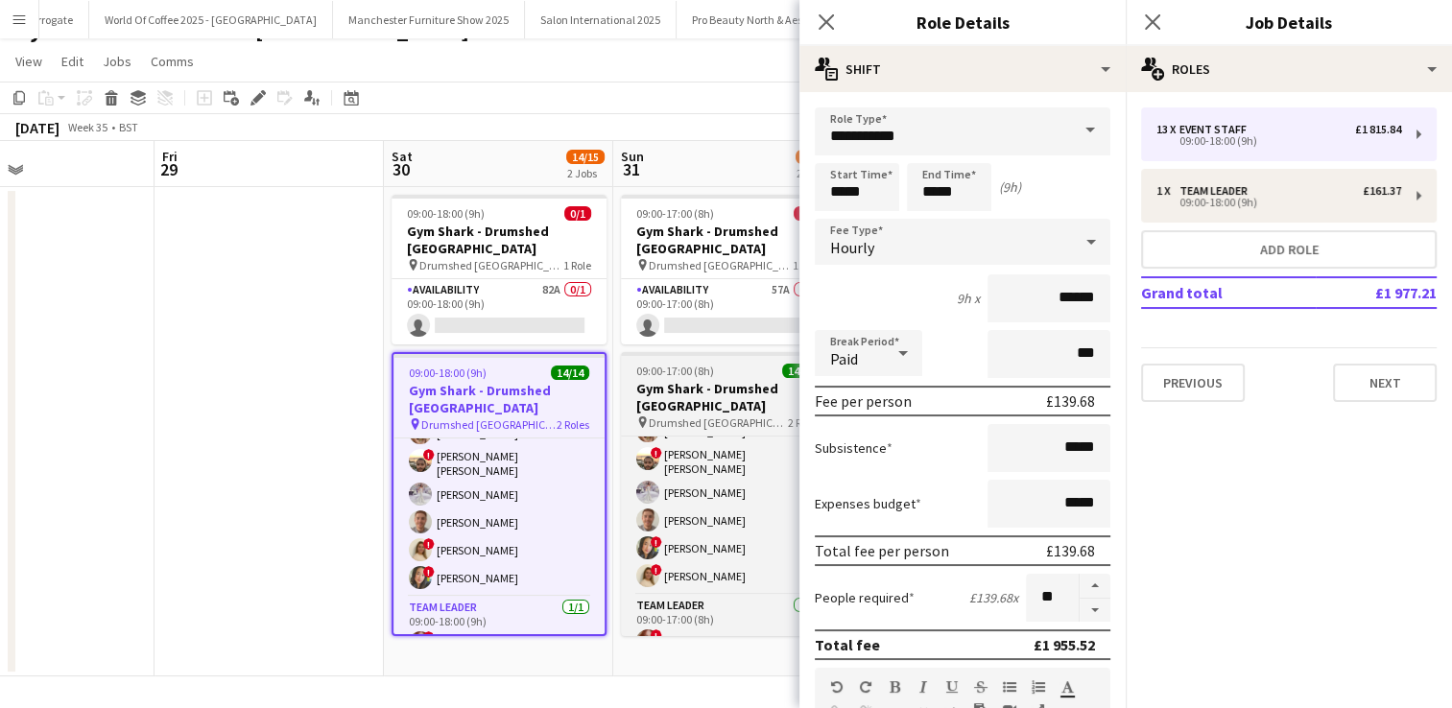
click at [713, 364] on div "09:00-17:00 (8h) 14/14" at bounding box center [728, 371] width 215 height 14
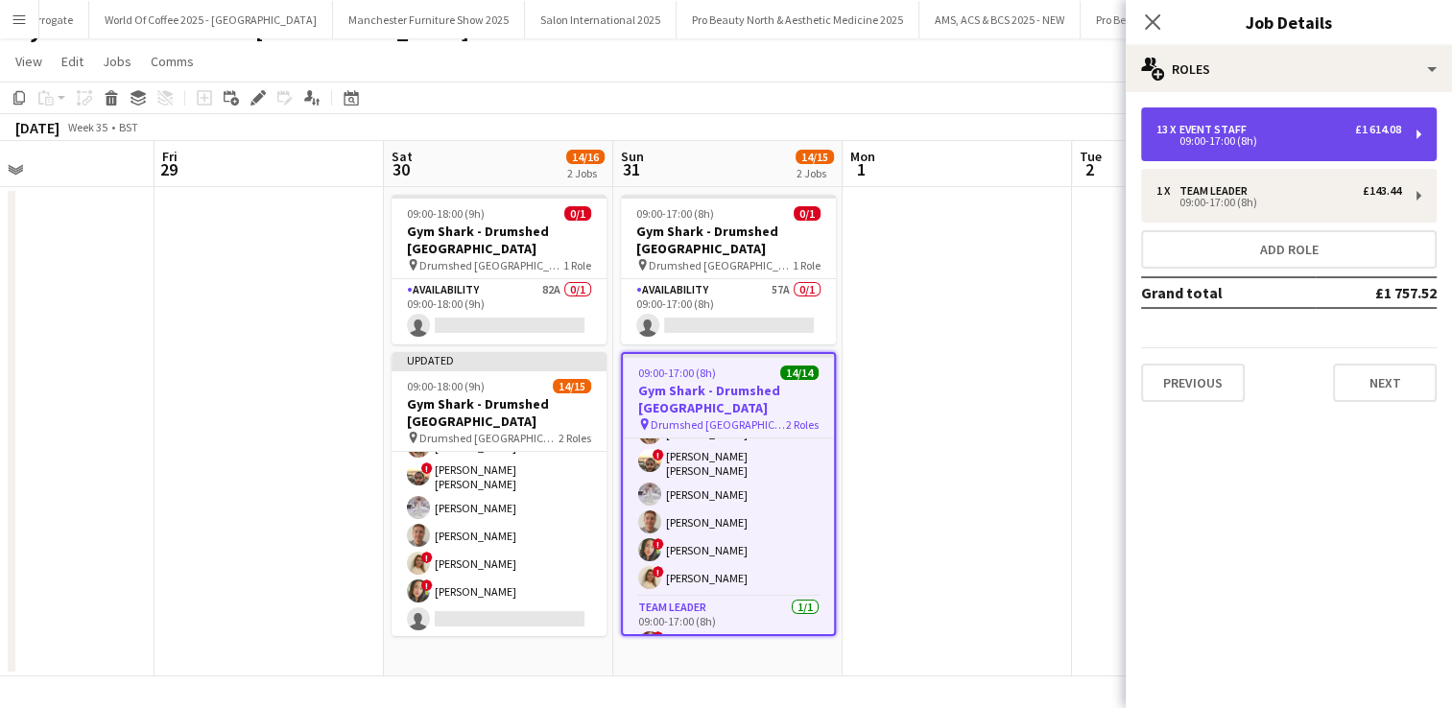
click at [1212, 117] on div "13 x Event Staff £1 614.08 09:00-17:00 (8h)" at bounding box center [1289, 135] width 296 height 54
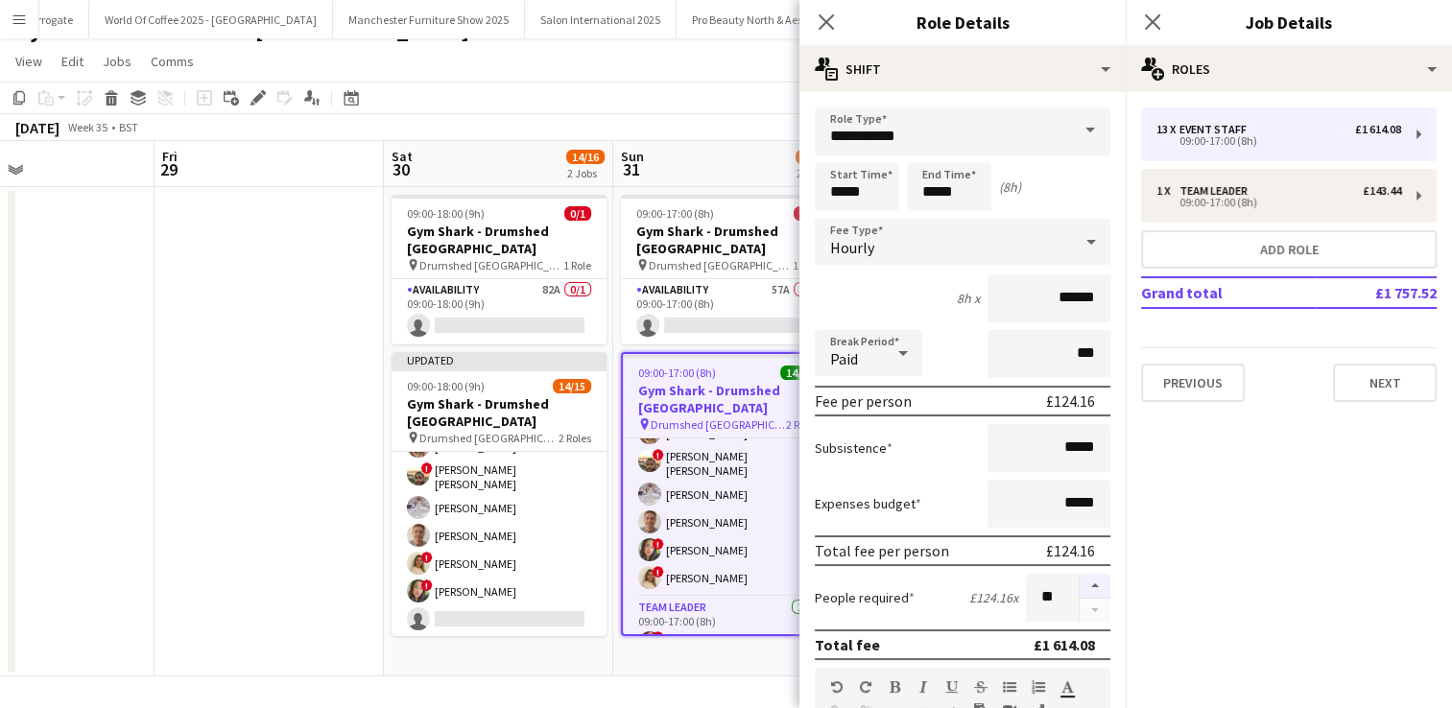
click at [1080, 585] on button "button" at bounding box center [1095, 586] width 31 height 25
type input "**"
click at [643, 664] on app-date-cell "09:00-17:00 (8h) 0/1 Gym Shark - Drumshed [GEOGRAPHIC_DATA] pin Drumshed London…" at bounding box center [727, 432] width 229 height 490
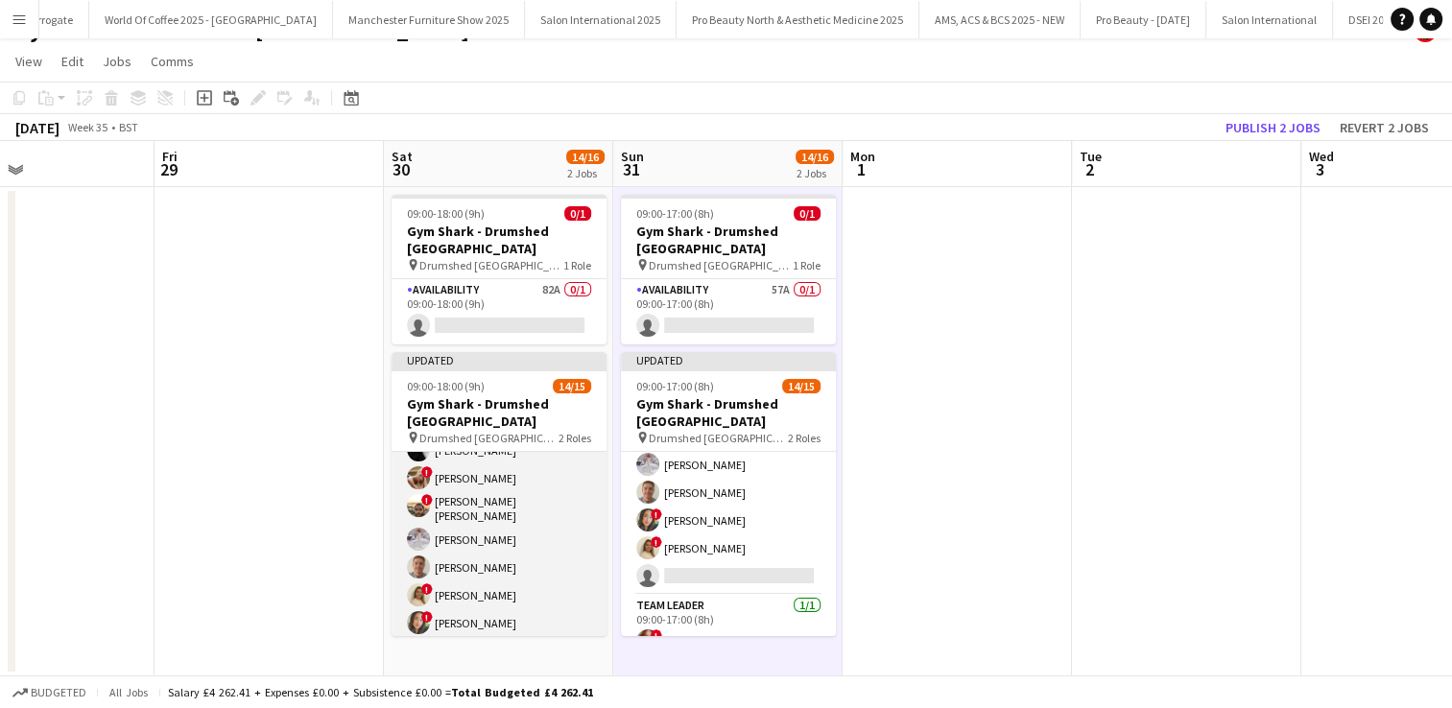
scroll to position [217, 0]
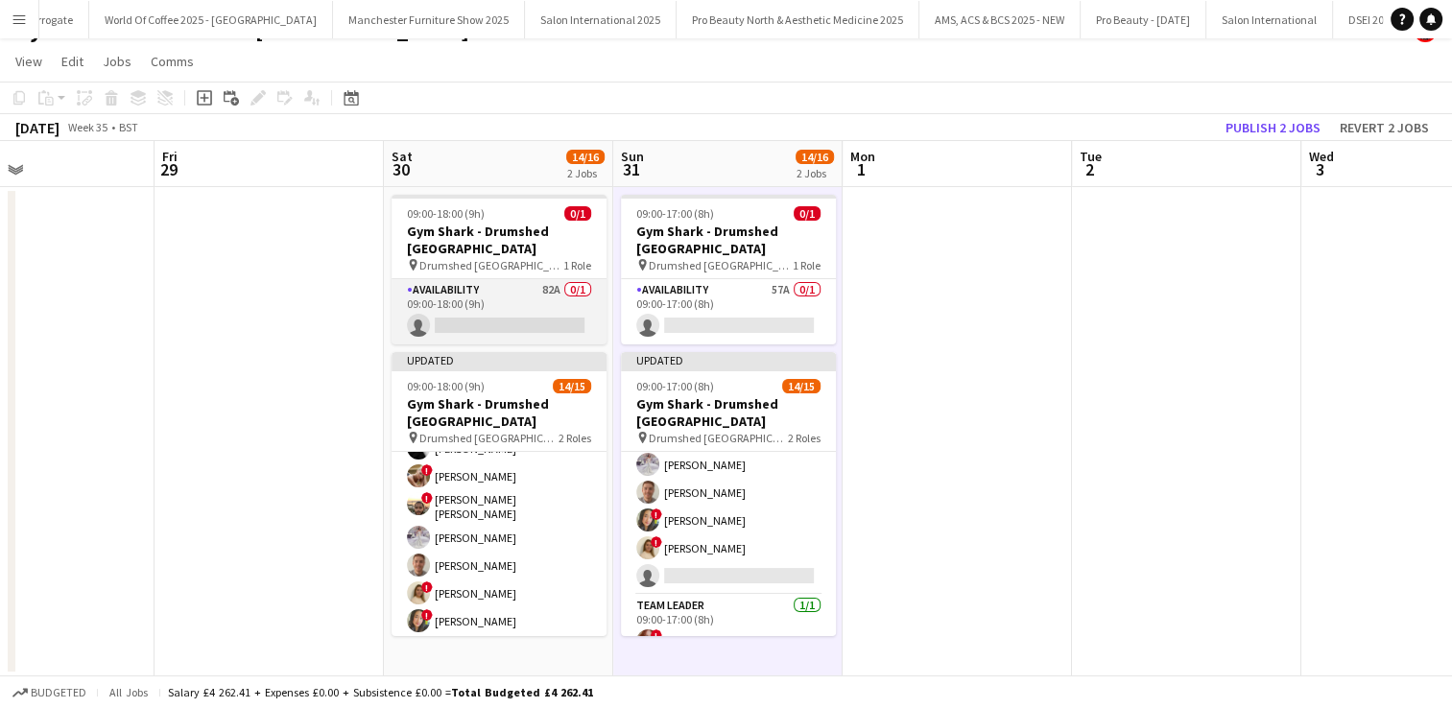
click at [532, 294] on app-card-role "Availability 82A 0/1 09:00-18:00 (9h) single-neutral-actions" at bounding box center [499, 311] width 215 height 65
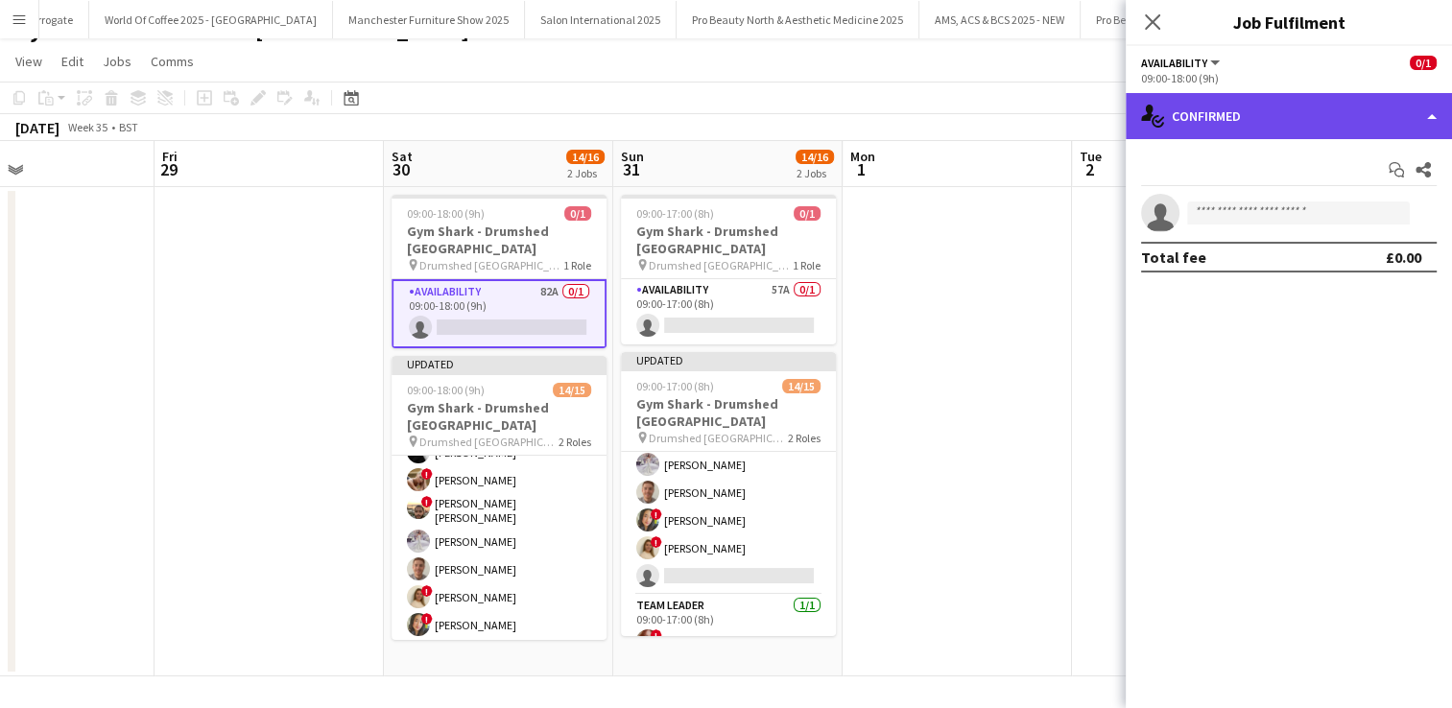
click at [1196, 132] on div "single-neutral-actions-check-2 Confirmed" at bounding box center [1289, 116] width 326 height 46
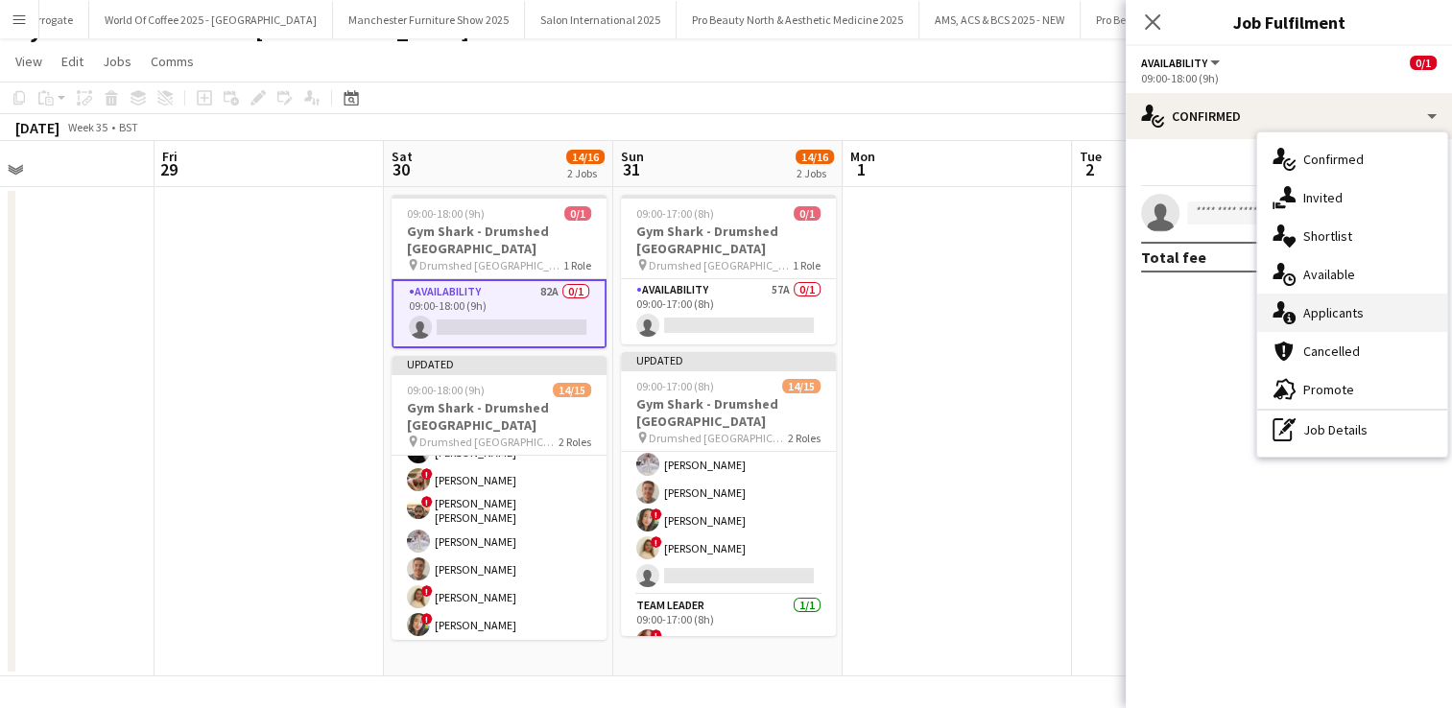
click at [1321, 306] on div "single-neutral-actions-information Applicants" at bounding box center [1353, 313] width 190 height 38
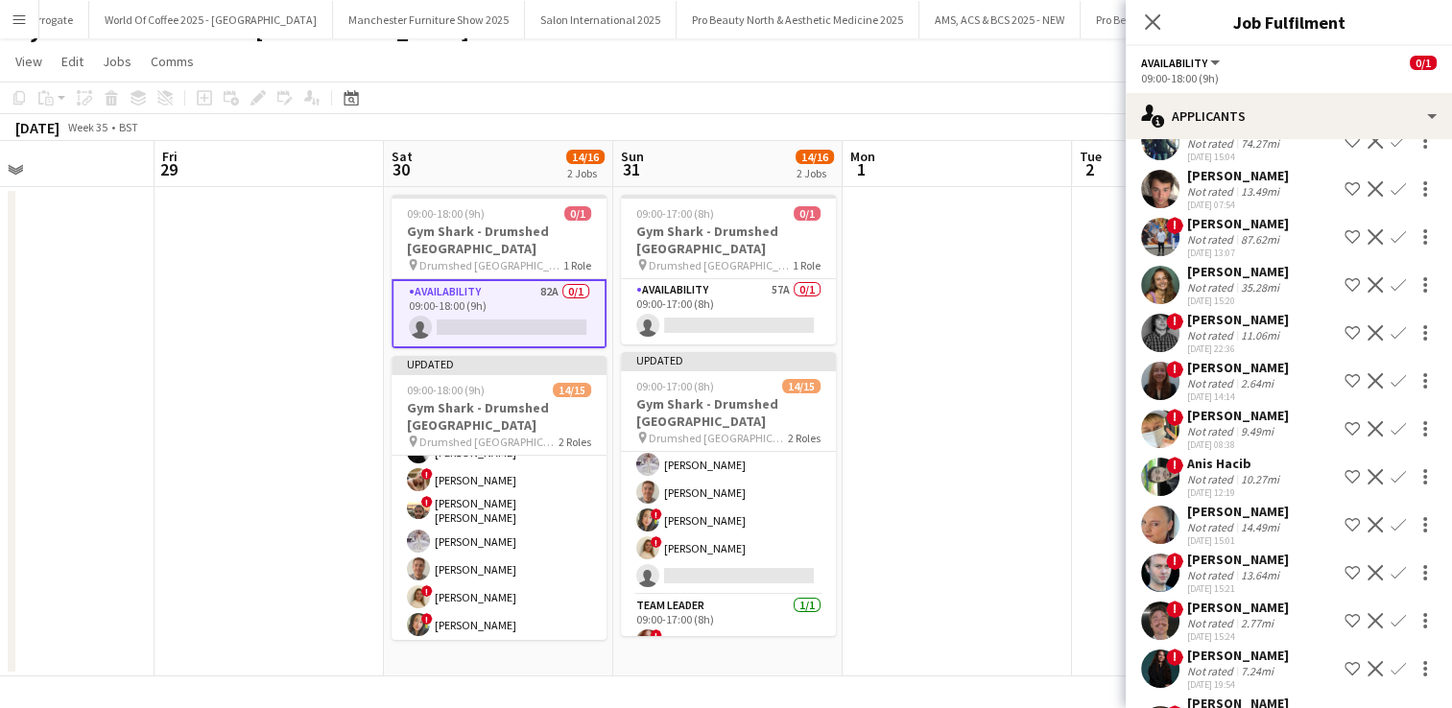
scroll to position [2868, 0]
click at [1159, 267] on app-user-avatar at bounding box center [1160, 286] width 38 height 38
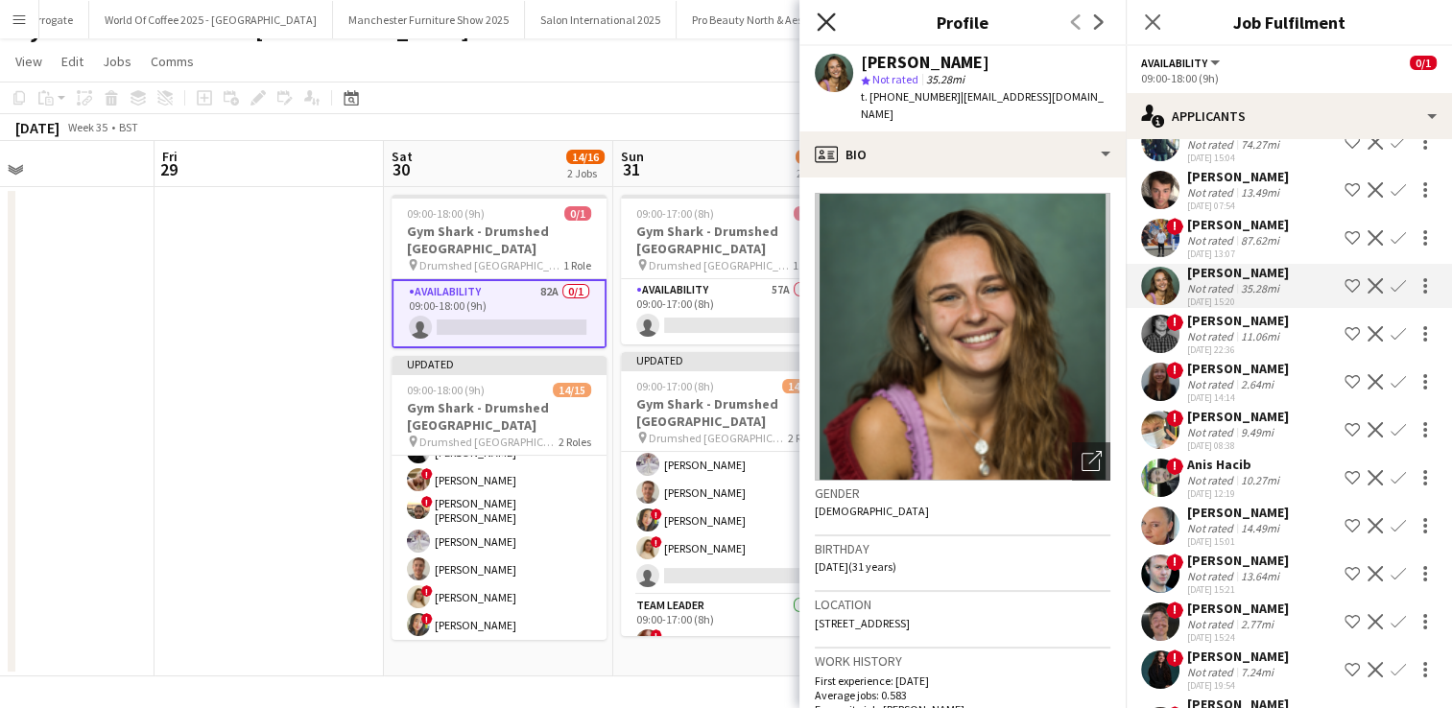
click at [830, 18] on icon at bounding box center [826, 21] width 18 height 18
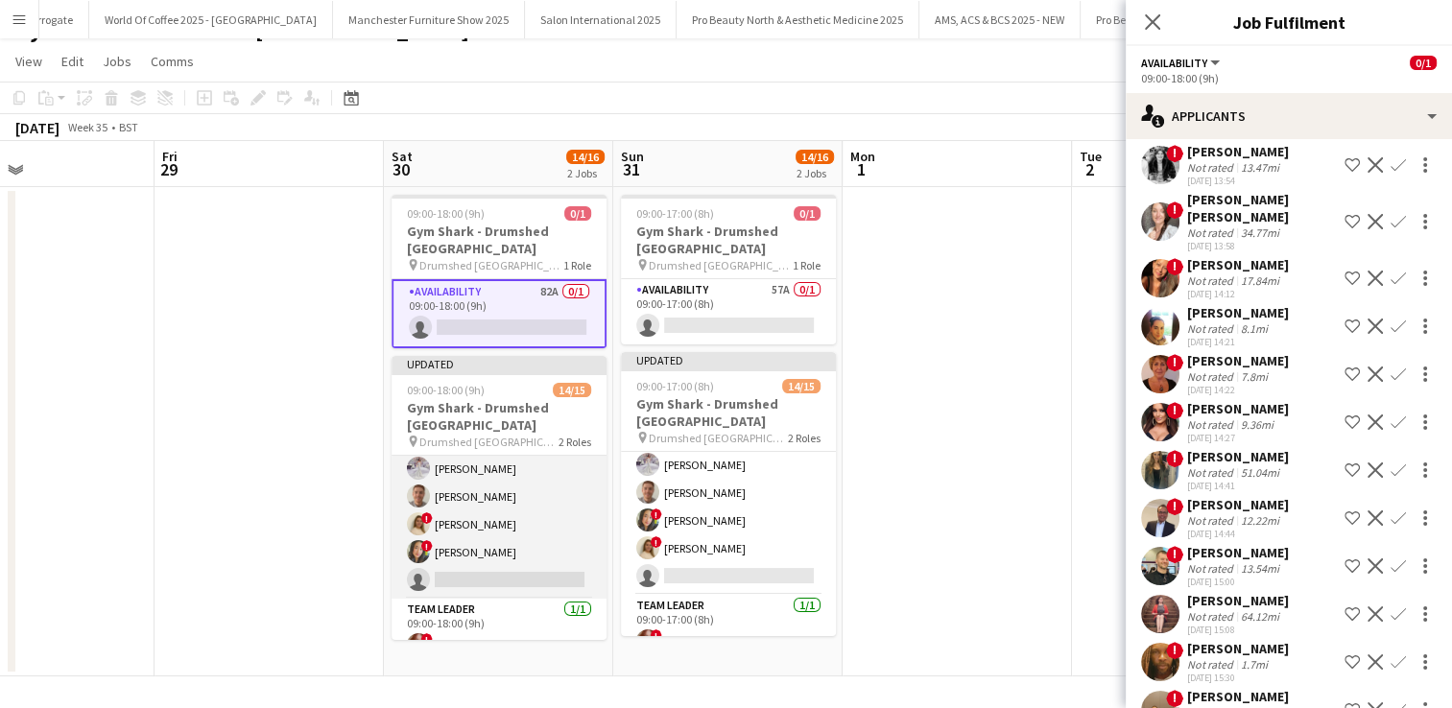
scroll to position [0, 0]
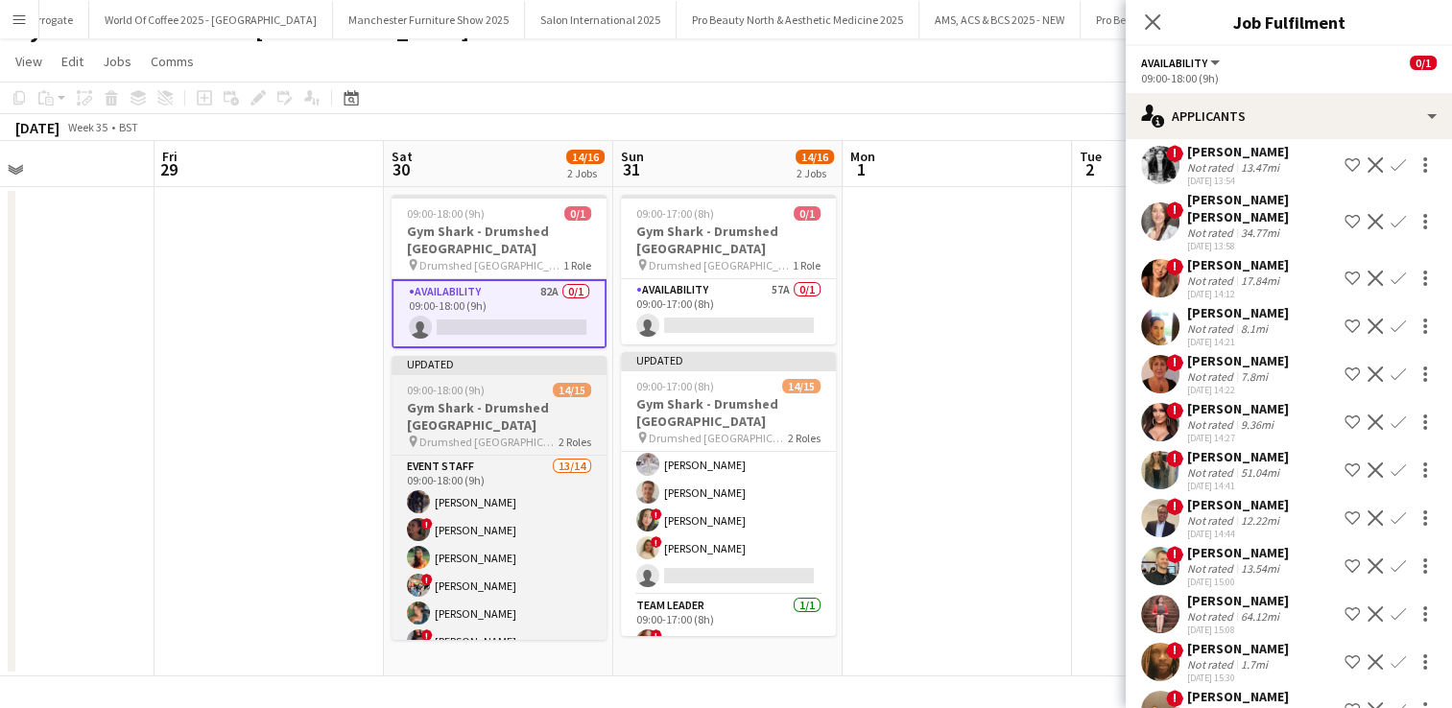
click at [477, 383] on span "09:00-18:00 (9h)" at bounding box center [446, 390] width 78 height 14
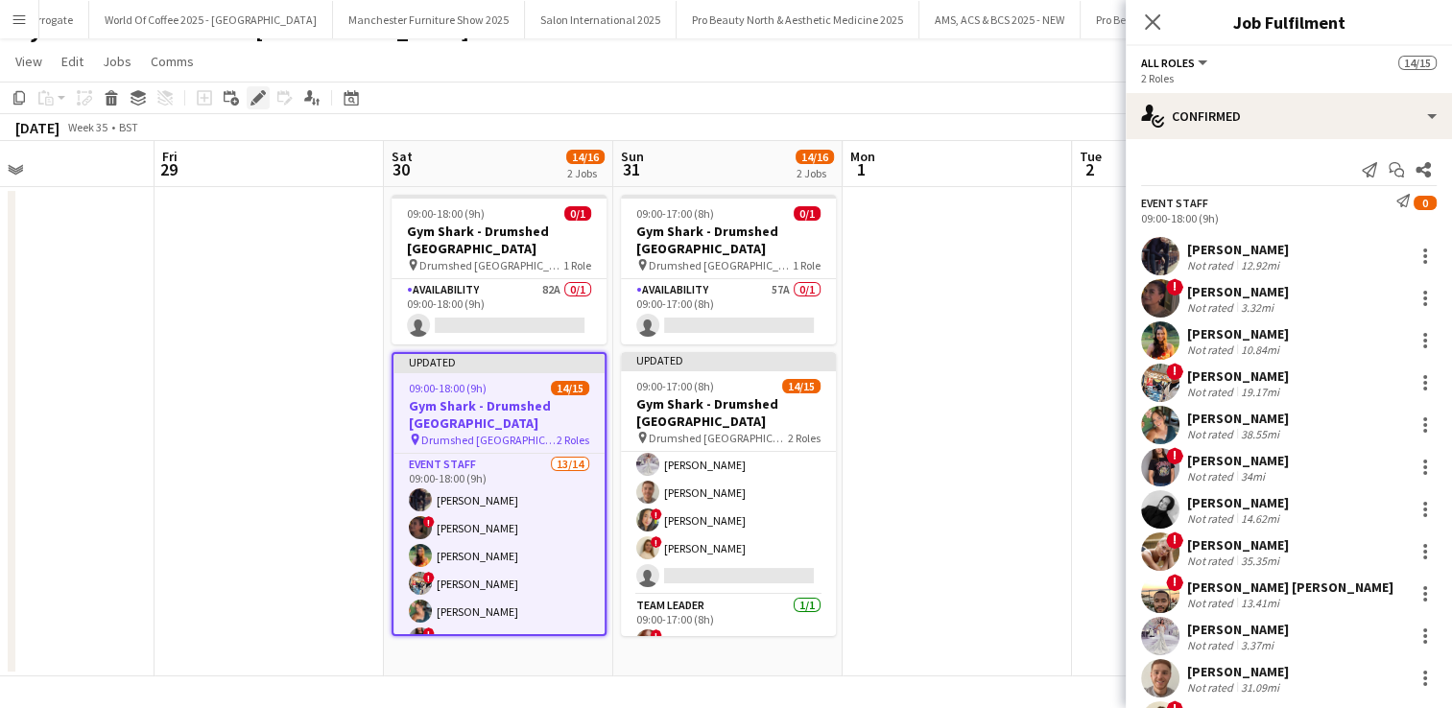
click at [261, 98] on icon "Edit" at bounding box center [258, 97] width 15 height 15
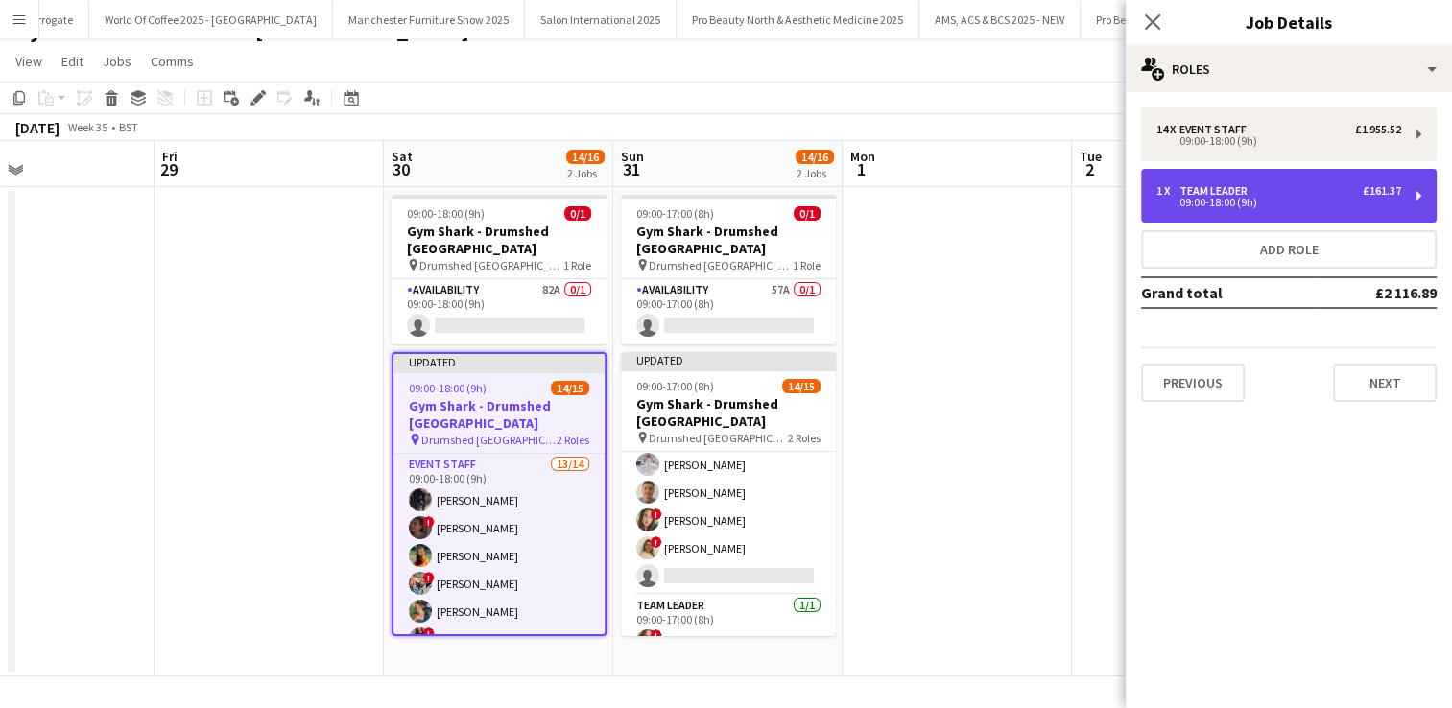
click at [1248, 192] on div "Team Leader" at bounding box center [1218, 190] width 76 height 13
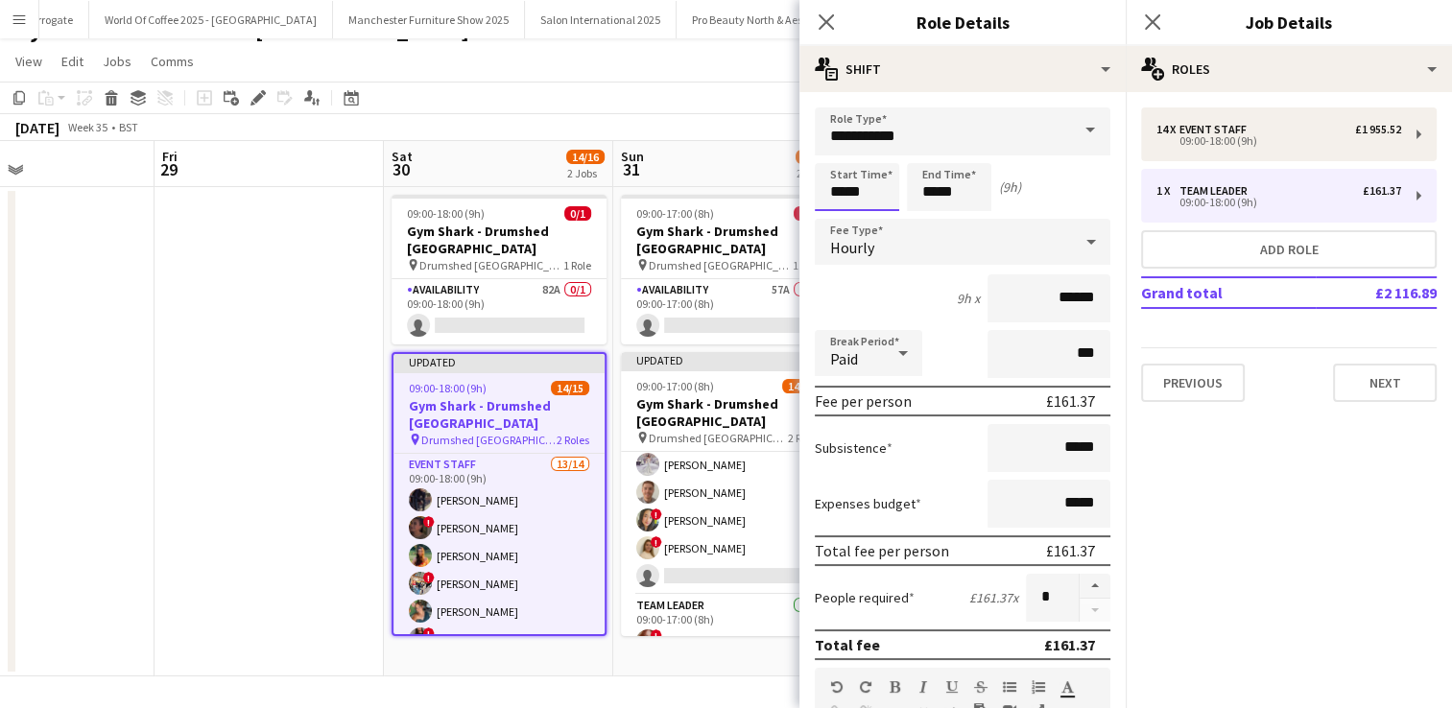
click at [876, 193] on input "*****" at bounding box center [857, 187] width 84 height 48
type input "*****"
click at [845, 225] on div at bounding box center [838, 220] width 38 height 19
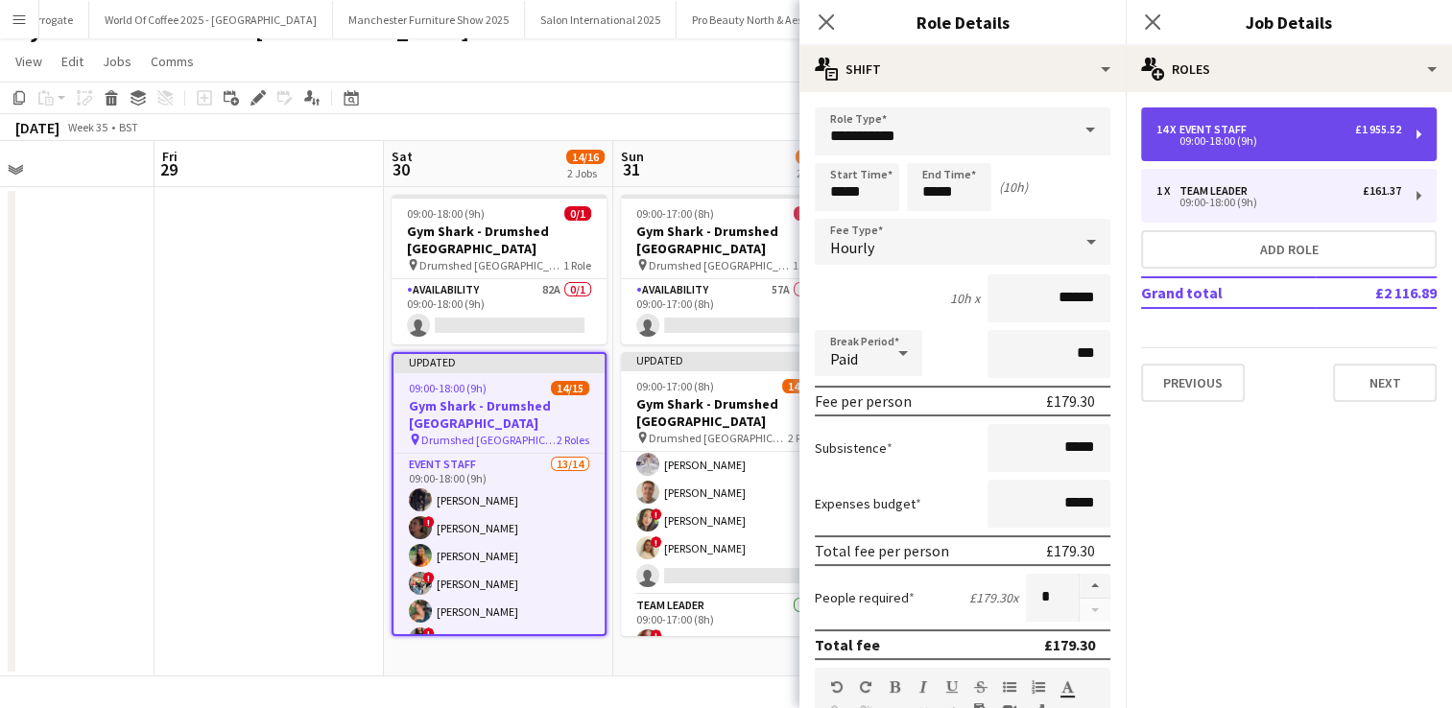
click at [1222, 146] on div "09:00-18:00 (9h)" at bounding box center [1279, 141] width 245 height 10
type input "**********"
type input "*****"
type input "******"
type input "**"
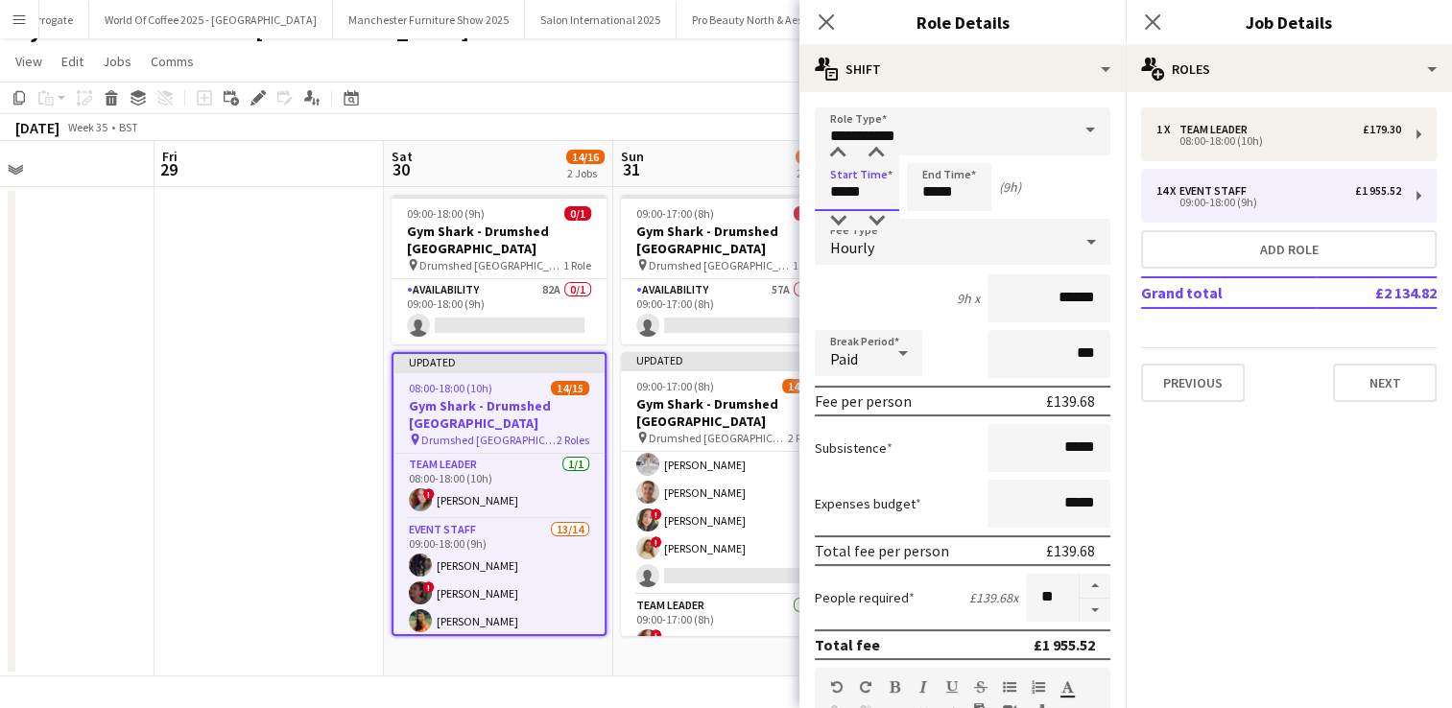
click at [847, 194] on input "*****" at bounding box center [857, 187] width 84 height 48
type input "*****"
click at [832, 214] on div at bounding box center [838, 220] width 38 height 19
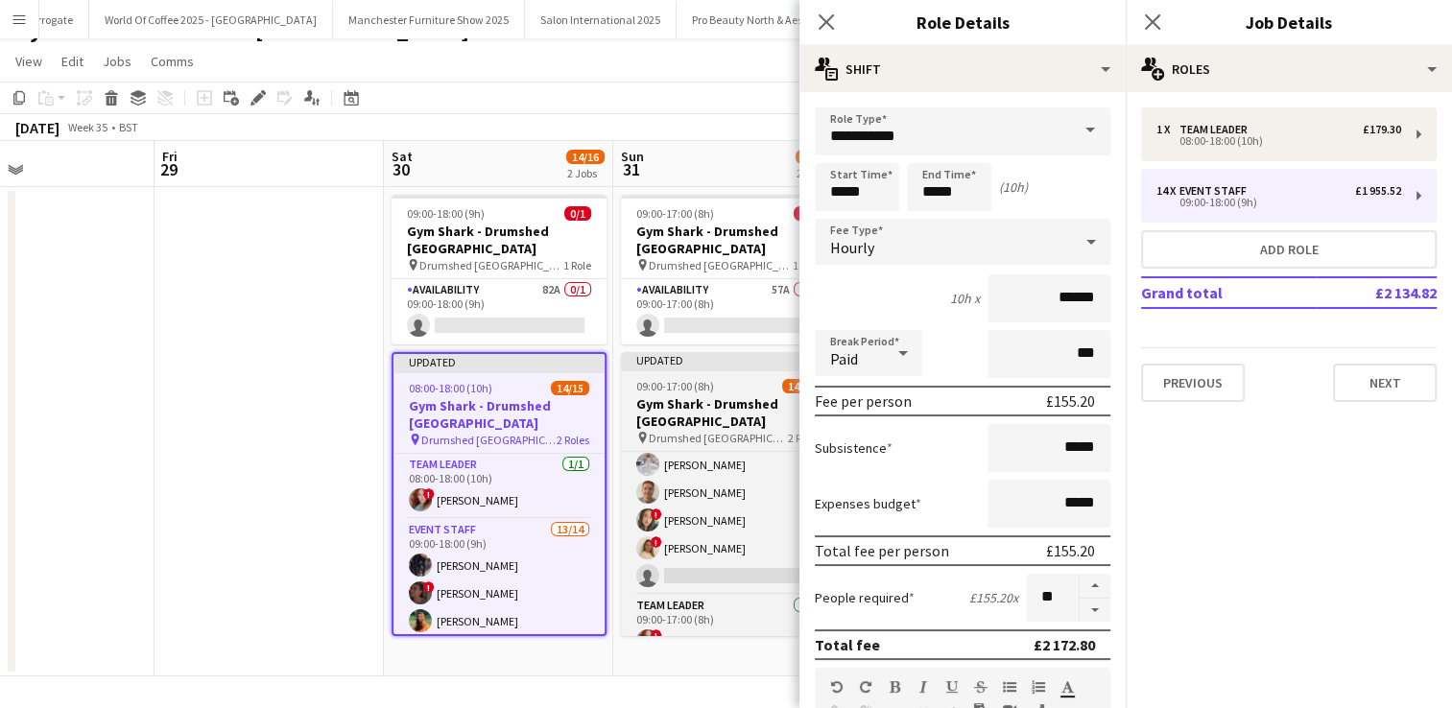
click at [741, 379] on div "09:00-17:00 (8h) 14/15" at bounding box center [728, 386] width 215 height 14
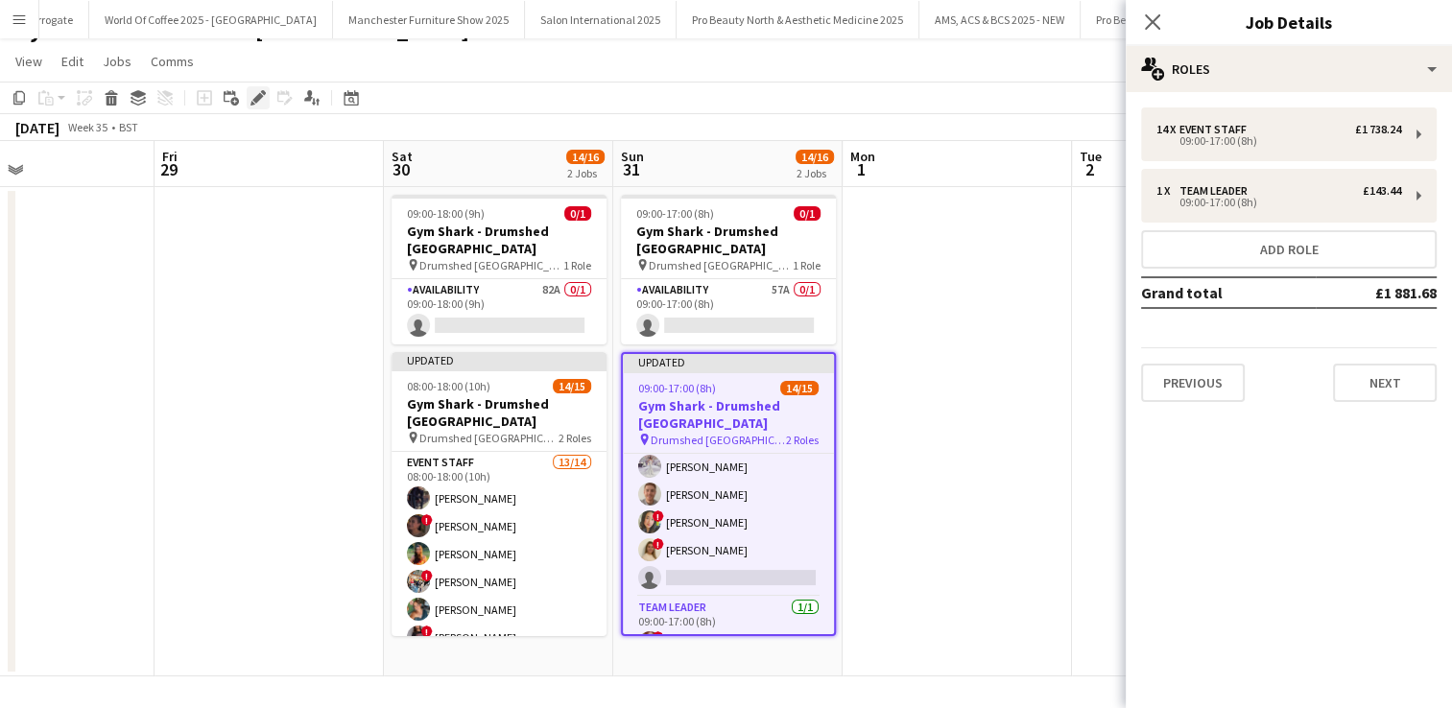
click at [257, 96] on icon at bounding box center [257, 98] width 11 height 11
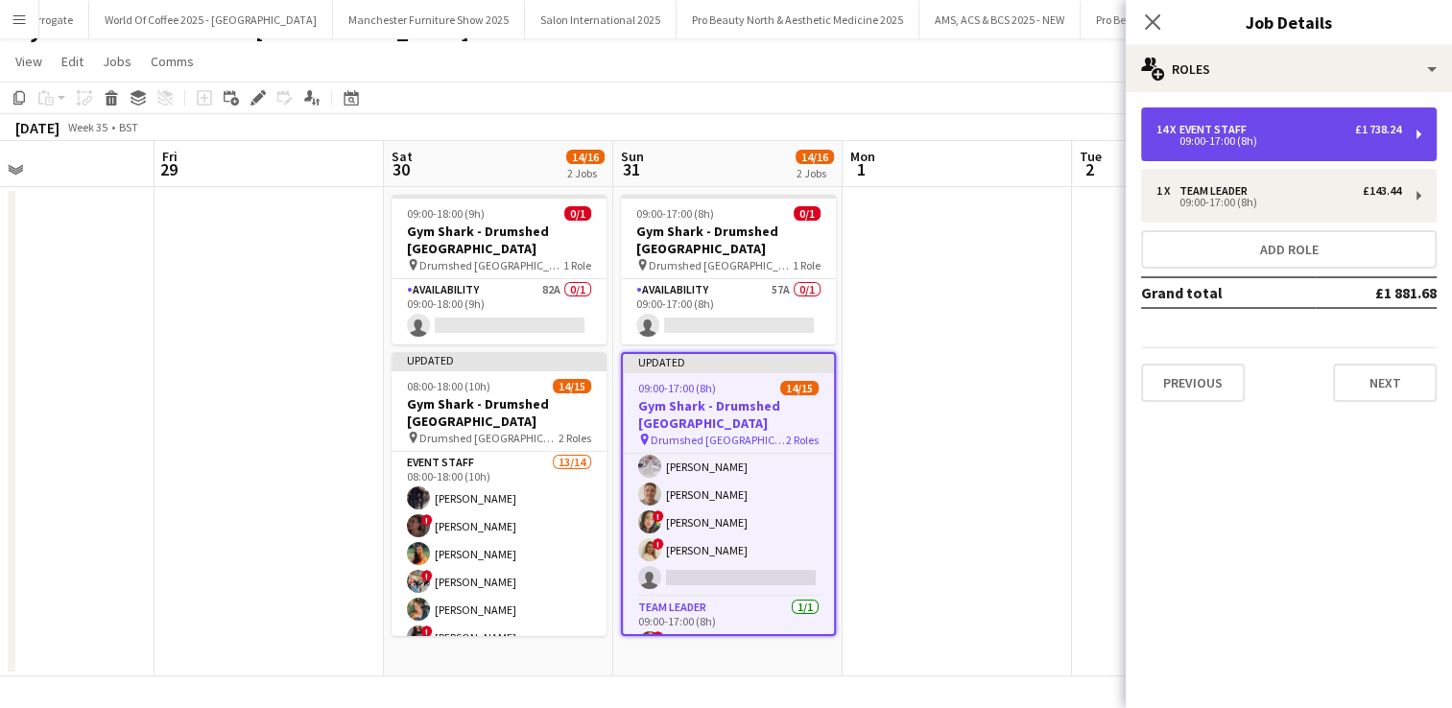
click at [1187, 123] on div "Event Staff" at bounding box center [1217, 129] width 75 height 13
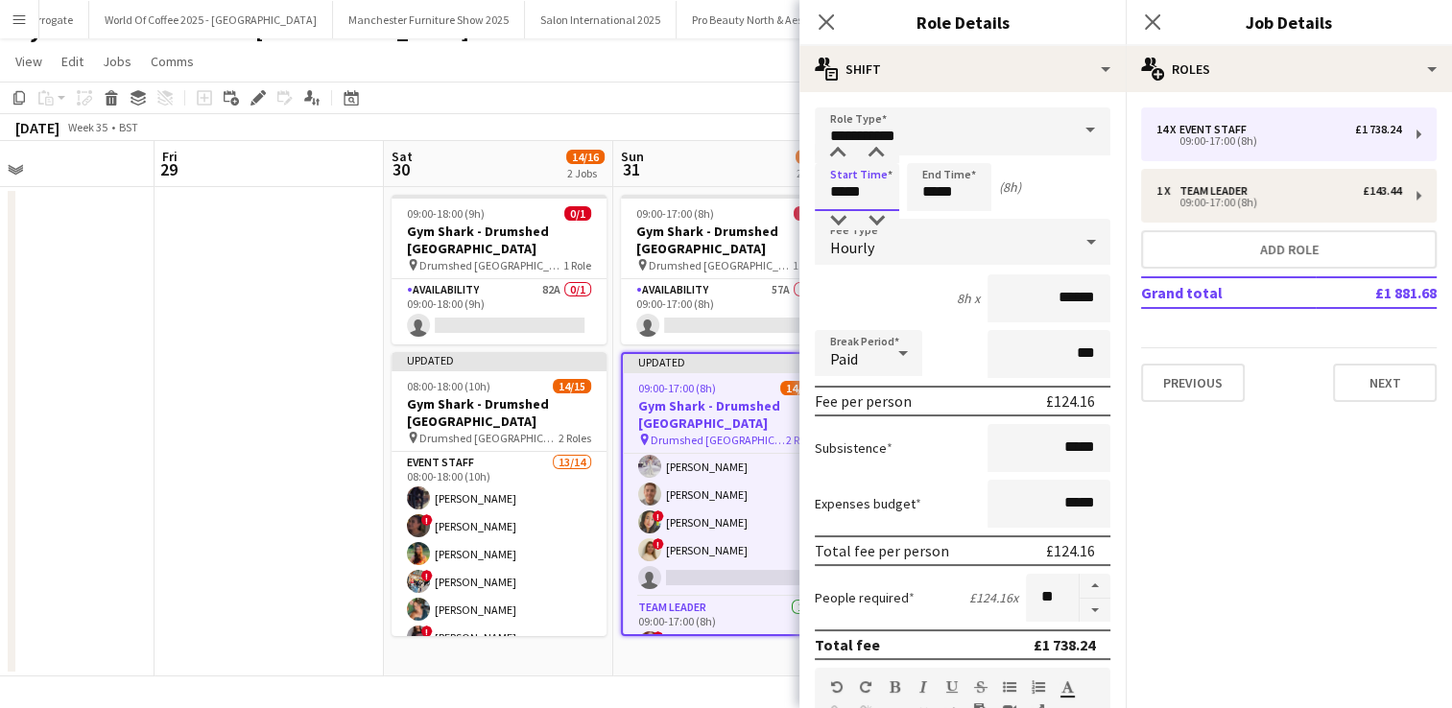
click at [864, 197] on input "*****" at bounding box center [857, 187] width 84 height 48
type input "*****"
click at [837, 215] on div at bounding box center [838, 220] width 38 height 19
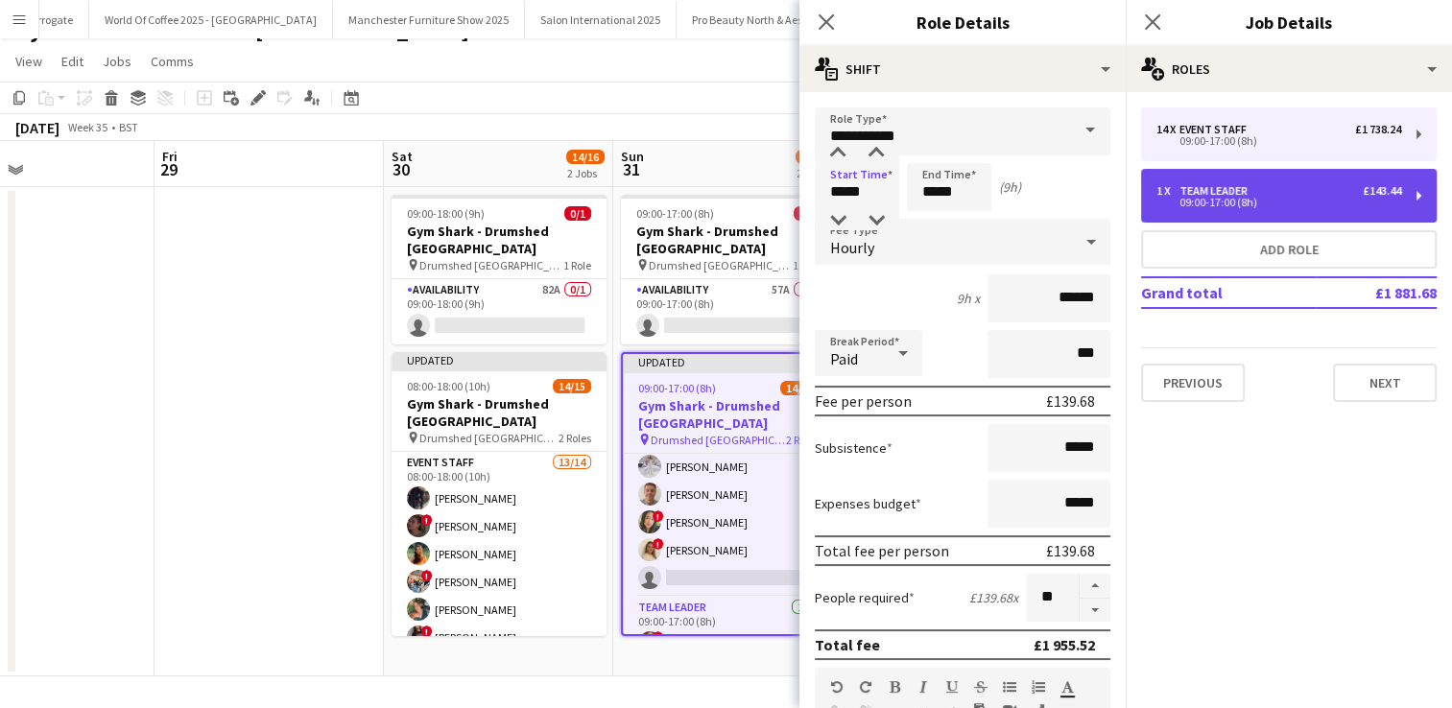
click at [1194, 204] on div "09:00-17:00 (8h)" at bounding box center [1279, 203] width 245 height 10
type input "**********"
type input "*****"
type input "******"
type input "*"
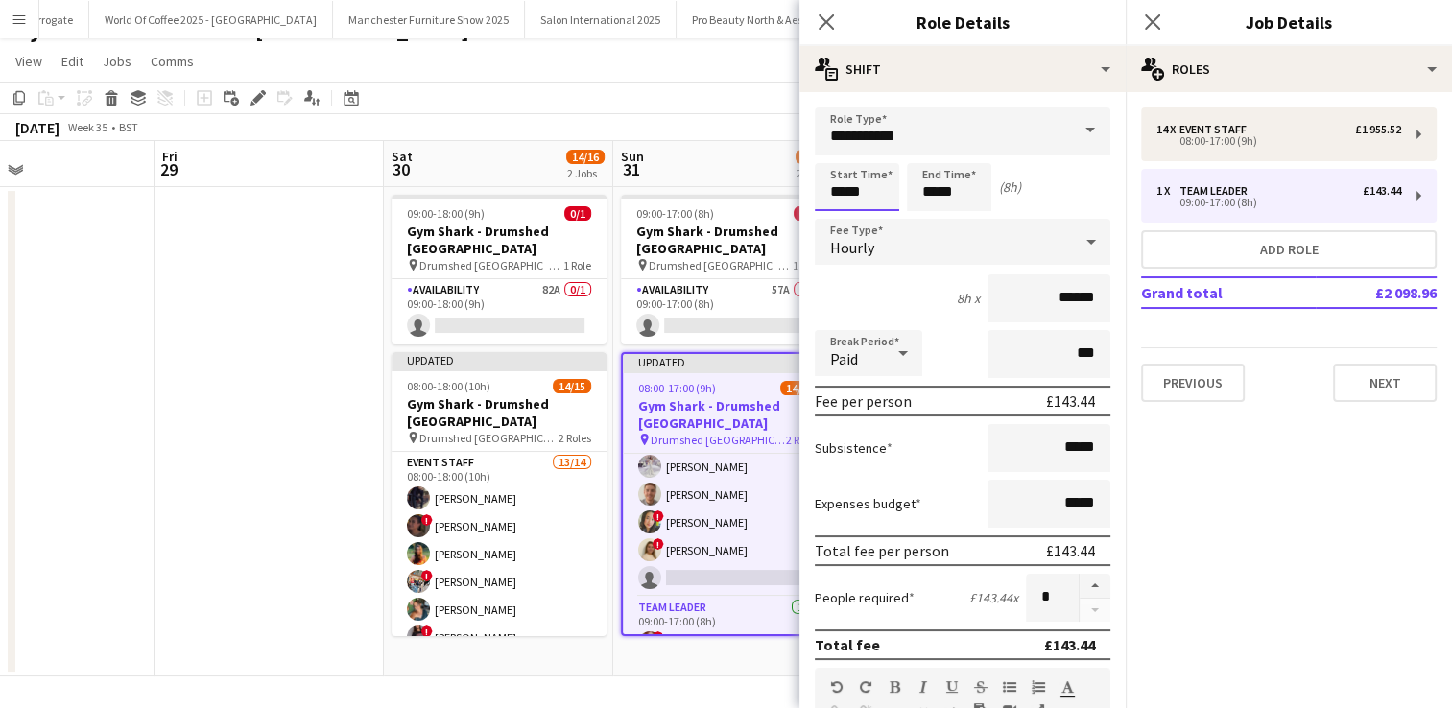
click at [852, 190] on input "*****" at bounding box center [857, 187] width 84 height 48
type input "*****"
click at [839, 215] on div at bounding box center [838, 220] width 38 height 19
click at [296, 388] on app-date-cell at bounding box center [269, 432] width 229 height 490
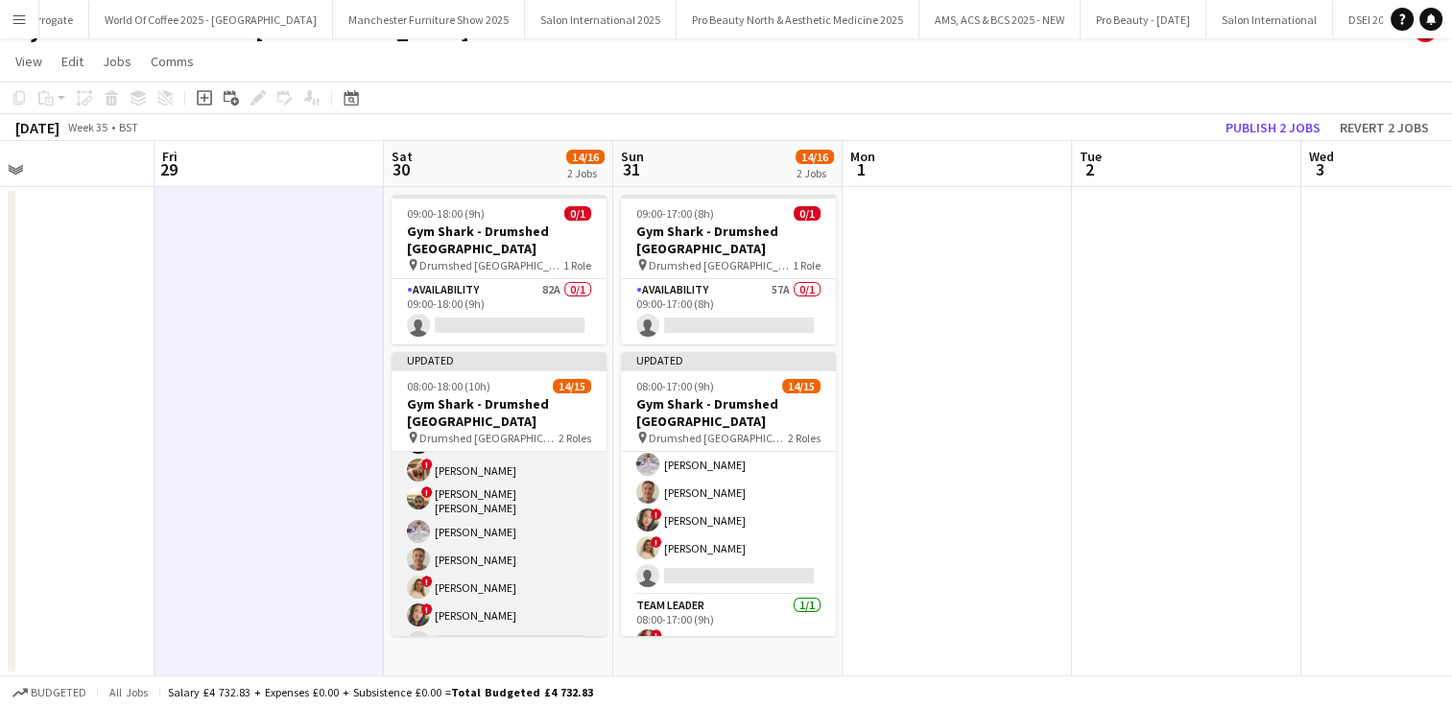
scroll to position [290, 0]
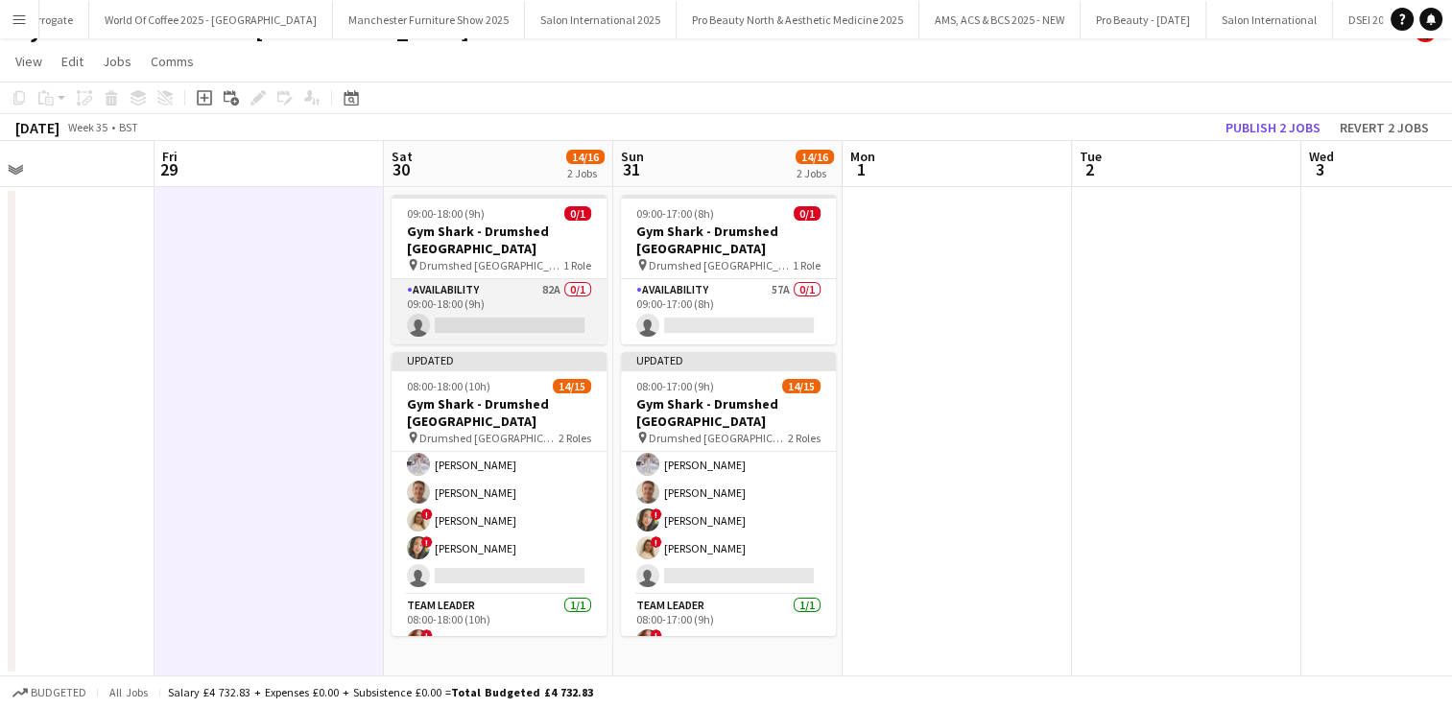
click at [514, 293] on app-card-role "Availability 82A 0/1 09:00-18:00 (9h) single-neutral-actions" at bounding box center [499, 311] width 215 height 65
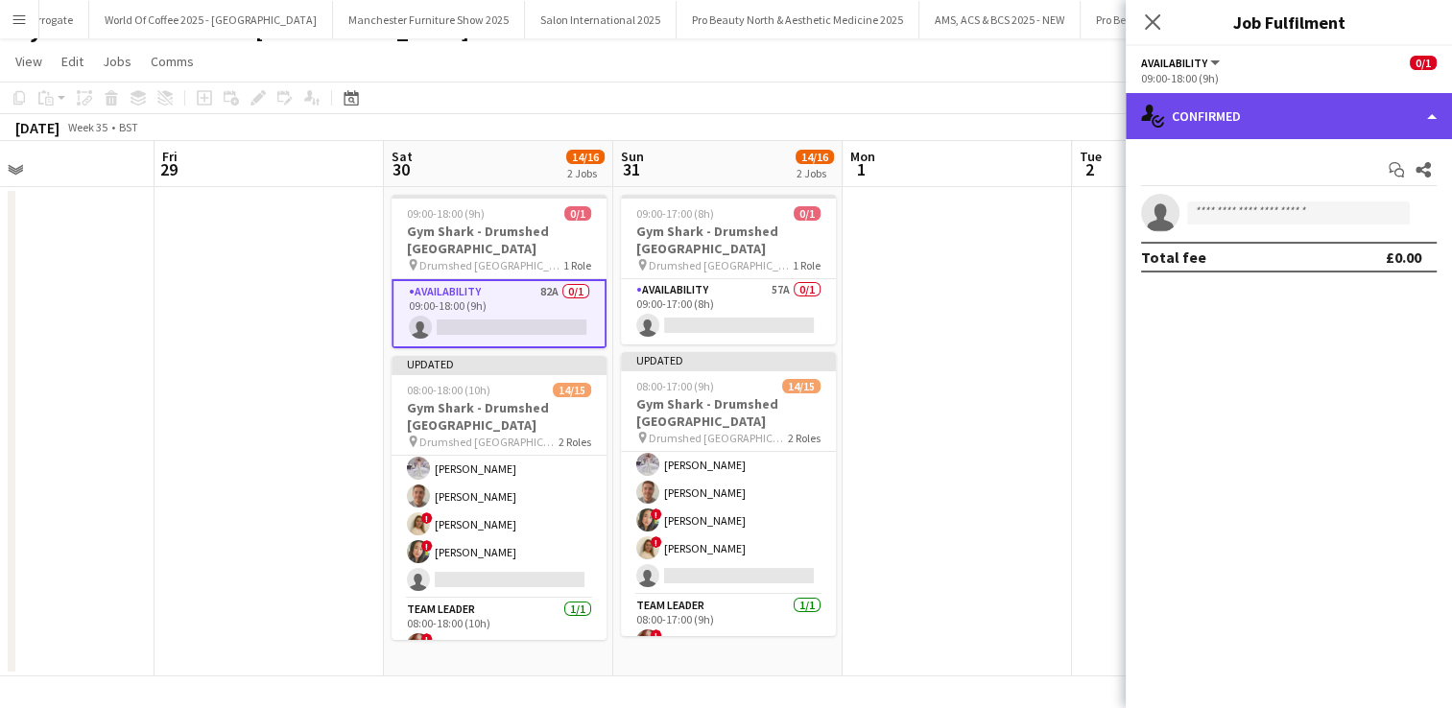
click at [1279, 111] on div "single-neutral-actions-check-2 Confirmed" at bounding box center [1289, 116] width 326 height 46
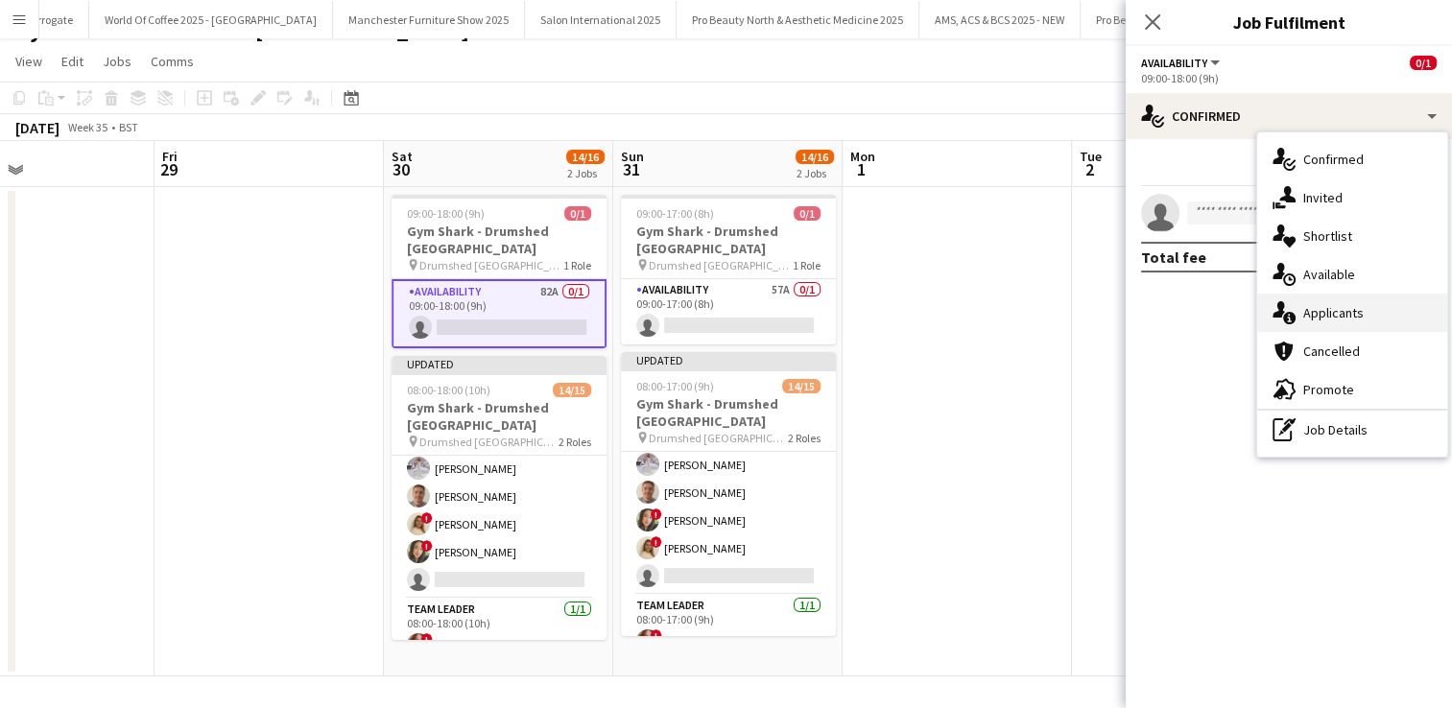
click at [1331, 324] on div "single-neutral-actions-information Applicants" at bounding box center [1353, 313] width 190 height 38
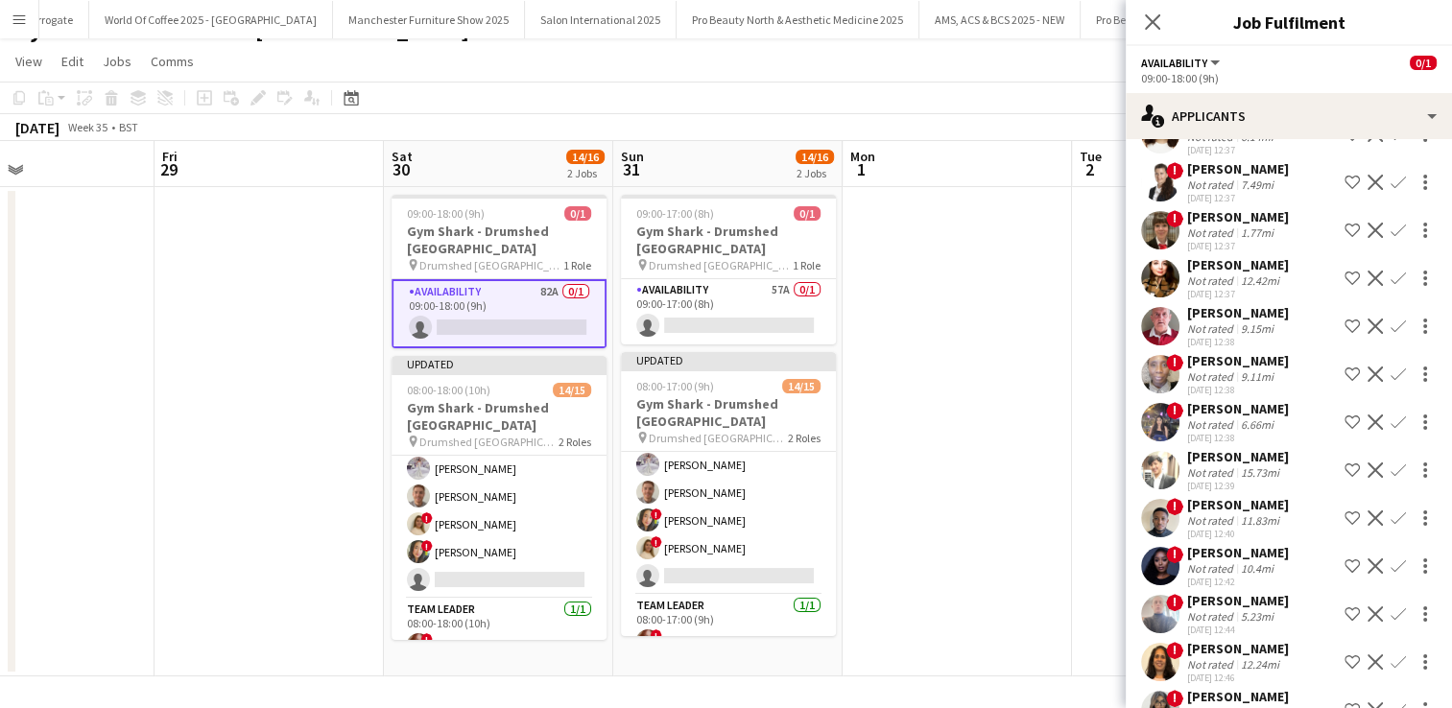
scroll to position [219, 0]
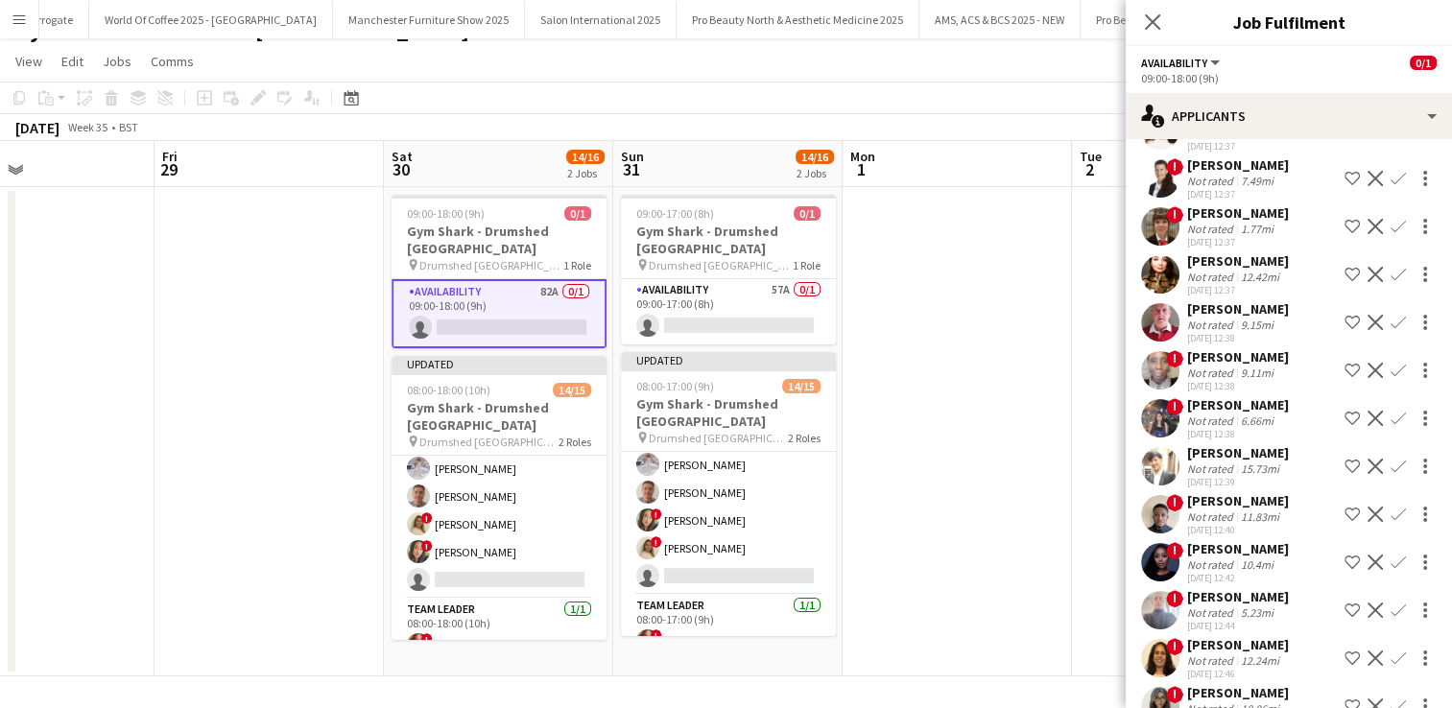
click at [1171, 456] on app-user-avatar at bounding box center [1160, 466] width 38 height 38
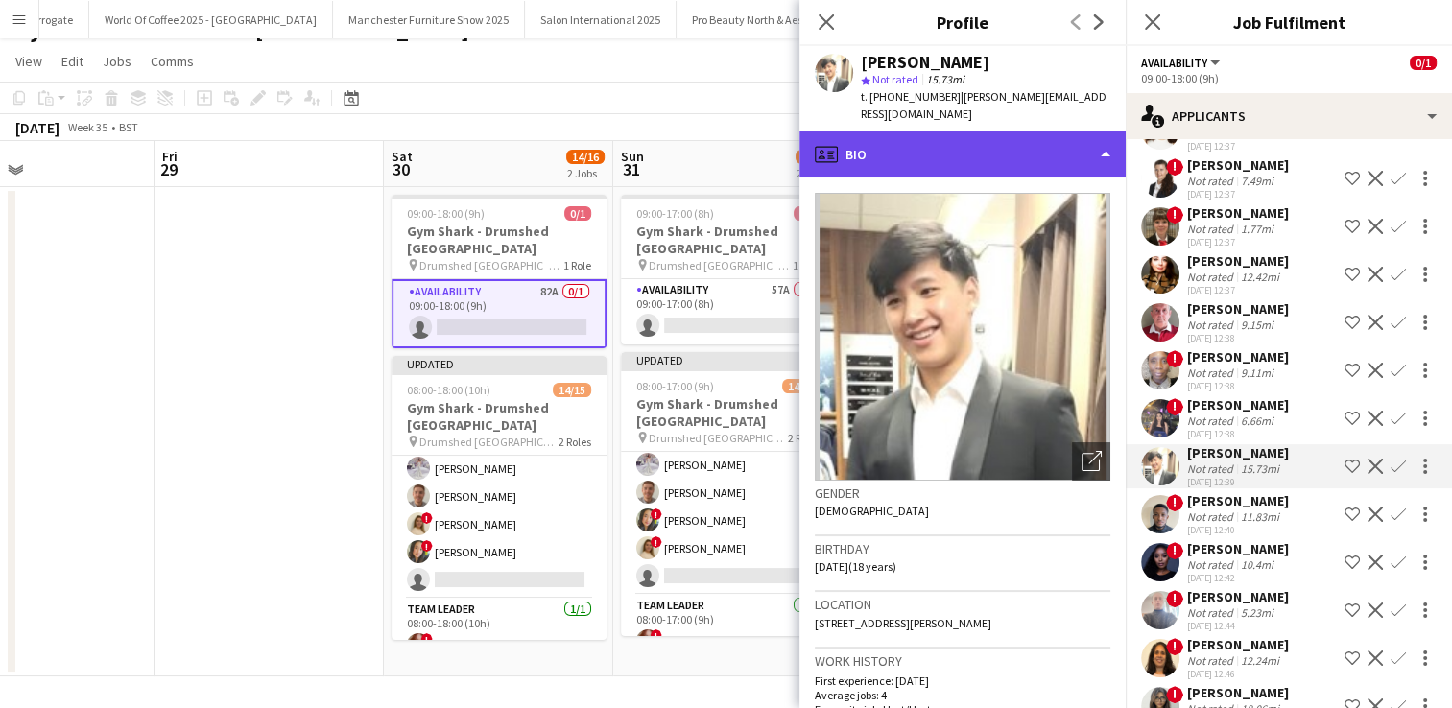
click at [969, 132] on div "profile Bio" at bounding box center [963, 155] width 326 height 46
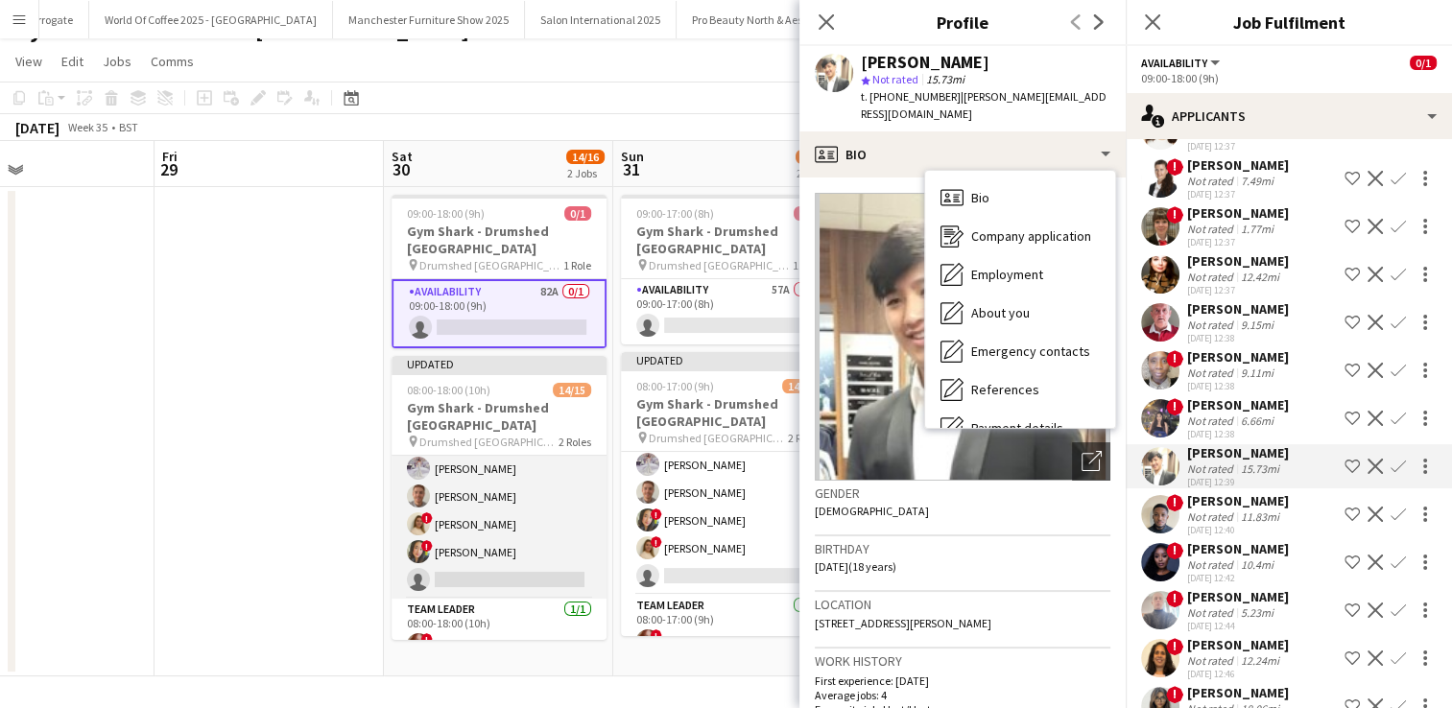
click at [421, 540] on span "!" at bounding box center [427, 546] width 12 height 12
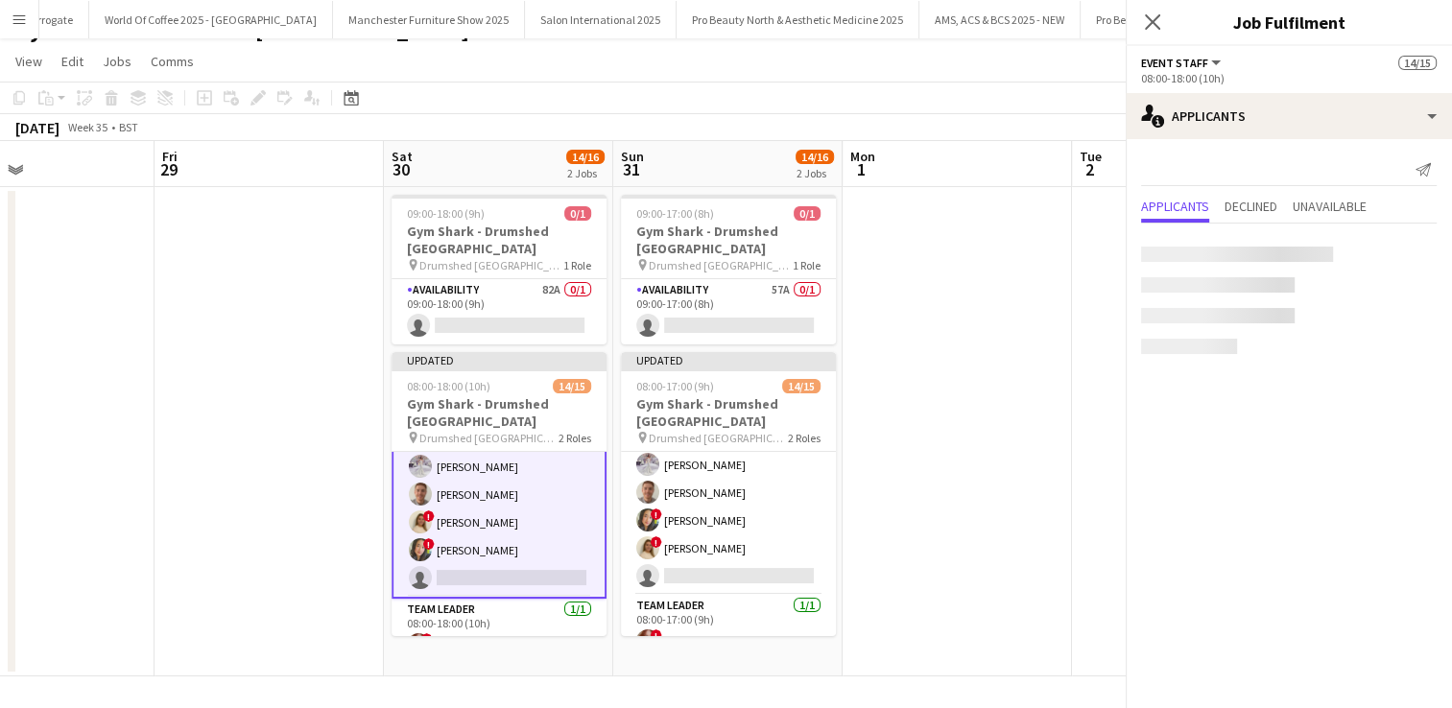
scroll to position [292, 0]
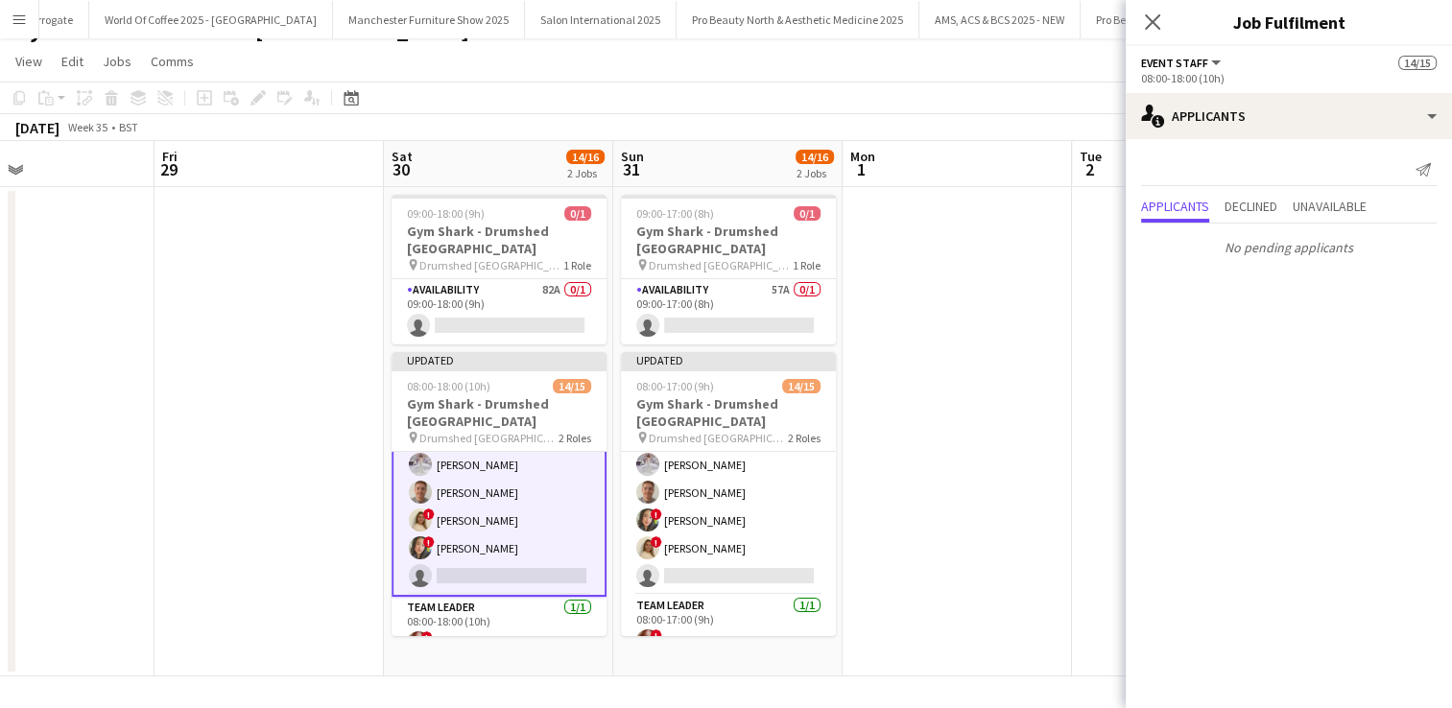
click at [418, 537] on app-user-avatar at bounding box center [420, 548] width 23 height 23
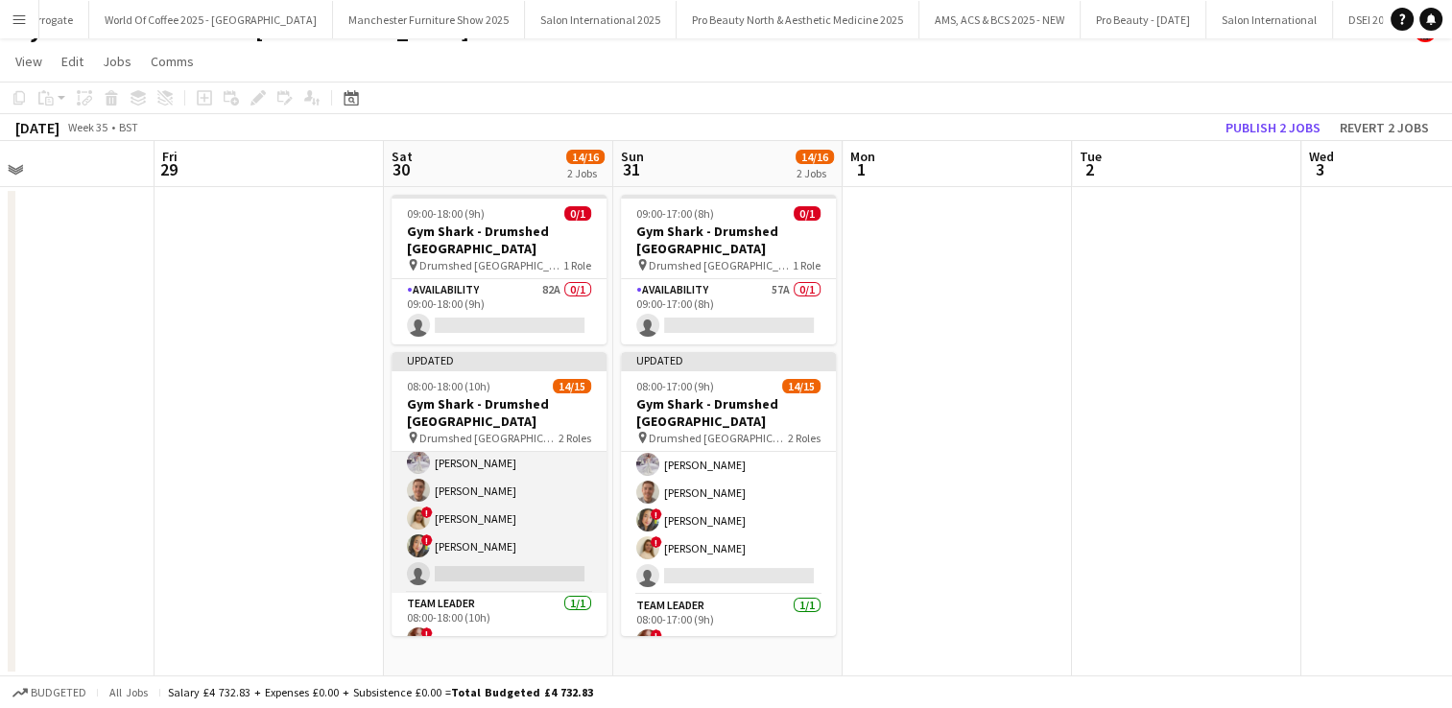
scroll to position [290, 0]
click at [419, 537] on app-user-avatar at bounding box center [418, 548] width 23 height 23
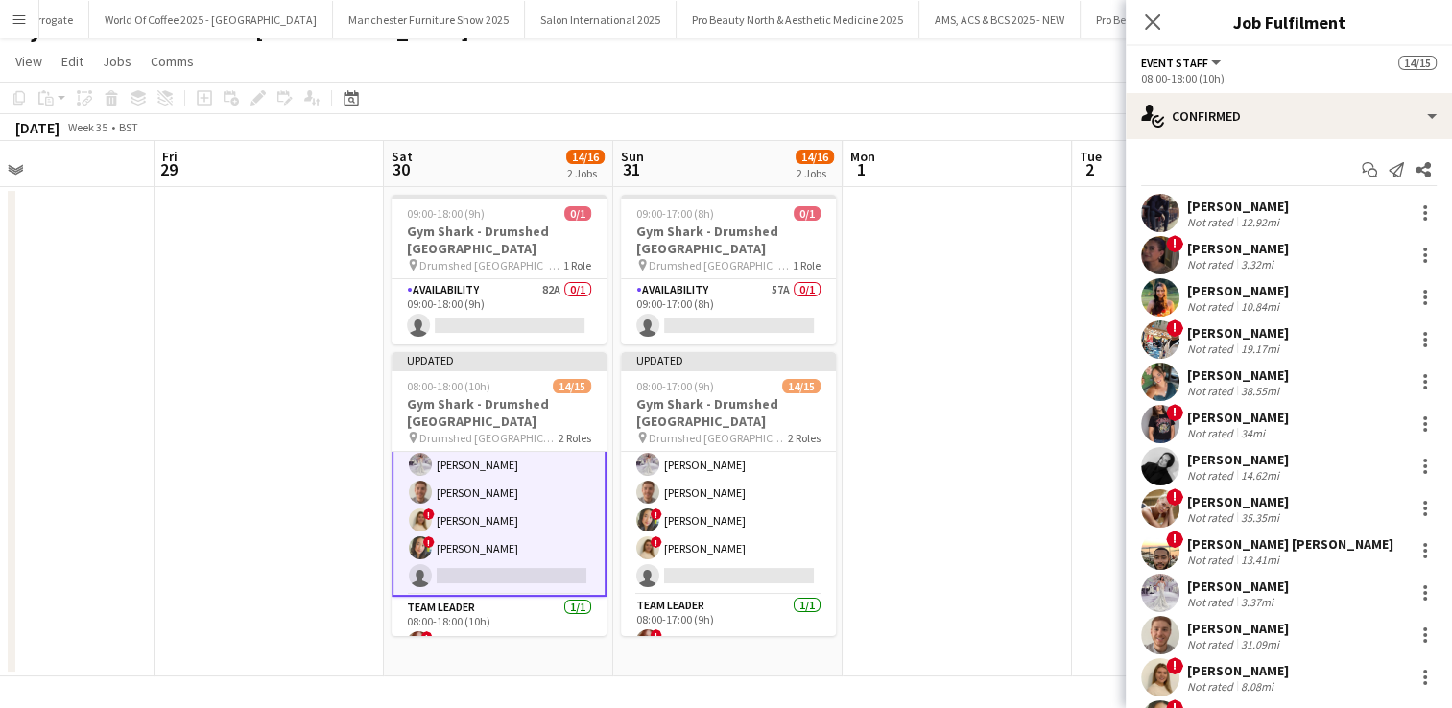
scroll to position [128, 0]
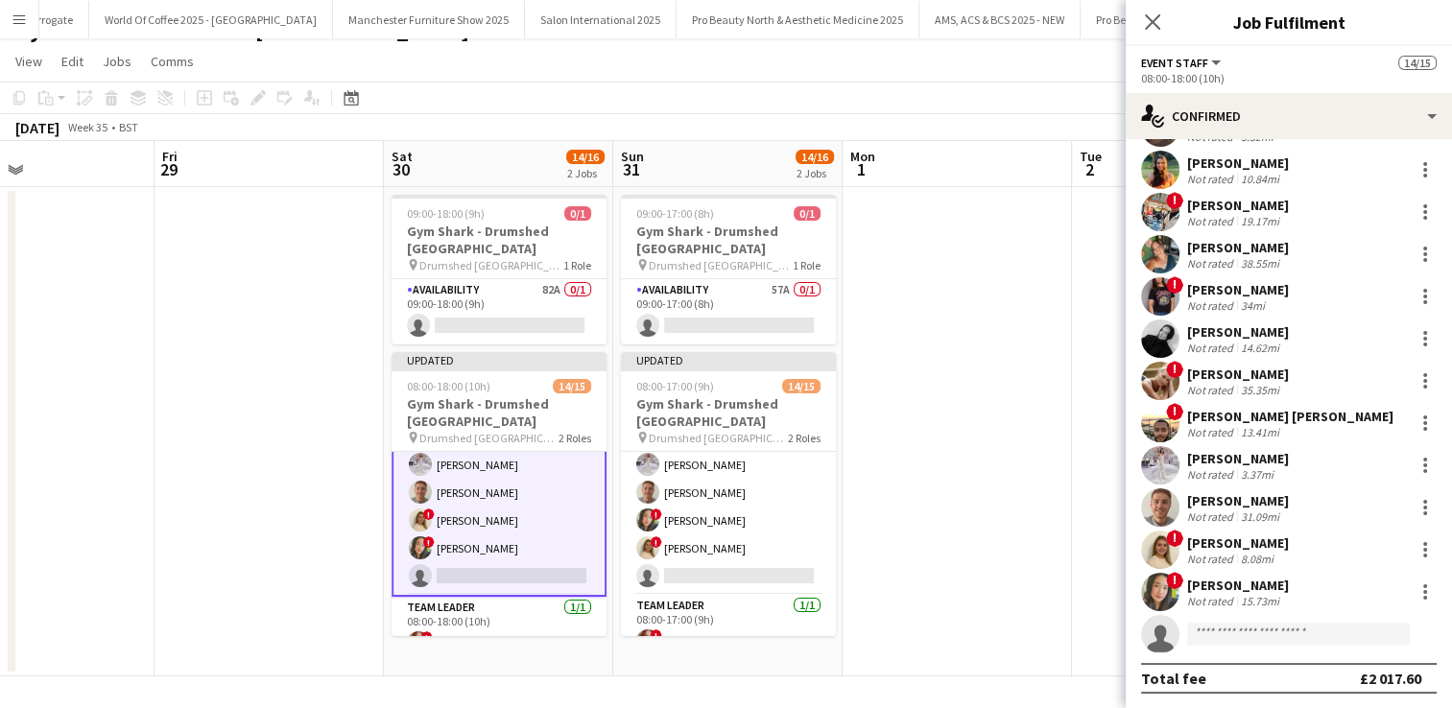
click at [1154, 612] on div "[PERSON_NAME] Not rated 12.92mi ! [PERSON_NAME] Not rated 3.32mi [PERSON_NAME] …" at bounding box center [1289, 360] width 326 height 588
click at [1165, 605] on app-user-avatar at bounding box center [1160, 592] width 38 height 38
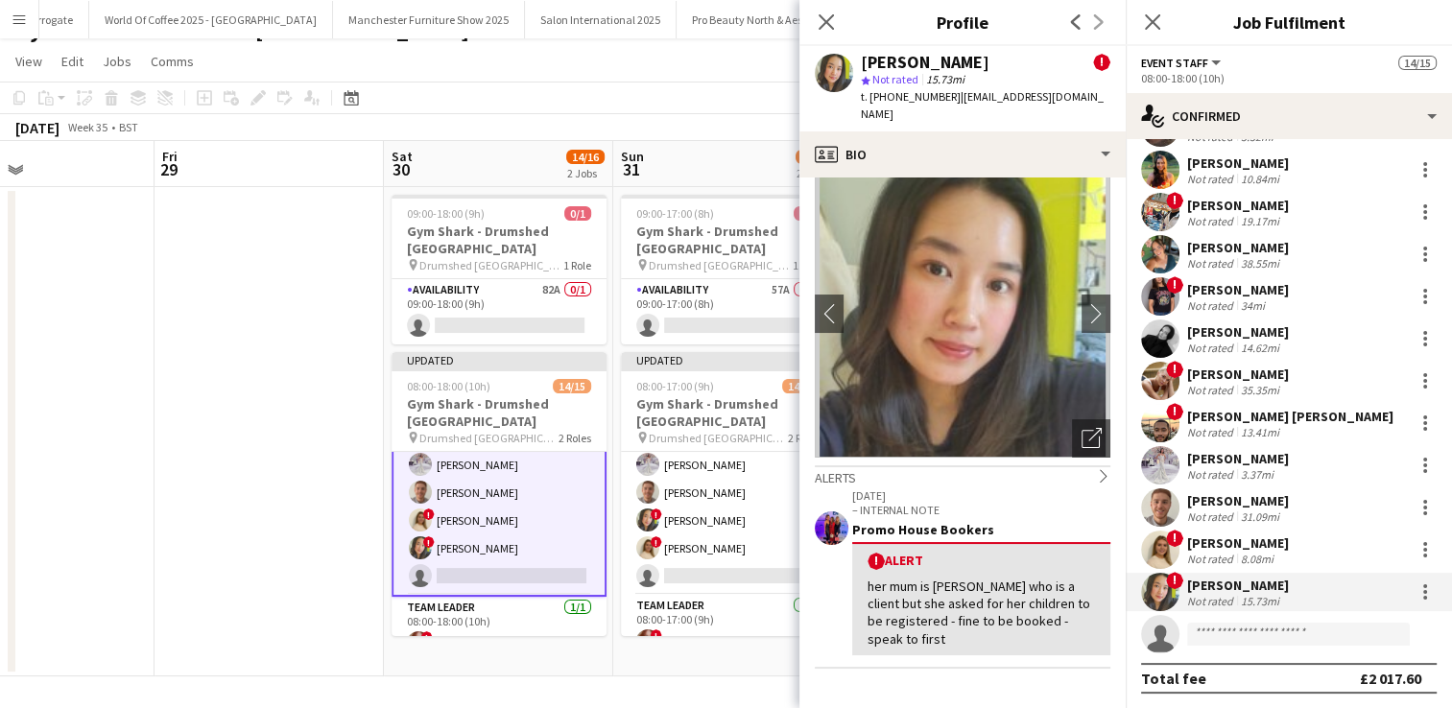
scroll to position [0, 0]
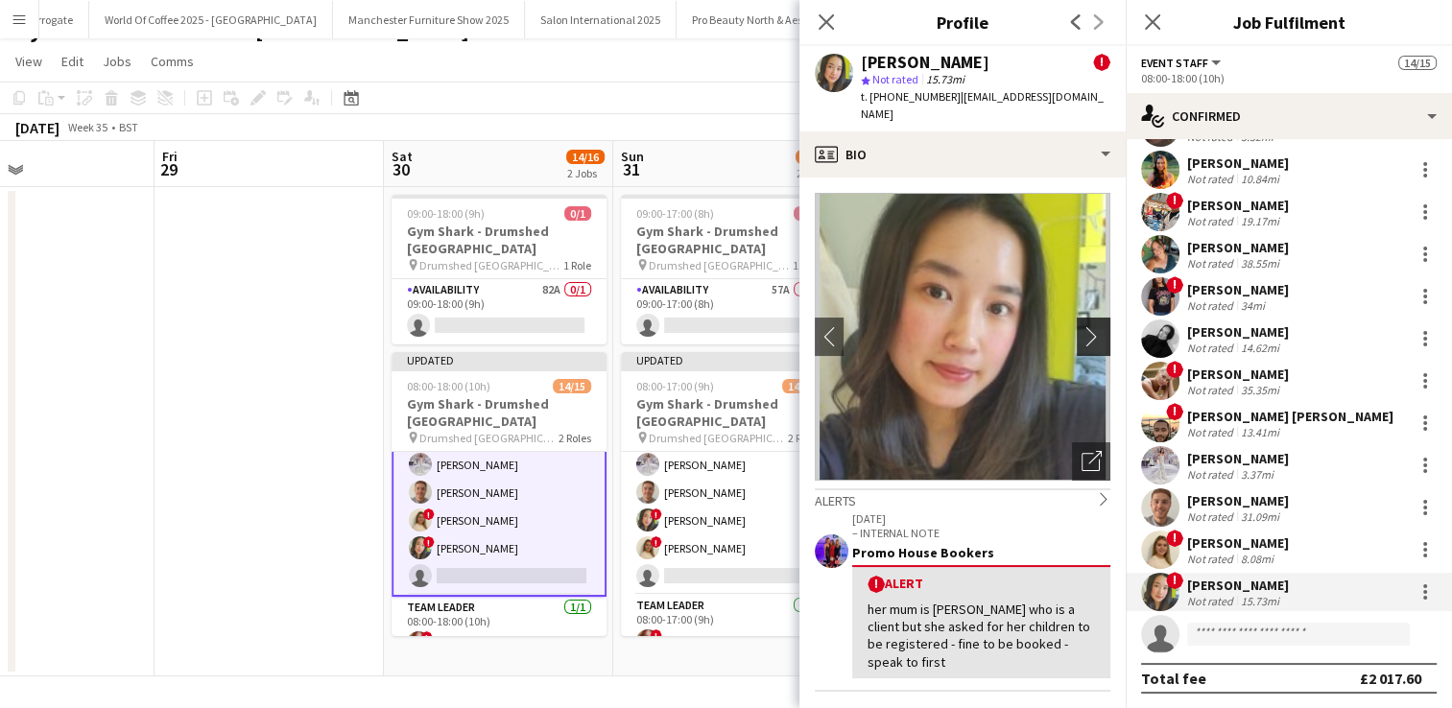
click at [1079, 332] on button "chevron-right" at bounding box center [1096, 337] width 38 height 38
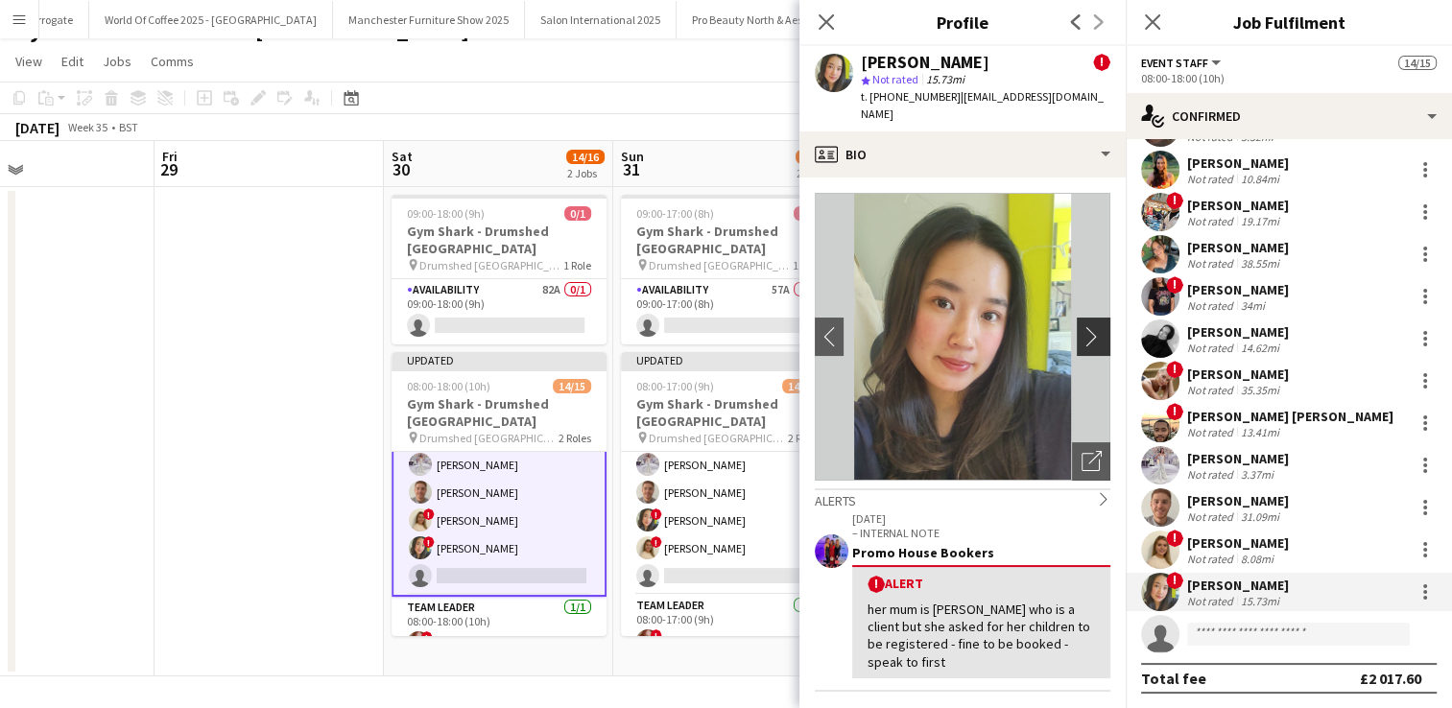
click at [1079, 332] on button "chevron-right" at bounding box center [1096, 337] width 38 height 38
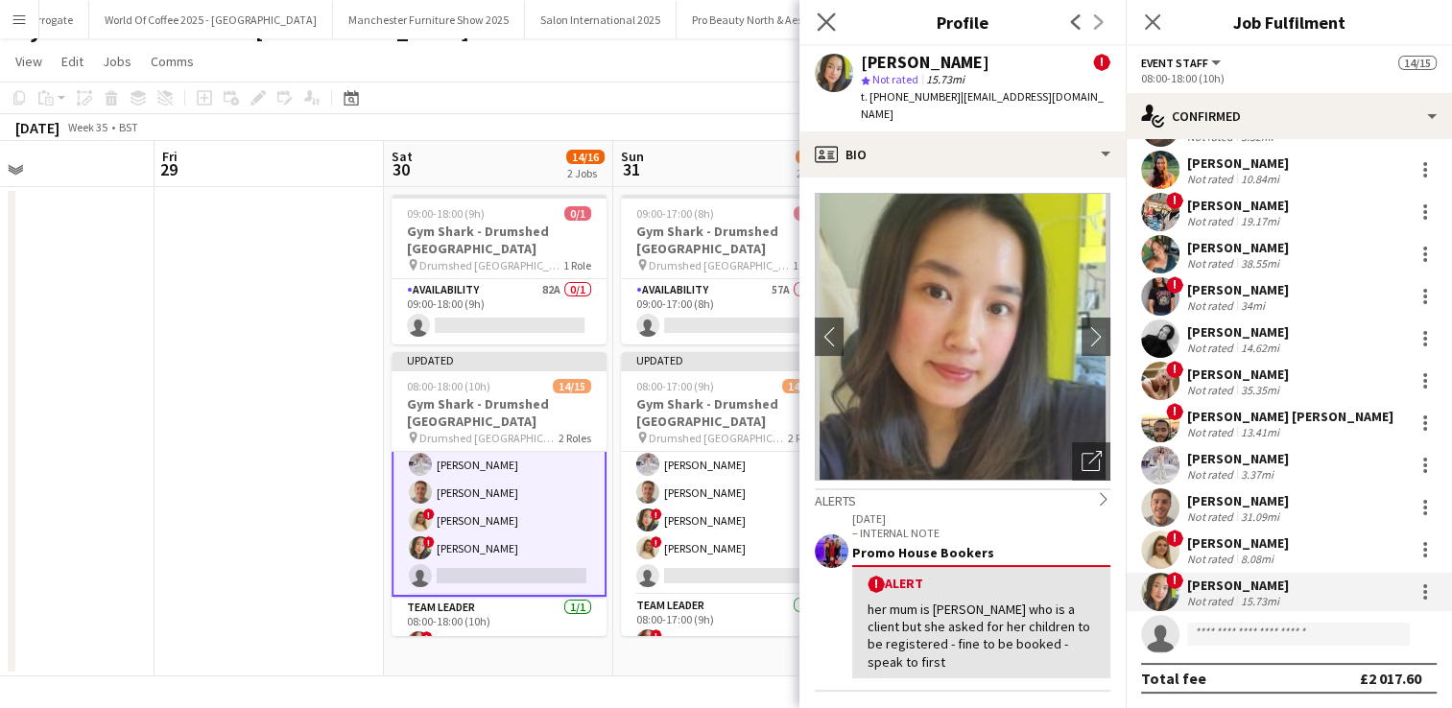
click at [829, 33] on app-icon "Close pop-in" at bounding box center [827, 23] width 28 height 28
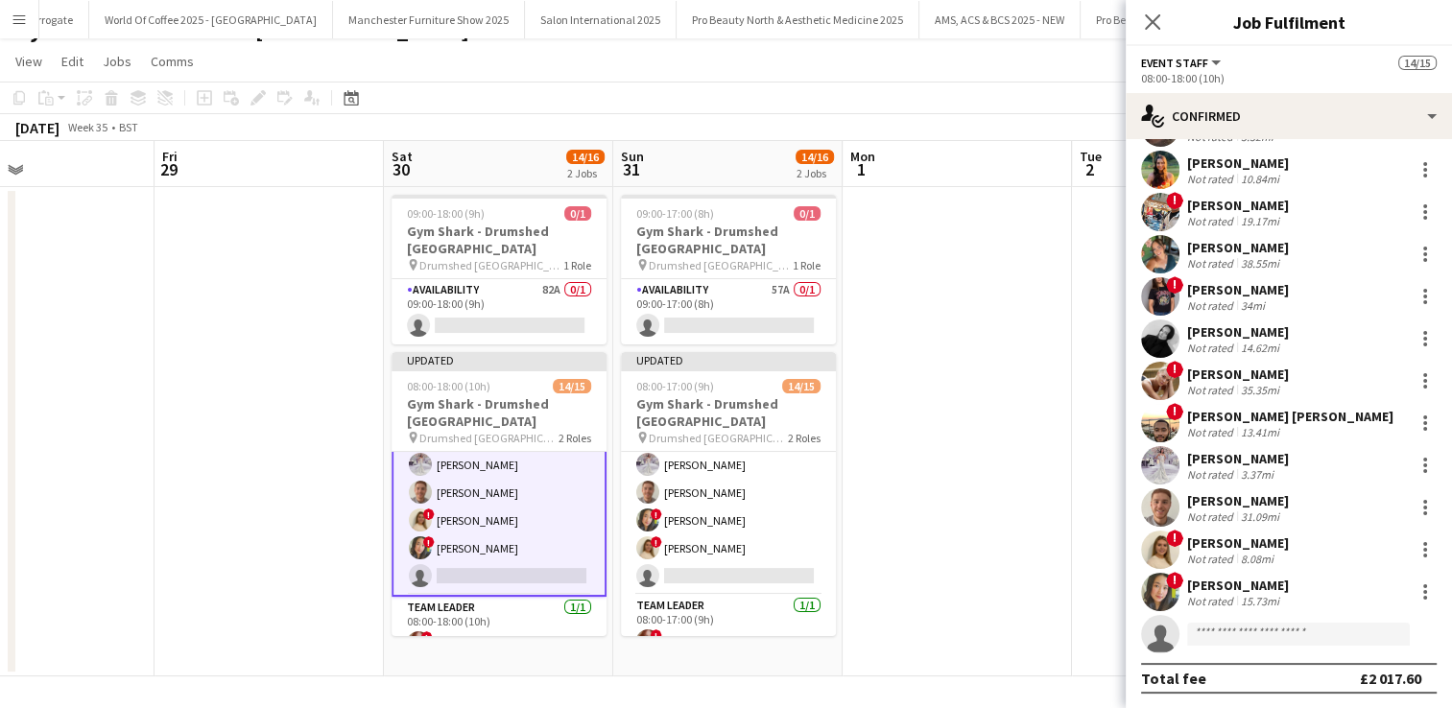
scroll to position [283, 0]
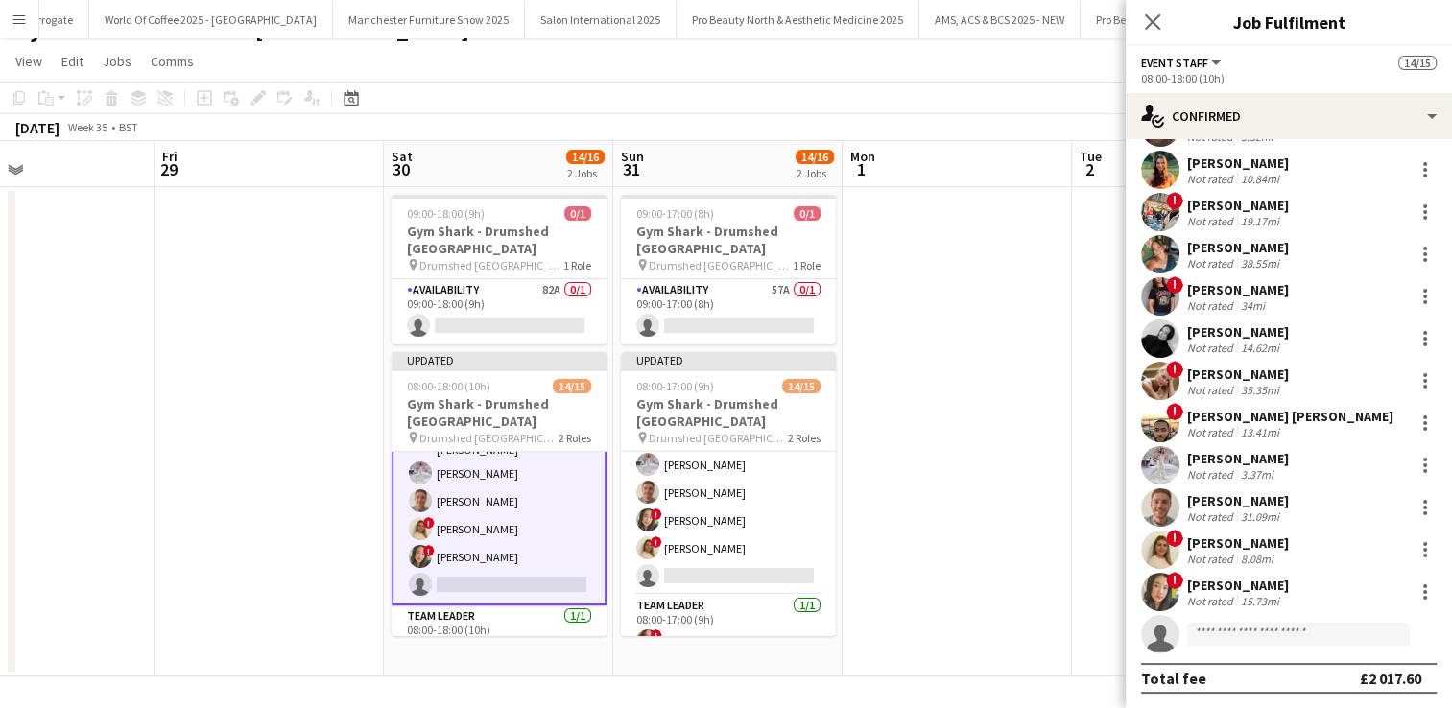
click at [421, 490] on app-user-avatar at bounding box center [420, 501] width 23 height 23
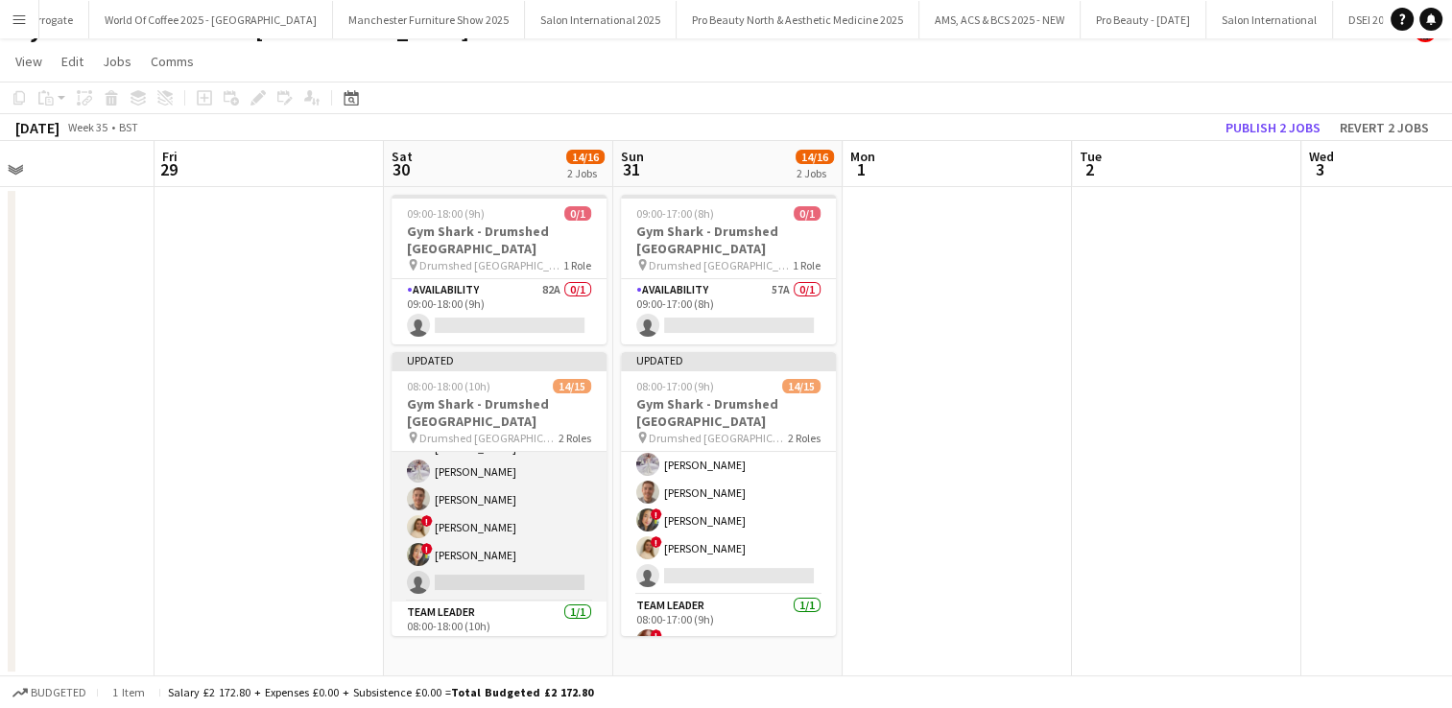
scroll to position [281, 0]
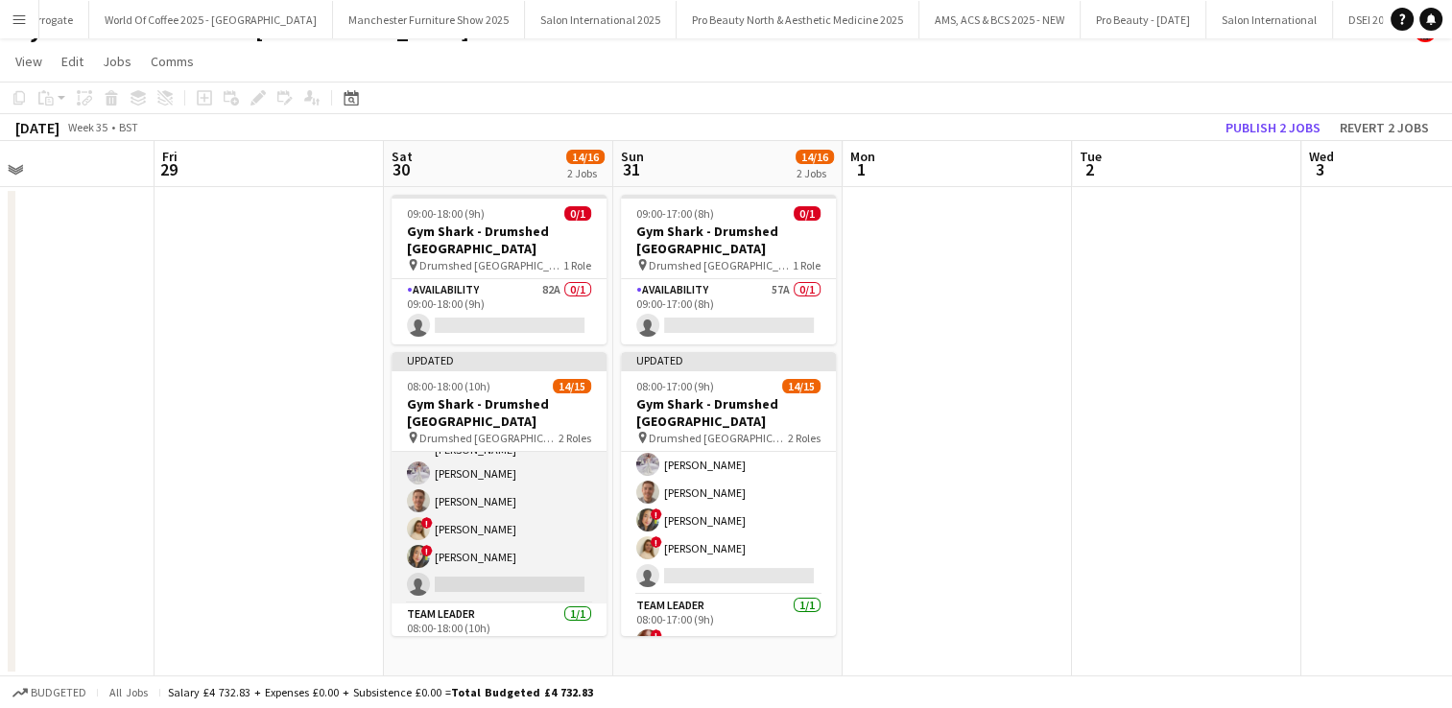
click at [420, 490] on app-user-avatar at bounding box center [418, 501] width 23 height 23
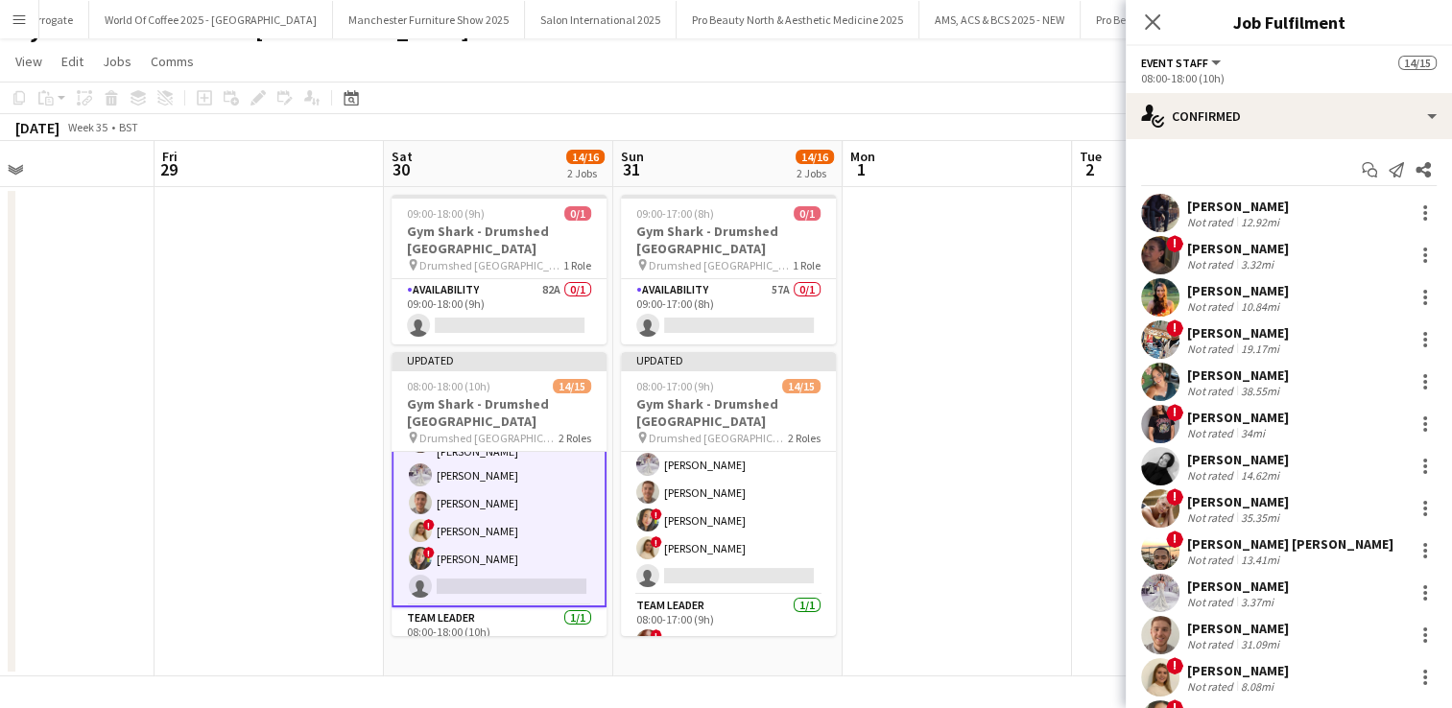
scroll to position [283, 0]
click at [1165, 506] on app-user-avatar at bounding box center [1160, 509] width 38 height 38
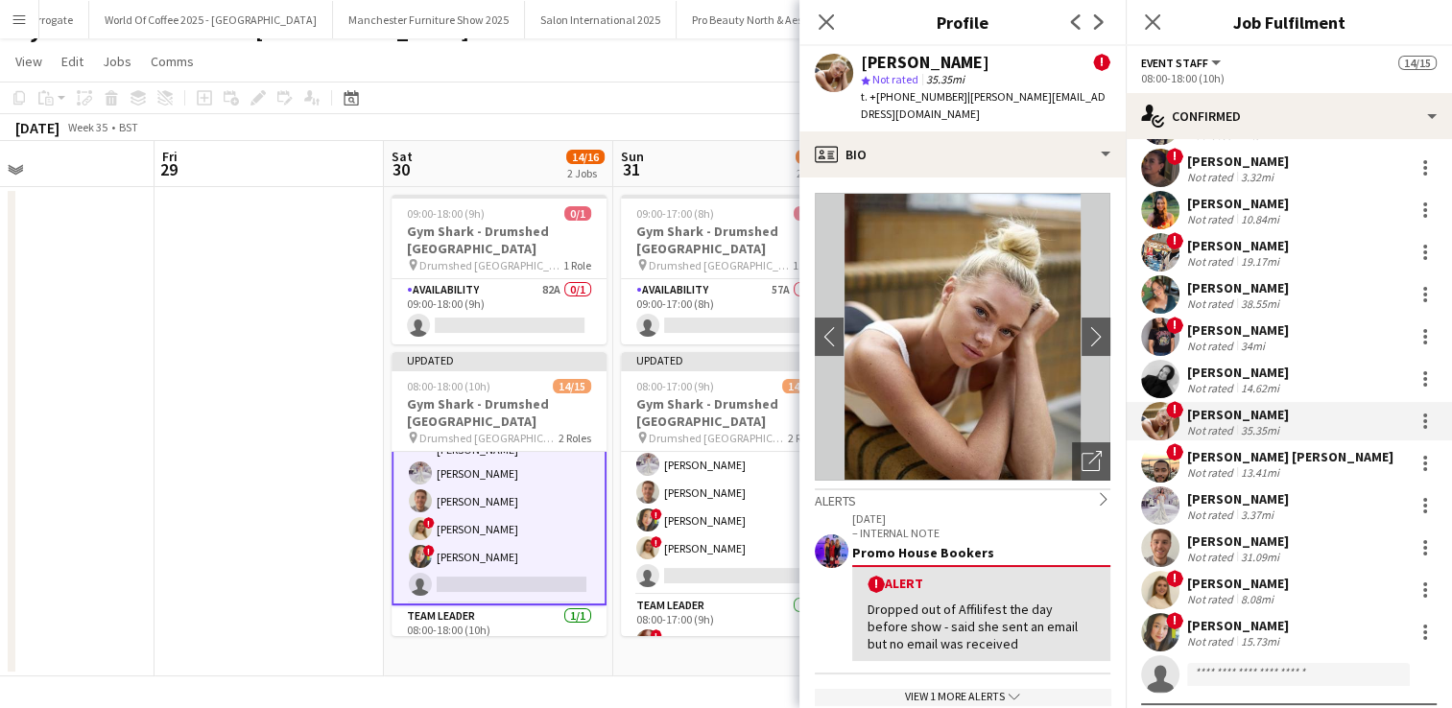
scroll to position [88, 0]
click at [1163, 547] on app-user-avatar at bounding box center [1160, 547] width 38 height 38
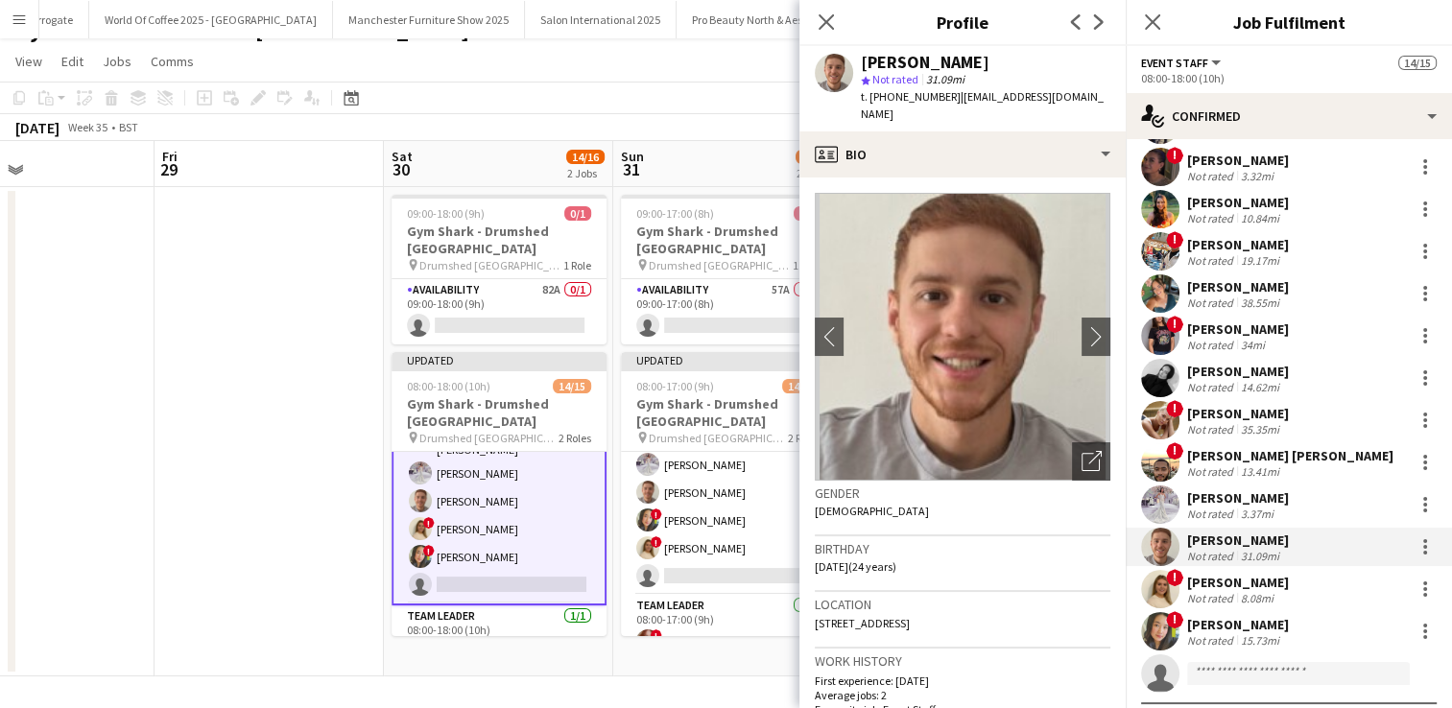
click at [1160, 410] on app-user-avatar at bounding box center [1160, 420] width 38 height 38
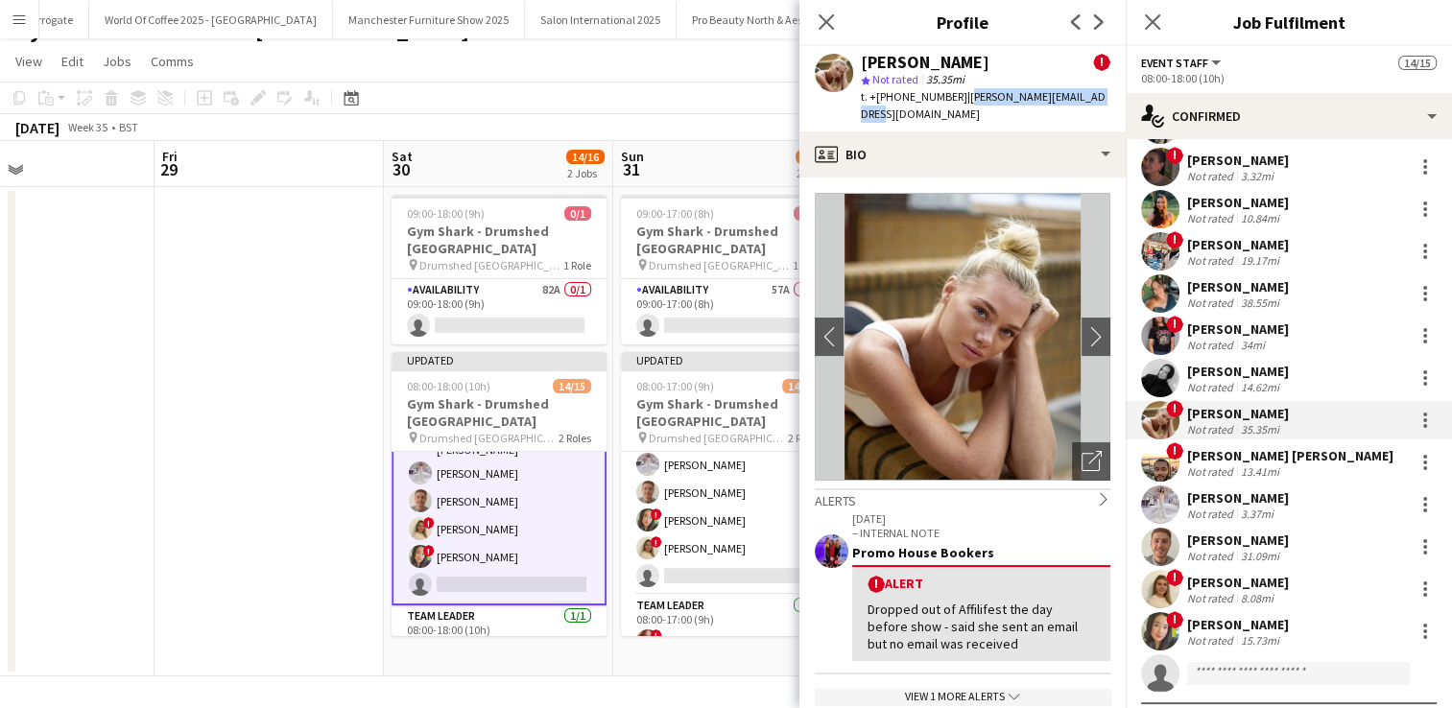
drag, startPoint x: 1098, startPoint y: 98, endPoint x: 960, endPoint y: 102, distance: 138.3
click at [960, 102] on div "[PERSON_NAME] ! star Not rated 35.35mi t. +‭‭[PHONE_NUMBER] | [PERSON_NAME][EMA…" at bounding box center [963, 88] width 326 height 85
copy span "[PERSON_NAME][EMAIL_ADDRESS][DOMAIN_NAME]"
click at [672, 660] on app-date-cell "09:00-17:00 (8h) 0/1 Gym Shark - Drumshed [GEOGRAPHIC_DATA] pin Drumshed London…" at bounding box center [727, 432] width 229 height 490
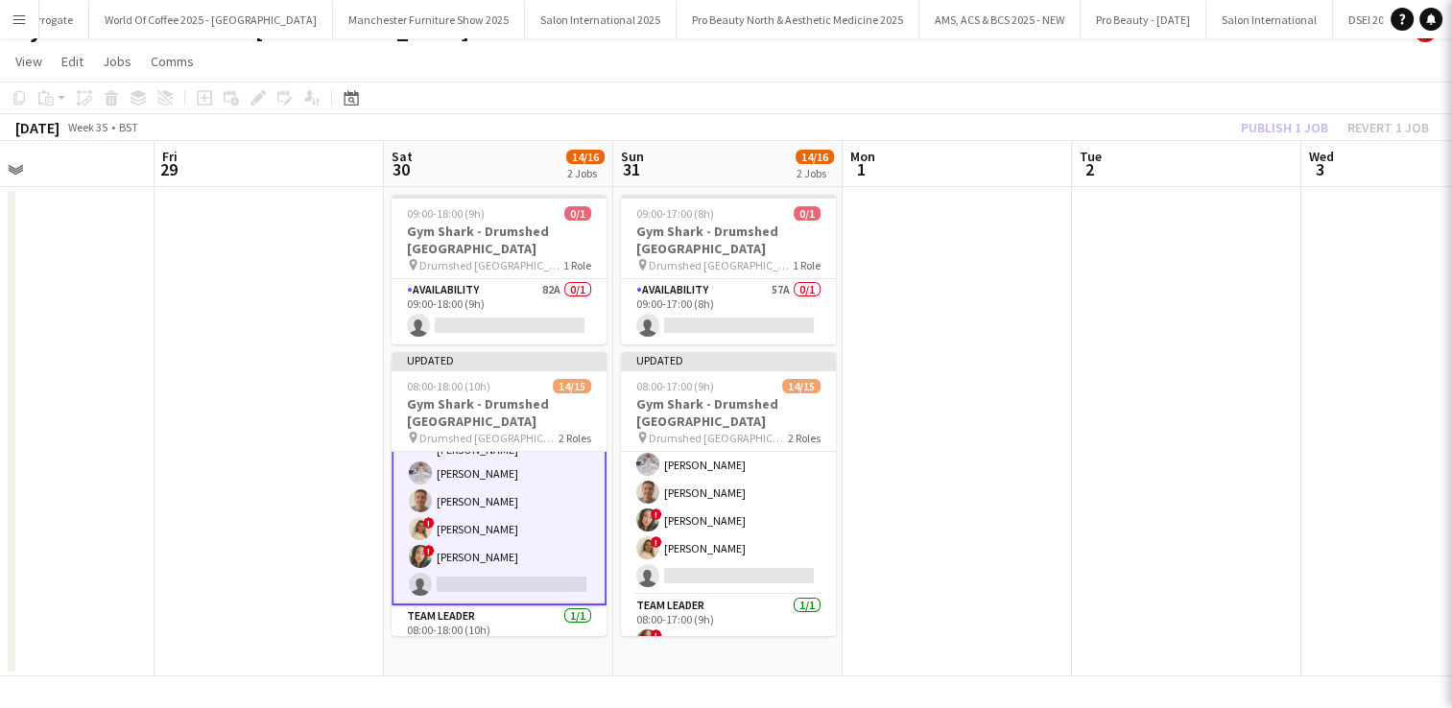
scroll to position [281, 0]
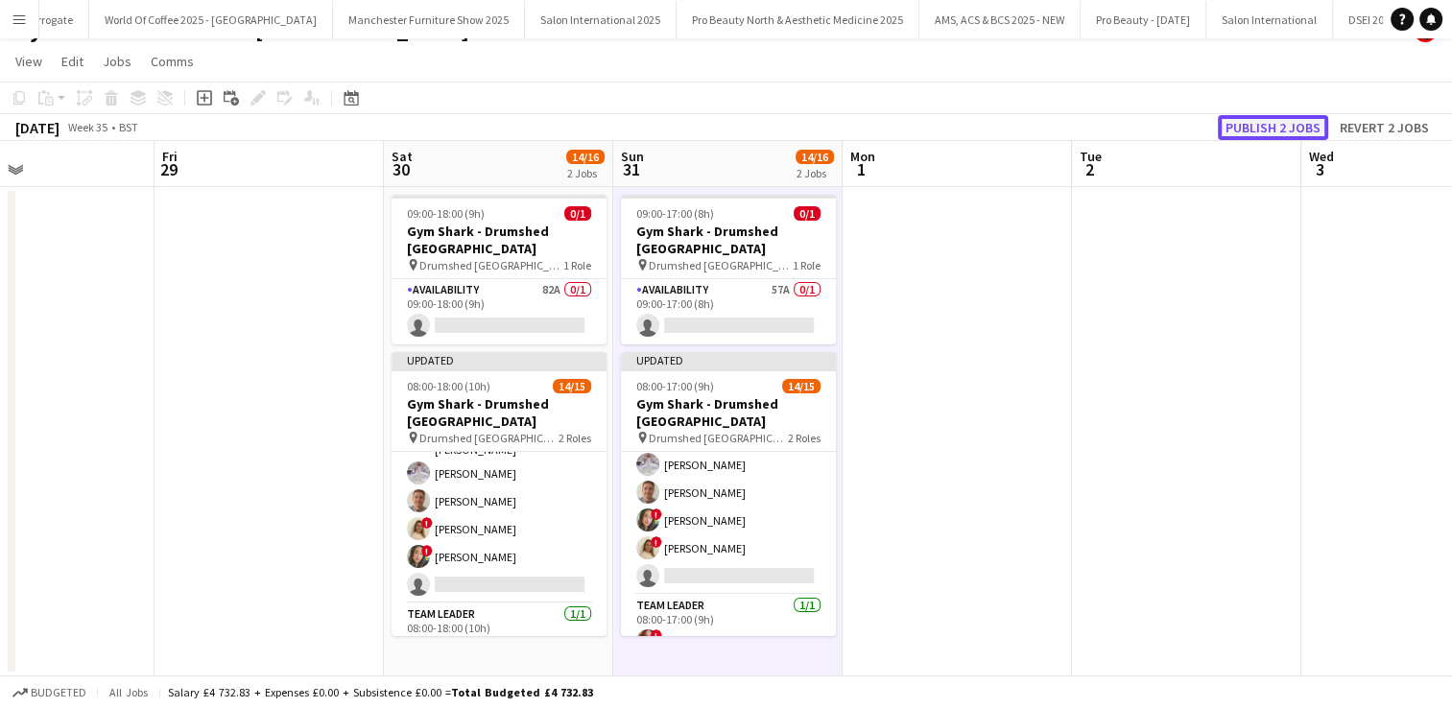
click at [1263, 129] on button "Publish 2 jobs" at bounding box center [1273, 127] width 110 height 25
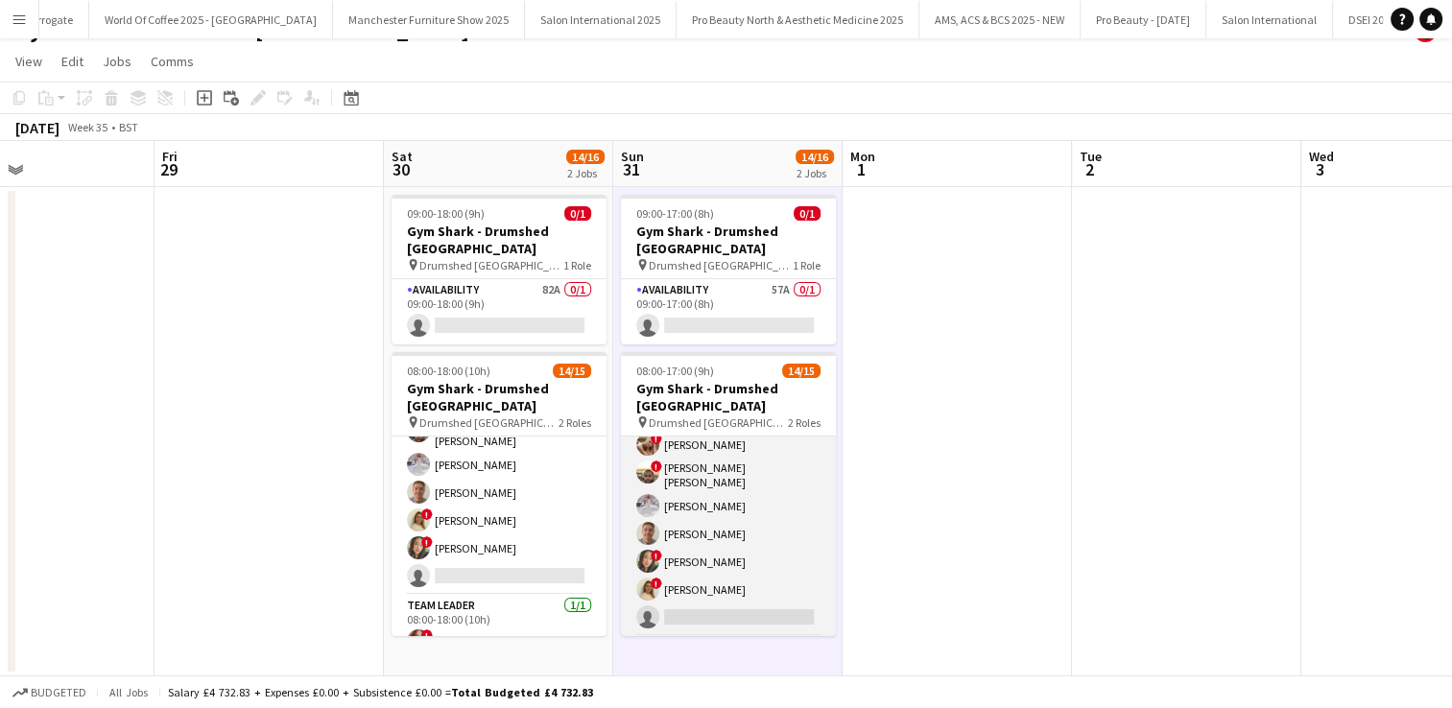
scroll to position [275, 0]
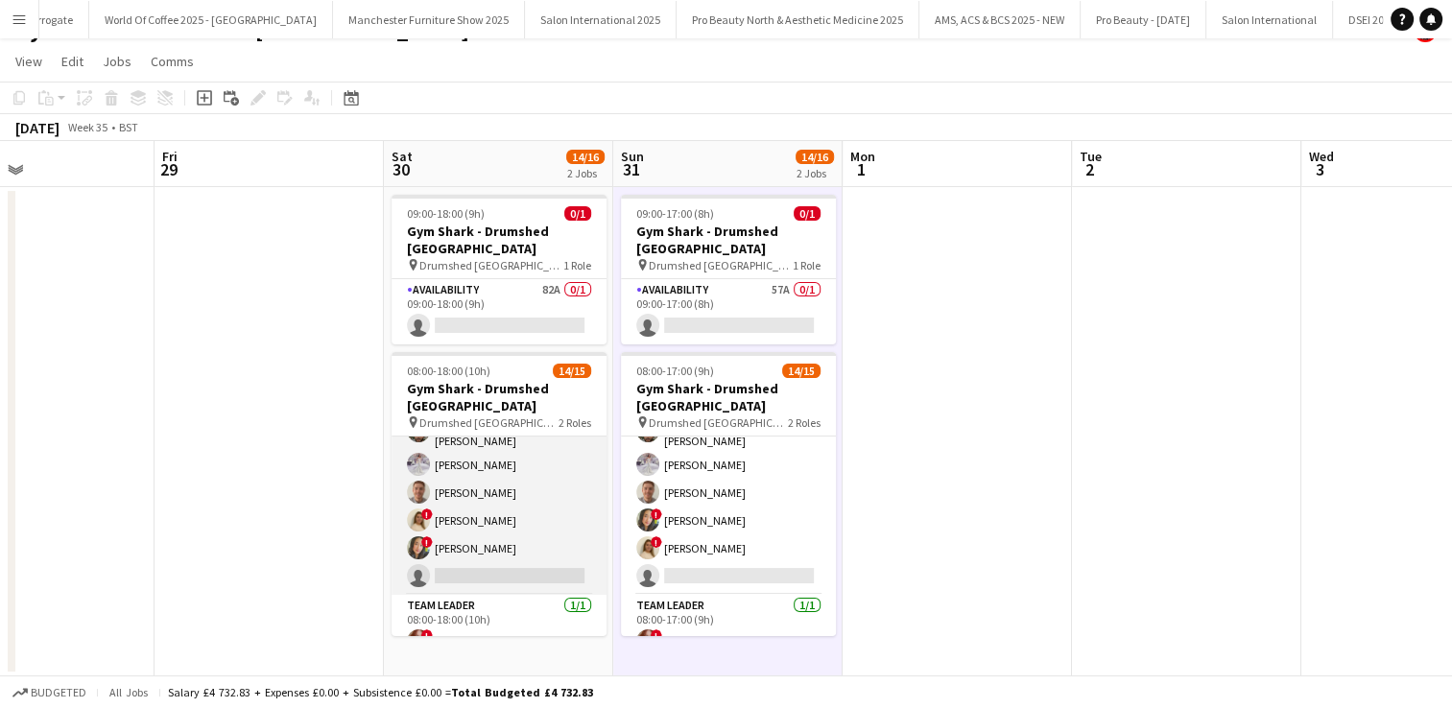
click at [523, 528] on app-card-role "Event Staff 13/14 08:00-18:00 (10h) [PERSON_NAME] ! [PERSON_NAME] [PERSON_NAME]…" at bounding box center [499, 378] width 215 height 433
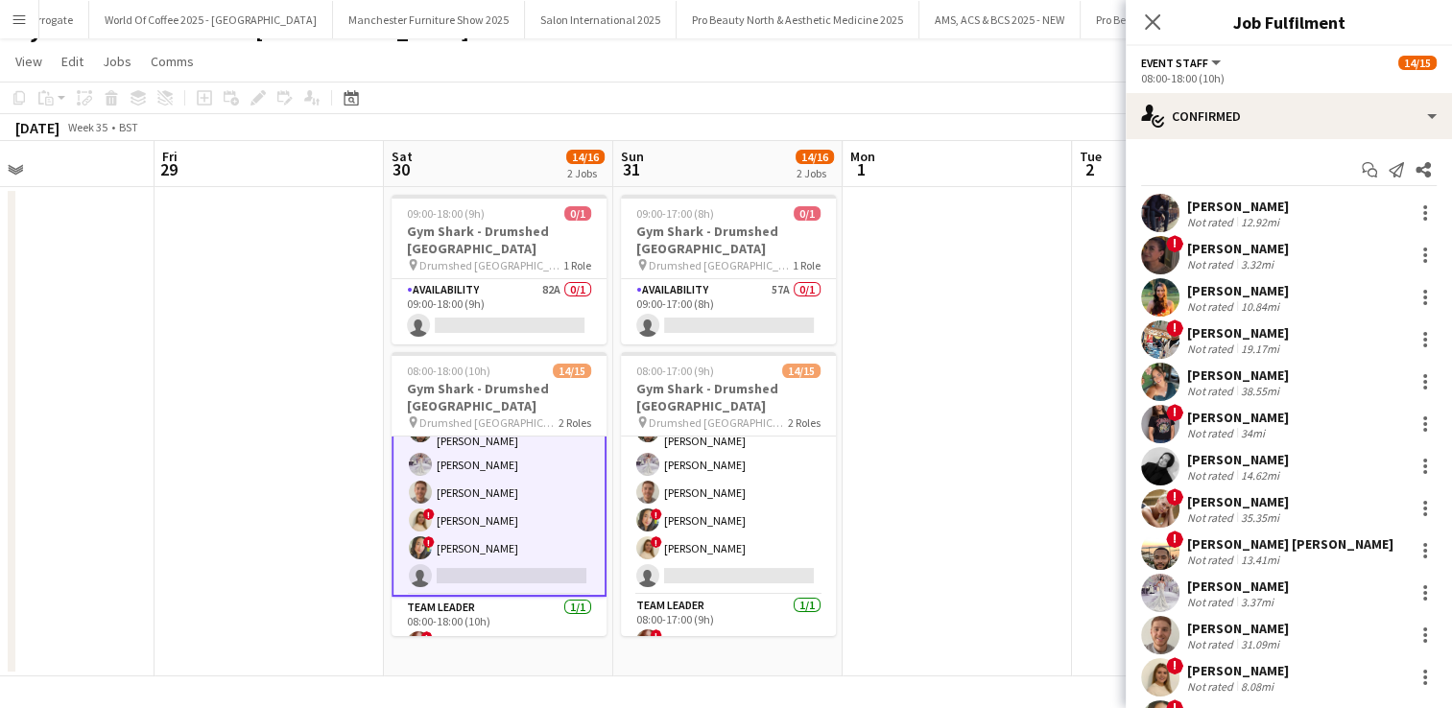
scroll to position [128, 0]
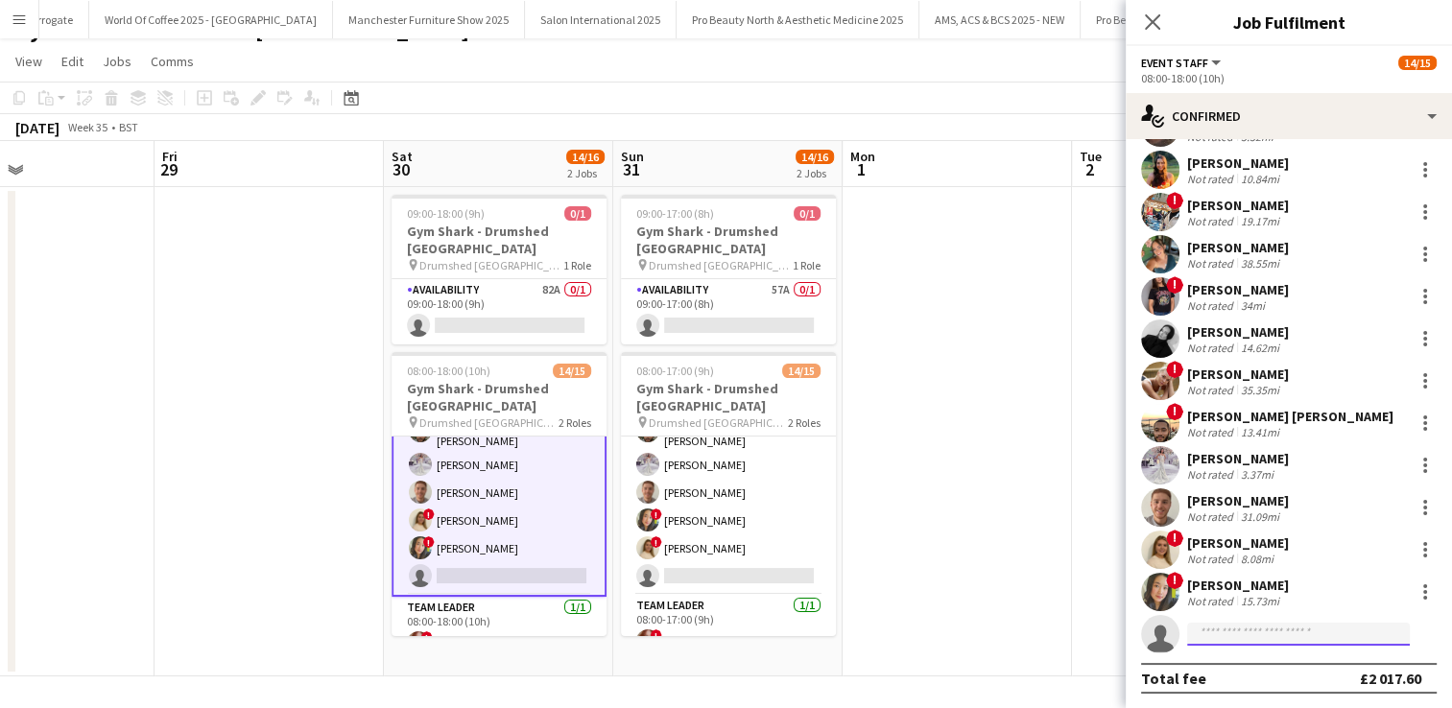
click at [1238, 632] on input at bounding box center [1298, 634] width 223 height 23
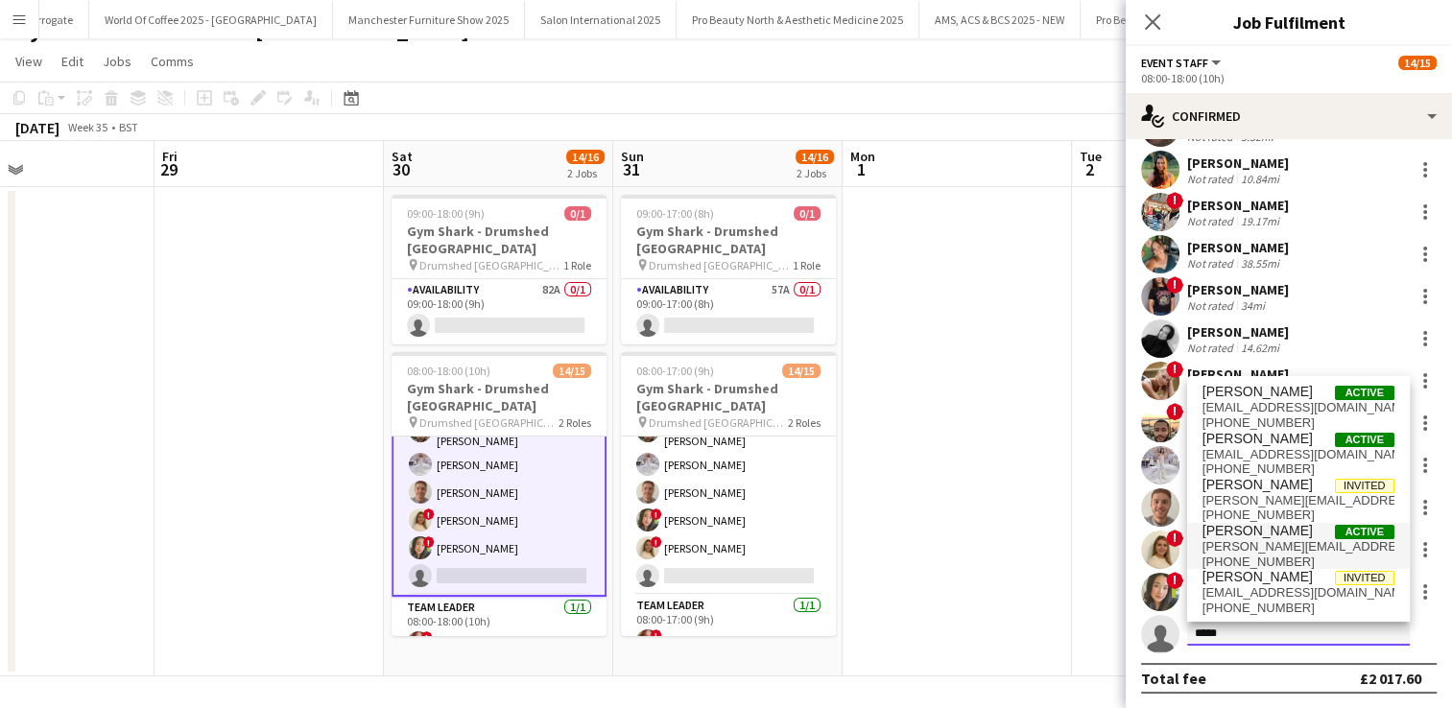
type input "*****"
click at [1261, 536] on span "[PERSON_NAME]" at bounding box center [1258, 531] width 110 height 16
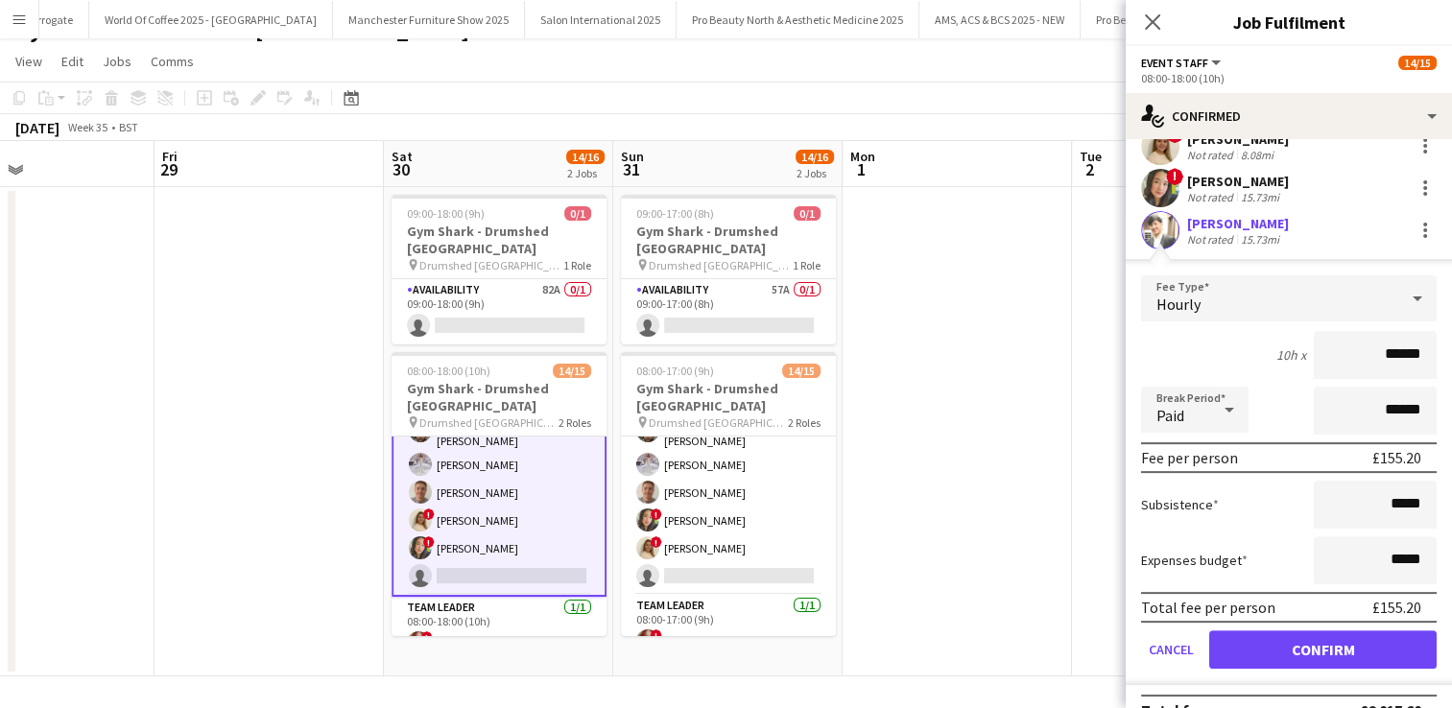
scroll to position [561, 0]
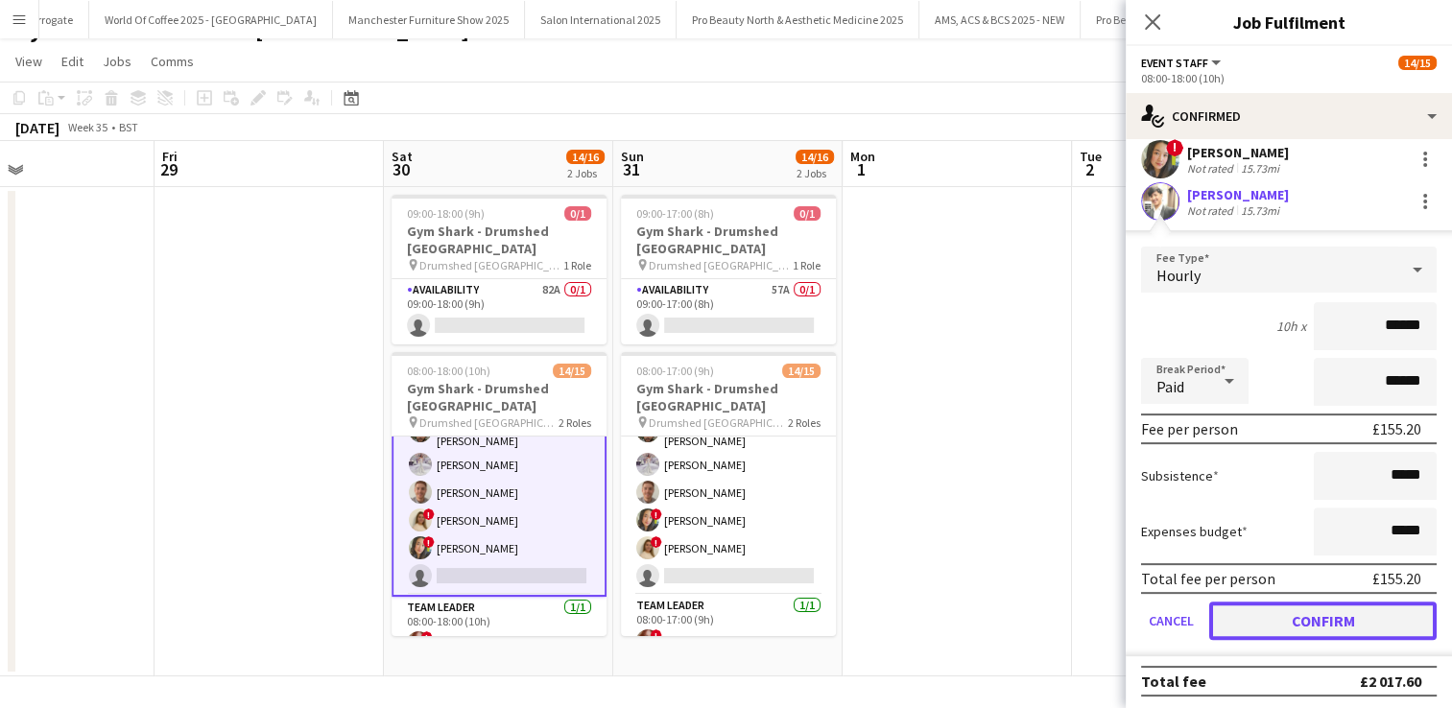
click at [1324, 613] on button "Confirm" at bounding box center [1324, 621] width 228 height 38
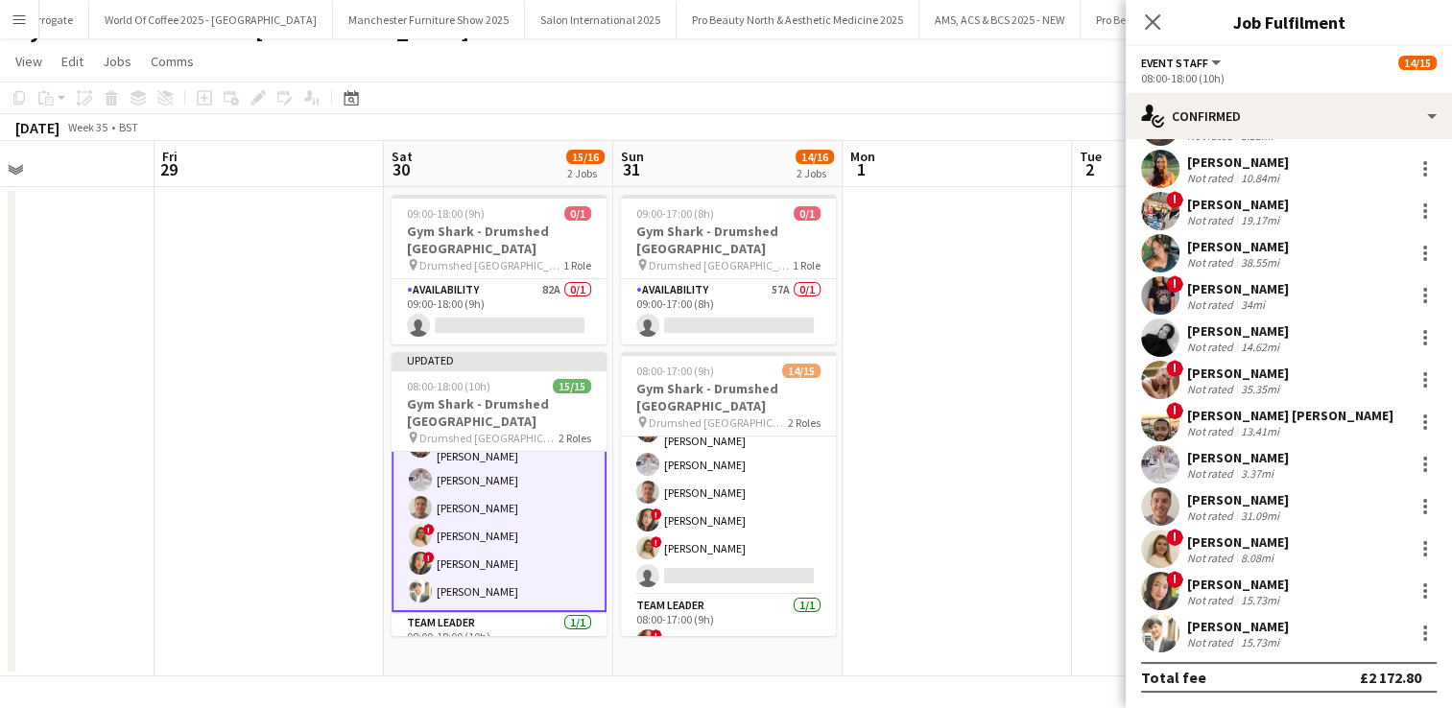
scroll to position [128, 0]
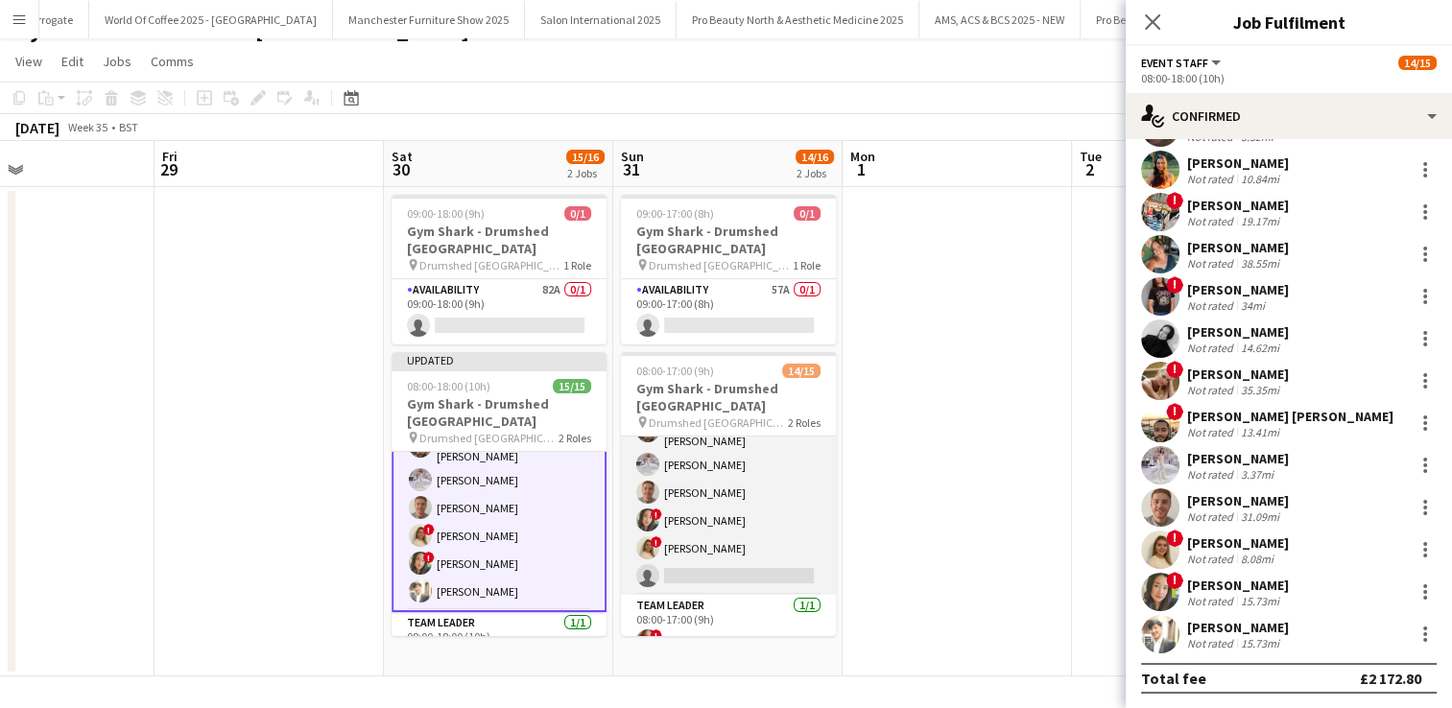
click at [710, 537] on app-card-role "Event Staff 13/14 08:00-17:00 (9h) [PERSON_NAME] ! [PERSON_NAME] [PERSON_NAME] …" at bounding box center [728, 378] width 215 height 433
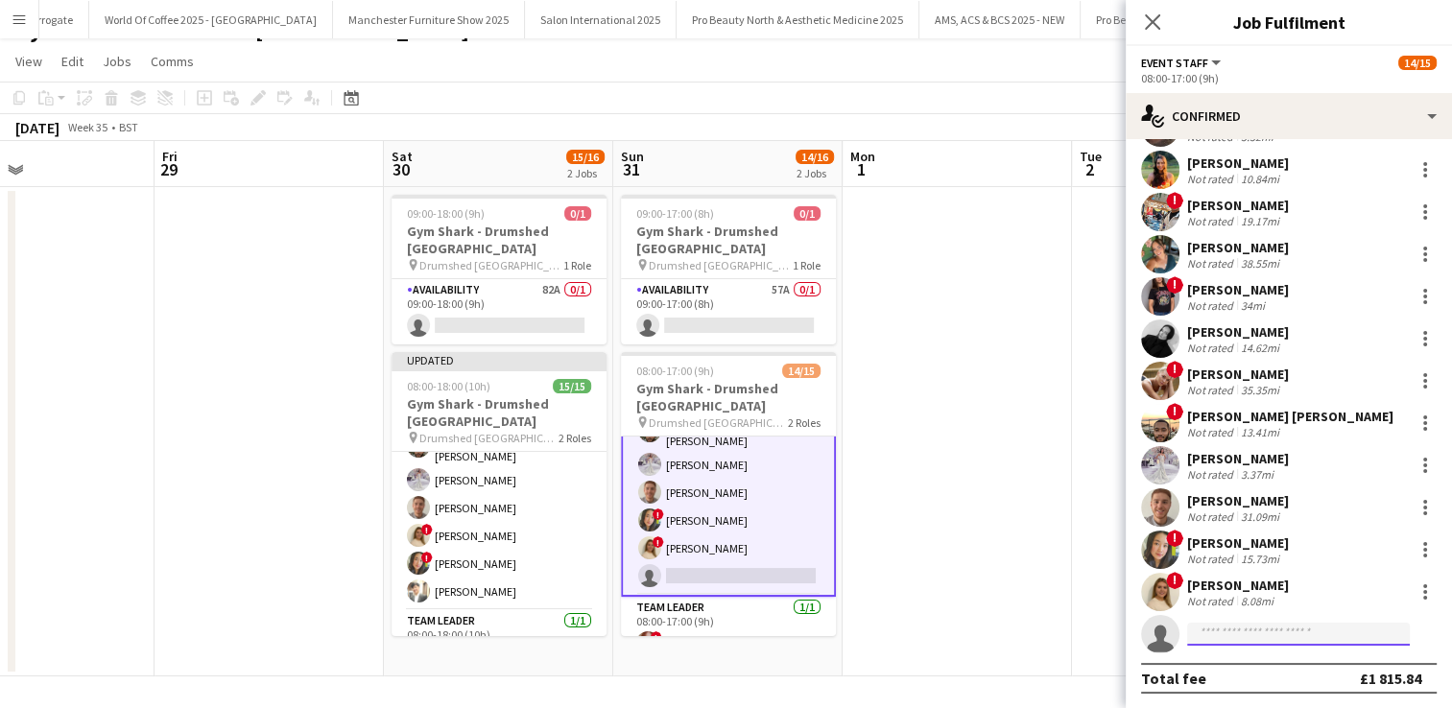
click at [1223, 632] on input at bounding box center [1298, 634] width 223 height 23
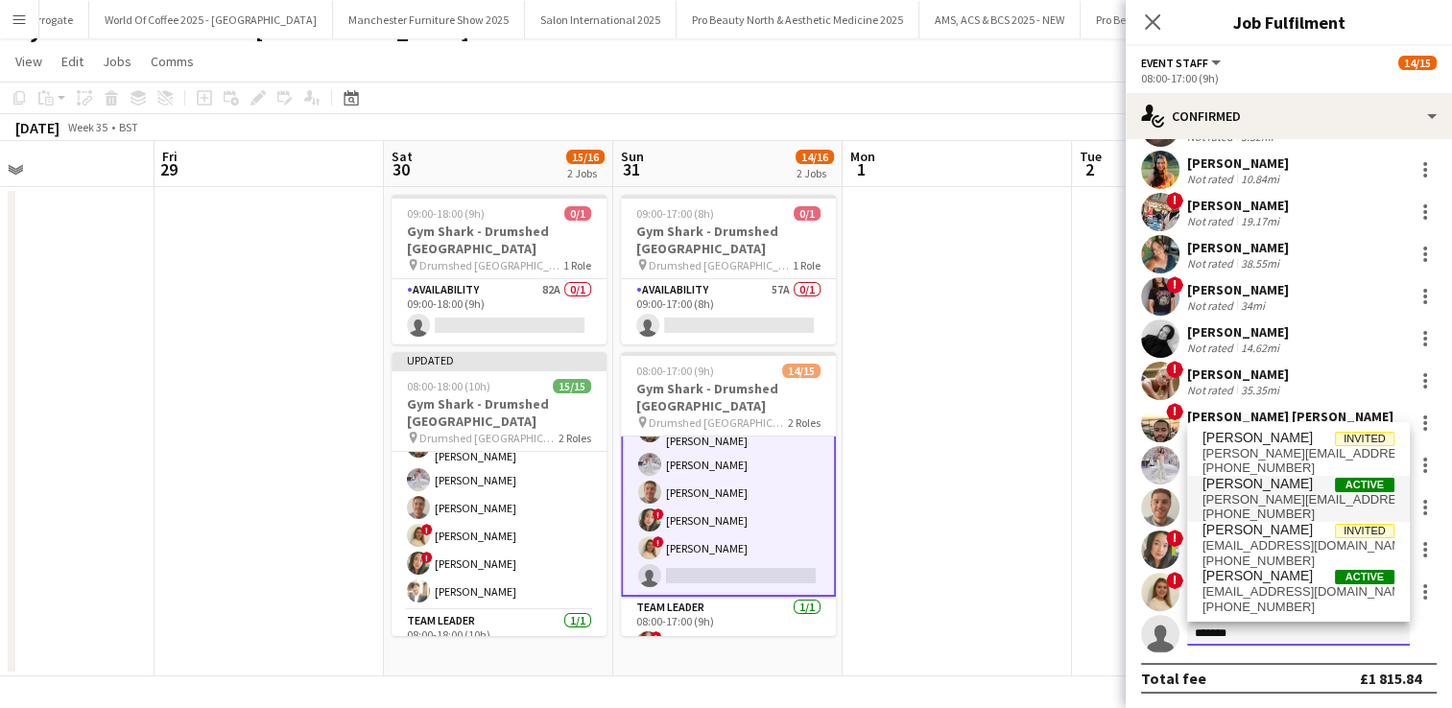
type input "*******"
click at [1259, 493] on span "[PERSON_NAME][EMAIL_ADDRESS][DOMAIN_NAME]" at bounding box center [1299, 499] width 192 height 15
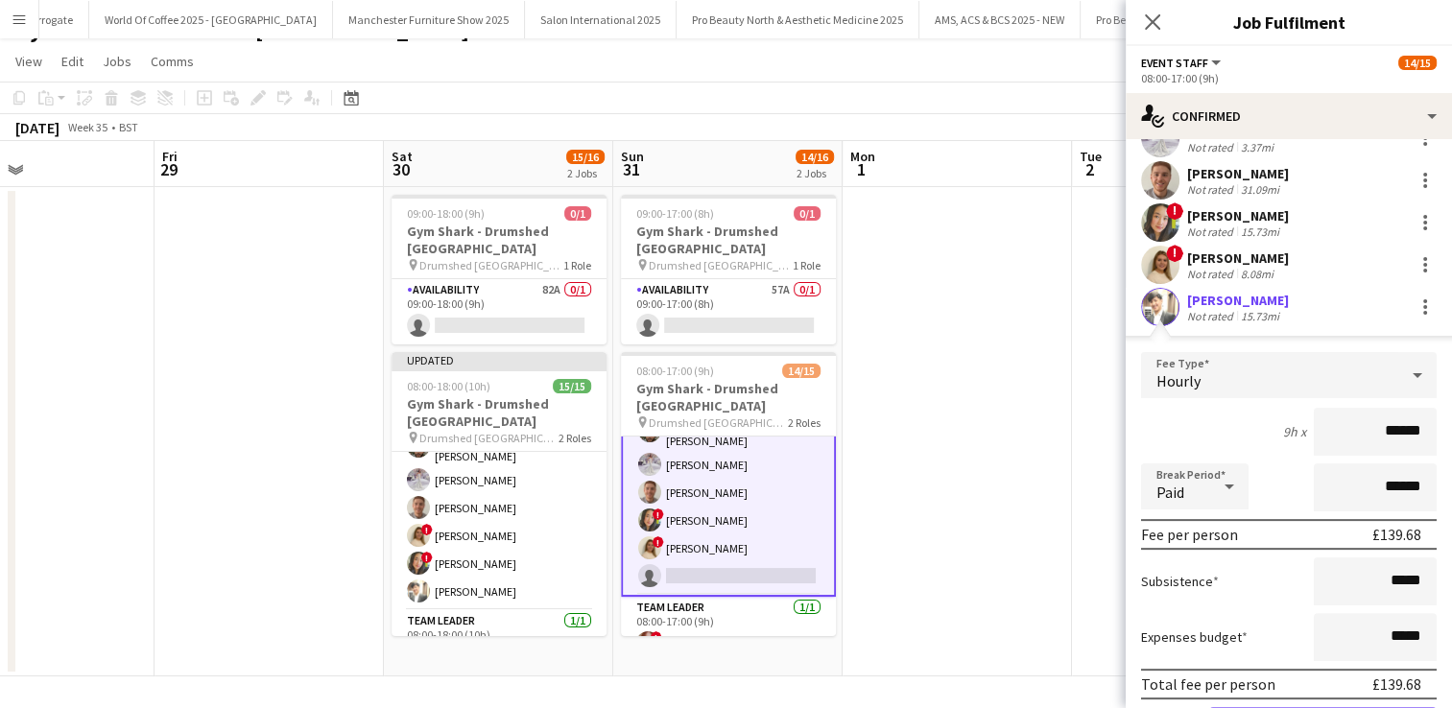
scroll to position [540, 0]
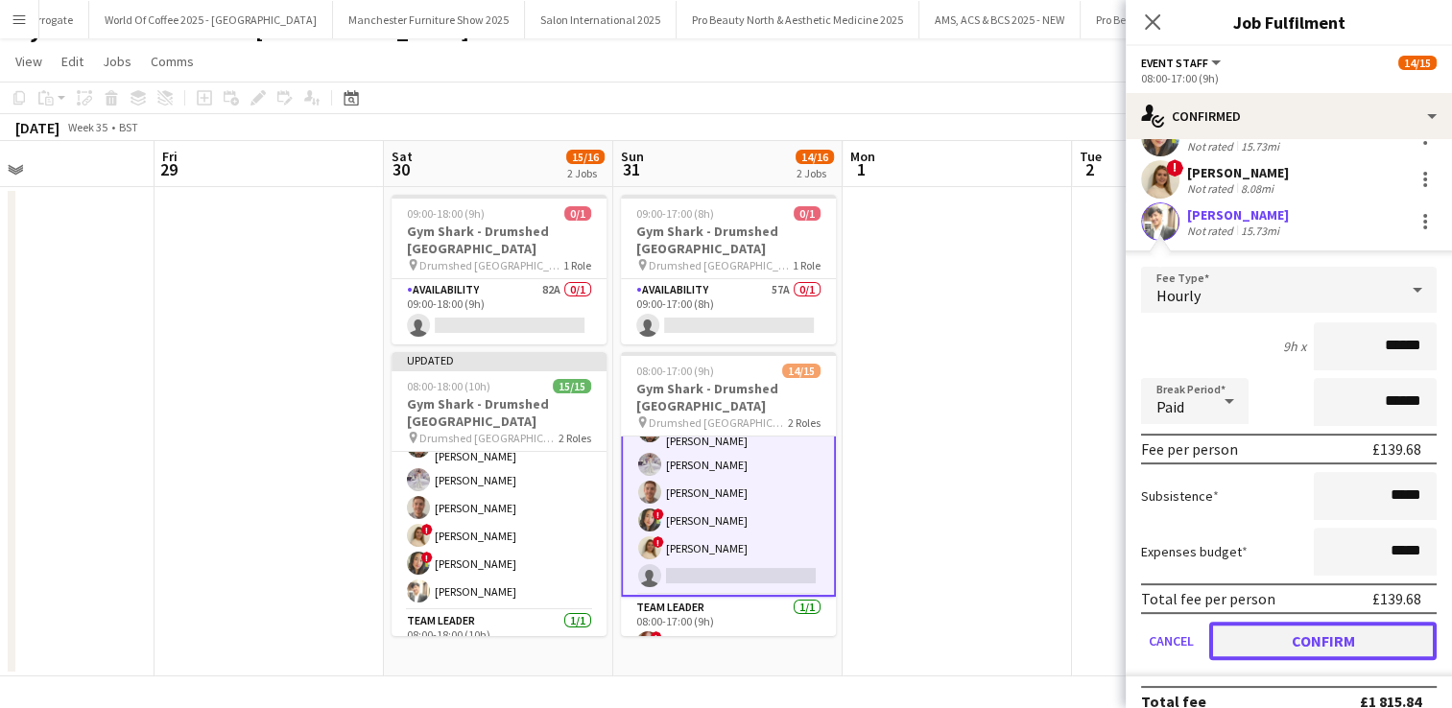
click at [1304, 639] on button "Confirm" at bounding box center [1324, 641] width 228 height 38
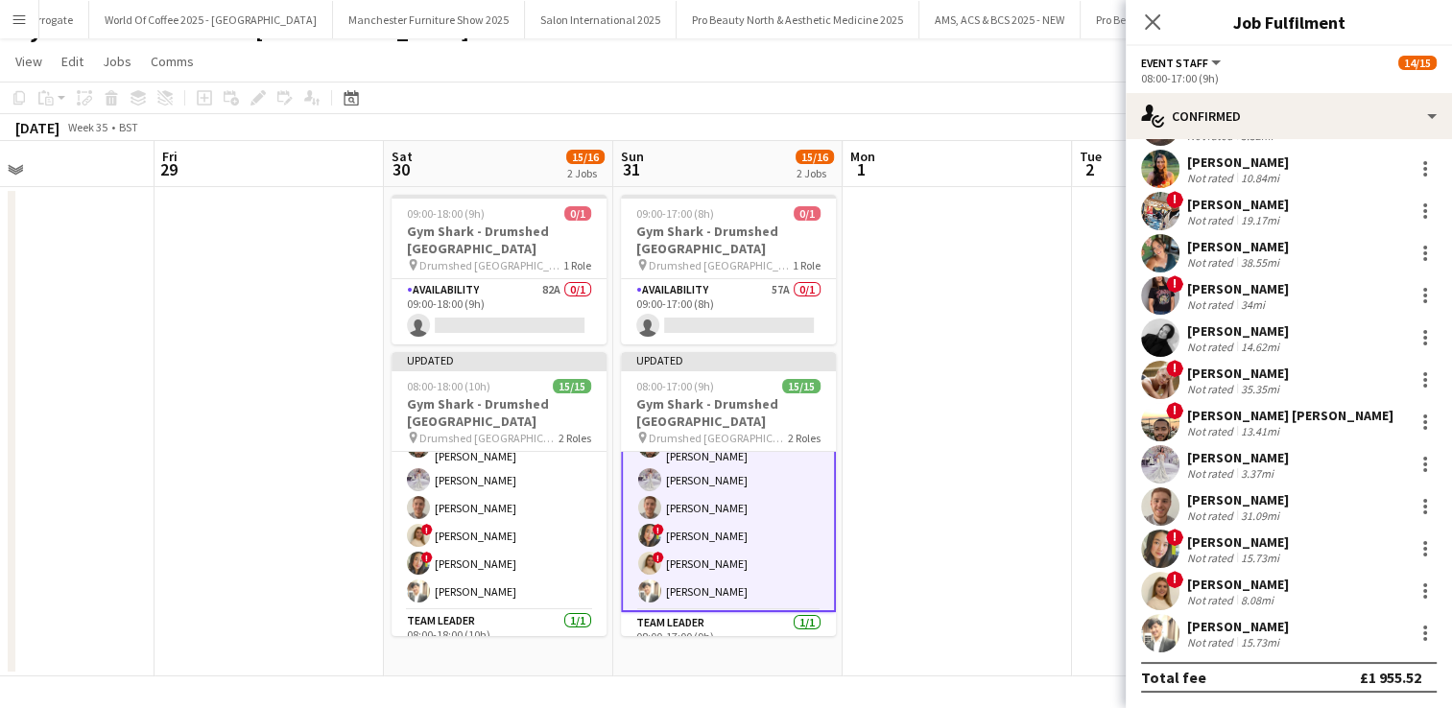
scroll to position [128, 0]
click at [985, 444] on app-date-cell at bounding box center [957, 432] width 229 height 490
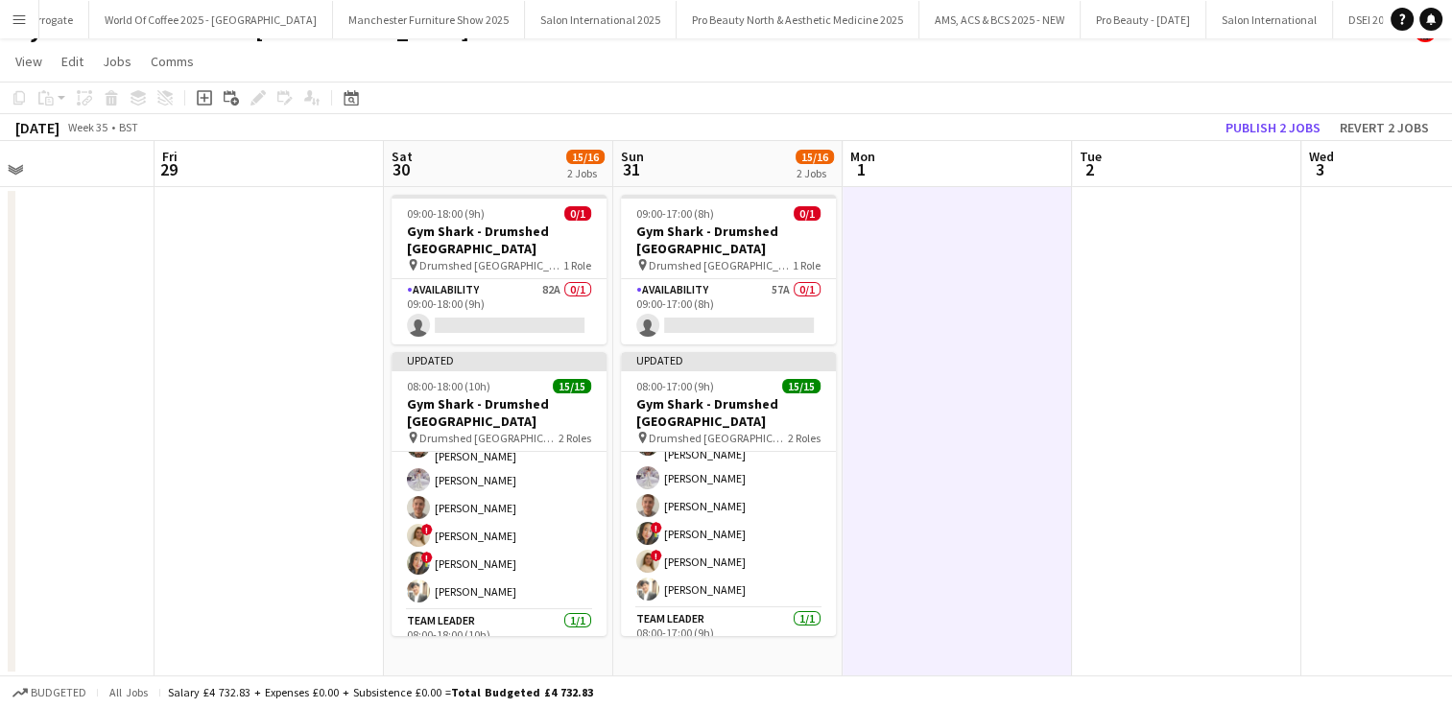
scroll to position [275, 0]
click at [1267, 125] on button "Publish 2 jobs" at bounding box center [1273, 127] width 110 height 25
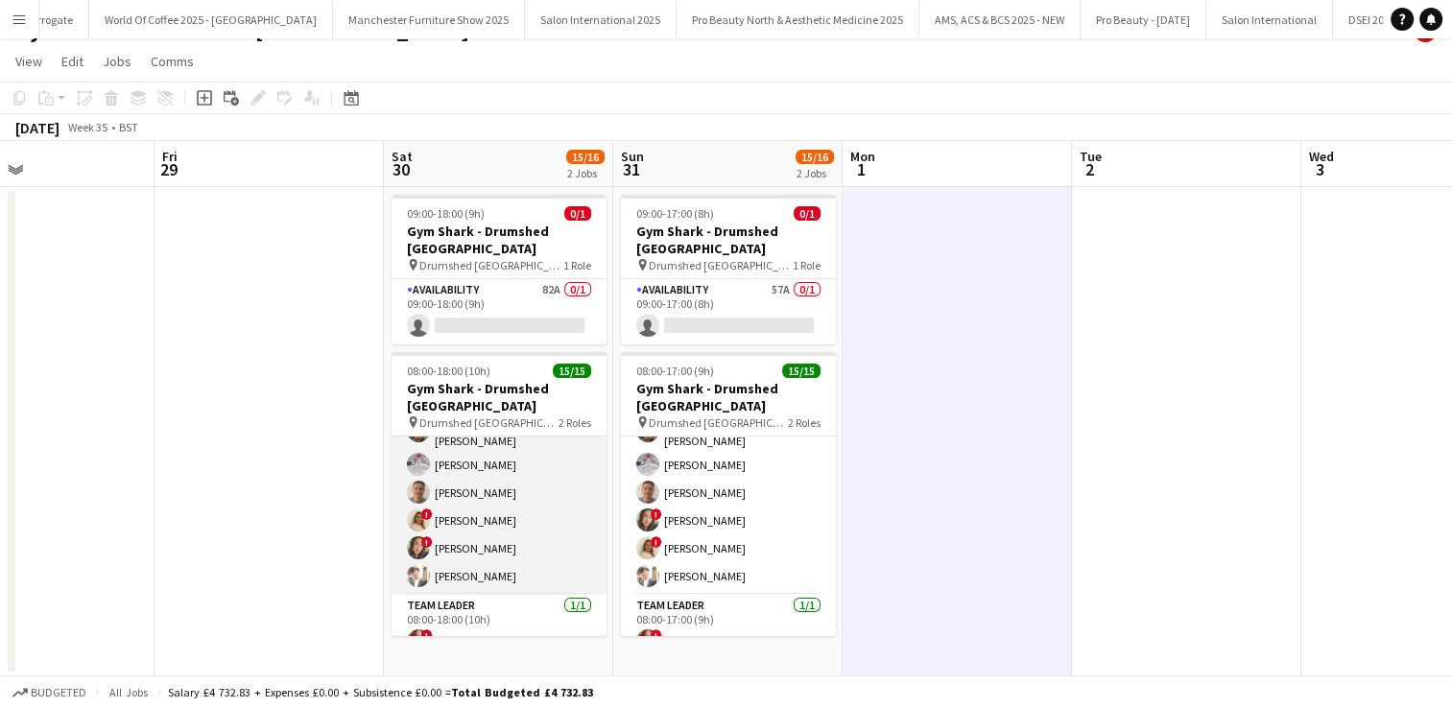
click at [420, 564] on app-user-avatar at bounding box center [418, 575] width 23 height 23
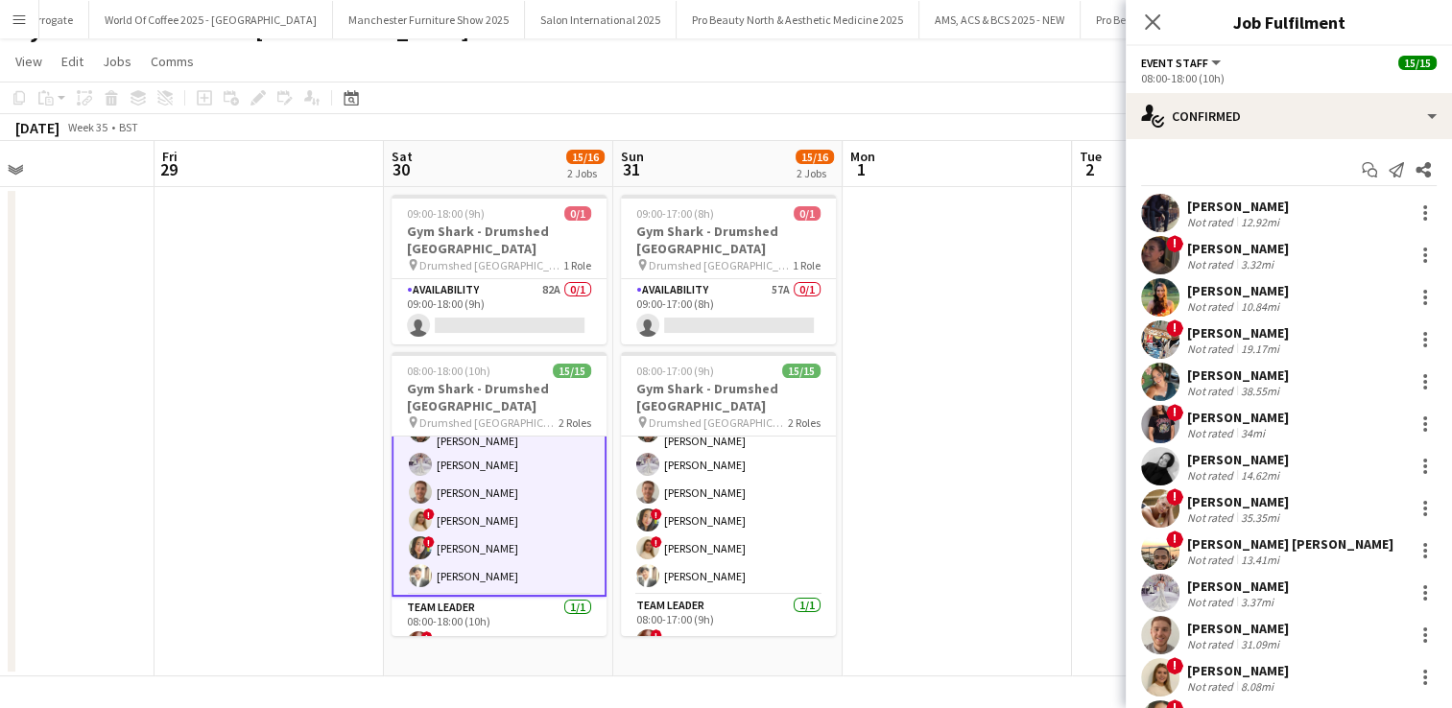
scroll to position [128, 0]
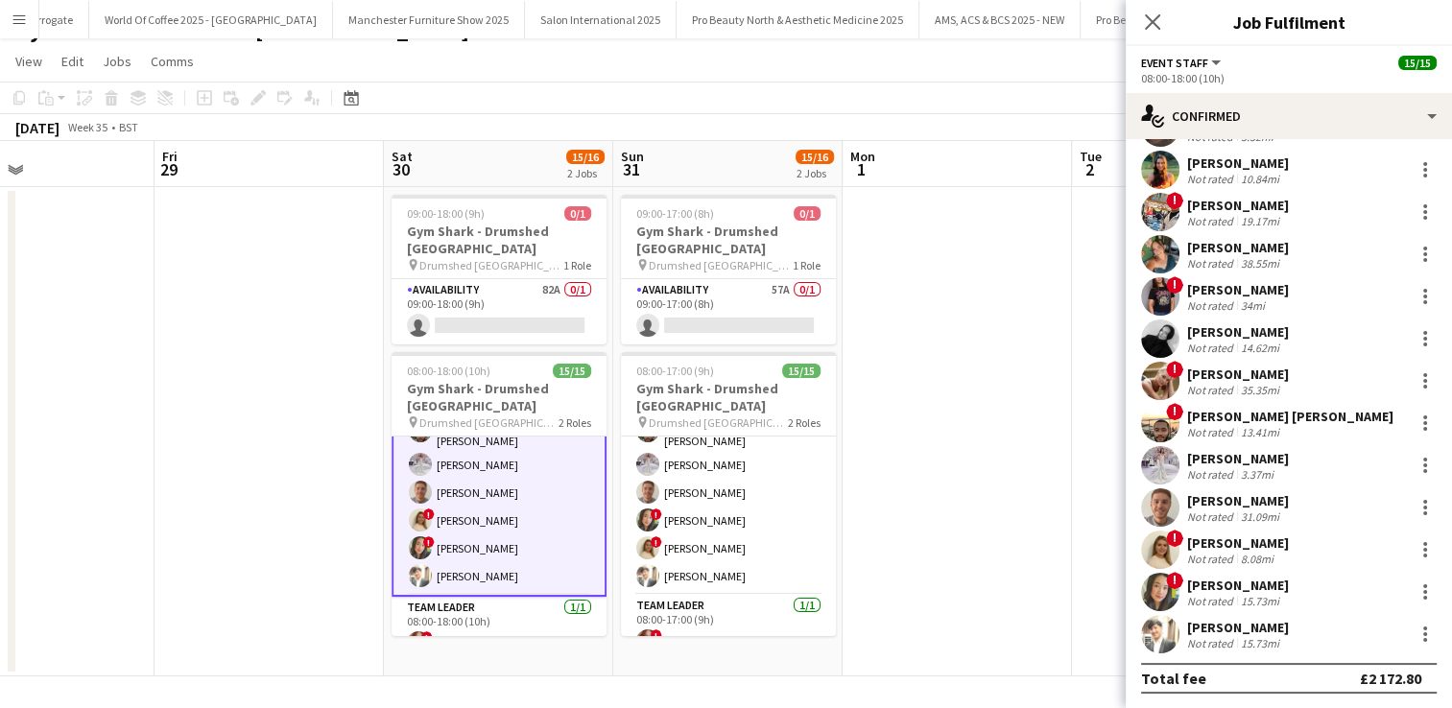
click at [1156, 705] on div "Start chat Send notification Share [PERSON_NAME] Not rated 12.92mi ! [PERSON_NA…" at bounding box center [1289, 361] width 326 height 698
click at [1157, 697] on div "Start chat Send notification Share [PERSON_NAME] Not rated 12.92mi ! [PERSON_NA…" at bounding box center [1289, 361] width 326 height 698
click at [1166, 684] on div "Total fee" at bounding box center [1173, 678] width 65 height 19
click at [996, 562] on app-date-cell at bounding box center [957, 432] width 229 height 490
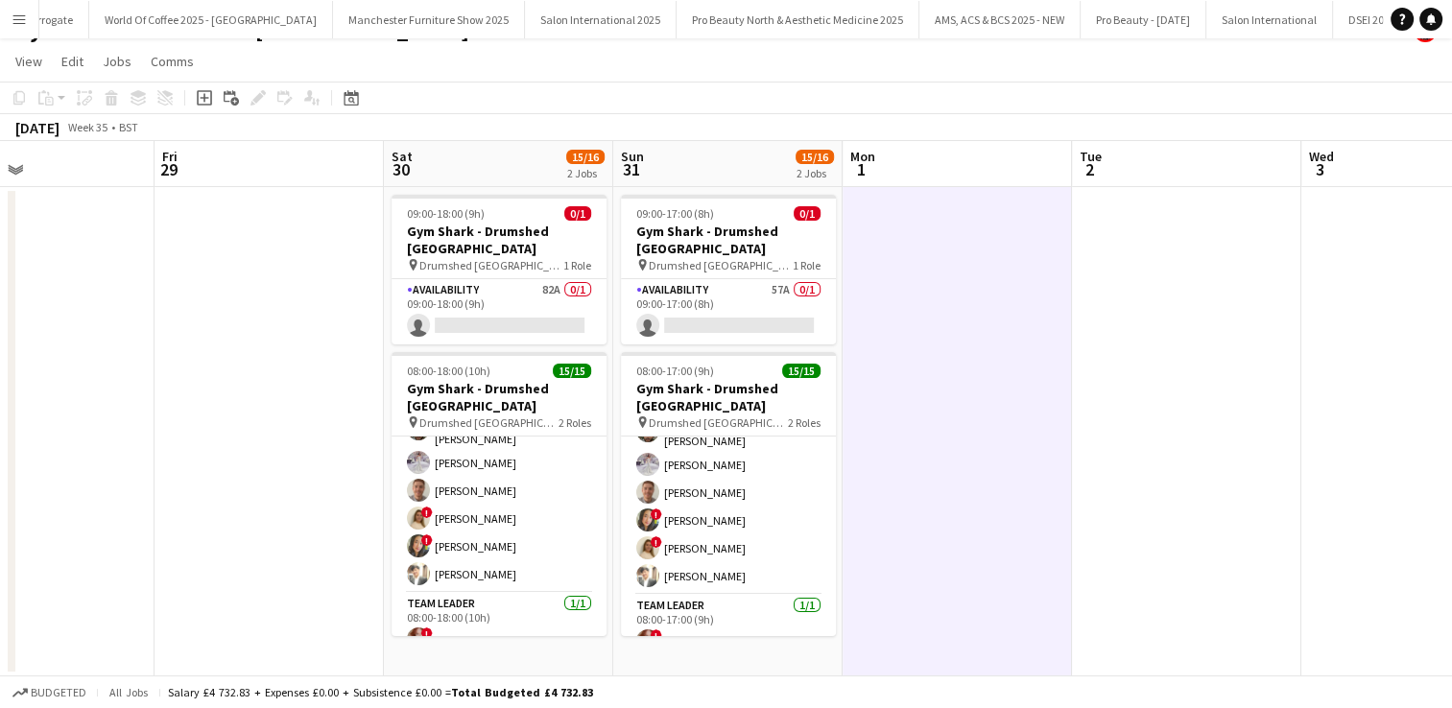
scroll to position [275, 0]
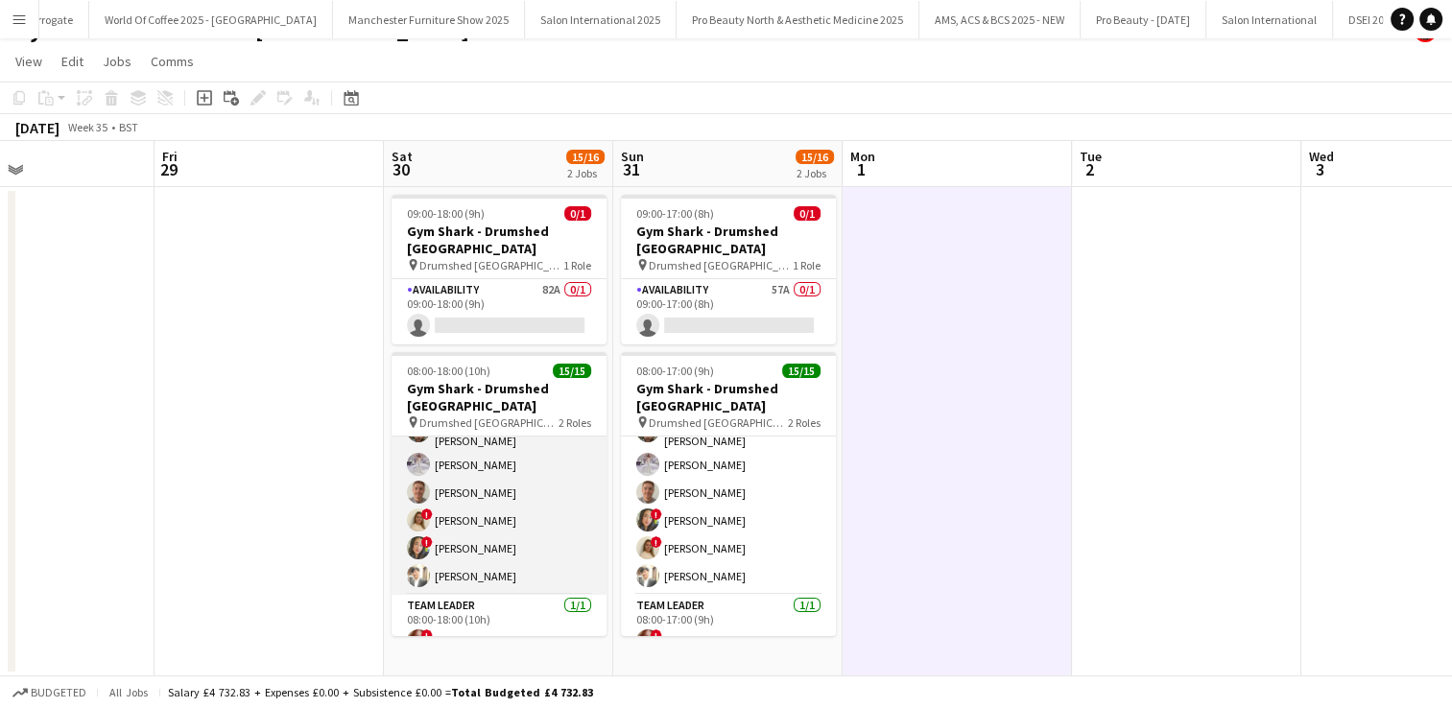
click at [419, 564] on app-user-avatar at bounding box center [418, 575] width 23 height 23
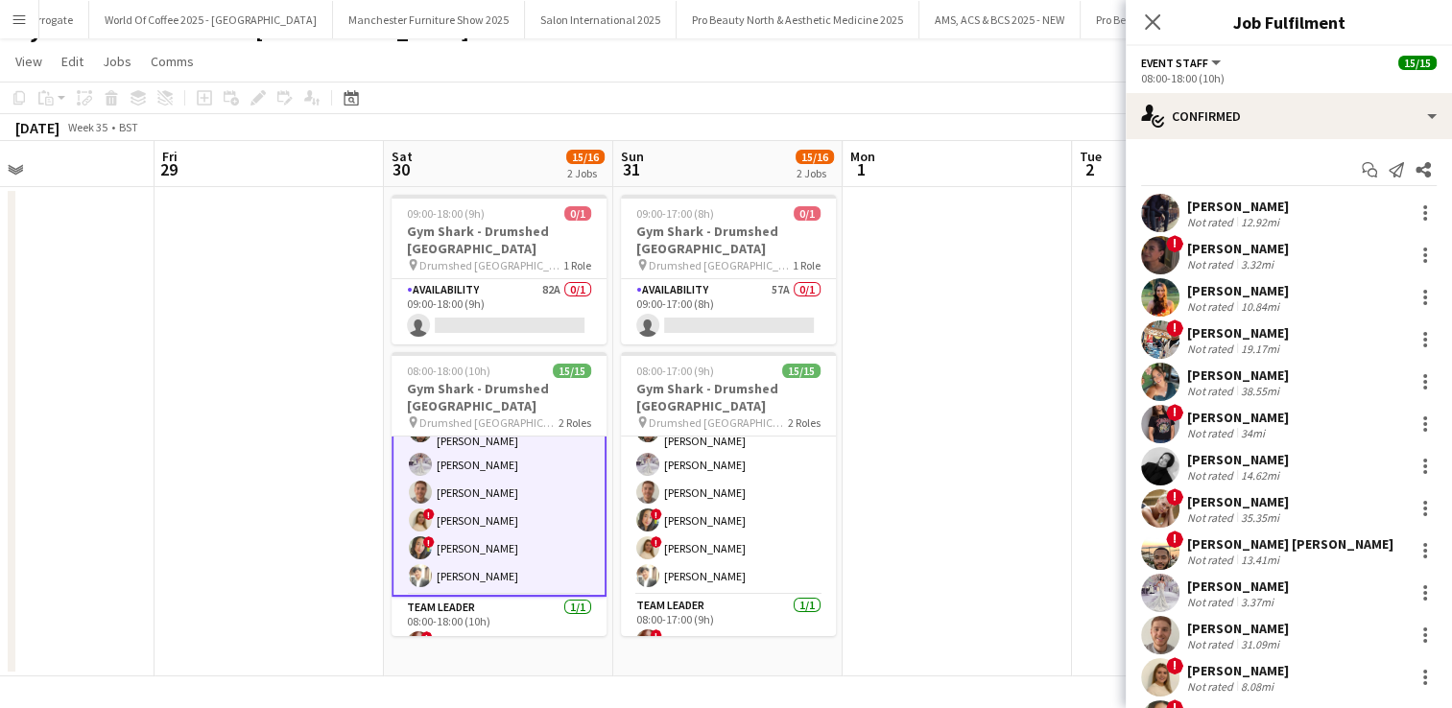
scroll to position [128, 0]
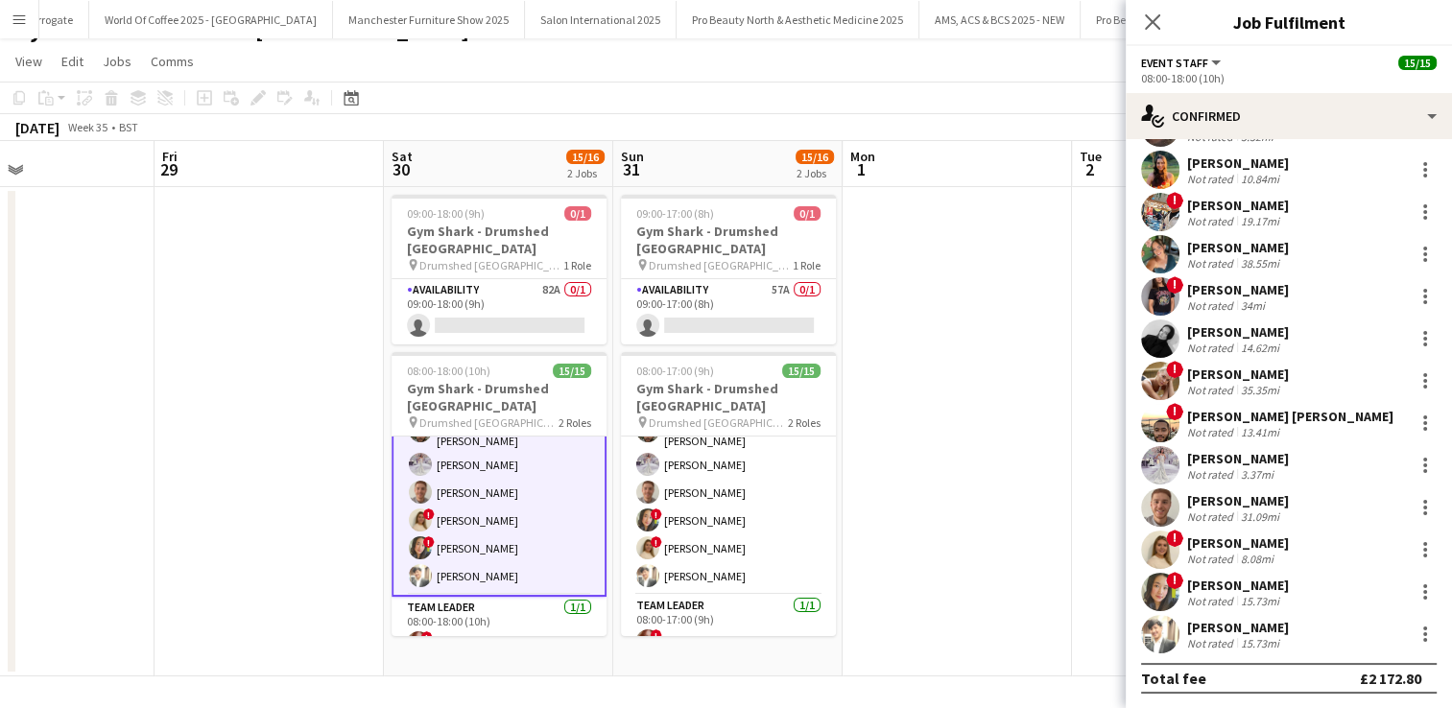
click at [1166, 665] on div "Total fee £2 172.80" at bounding box center [1289, 678] width 296 height 31
click at [1167, 637] on app-user-avatar at bounding box center [1160, 634] width 38 height 38
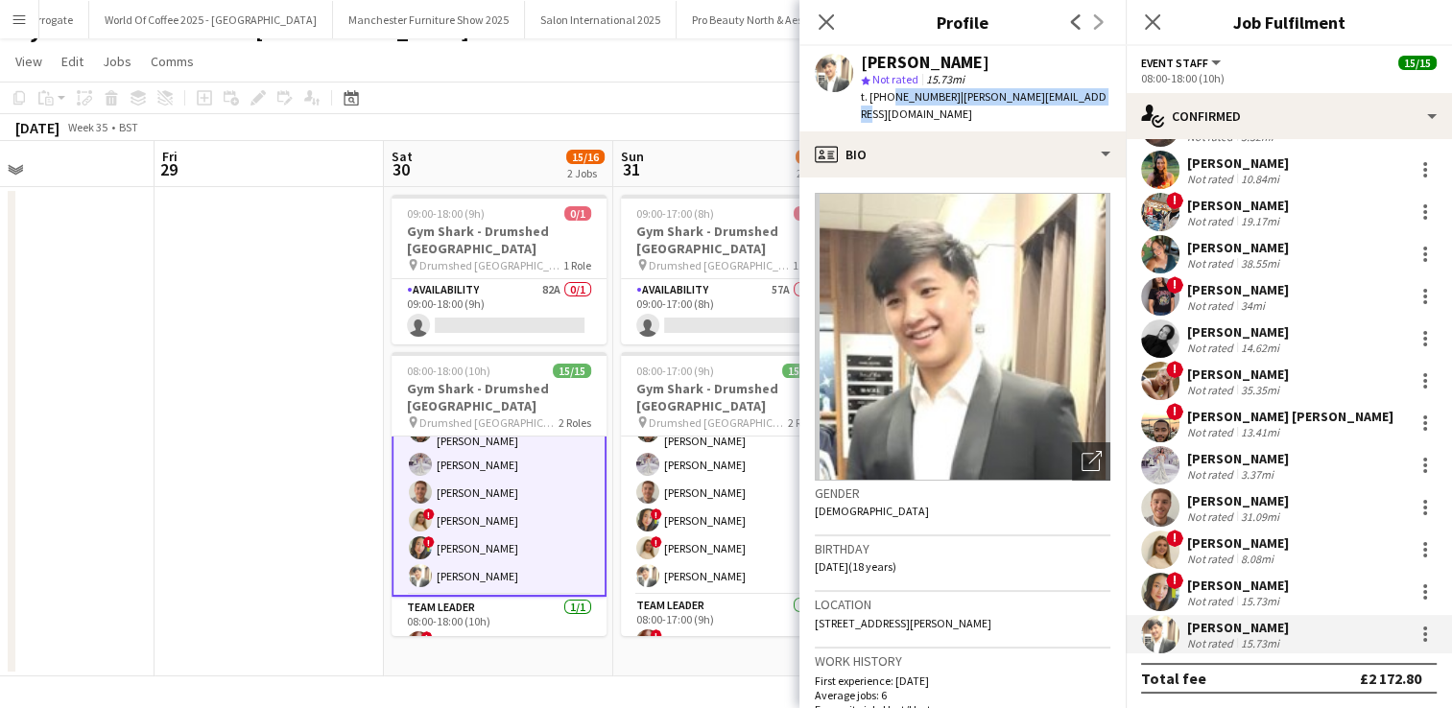
drag, startPoint x: 1102, startPoint y: 94, endPoint x: 887, endPoint y: 99, distance: 215.1
click at [887, 99] on div "[PERSON_NAME] star Not rated 15.73mi t. [PHONE_NUMBER] | [PERSON_NAME][EMAIL_AD…" at bounding box center [963, 88] width 326 height 85
copy div "7709815213 | [PERSON_NAME][EMAIL_ADDRESS][DOMAIN_NAME]"
